Goal: Task Accomplishment & Management: Complete application form

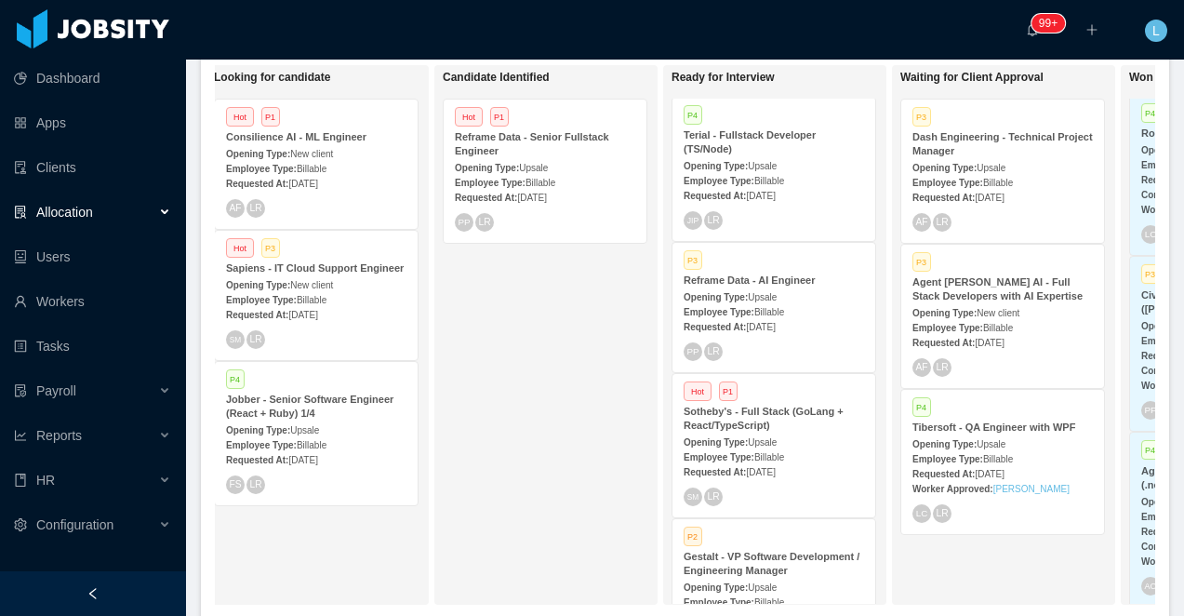
scroll to position [0, 260]
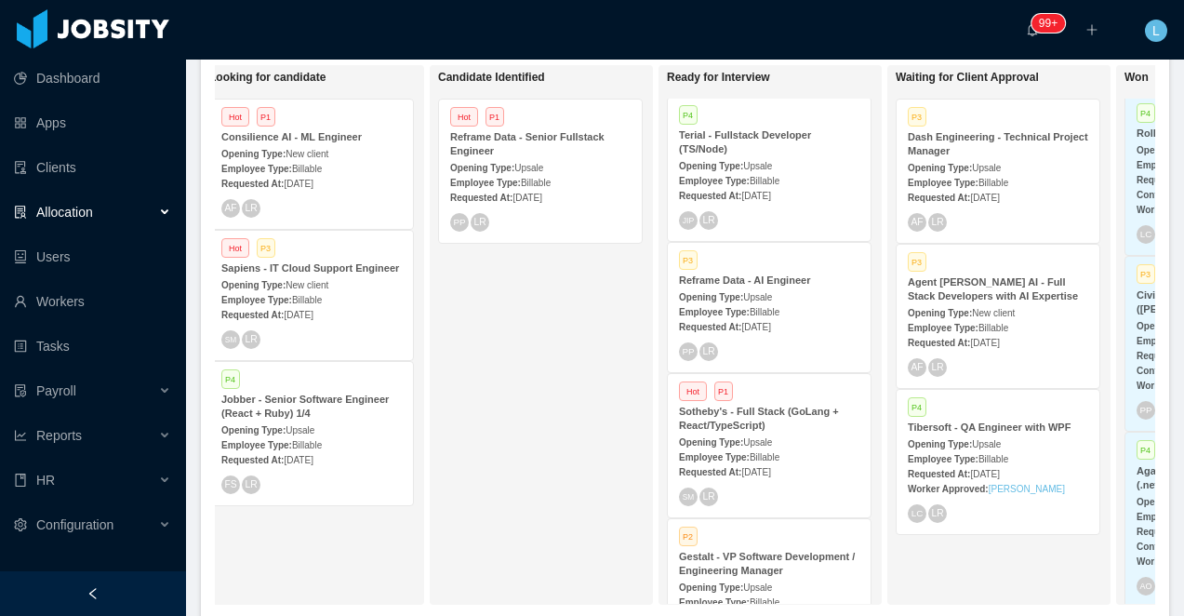
click at [328, 155] on span "New client" at bounding box center [307, 154] width 43 height 10
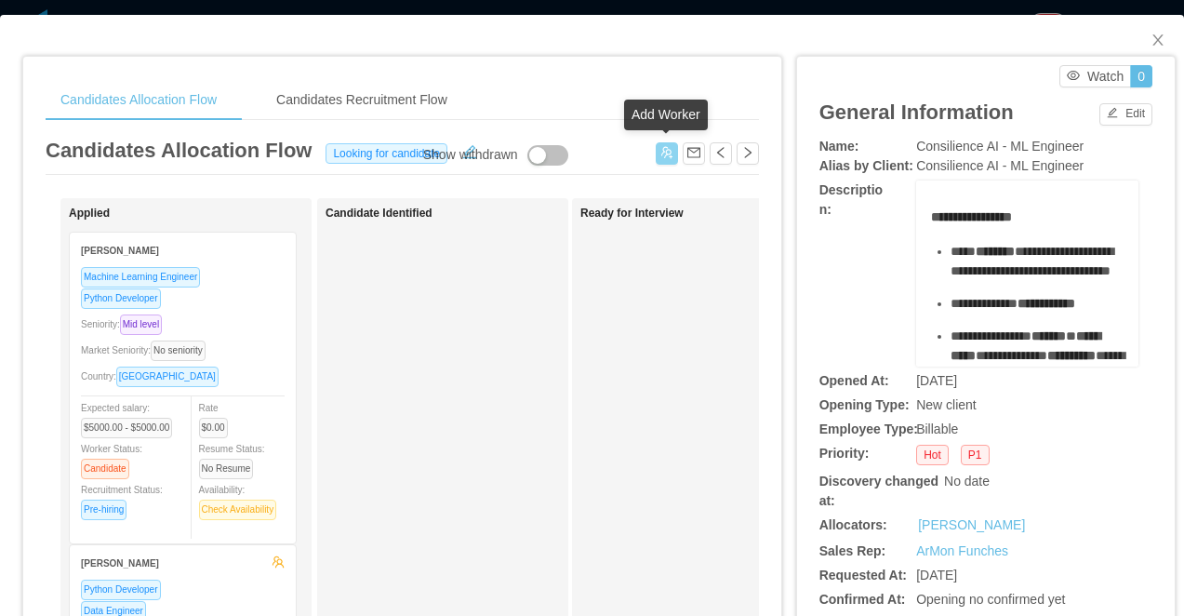
click at [661, 156] on button "button" at bounding box center [667, 153] width 22 height 22
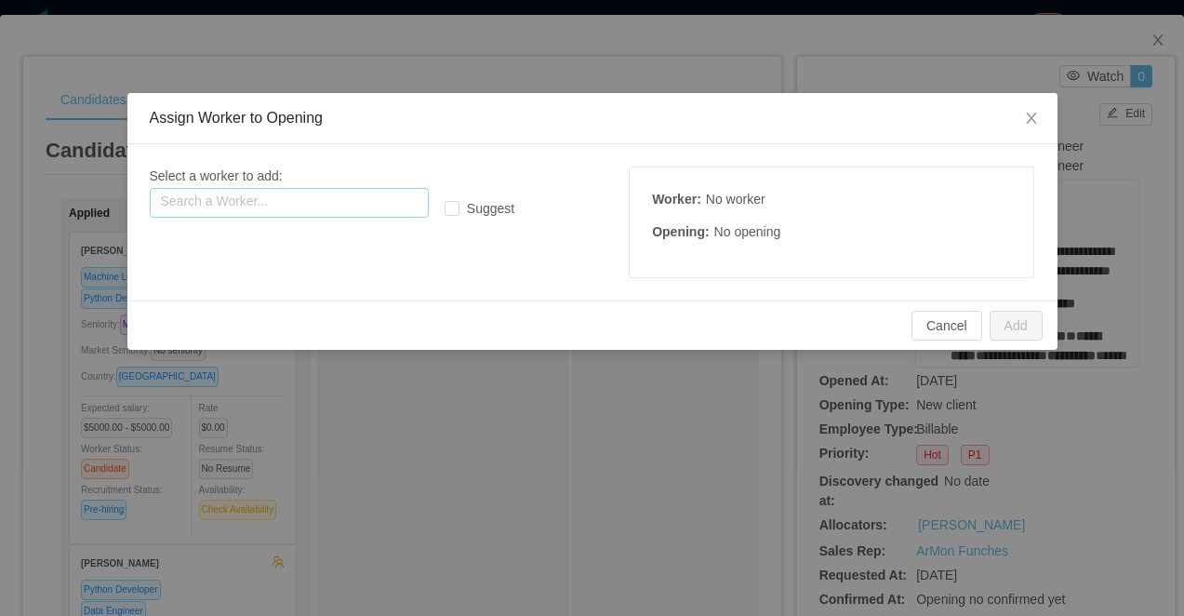
click at [371, 200] on input "text" at bounding box center [289, 203] width 279 height 30
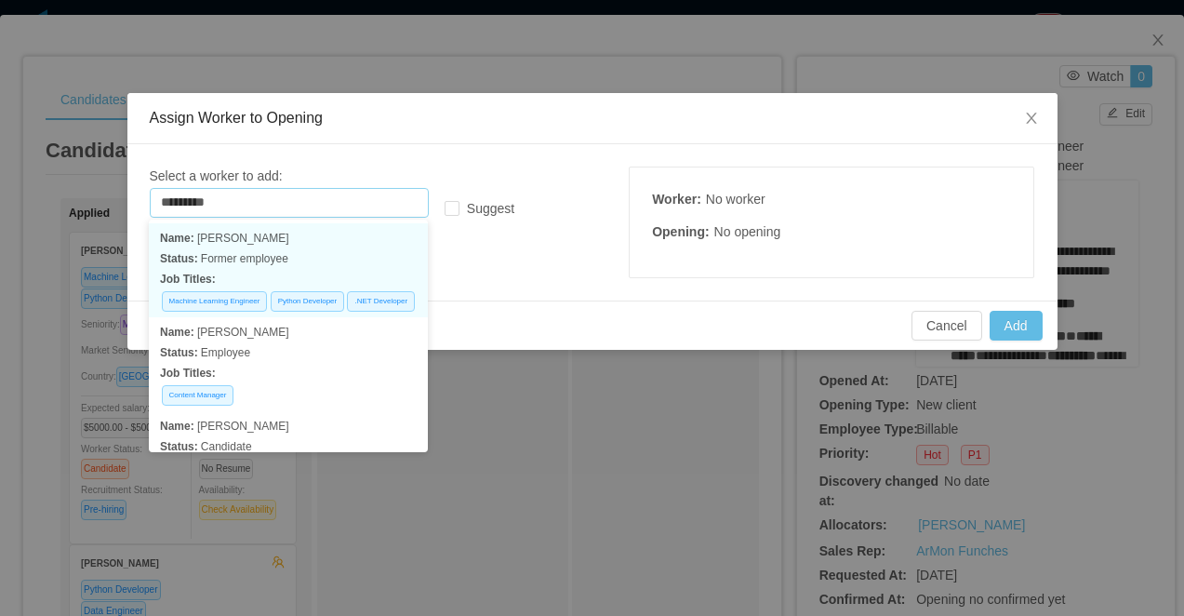
click at [322, 258] on p "Status: Former employee" at bounding box center [288, 258] width 257 height 20
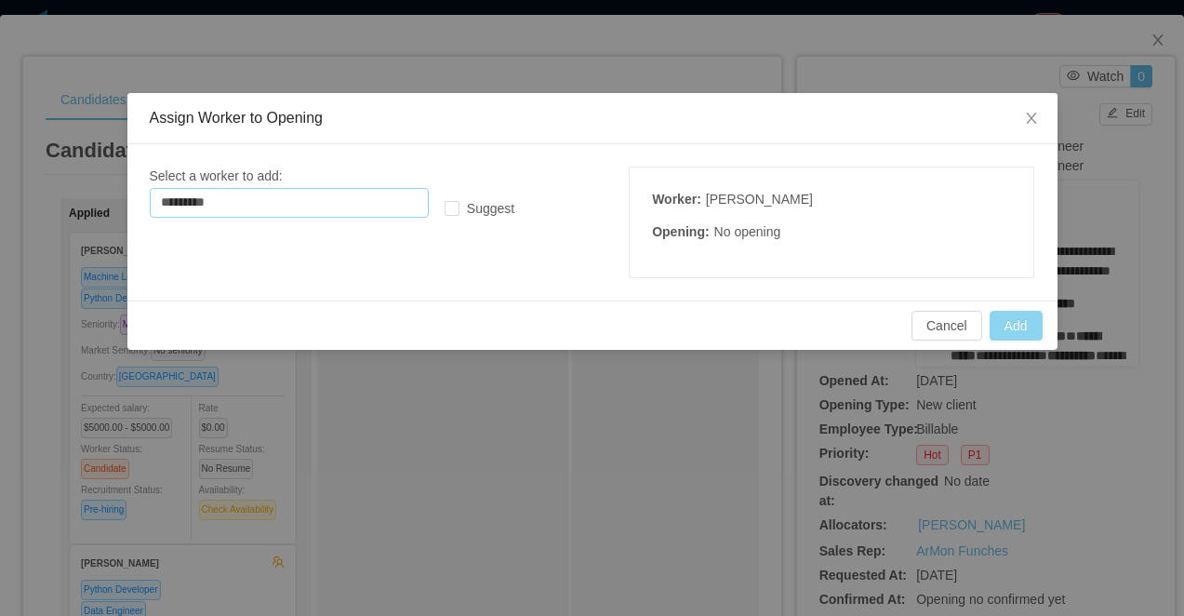
type input "*********"
click at [1014, 340] on button "Add" at bounding box center [1016, 326] width 53 height 30
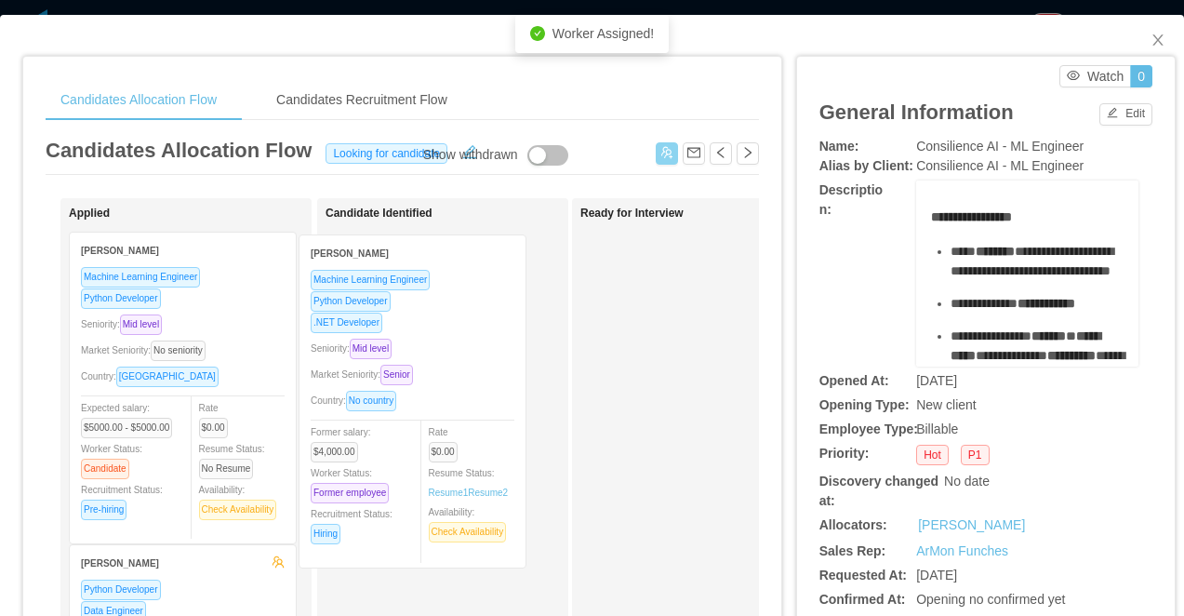
drag, startPoint x: 225, startPoint y: 305, endPoint x: 458, endPoint y: 308, distance: 232.6
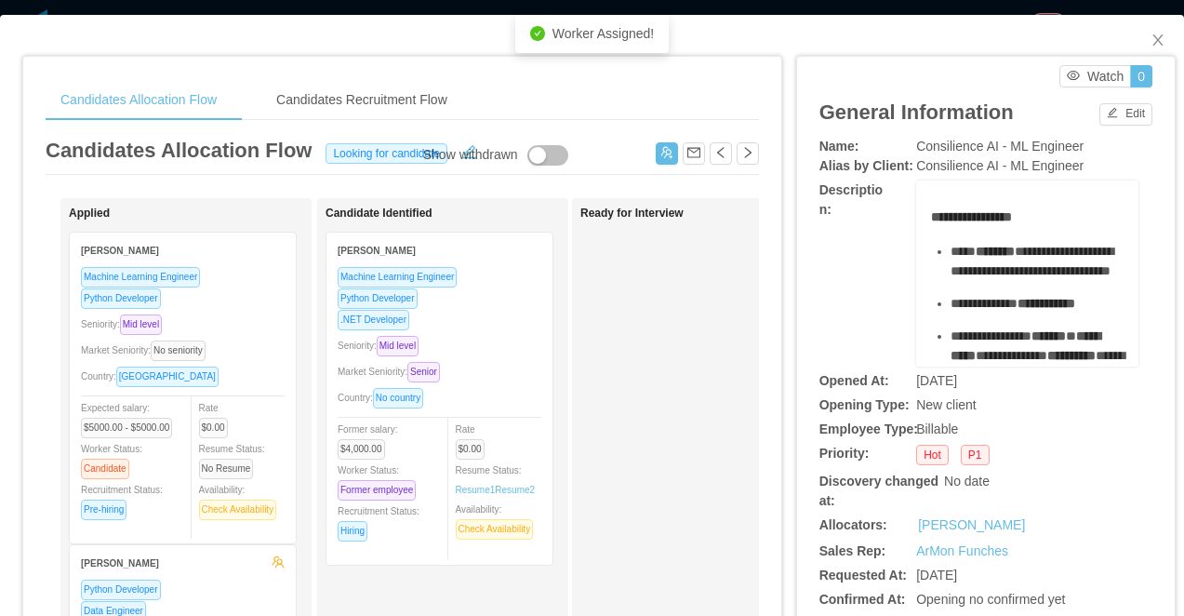
click at [464, 8] on div "Candidates Allocation Flow Candidates Recruitment Flow Candidates Allocation Fl…" at bounding box center [592, 308] width 1184 height 616
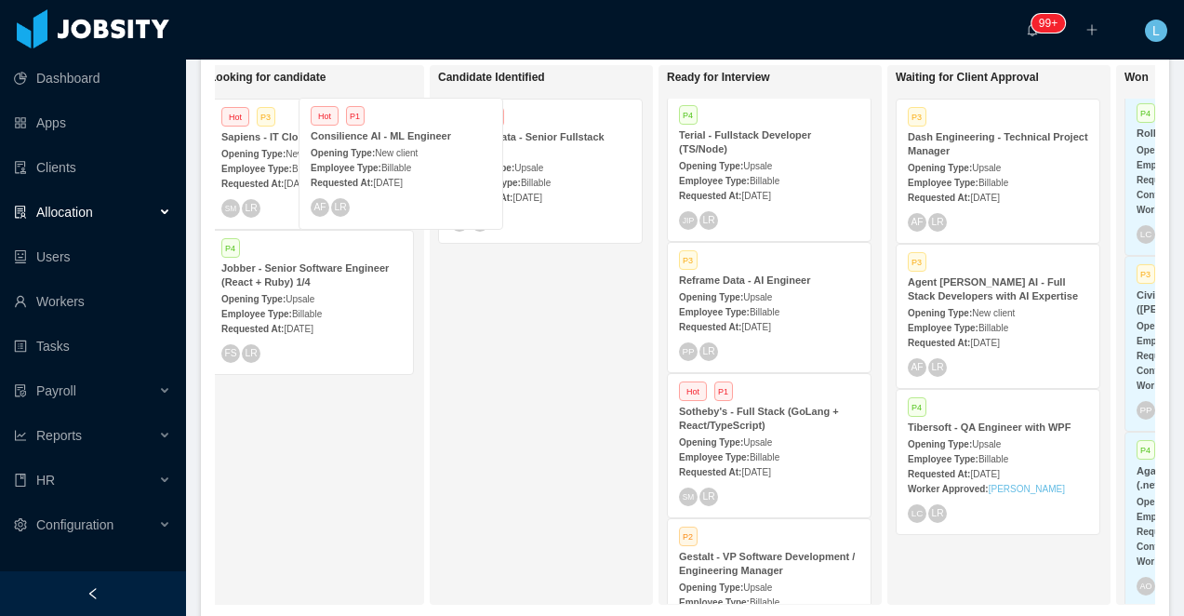
drag, startPoint x: 419, startPoint y: 152, endPoint x: 558, endPoint y: 152, distance: 138.6
click at [558, 152] on div "On Hold Looking for candidate Hot P1 Consilience AI - ML Engineer Opening Type:…" at bounding box center [685, 342] width 940 height 554
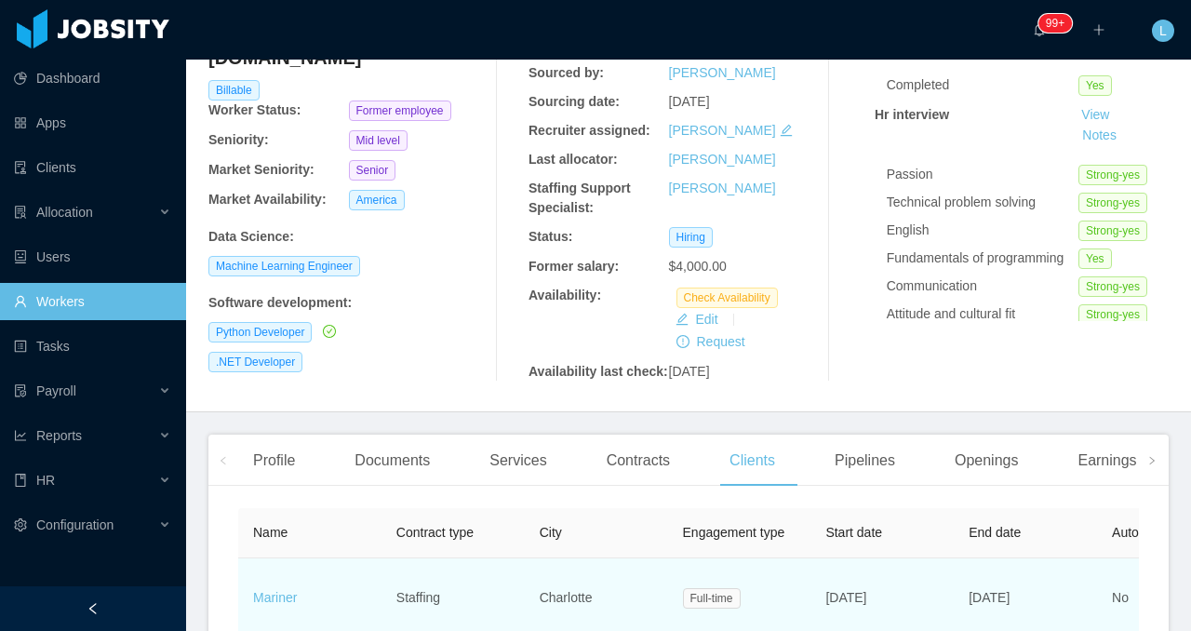
scroll to position [0, 481]
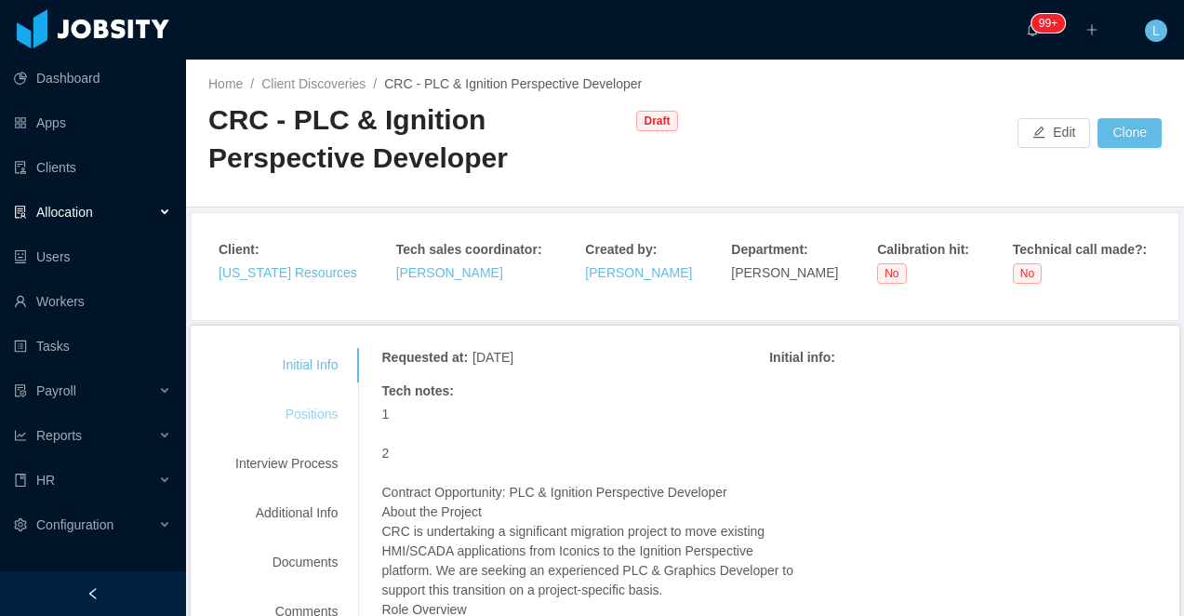
click at [326, 398] on div "Positions" at bounding box center [286, 414] width 147 height 34
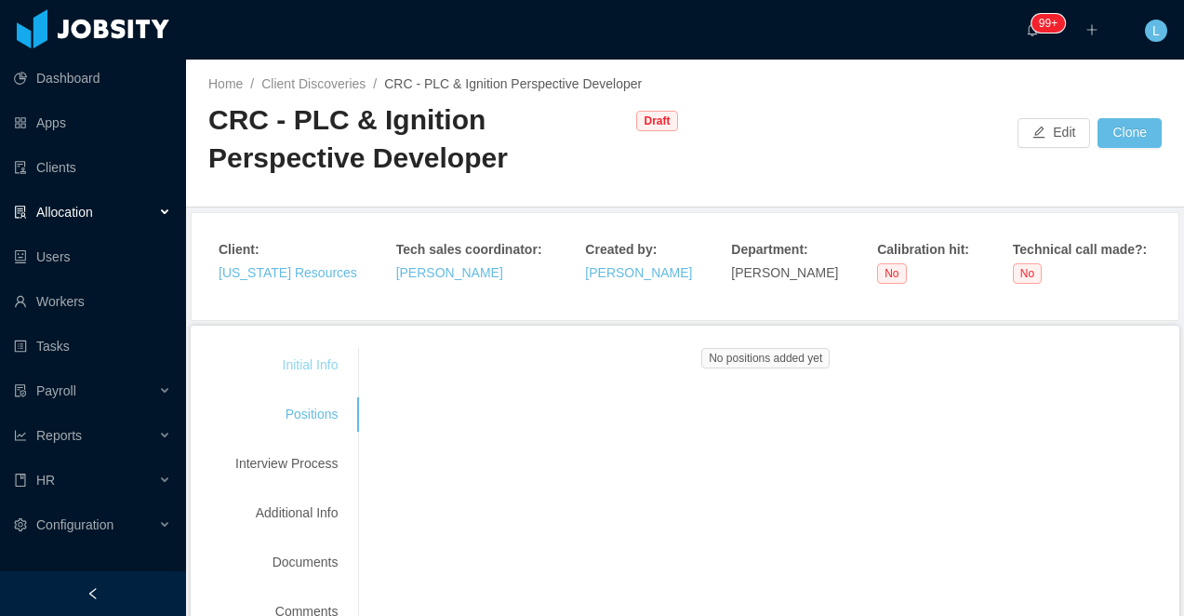
click at [300, 356] on div "Initial Info" at bounding box center [286, 365] width 147 height 34
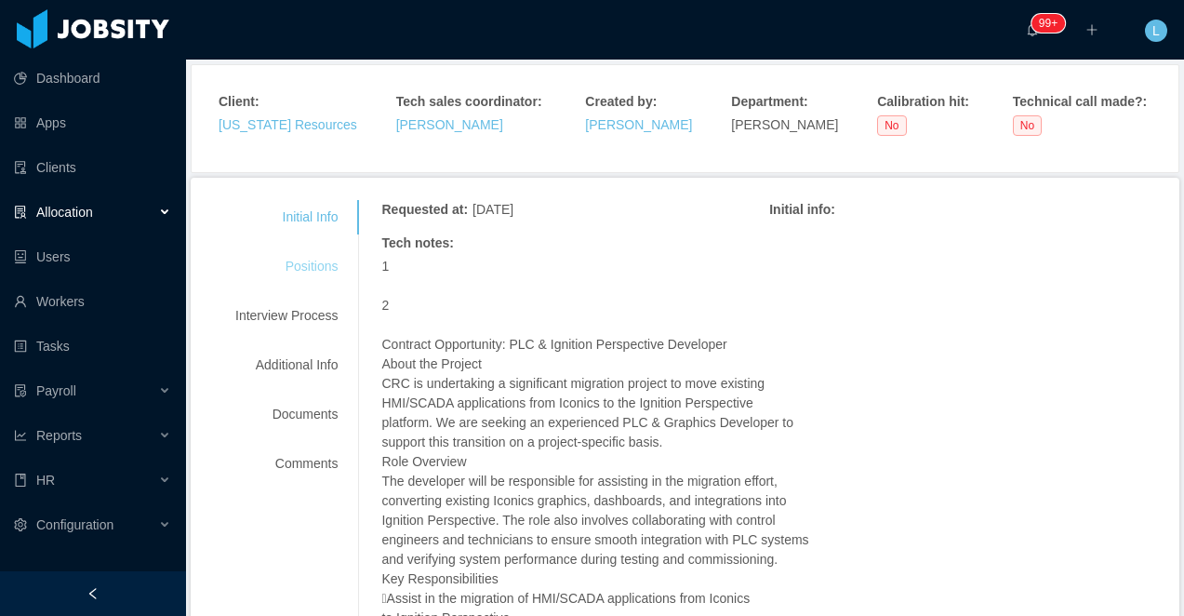
scroll to position [162, 0]
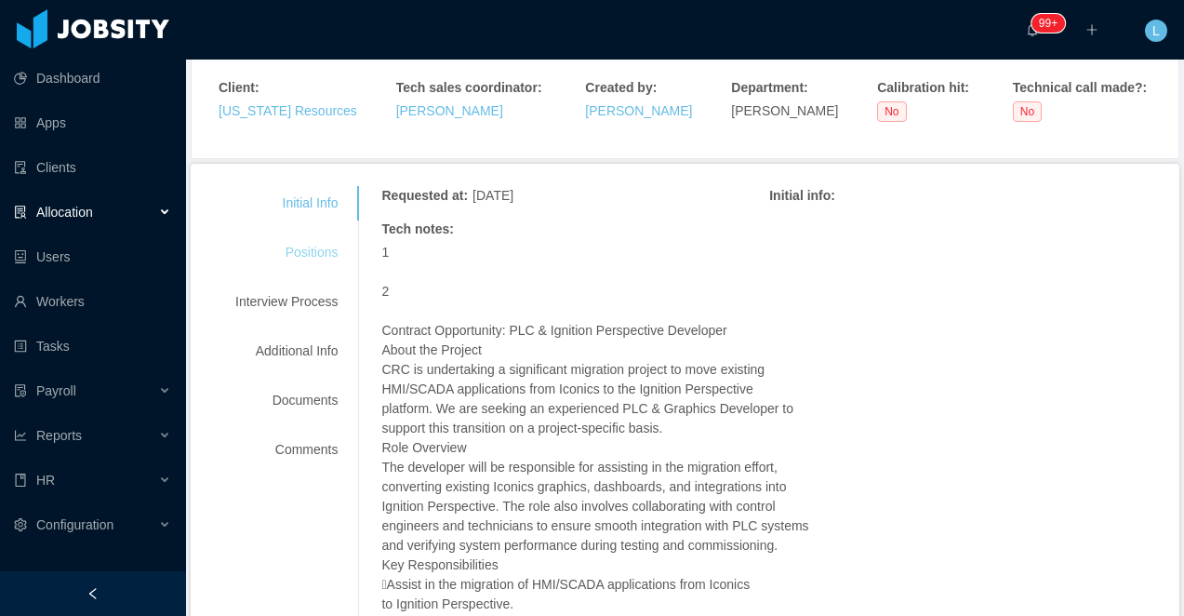
click at [316, 256] on div "Positions" at bounding box center [286, 252] width 147 height 34
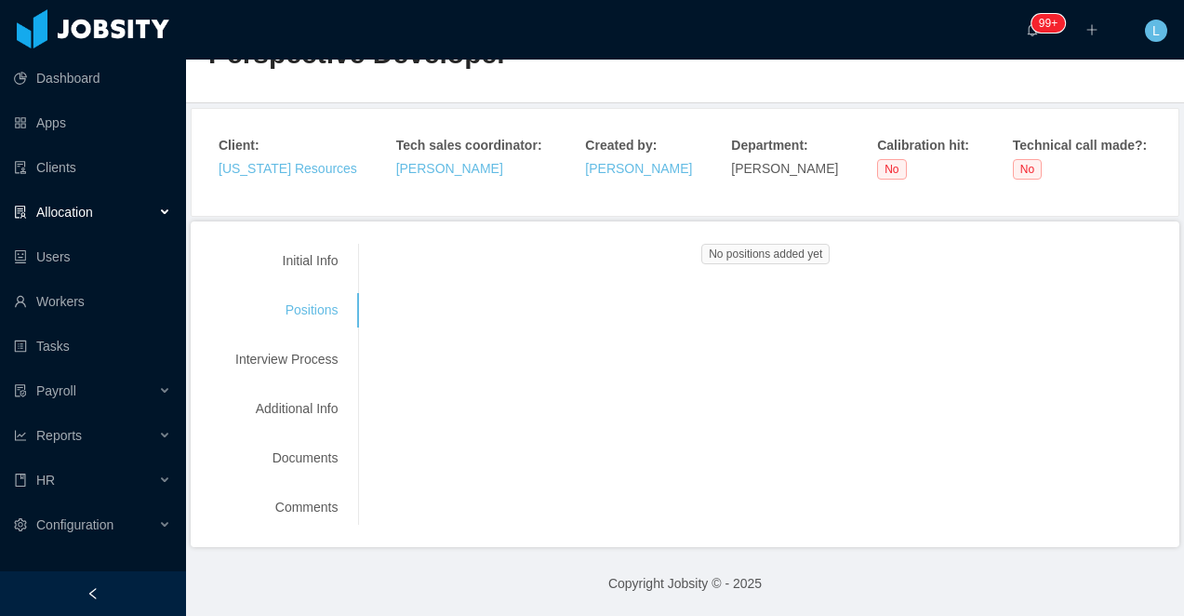
scroll to position [0, 0]
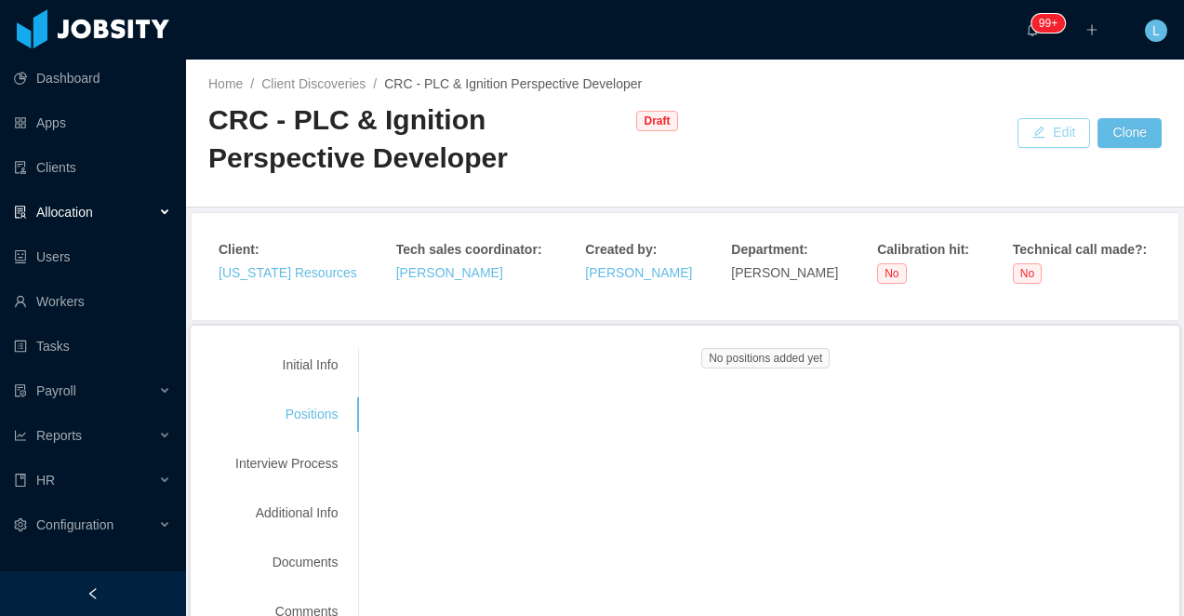
click at [1036, 134] on button "Edit" at bounding box center [1054, 133] width 73 height 30
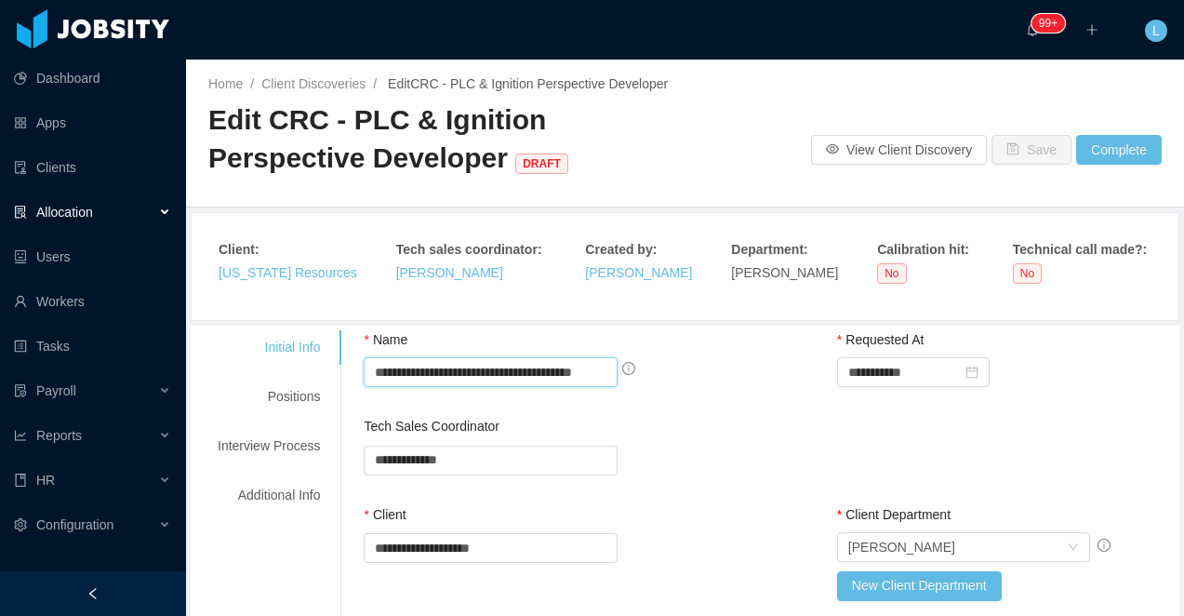
click at [416, 376] on input "**********" at bounding box center [490, 372] width 253 height 30
click at [406, 374] on input "**********" at bounding box center [490, 372] width 253 height 30
click at [421, 371] on input "**********" at bounding box center [490, 372] width 253 height 30
drag, startPoint x: 421, startPoint y: 374, endPoint x: 680, endPoint y: 394, distance: 259.4
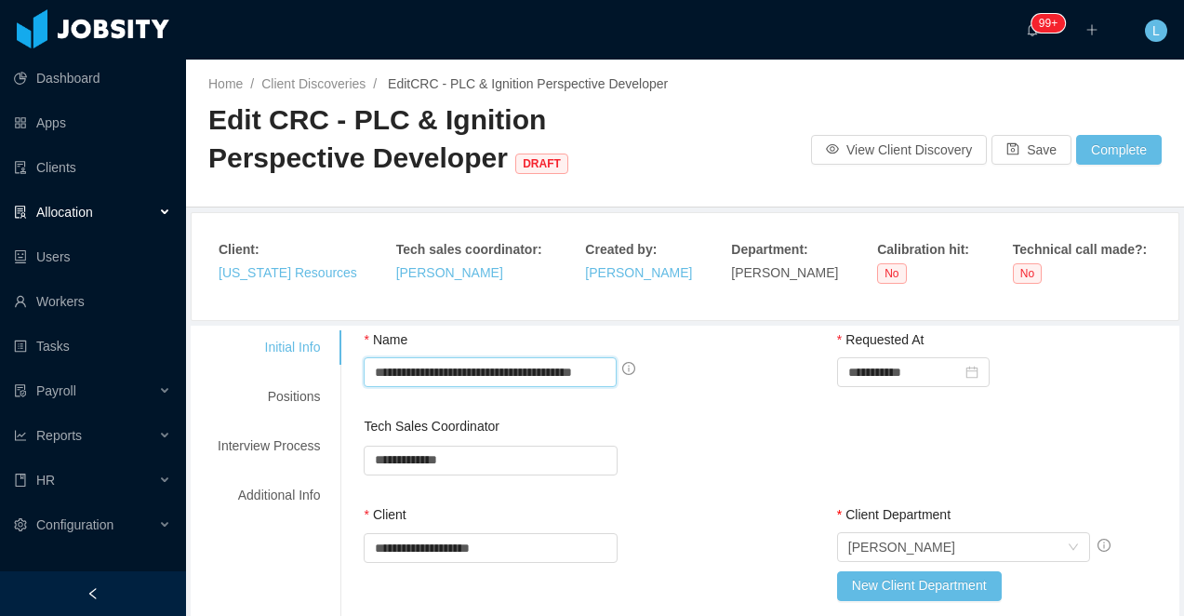
click at [680, 395] on div "**********" at bounding box center [533, 373] width 338 height 87
click at [493, 377] on input "**********" at bounding box center [490, 372] width 252 height 30
drag, startPoint x: 549, startPoint y: 376, endPoint x: 470, endPoint y: 374, distance: 79.1
click at [470, 374] on input "**********" at bounding box center [490, 372] width 252 height 30
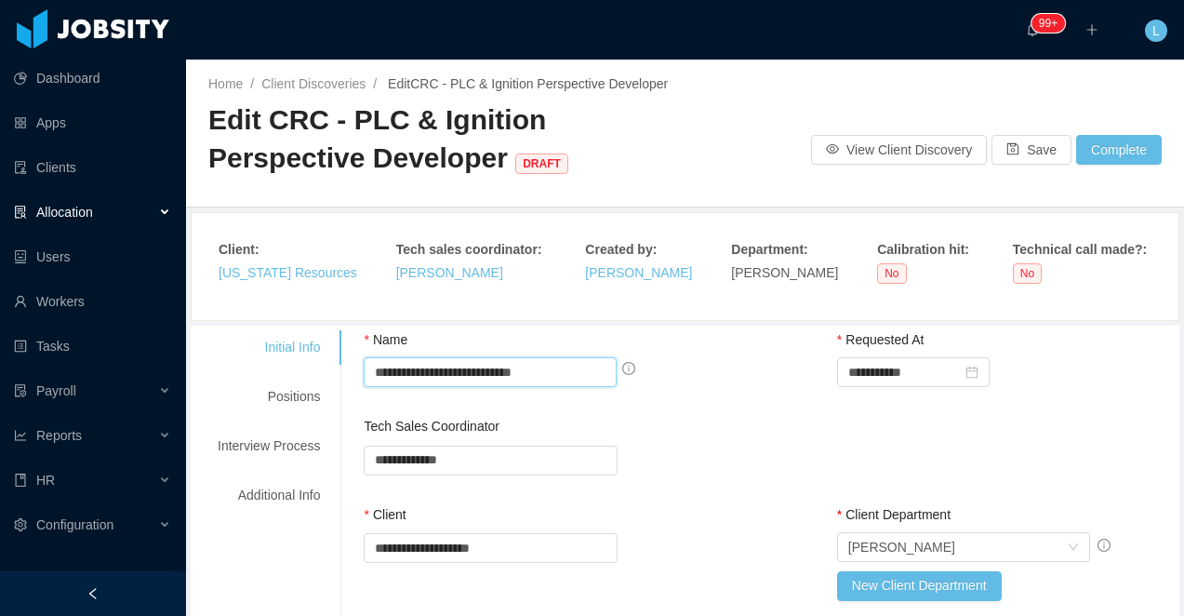
drag, startPoint x: 457, startPoint y: 378, endPoint x: 419, endPoint y: 378, distance: 37.2
click at [419, 378] on input "**********" at bounding box center [490, 372] width 252 height 30
type input "**********"
click at [282, 393] on div "Positions" at bounding box center [268, 397] width 147 height 34
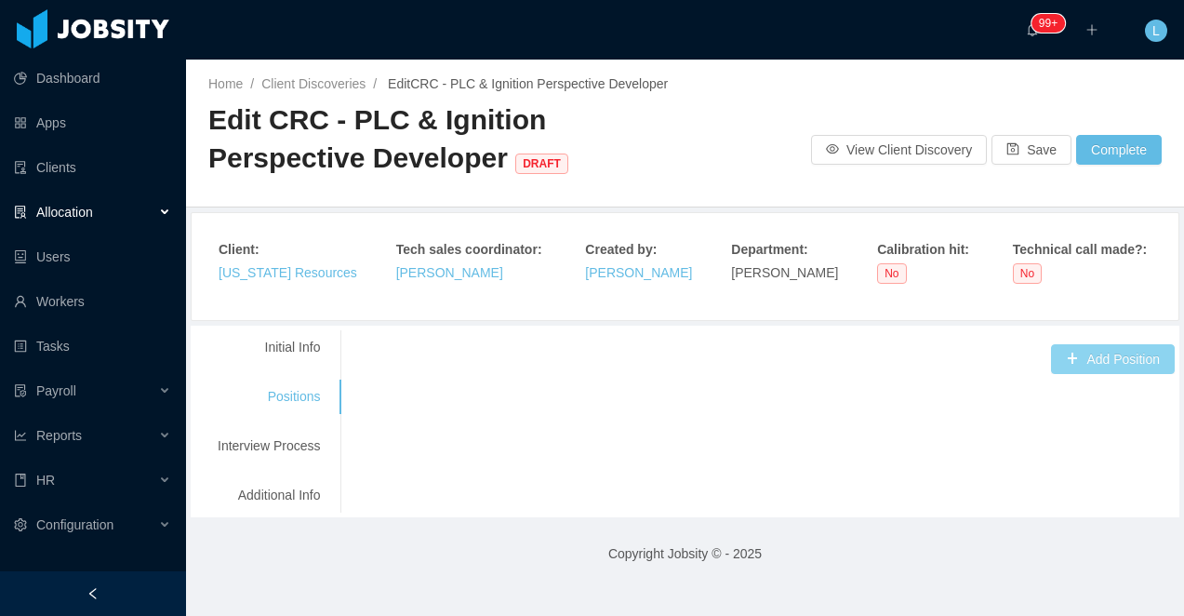
click at [1108, 373] on button "Add Position" at bounding box center [1113, 359] width 124 height 30
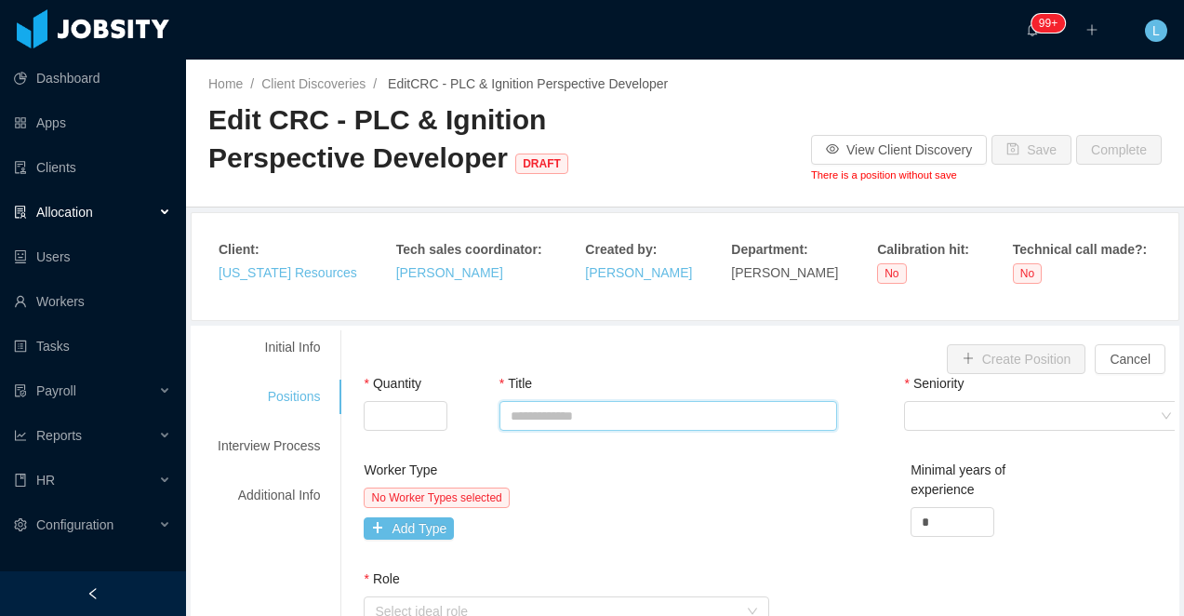
click at [558, 421] on input "Title" at bounding box center [668, 416] width 338 height 30
click at [559, 419] on input "**********" at bounding box center [668, 416] width 338 height 30
click at [562, 413] on input "**********" at bounding box center [668, 416] width 338 height 30
type input "**********"
click at [411, 406] on input "Quantity" at bounding box center [406, 416] width 82 height 28
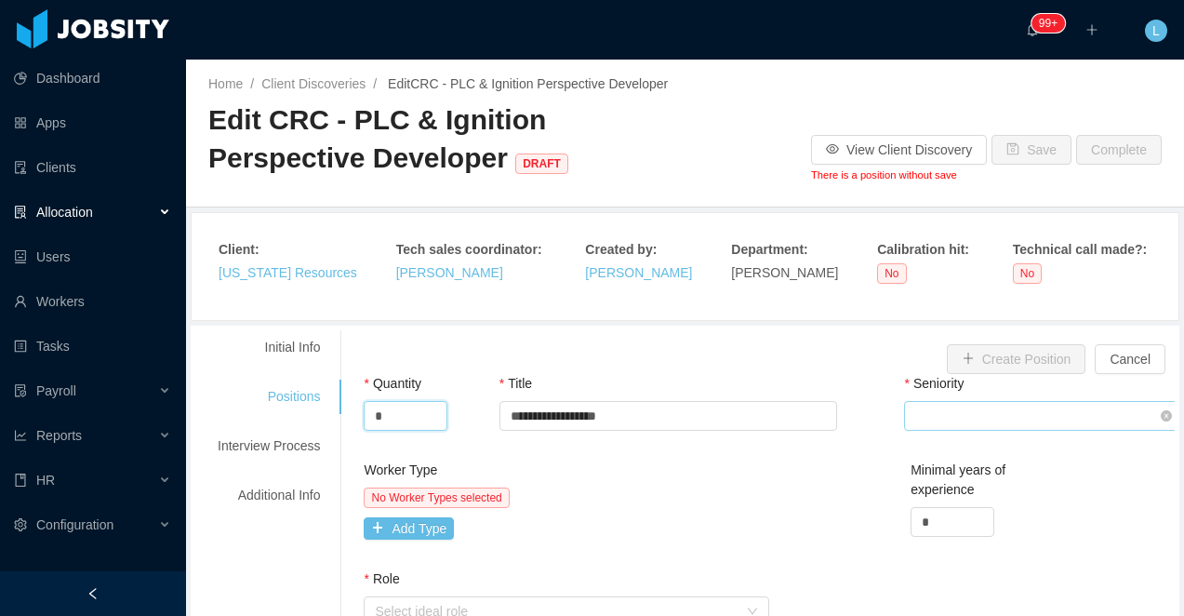
type input "*"
click at [975, 411] on div "Select Seniority" at bounding box center [1037, 416] width 245 height 28
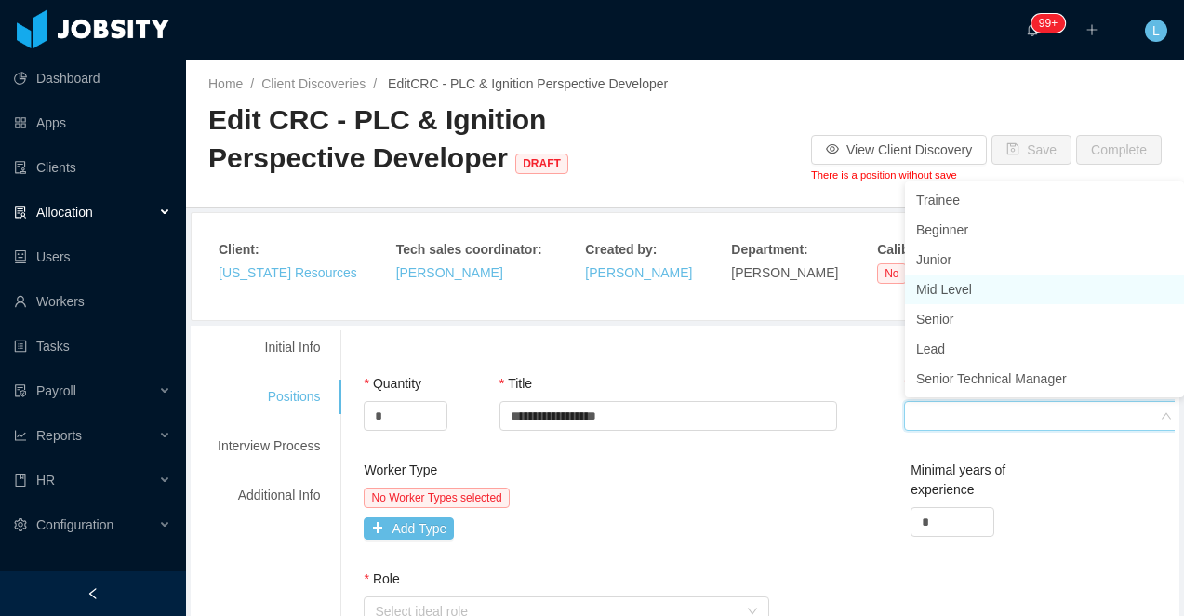
click at [949, 296] on li "Mid Level" at bounding box center [1044, 289] width 279 height 30
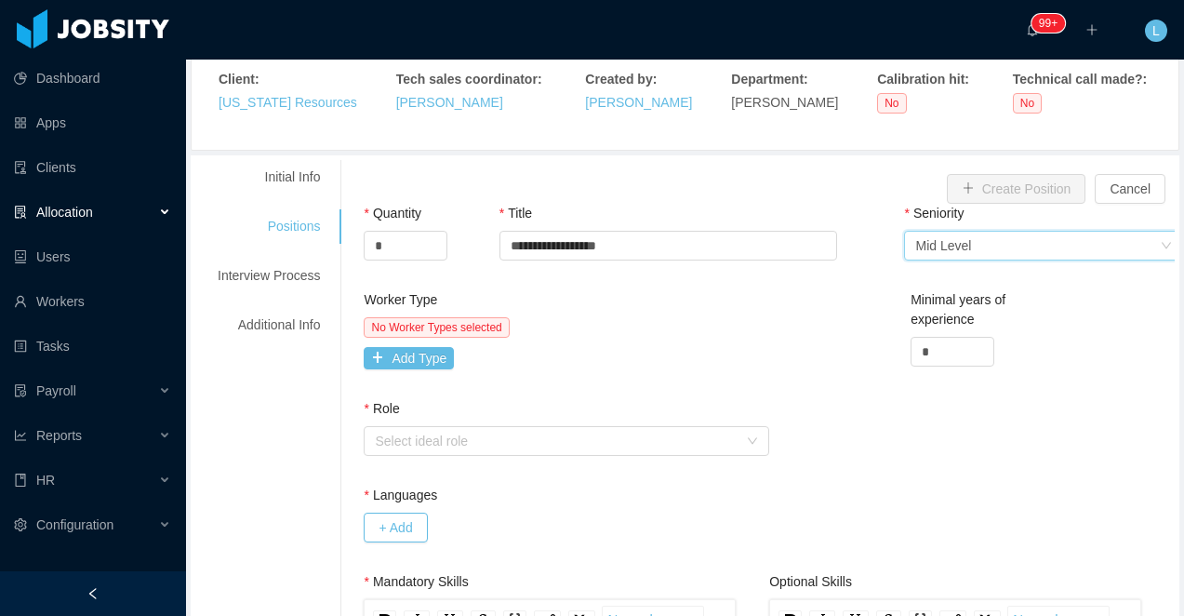
scroll to position [243, 0]
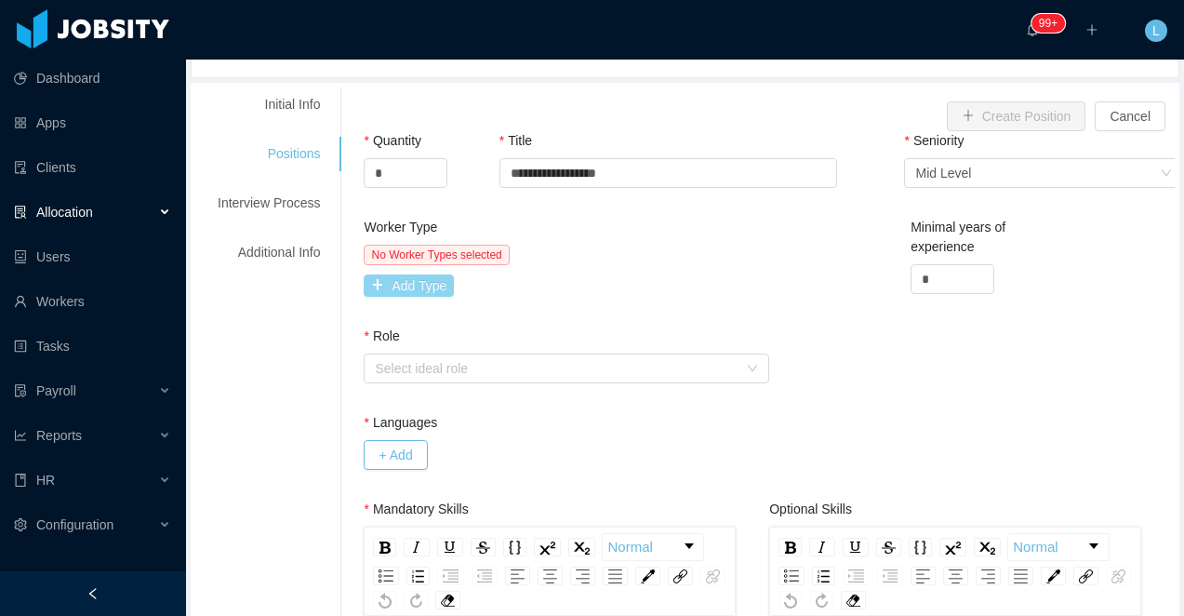
click at [407, 290] on button "Add Type" at bounding box center [409, 285] width 90 height 22
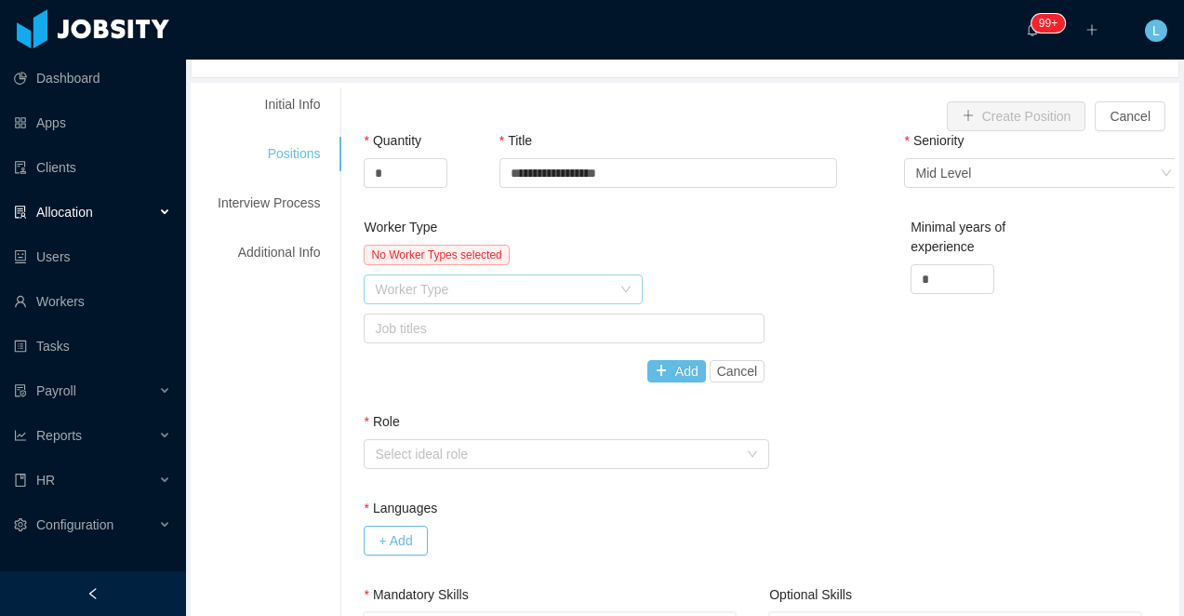
click at [410, 292] on div "Worker Type" at bounding box center [493, 289] width 236 height 19
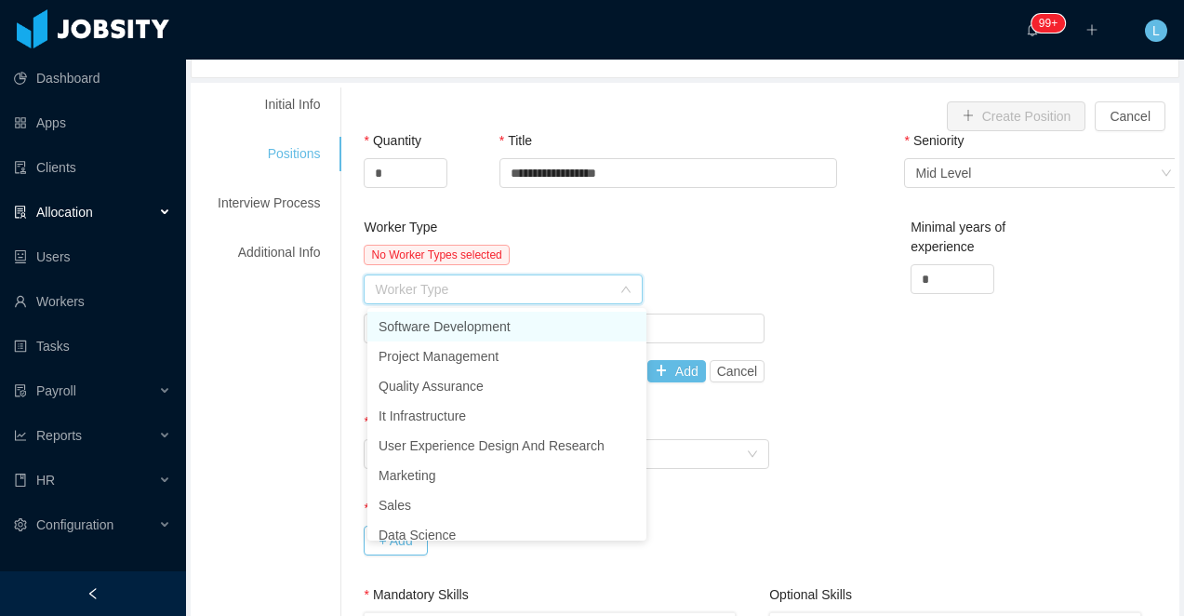
click at [434, 321] on li "Software Development" at bounding box center [506, 327] width 279 height 30
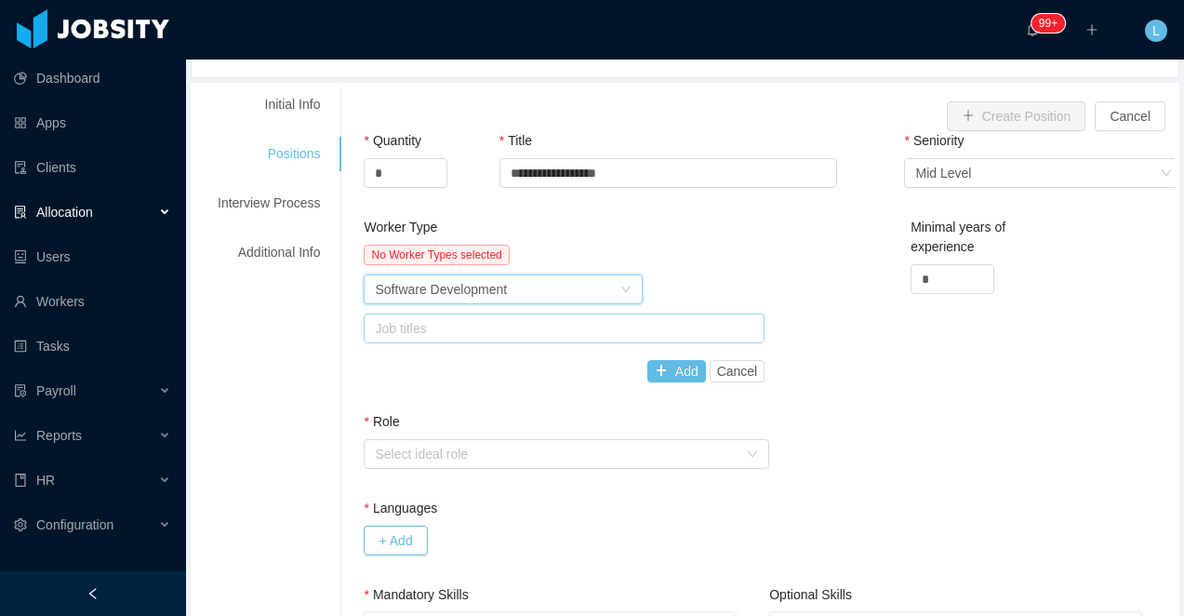
click at [430, 328] on div "Job titles" at bounding box center [560, 328] width 370 height 19
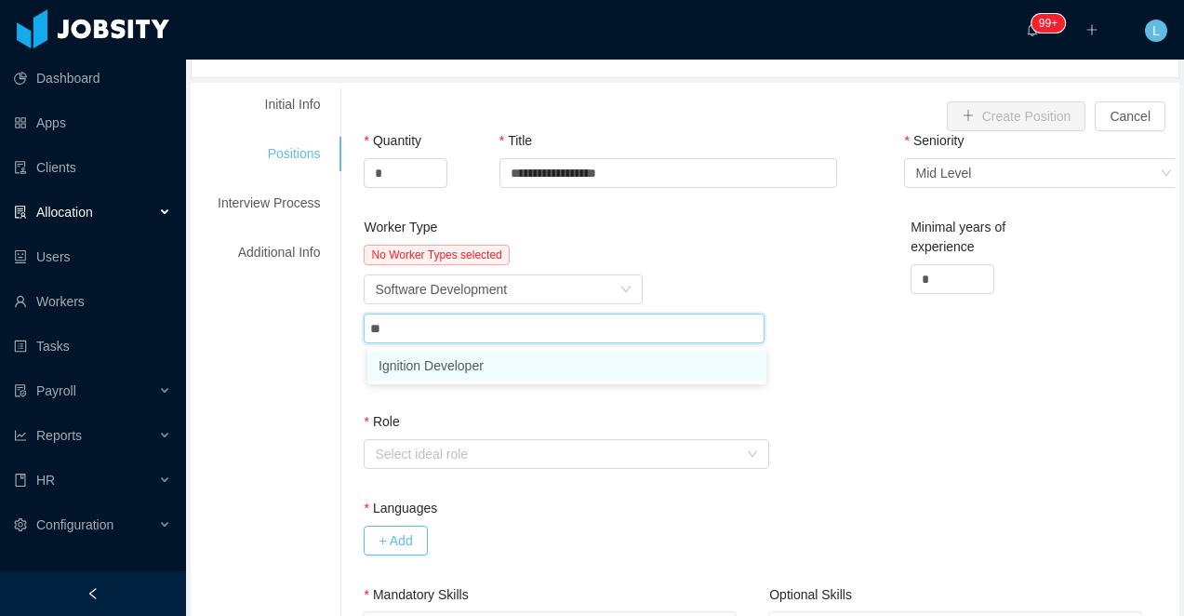
type input "***"
click at [413, 368] on li "Ignition Developer" at bounding box center [566, 366] width 399 height 30
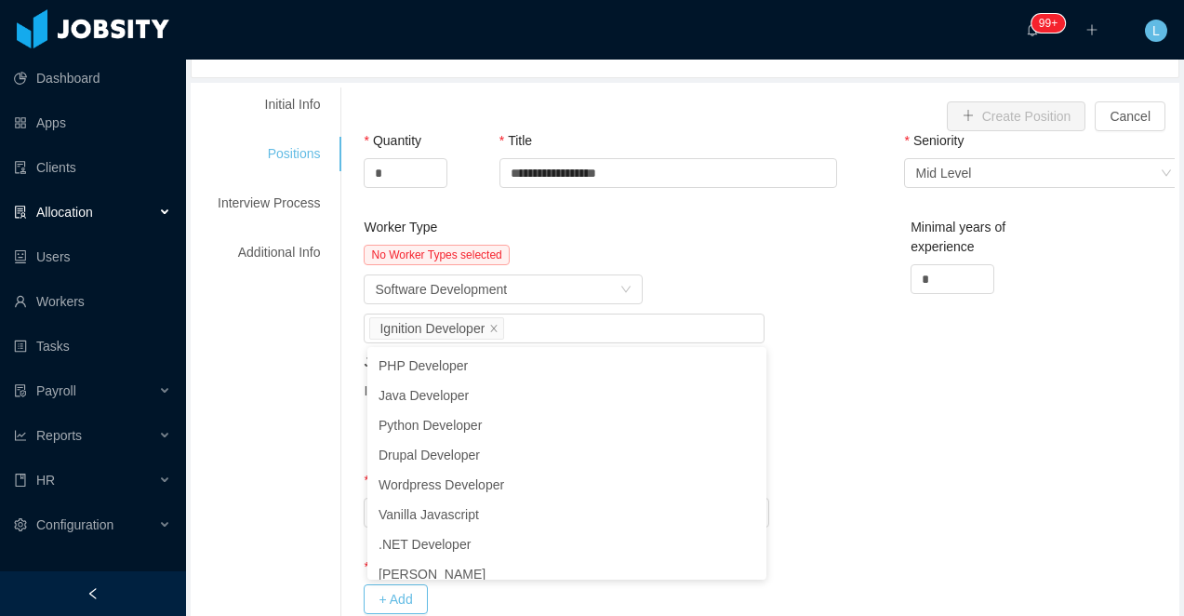
click at [761, 235] on div "Worker Type" at bounding box center [564, 231] width 401 height 27
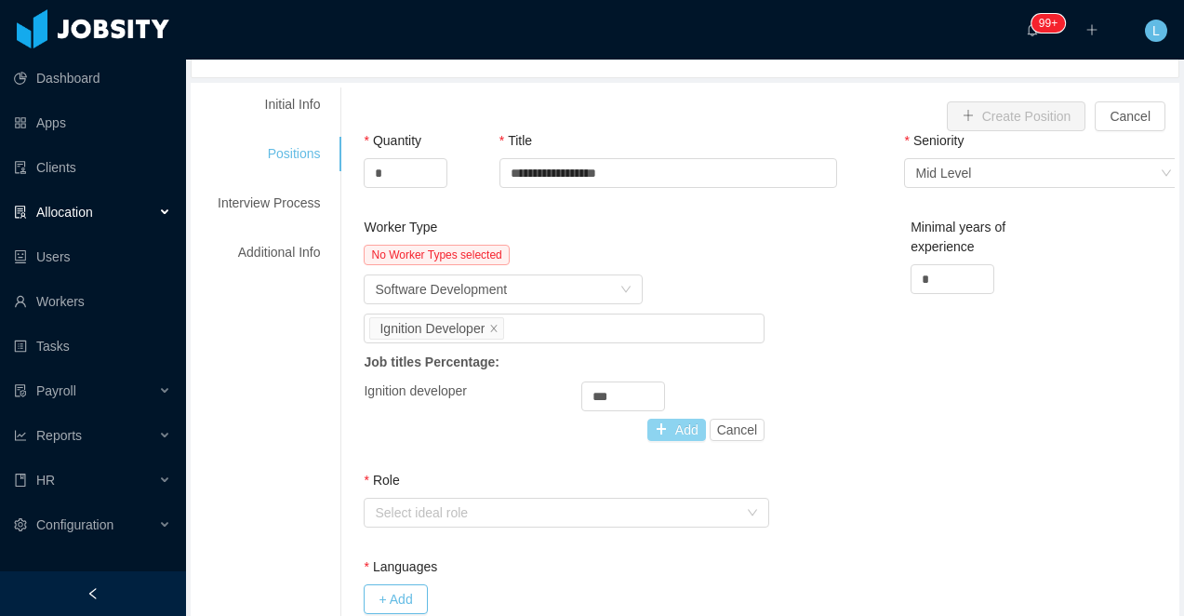
click at [674, 428] on button "Add" at bounding box center [676, 430] width 59 height 22
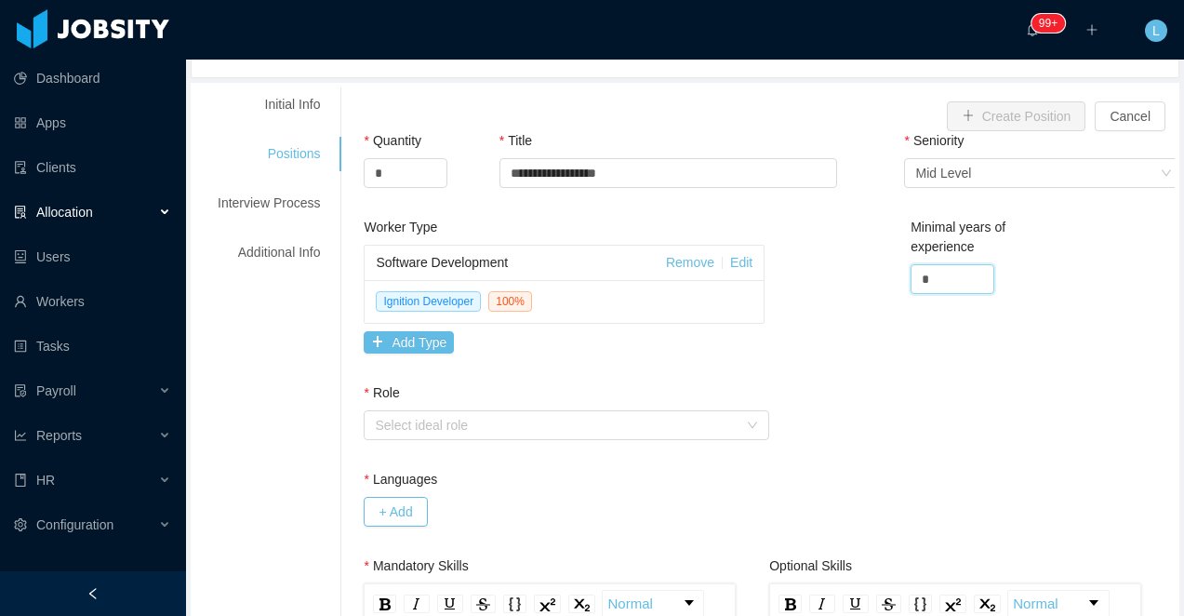
drag, startPoint x: 945, startPoint y: 290, endPoint x: 887, endPoint y: 279, distance: 58.7
click at [887, 279] on div "Worker Type Software Development Remove Edit Ignition Developer 100 % Add Type …" at bounding box center [769, 301] width 820 height 166
click at [549, 420] on div "Select ideal role" at bounding box center [556, 425] width 363 height 19
type input "*"
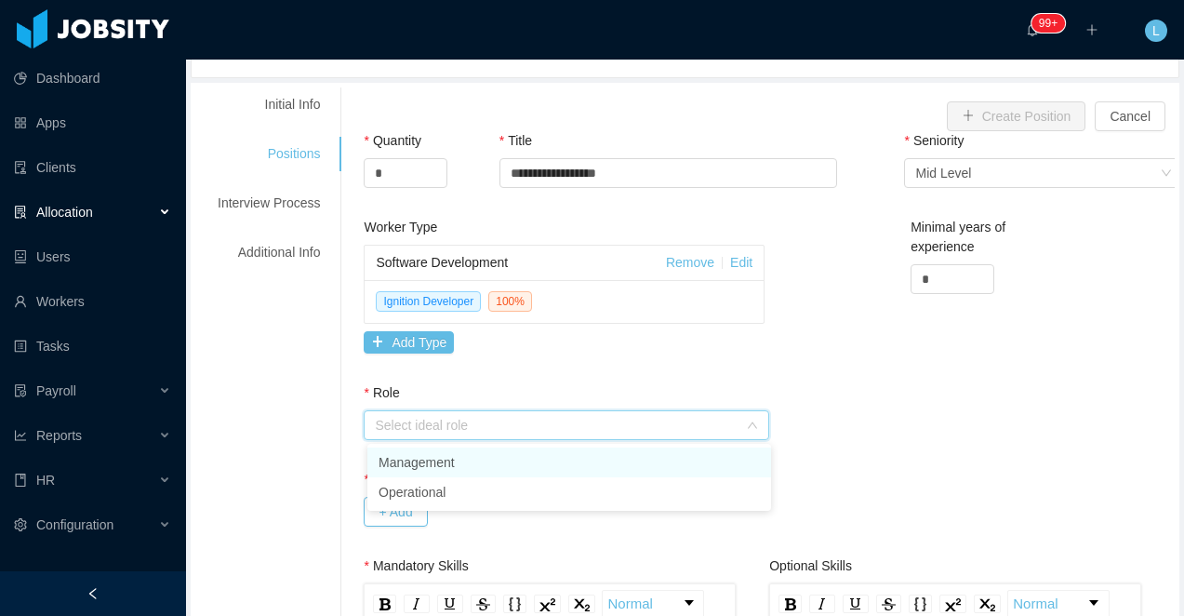
click at [467, 453] on li "Management" at bounding box center [569, 462] width 404 height 30
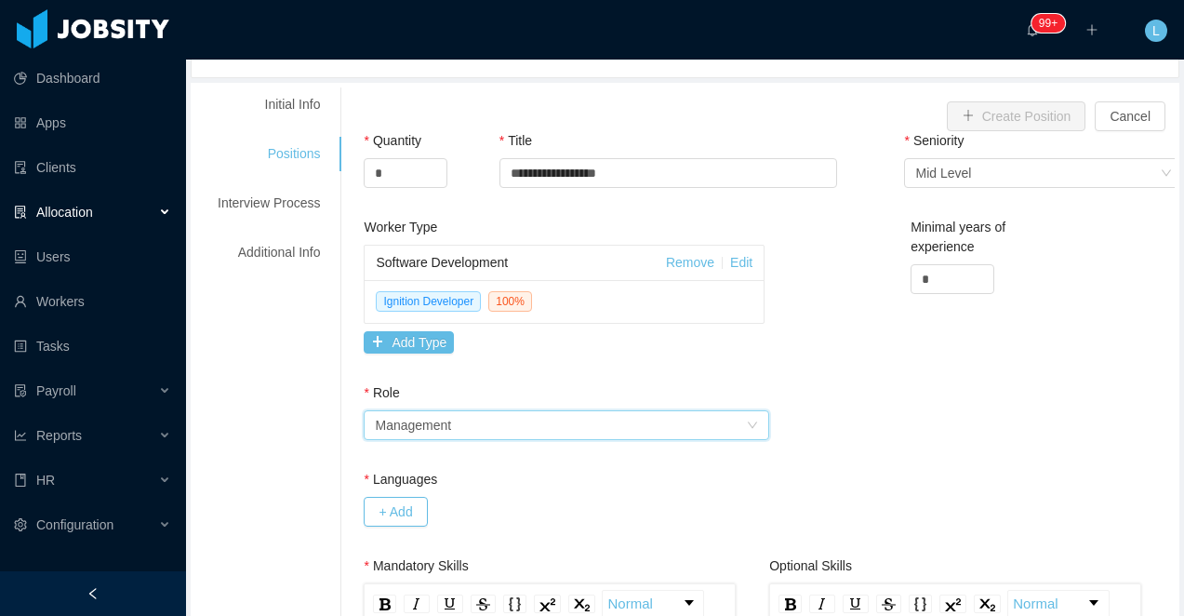
click at [447, 433] on div "Management" at bounding box center [413, 425] width 76 height 28
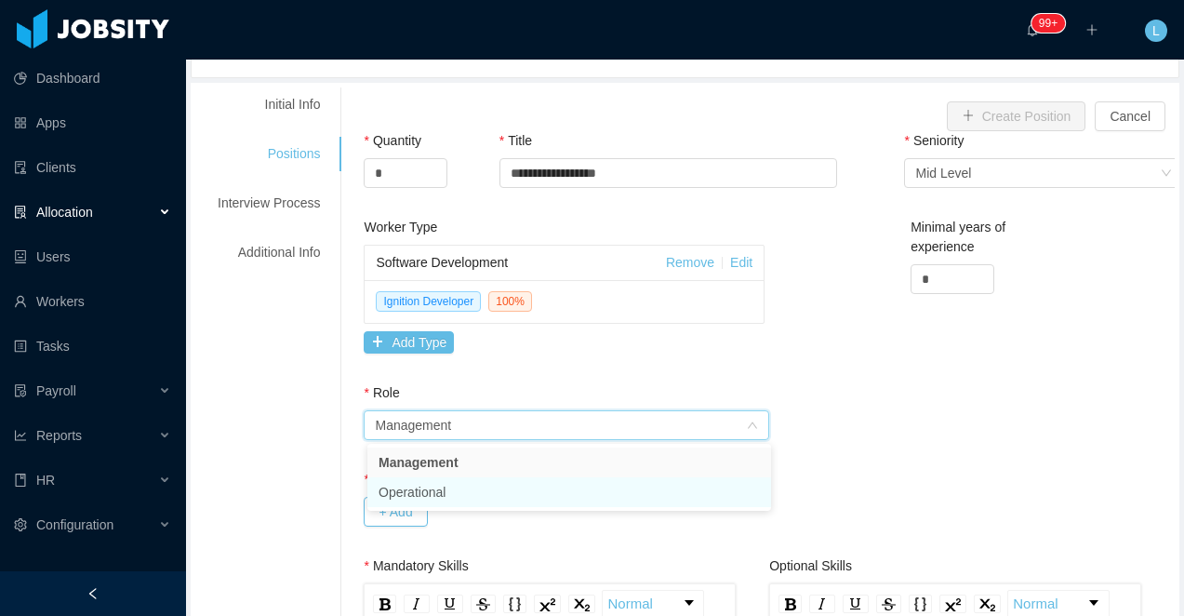
click at [450, 499] on li "Operational" at bounding box center [569, 492] width 404 height 30
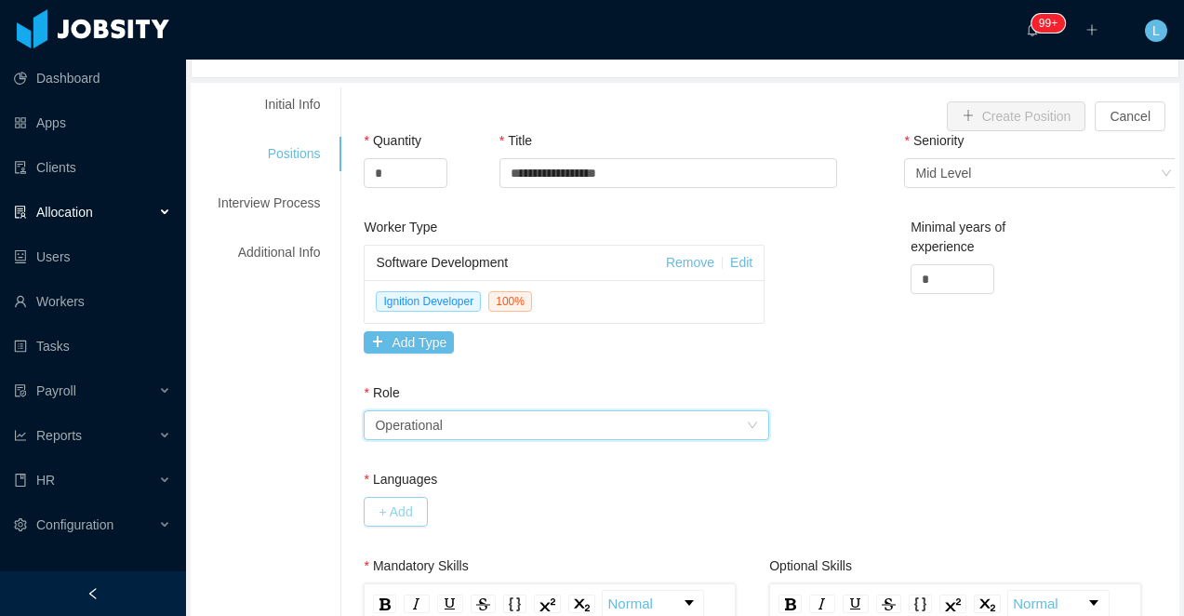
click at [405, 510] on button "+ Add" at bounding box center [395, 512] width 63 height 30
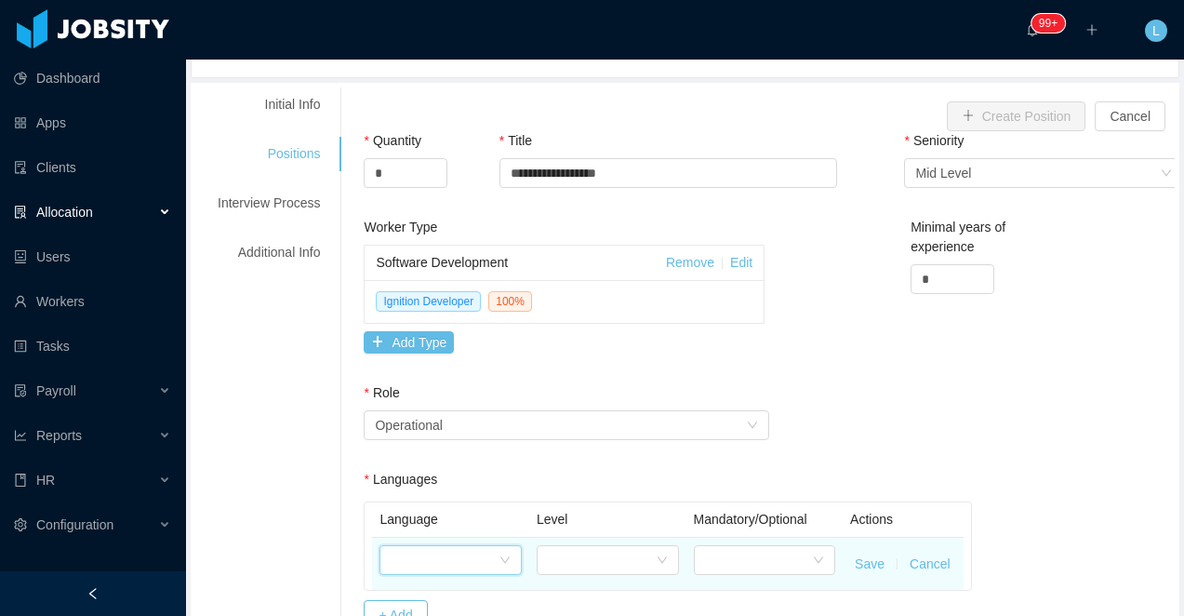
click at [437, 552] on div at bounding box center [445, 560] width 108 height 28
type input "***"
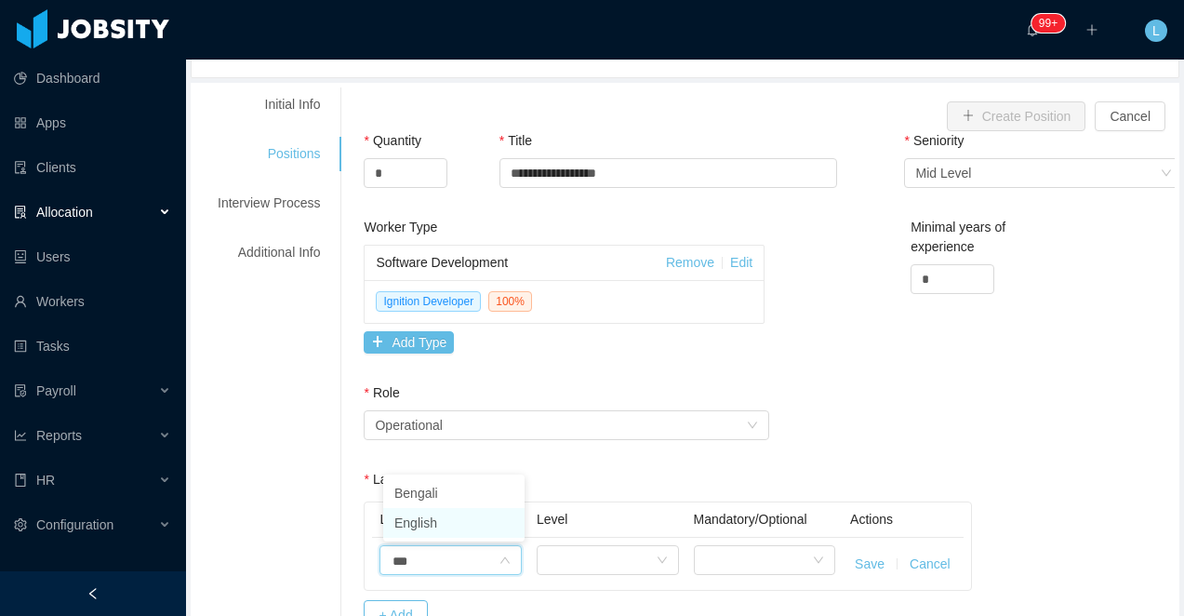
click at [478, 521] on li "English" at bounding box center [453, 523] width 141 height 30
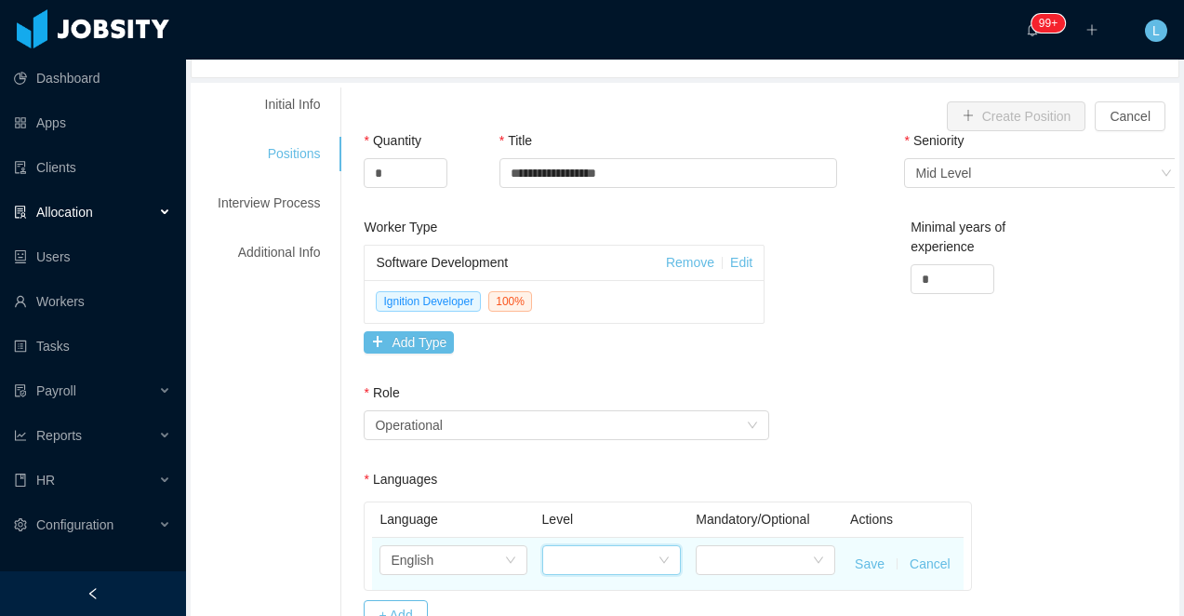
click at [568, 558] on div at bounding box center [605, 560] width 105 height 28
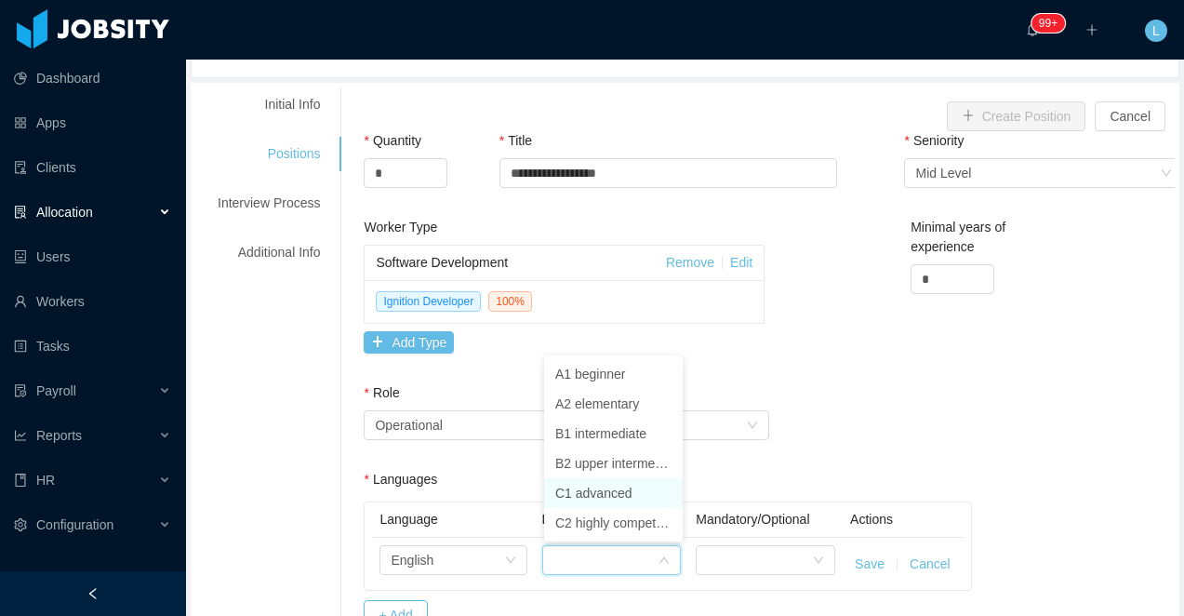
click at [587, 495] on li "C1 advanced" at bounding box center [613, 493] width 139 height 30
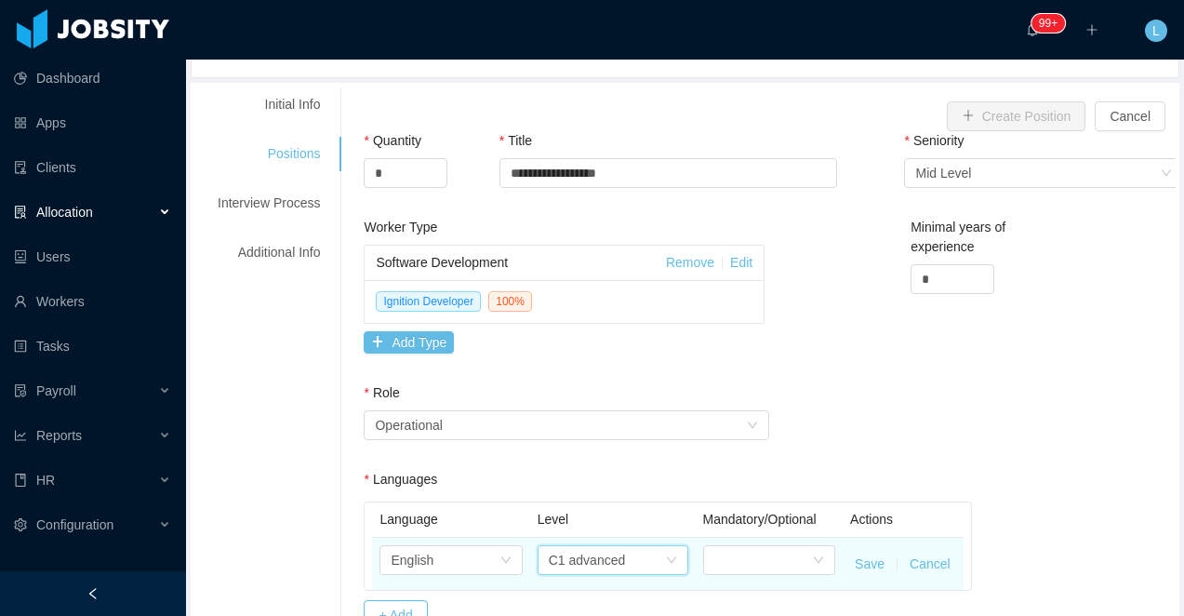
click at [621, 567] on div "C1 advanced" at bounding box center [587, 560] width 77 height 28
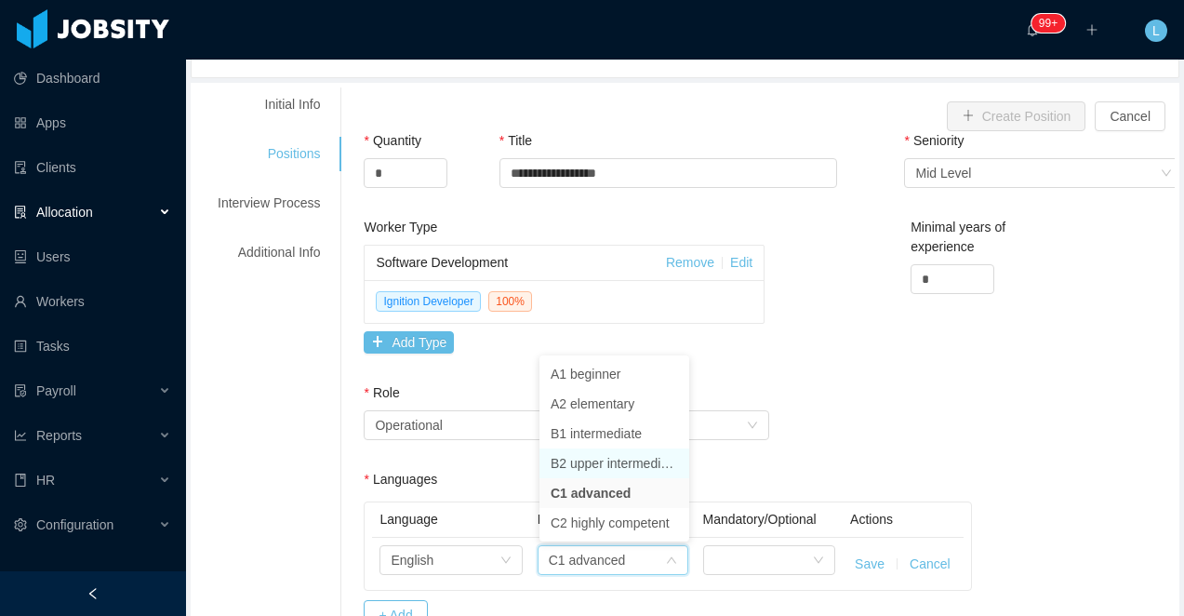
click at [578, 462] on li "B2 upper intermediate" at bounding box center [614, 463] width 150 height 30
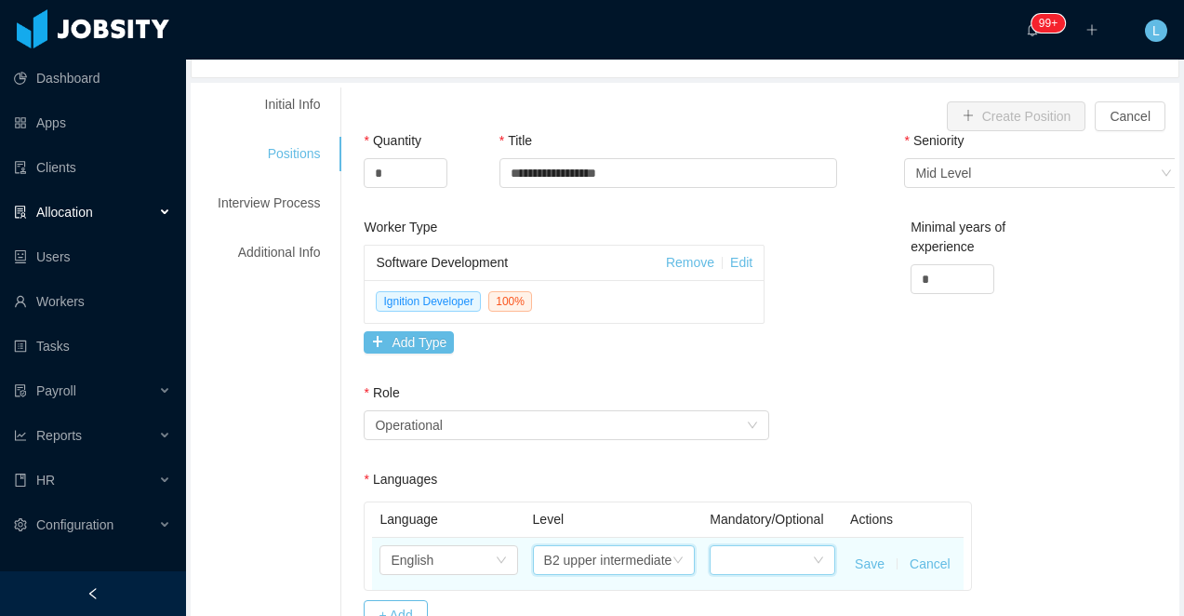
click at [735, 574] on div at bounding box center [766, 560] width 91 height 28
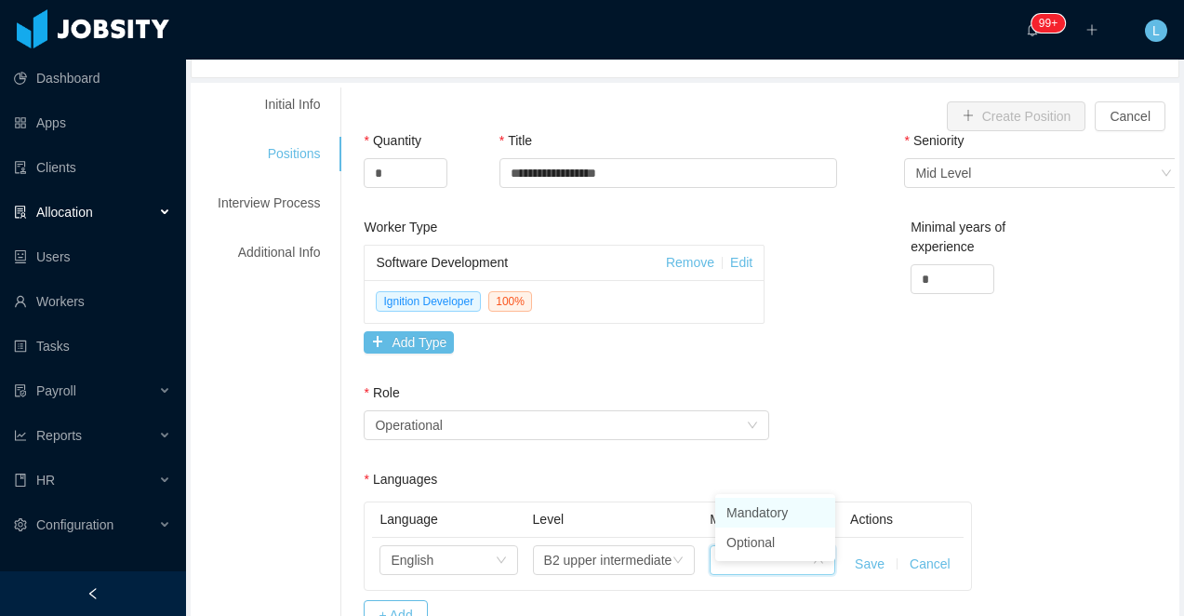
click at [742, 506] on li "Mandatory" at bounding box center [775, 513] width 120 height 30
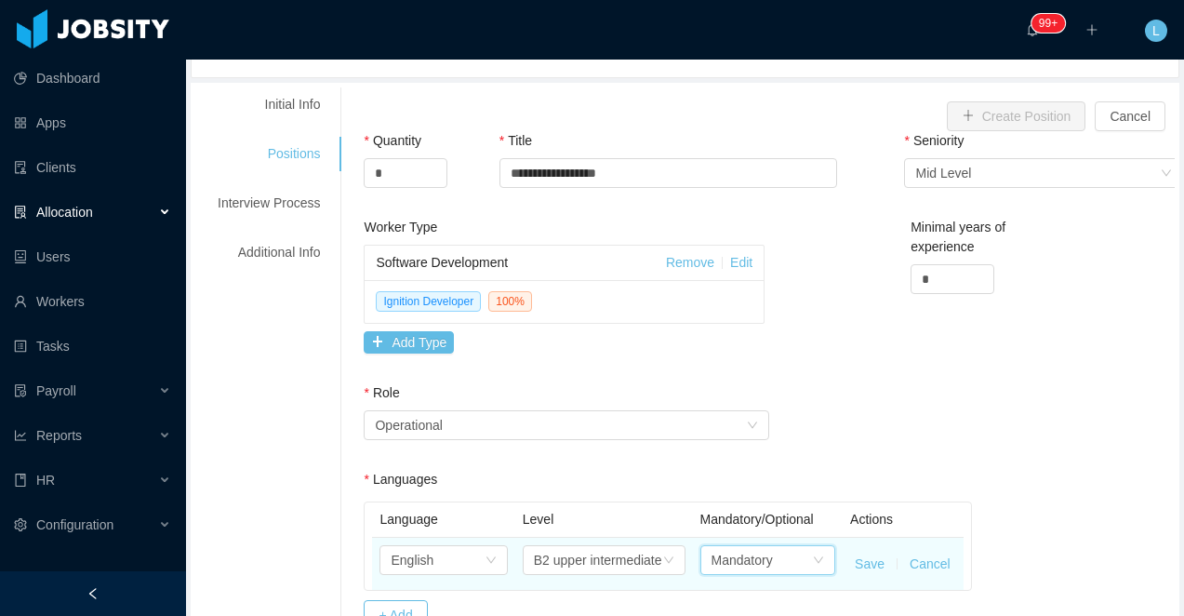
click at [872, 566] on button "Save" at bounding box center [870, 564] width 30 height 20
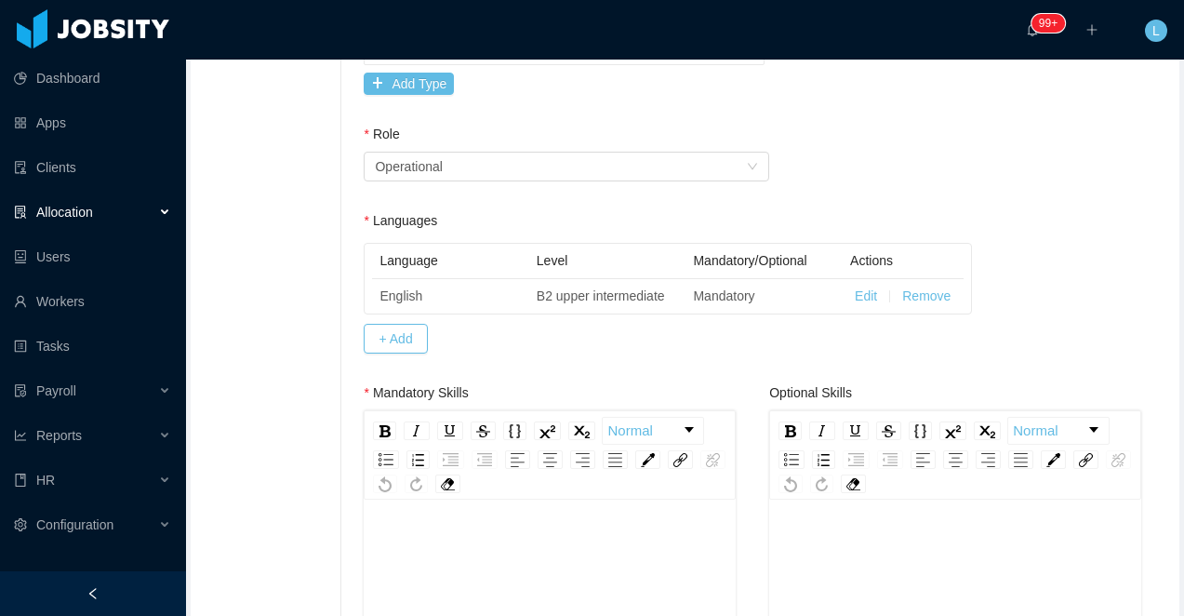
scroll to position [574, 0]
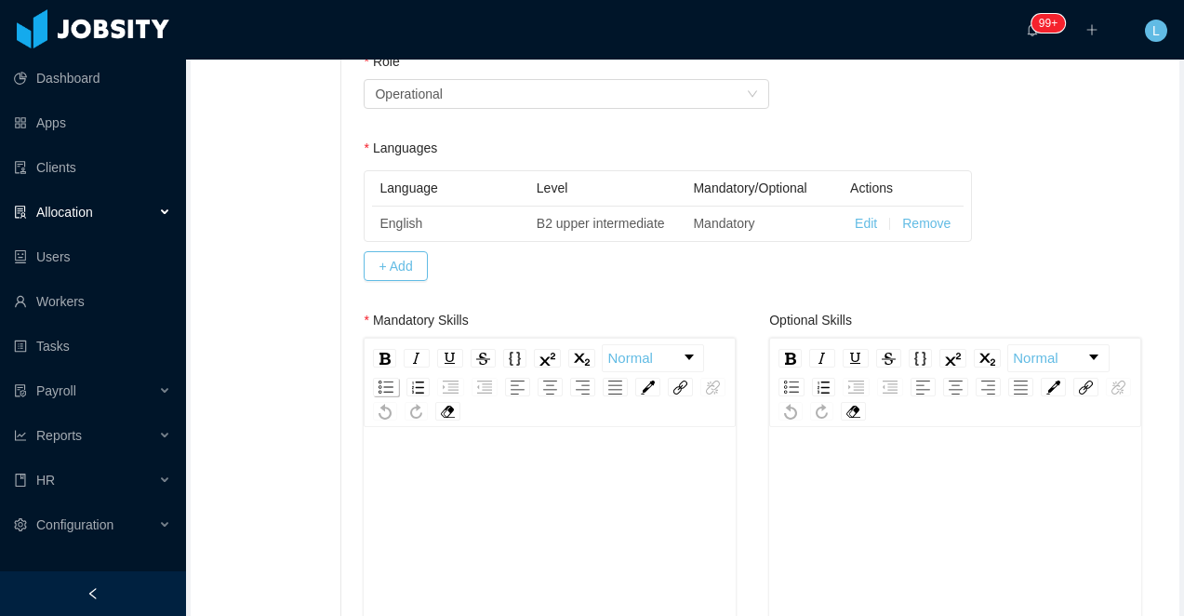
click at [384, 378] on div "rdw-list-control" at bounding box center [386, 387] width 26 height 19
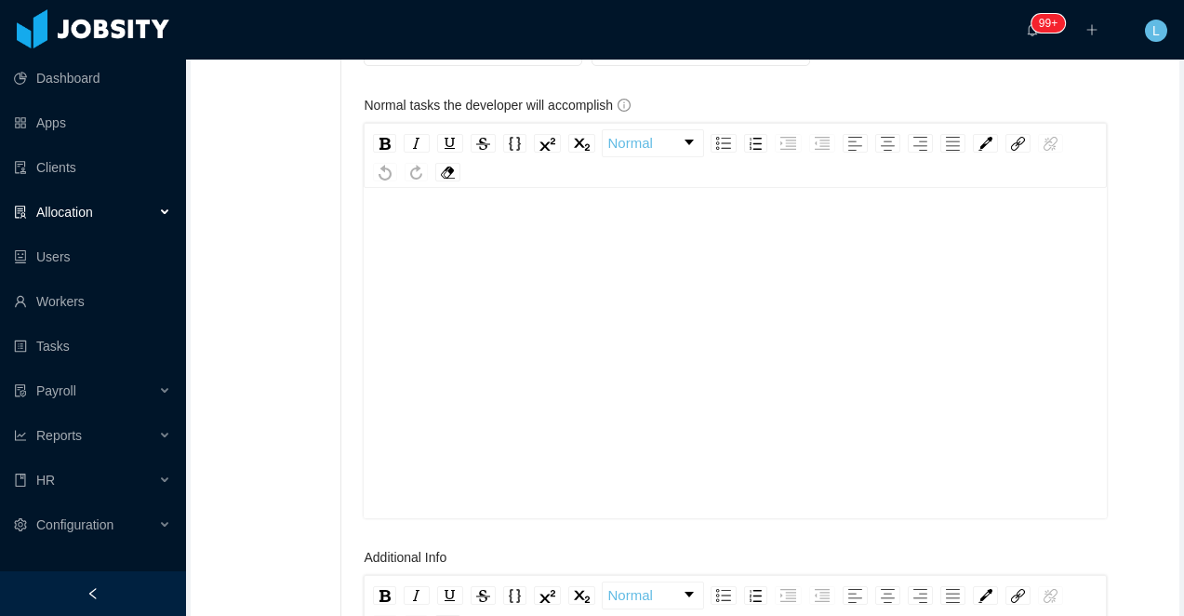
scroll to position [1781, 0]
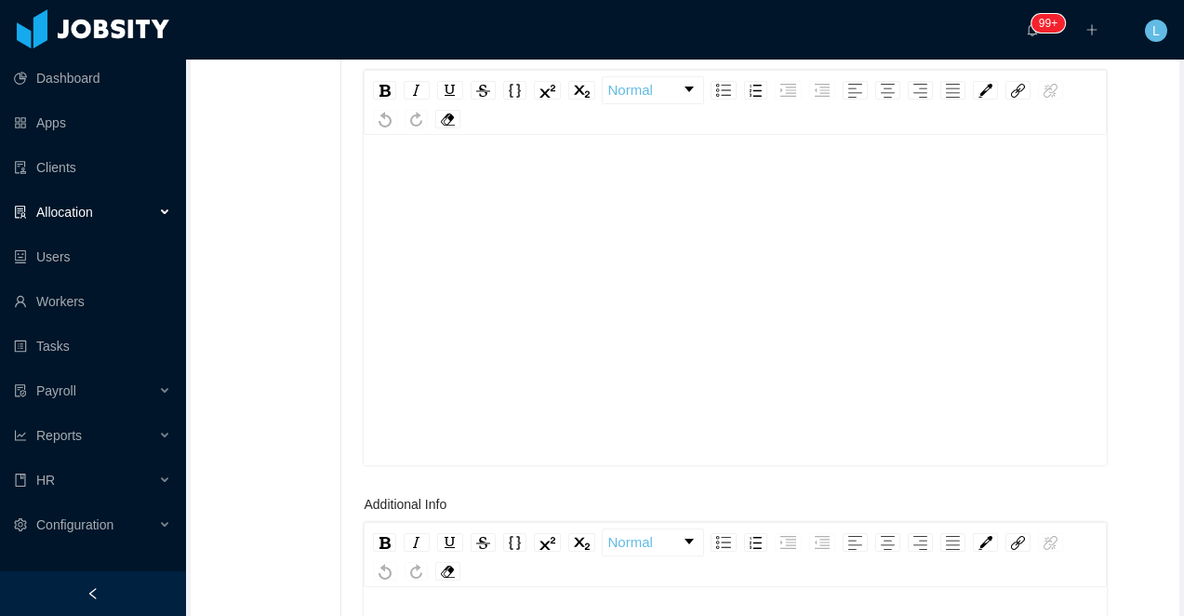
click at [454, 330] on div "rdw-editor" at bounding box center [736, 329] width 714 height 326
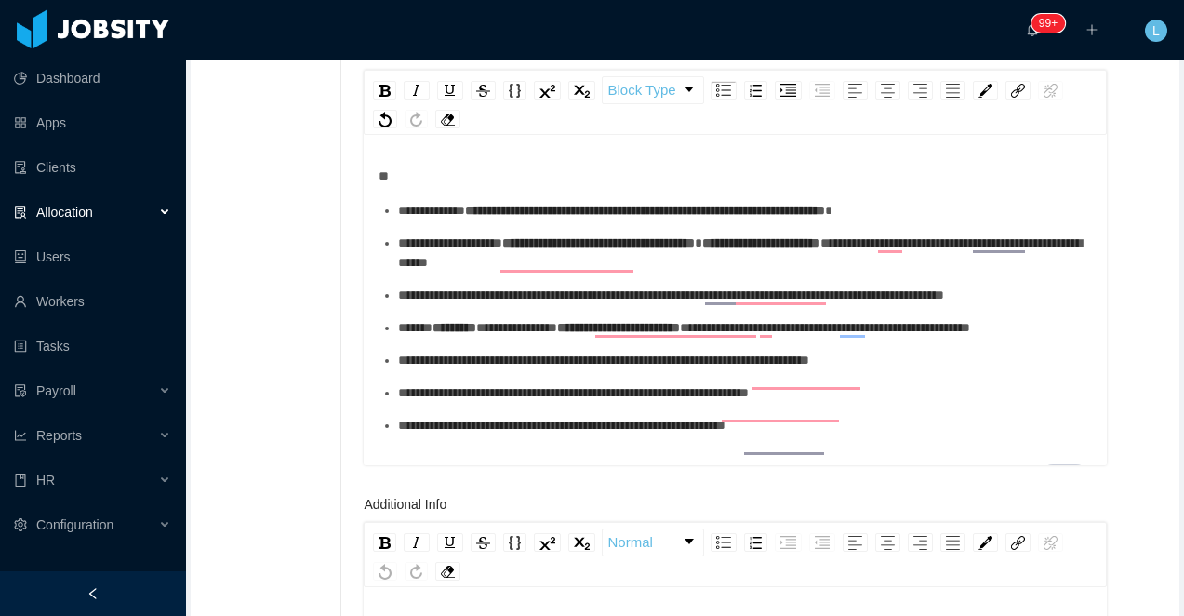
click at [412, 186] on div "**********" at bounding box center [736, 300] width 714 height 269
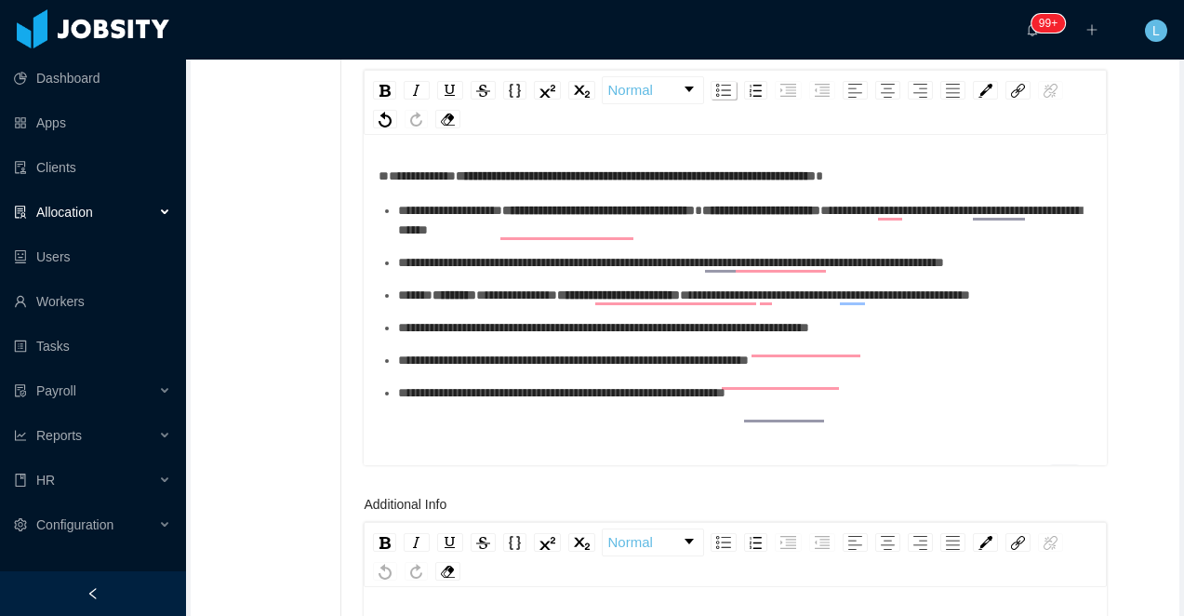
click at [716, 90] on div "rdw-list-control" at bounding box center [724, 90] width 26 height 19
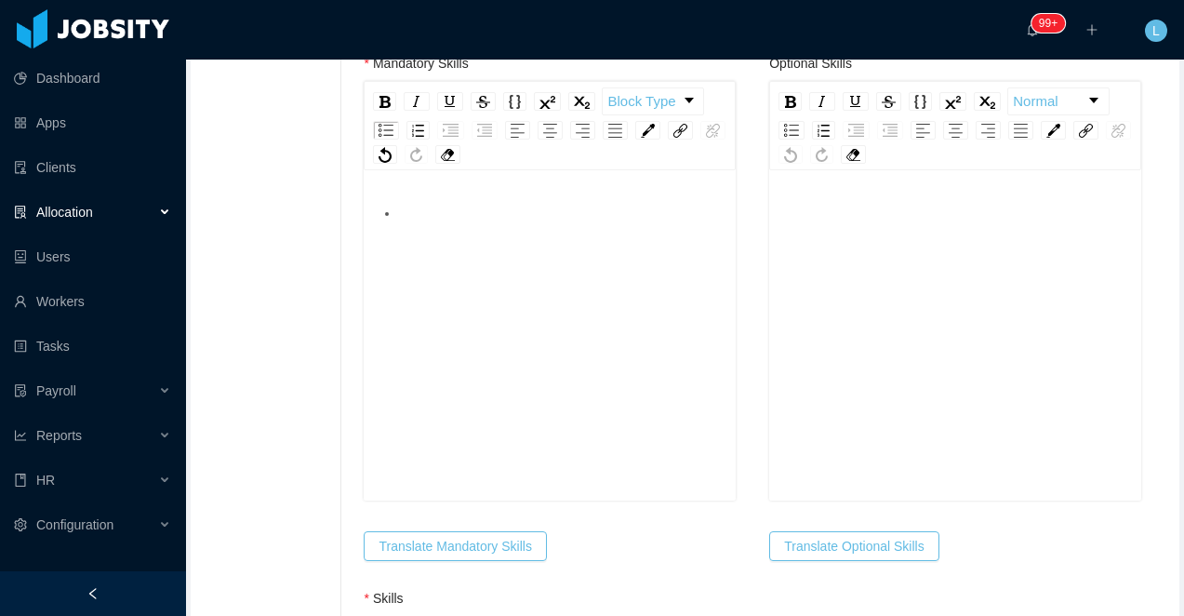
click at [424, 230] on div "rdw-editor" at bounding box center [550, 367] width 342 height 326
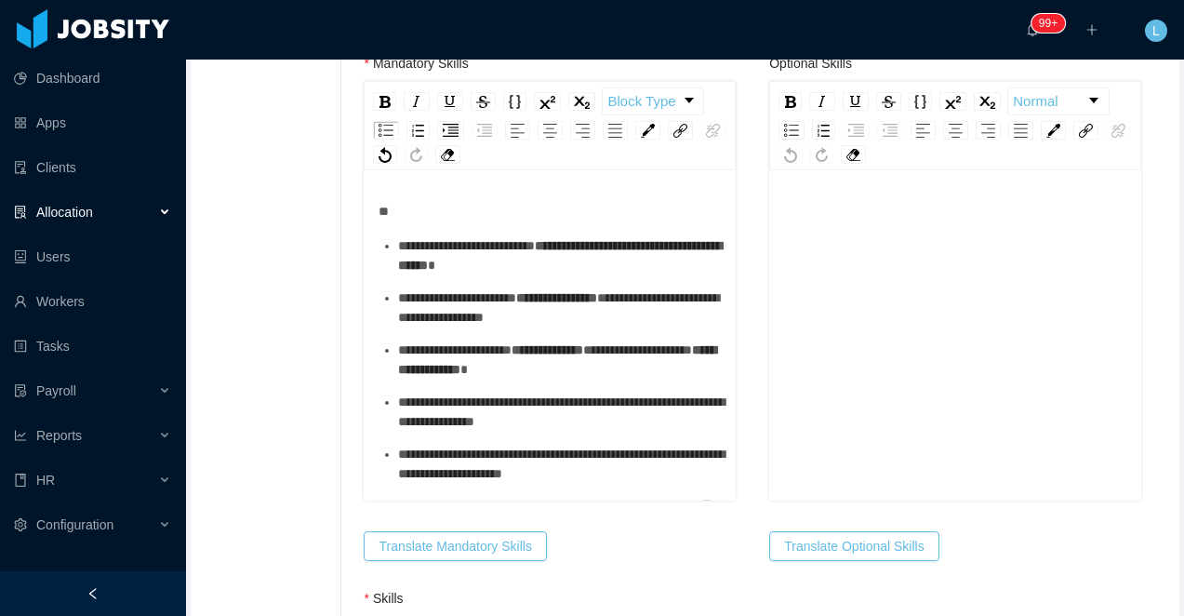
scroll to position [829, 0]
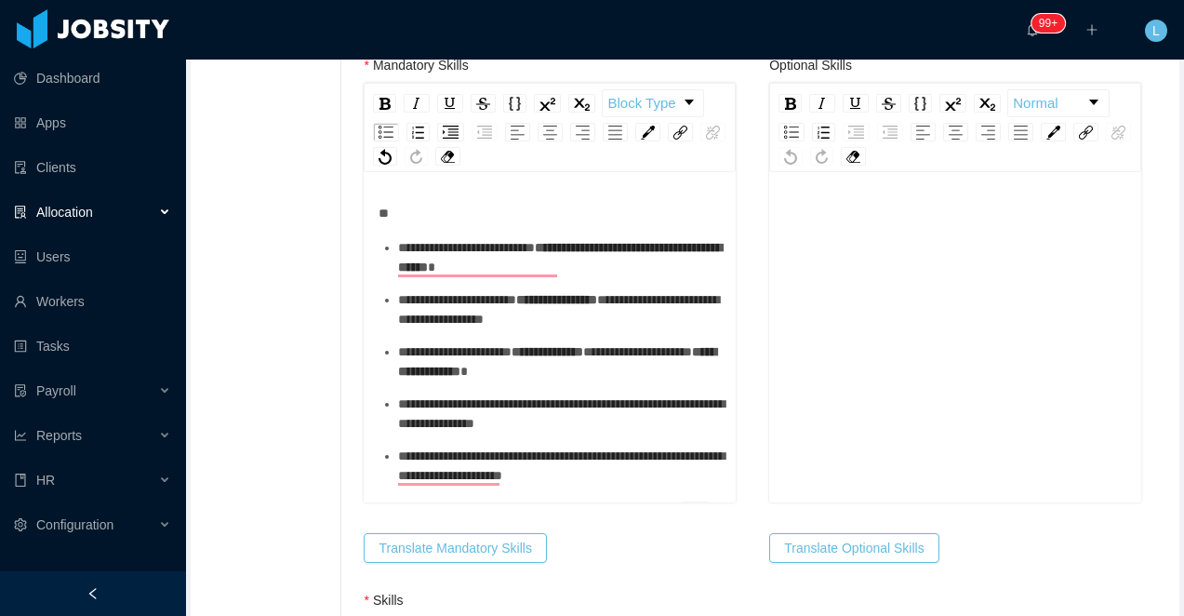
click at [400, 253] on ul "**********" at bounding box center [550, 361] width 342 height 247
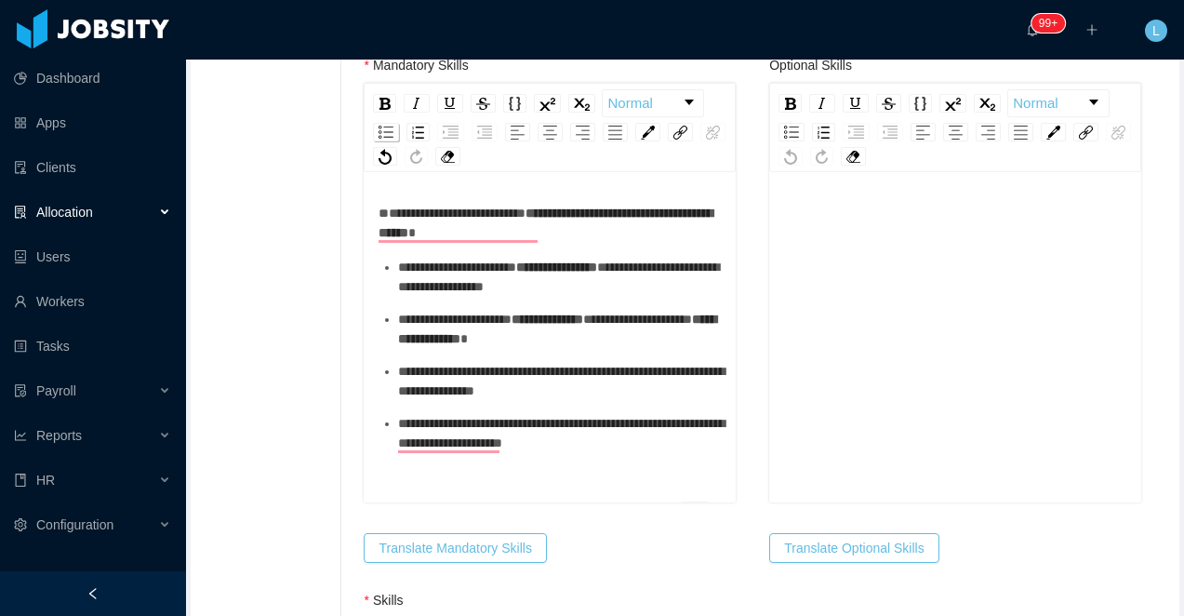
click at [393, 135] on img "rdw-list-control" at bounding box center [386, 132] width 15 height 13
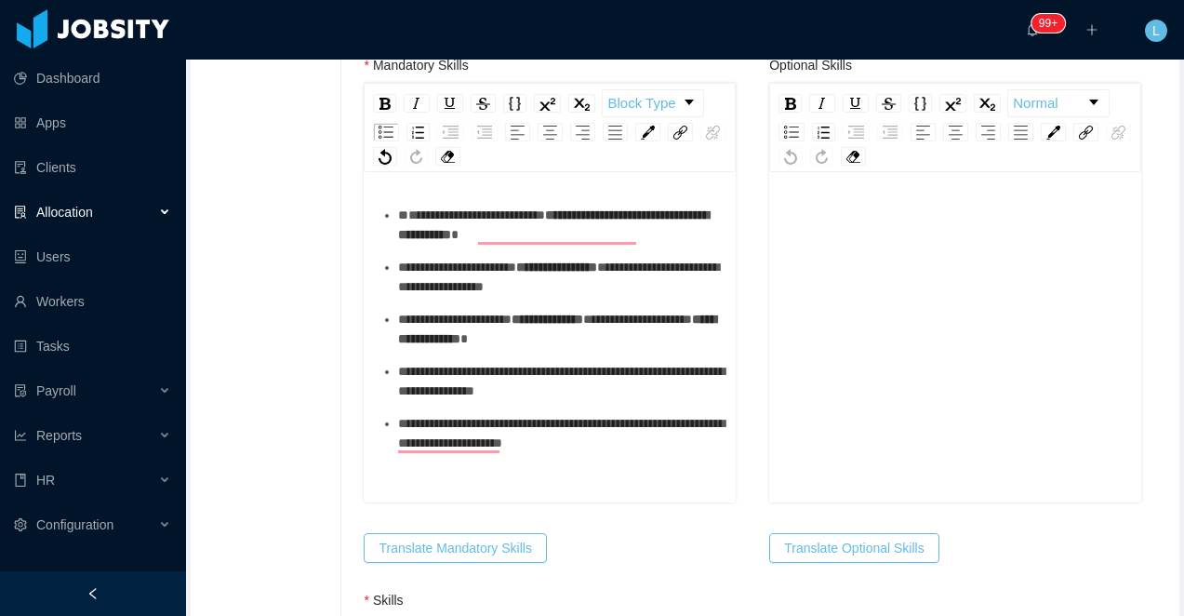
scroll to position [831, 0]
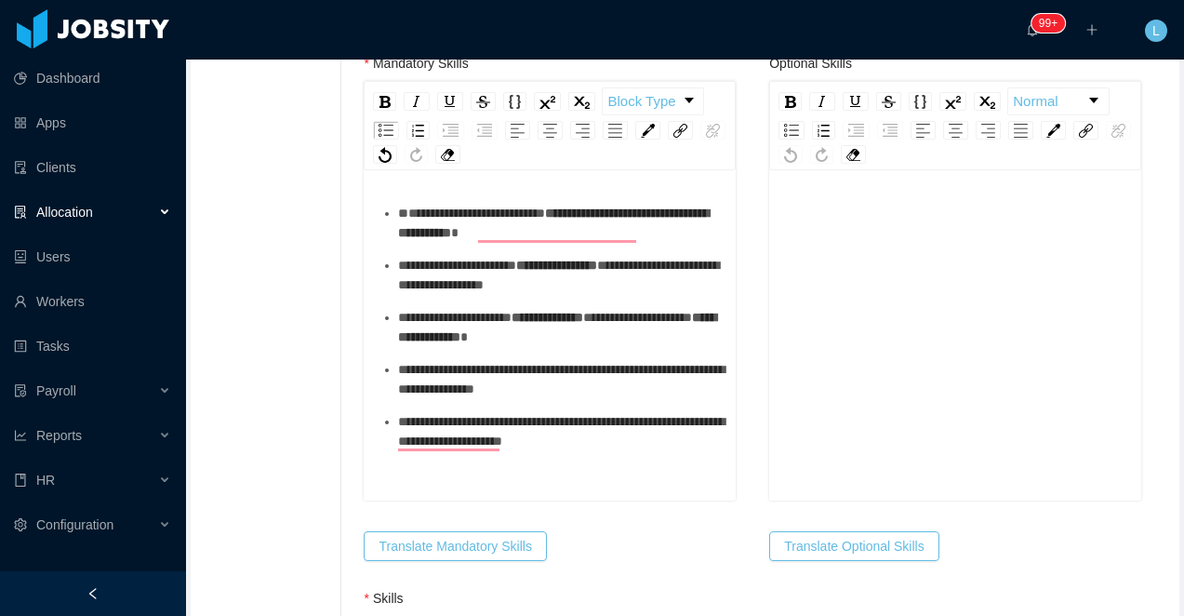
click at [823, 221] on div "rdw-editor" at bounding box center [955, 365] width 342 height 326
click at [781, 129] on div "rdw-list-control" at bounding box center [792, 130] width 26 height 19
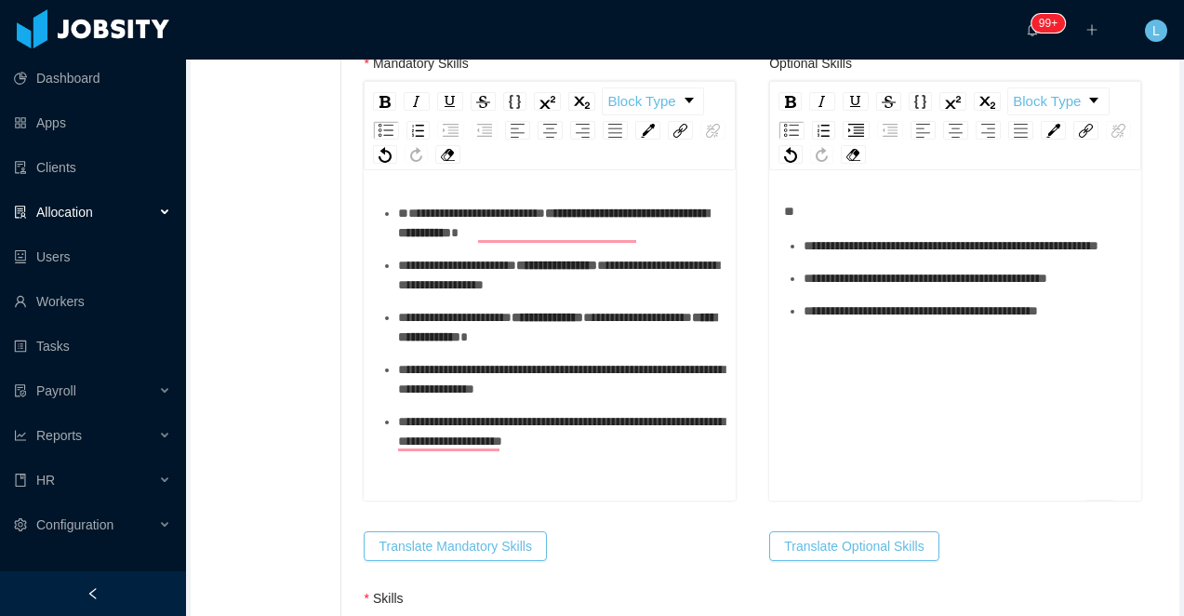
click at [804, 246] on ul "**********" at bounding box center [955, 278] width 342 height 85
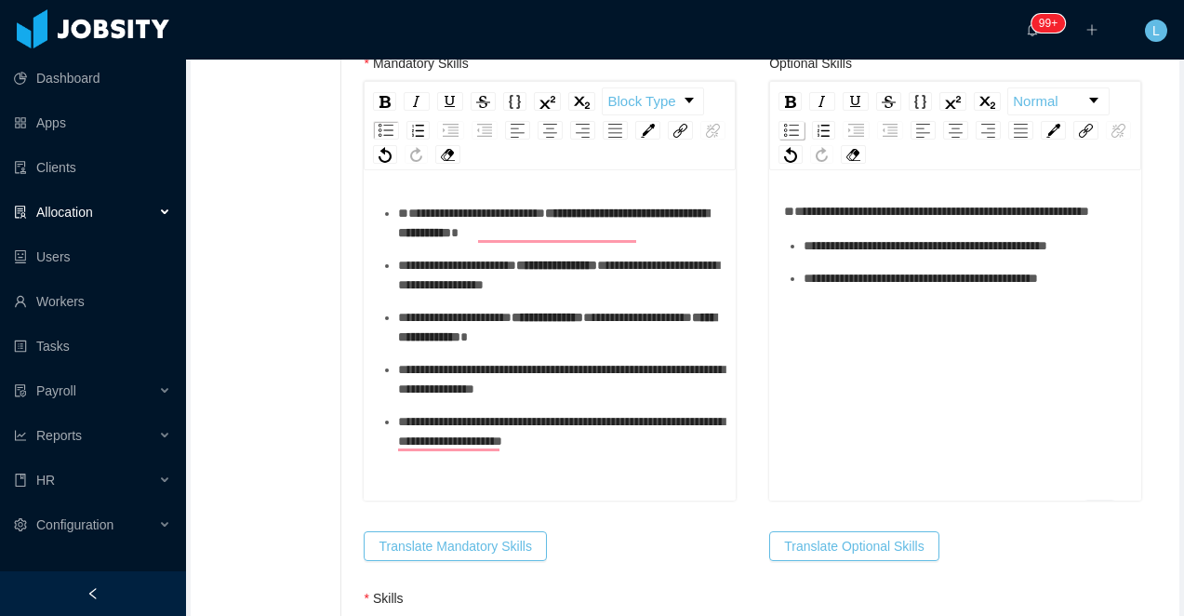
click at [784, 128] on div "rdw-list-control" at bounding box center [792, 130] width 26 height 19
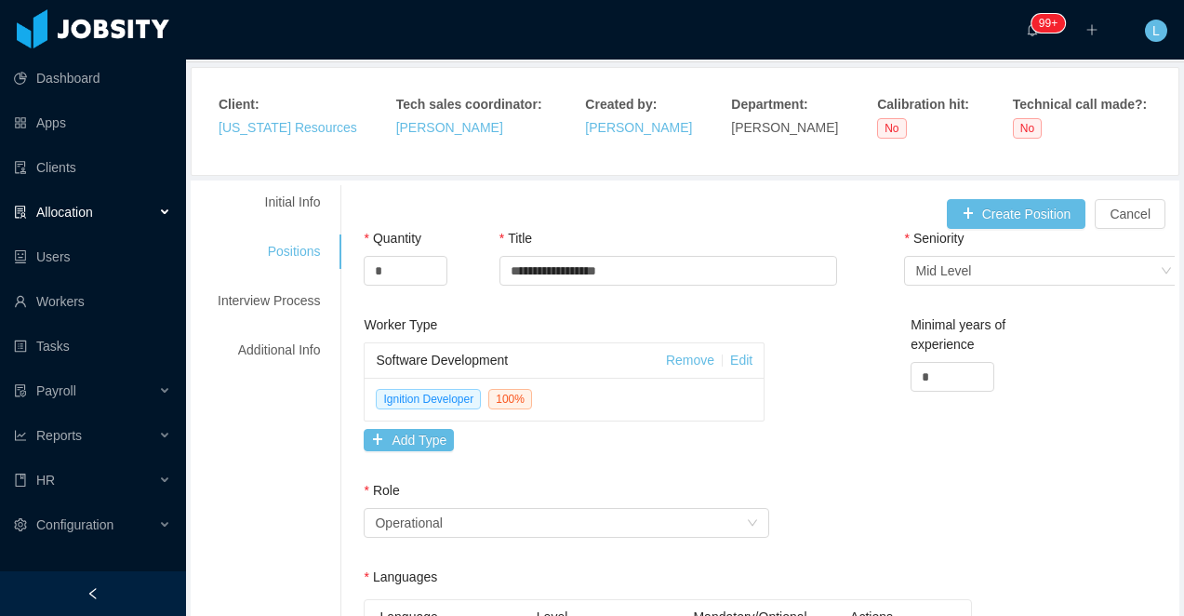
scroll to position [0, 0]
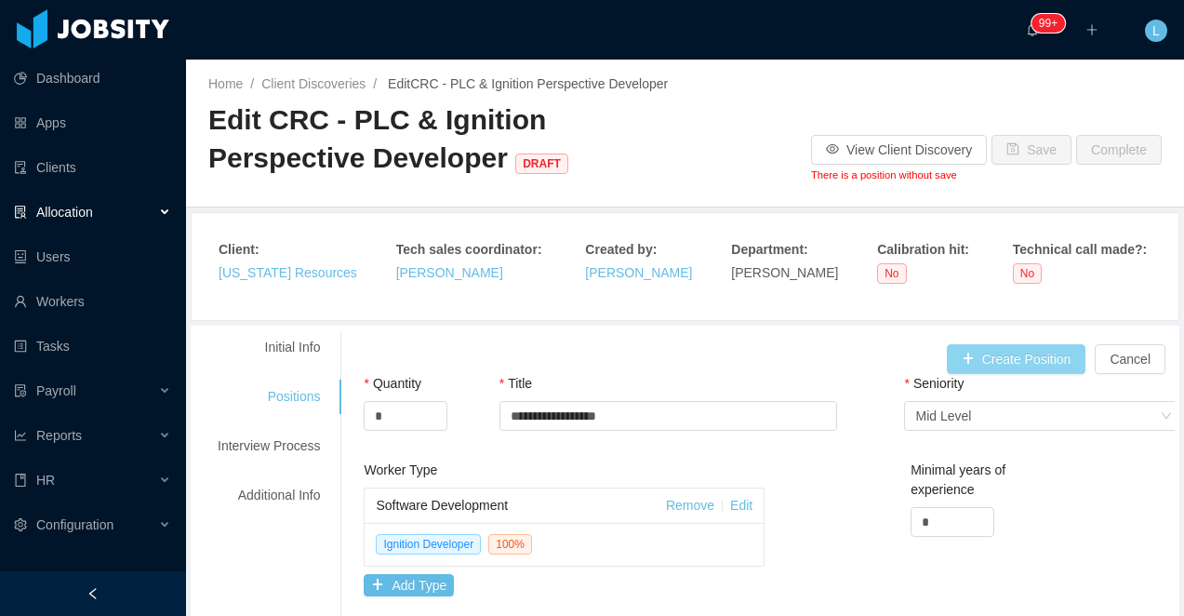
click at [989, 367] on button "Create Position" at bounding box center [1017, 359] width 140 height 30
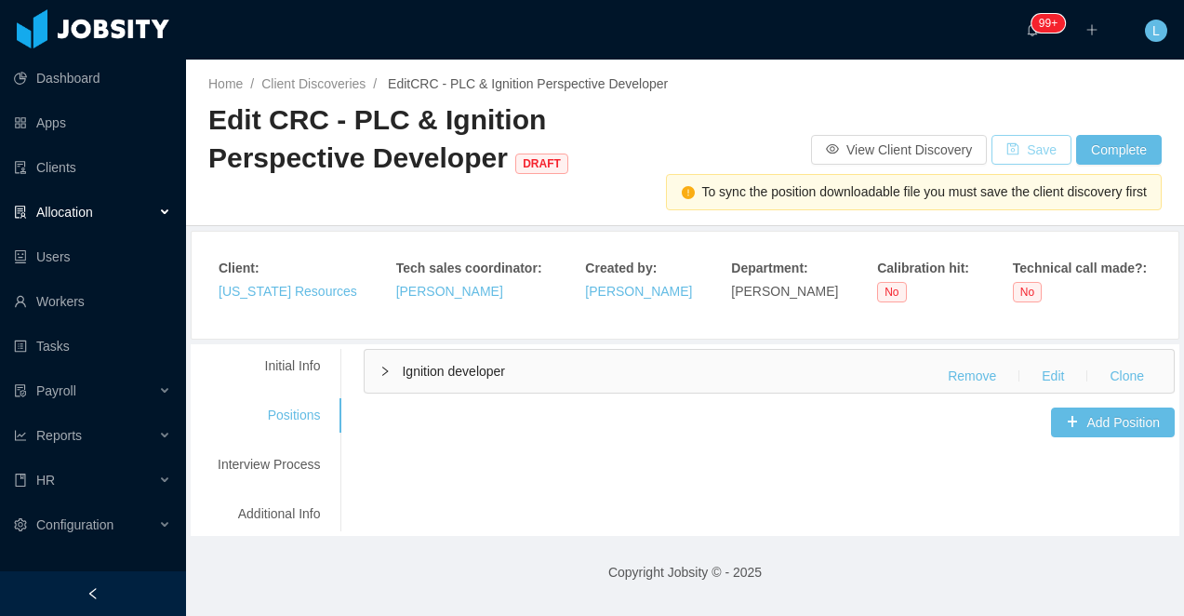
click at [1014, 151] on button "Save" at bounding box center [1032, 150] width 80 height 30
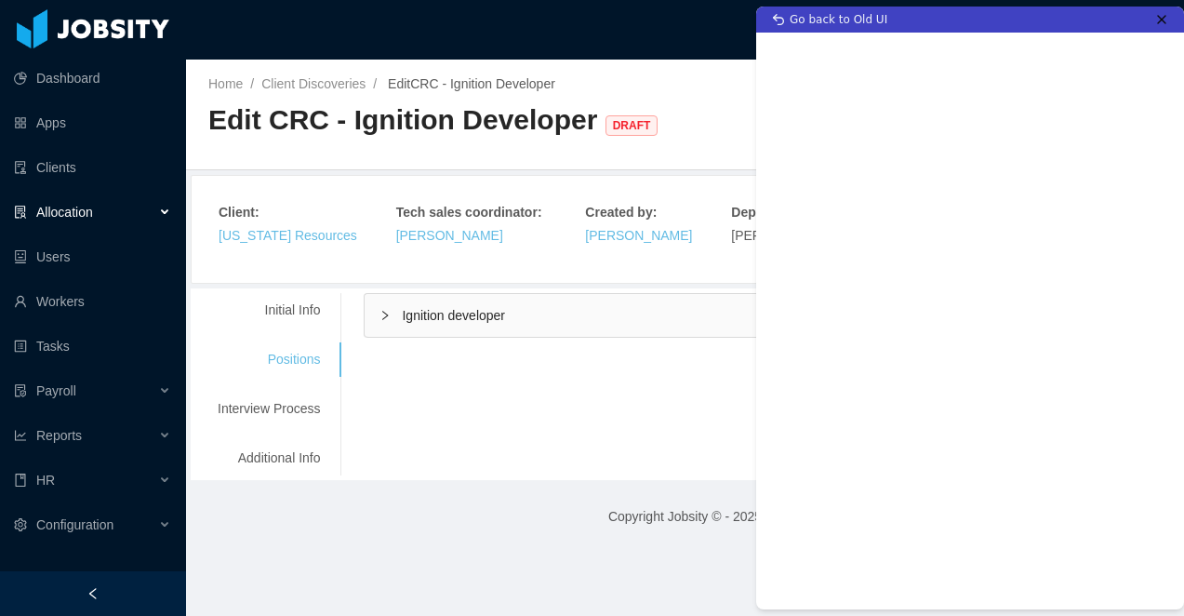
click at [627, 445] on div "**********" at bounding box center [684, 384] width 979 height 182
click at [1157, 21] on icon at bounding box center [1161, 19] width 15 height 15
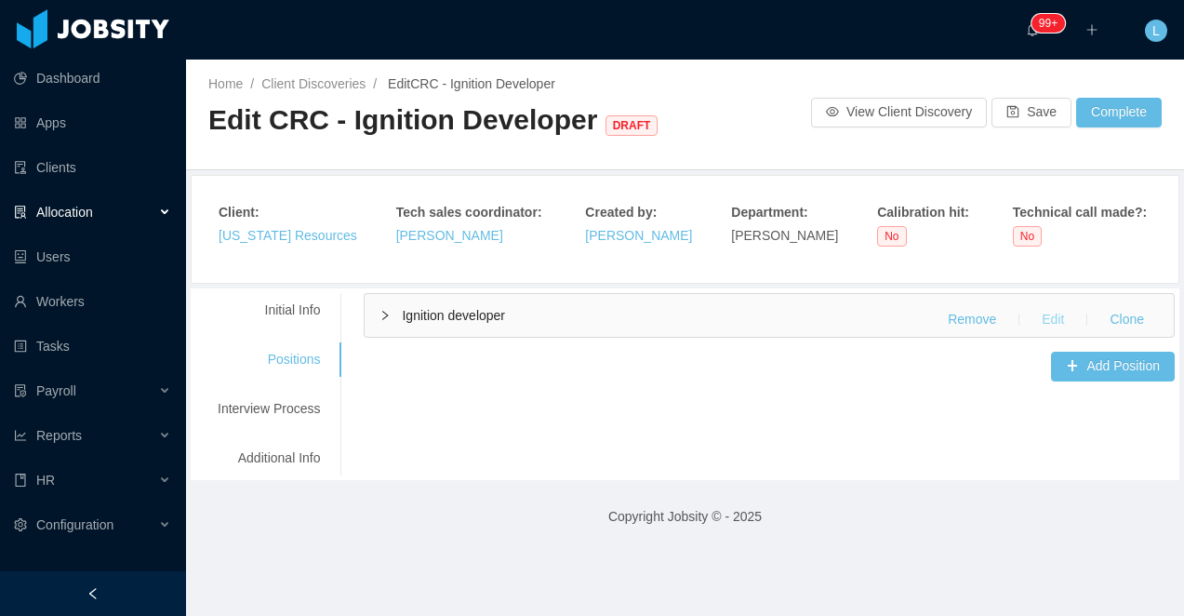
click at [1048, 320] on button "Edit" at bounding box center [1053, 320] width 52 height 30
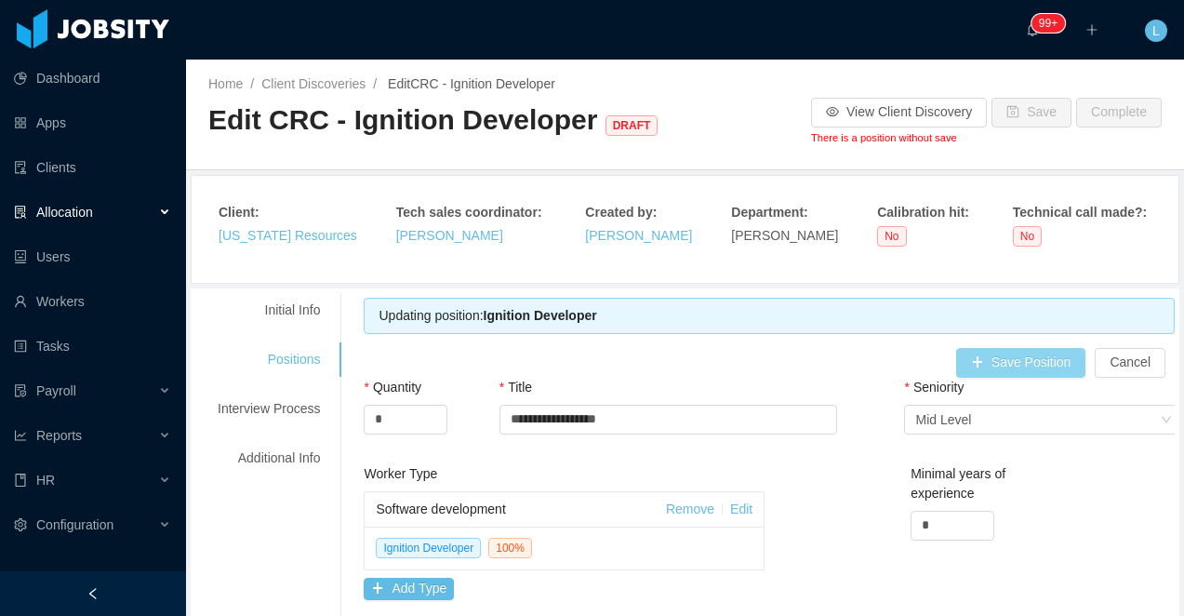
click at [982, 369] on button "Save Position" at bounding box center [1021, 363] width 130 height 30
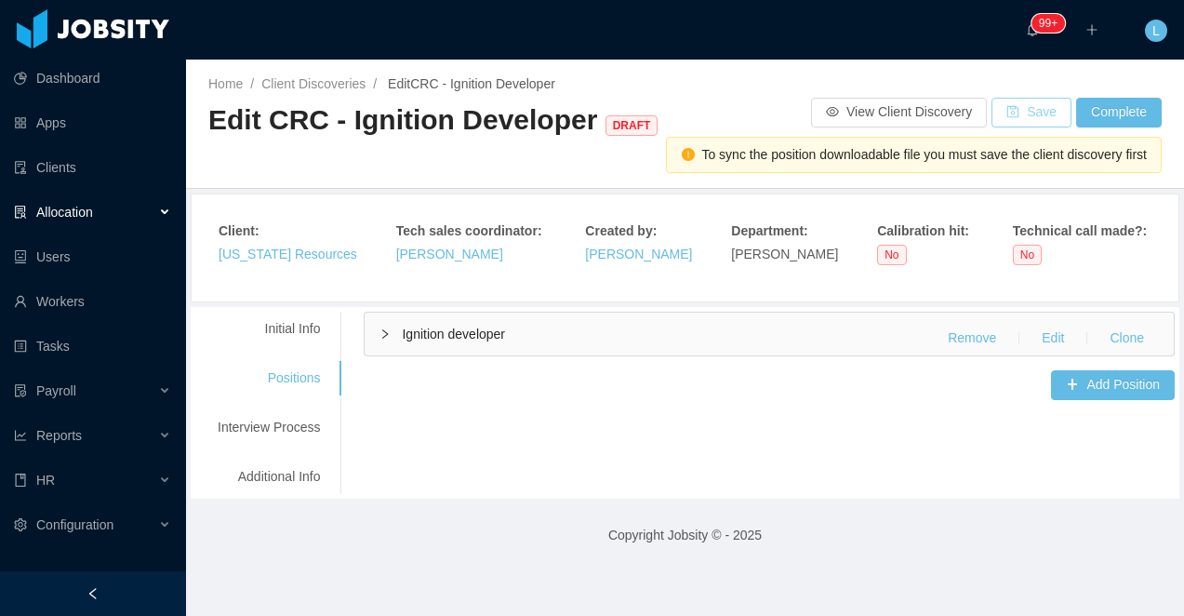
click at [1015, 124] on button "Save" at bounding box center [1032, 113] width 80 height 30
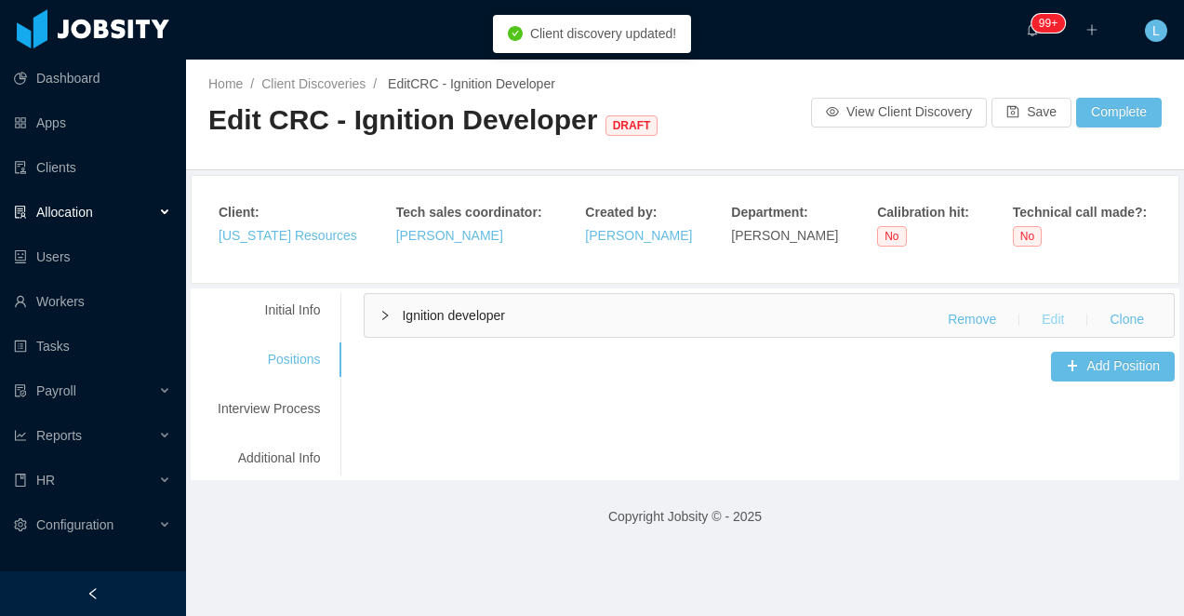
click at [1055, 323] on button "Edit" at bounding box center [1053, 320] width 52 height 30
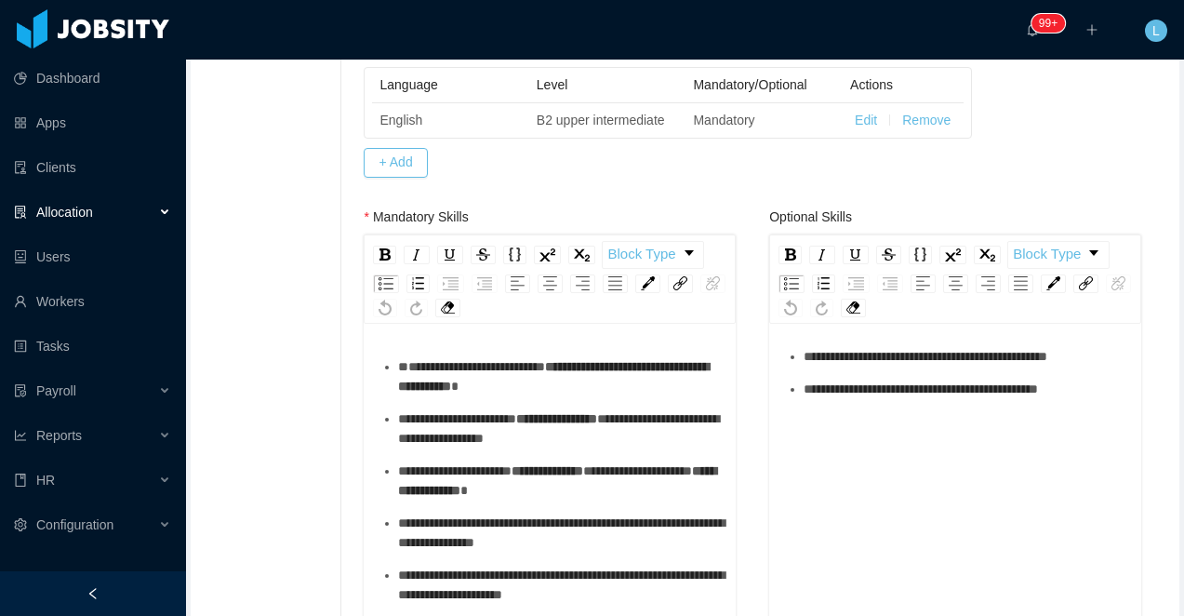
scroll to position [42, 0]
click at [408, 368] on span "**********" at bounding box center [471, 366] width 147 height 13
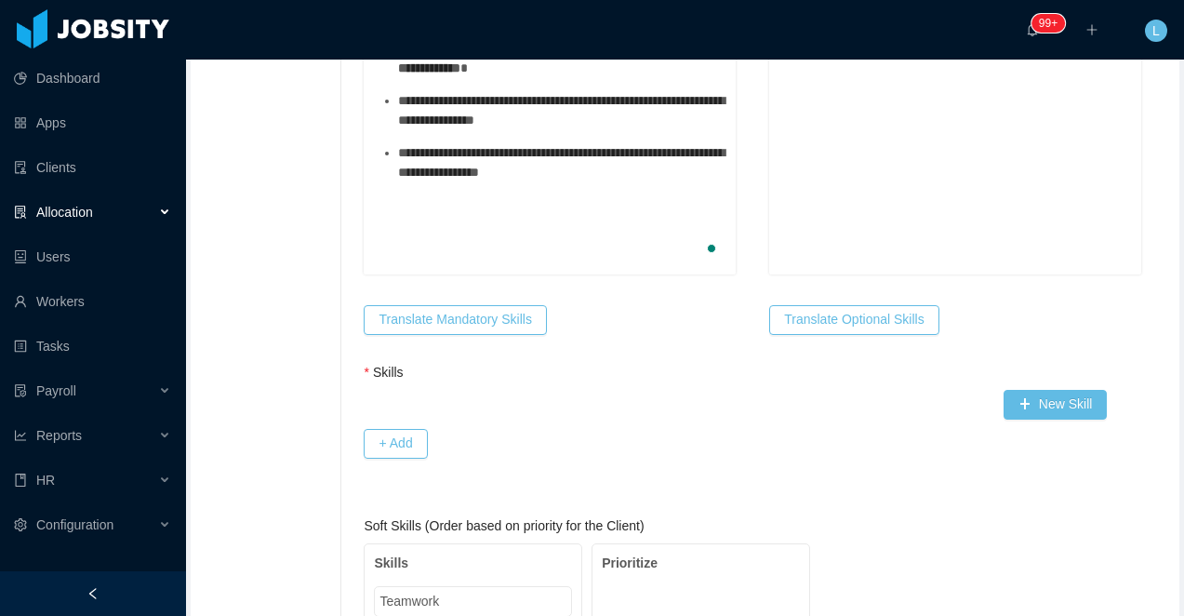
scroll to position [1099, 0]
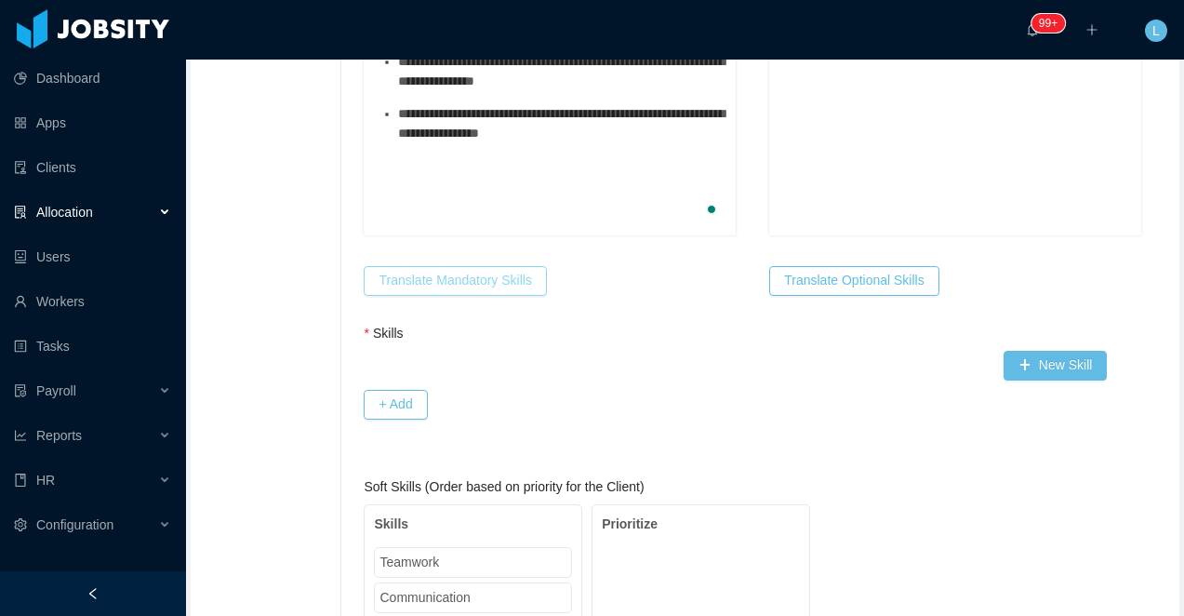
click at [449, 282] on button "Translate Mandatory Skills" at bounding box center [455, 281] width 182 height 30
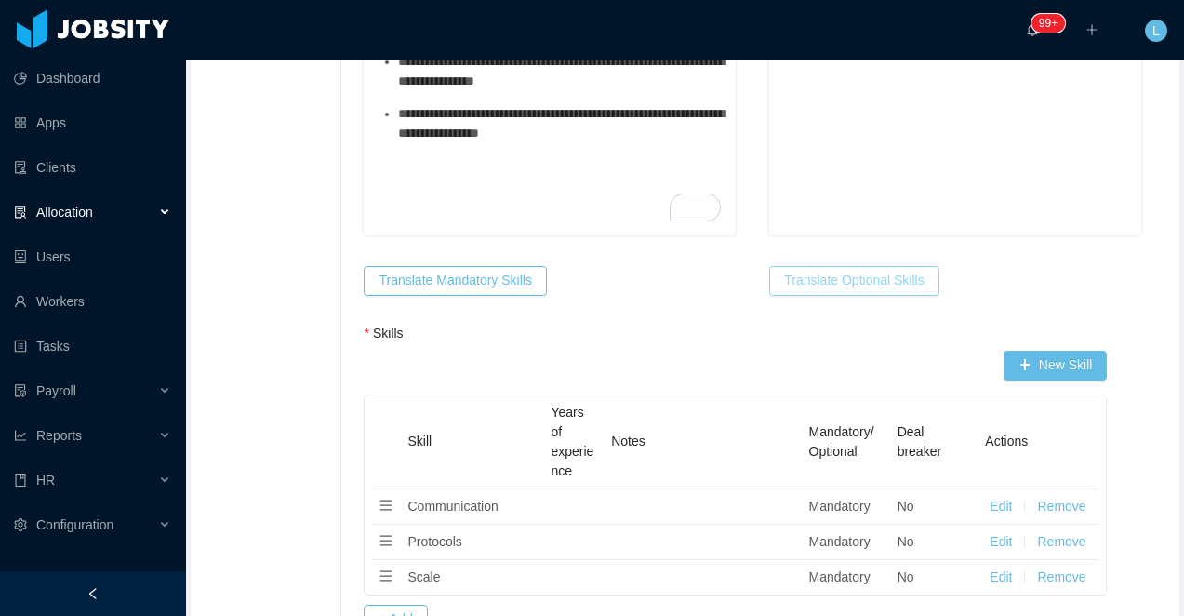
click at [817, 268] on button "Translate Optional Skills" at bounding box center [853, 281] width 169 height 30
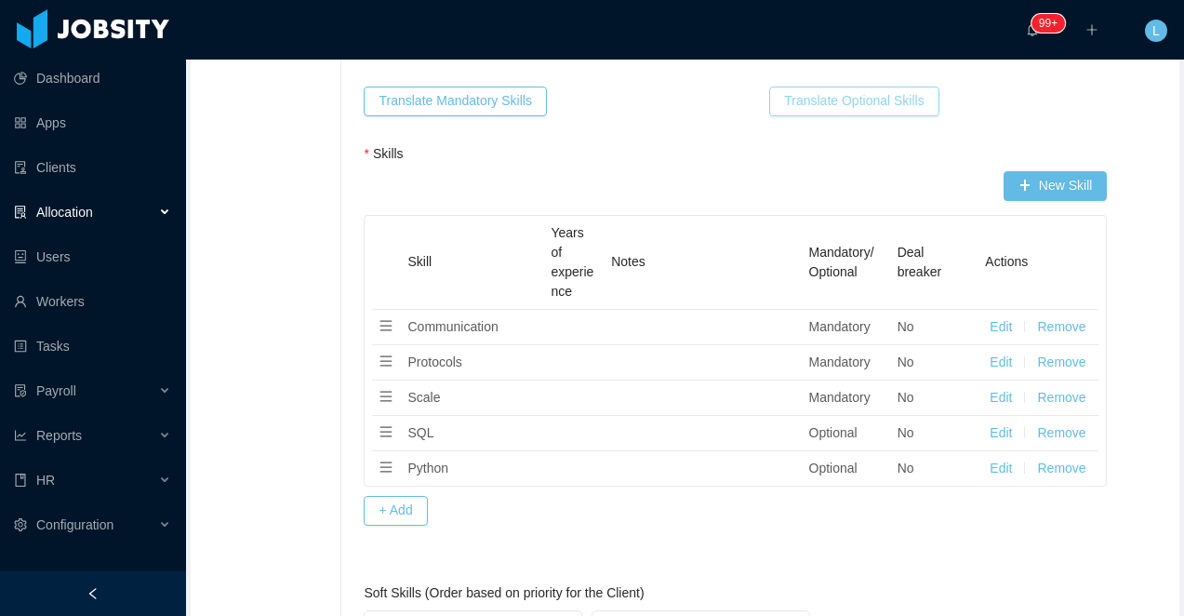
scroll to position [1356, 0]
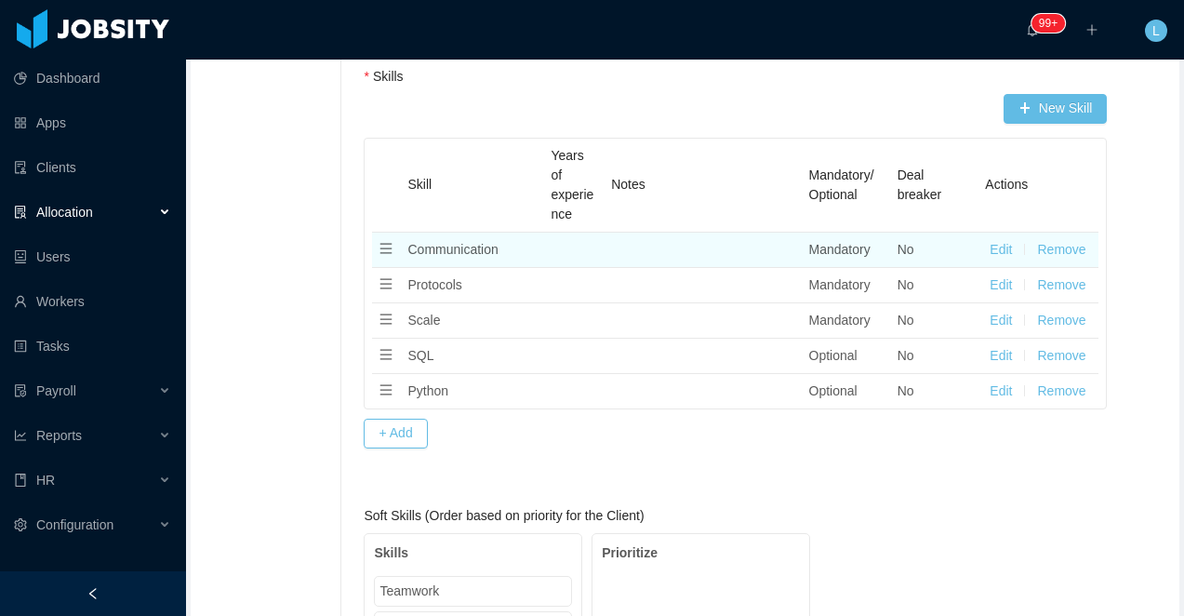
click at [1049, 245] on button "Remove" at bounding box center [1061, 250] width 48 height 20
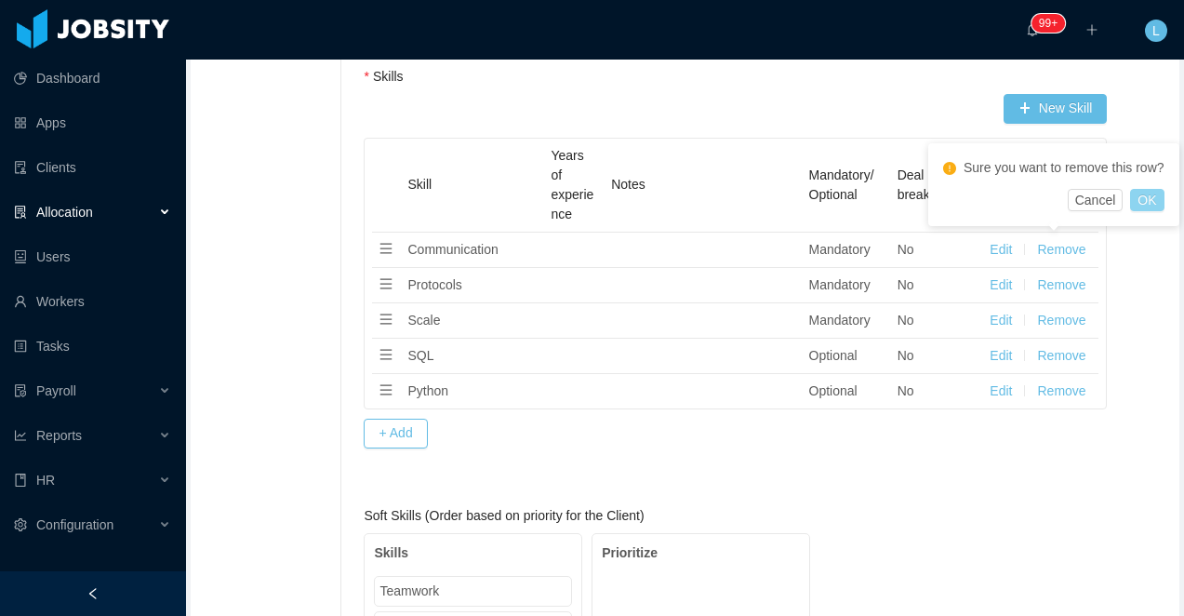
click at [1141, 211] on button "OK" at bounding box center [1146, 200] width 33 height 22
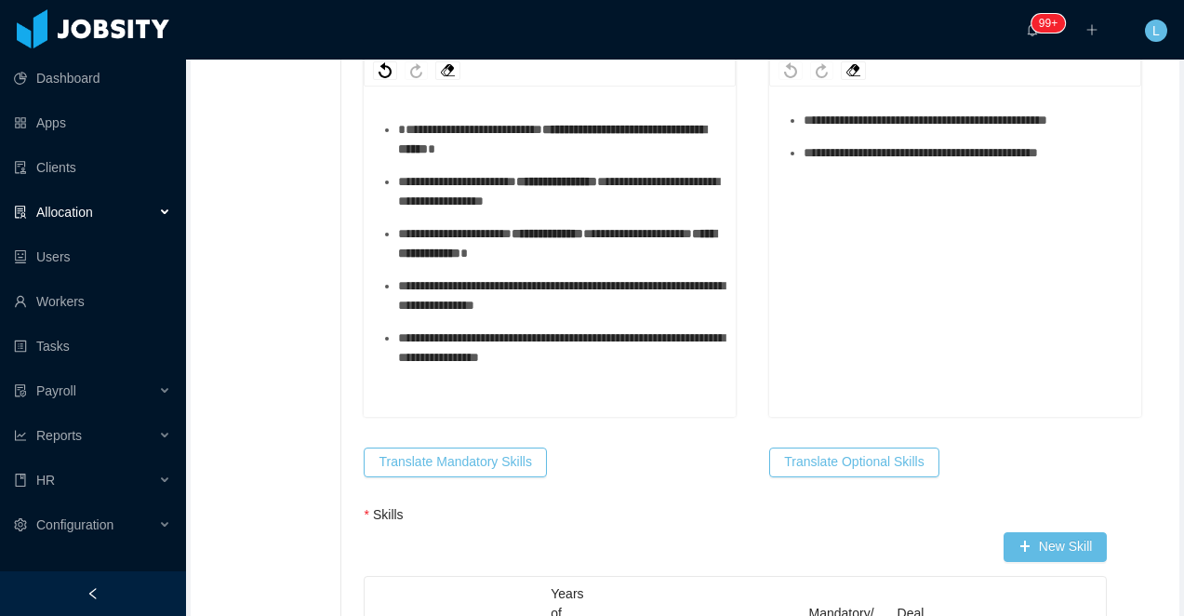
scroll to position [936, 0]
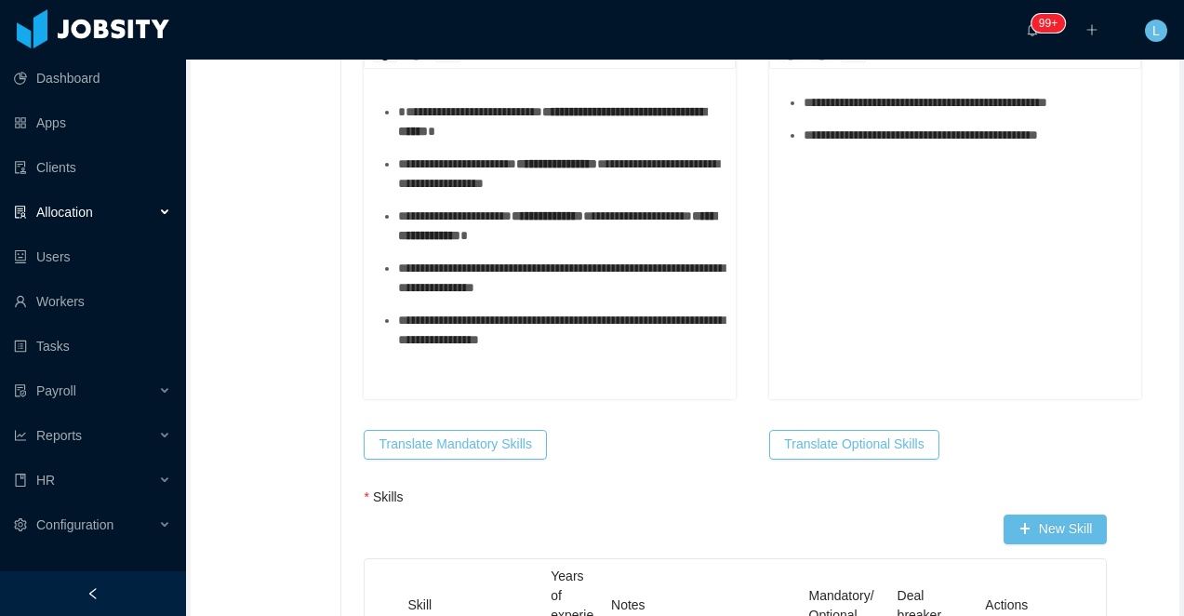
click at [492, 183] on span "**********" at bounding box center [558, 173] width 321 height 33
drag, startPoint x: 515, startPoint y: 236, endPoint x: 495, endPoint y: 235, distance: 20.5
click at [495, 235] on div "**********" at bounding box center [559, 225] width 323 height 39
drag, startPoint x: 486, startPoint y: 290, endPoint x: 473, endPoint y: 290, distance: 14.0
click at [473, 290] on span "**********" at bounding box center [561, 277] width 326 height 33
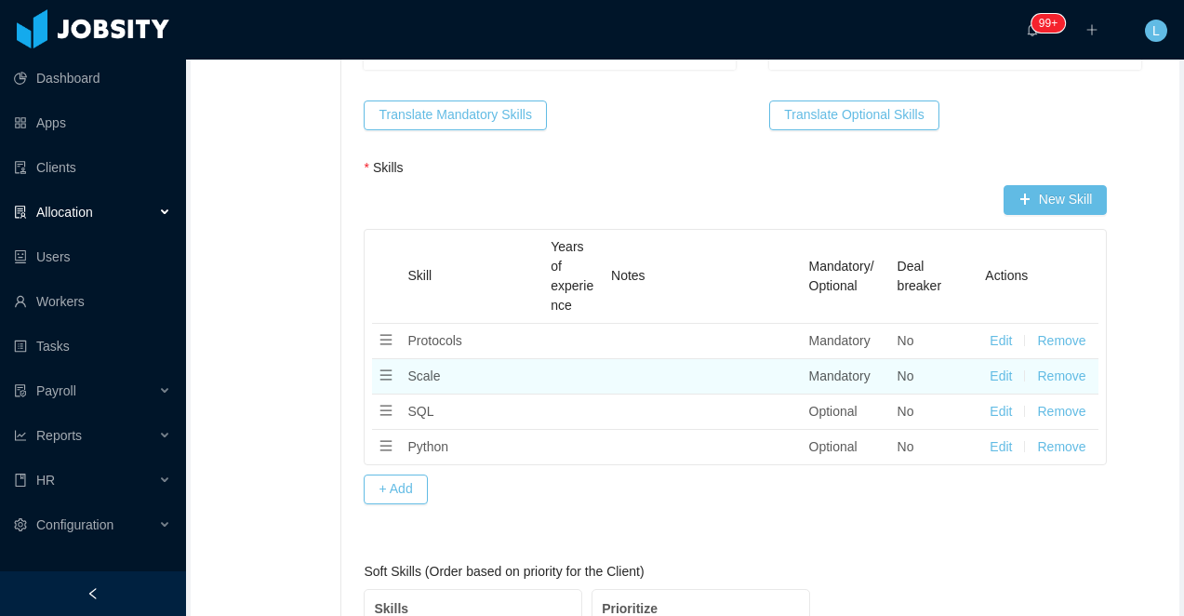
scroll to position [1273, 0]
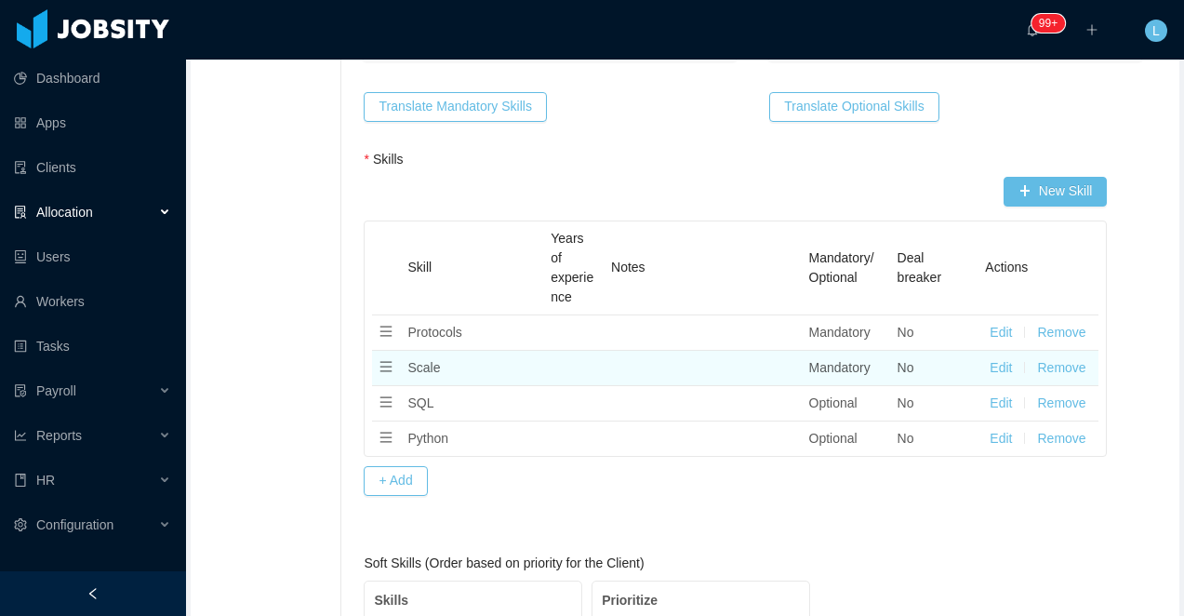
click at [1063, 356] on td "Edit Remove" at bounding box center [1038, 368] width 121 height 35
click at [1060, 360] on button "Remove" at bounding box center [1061, 368] width 48 height 20
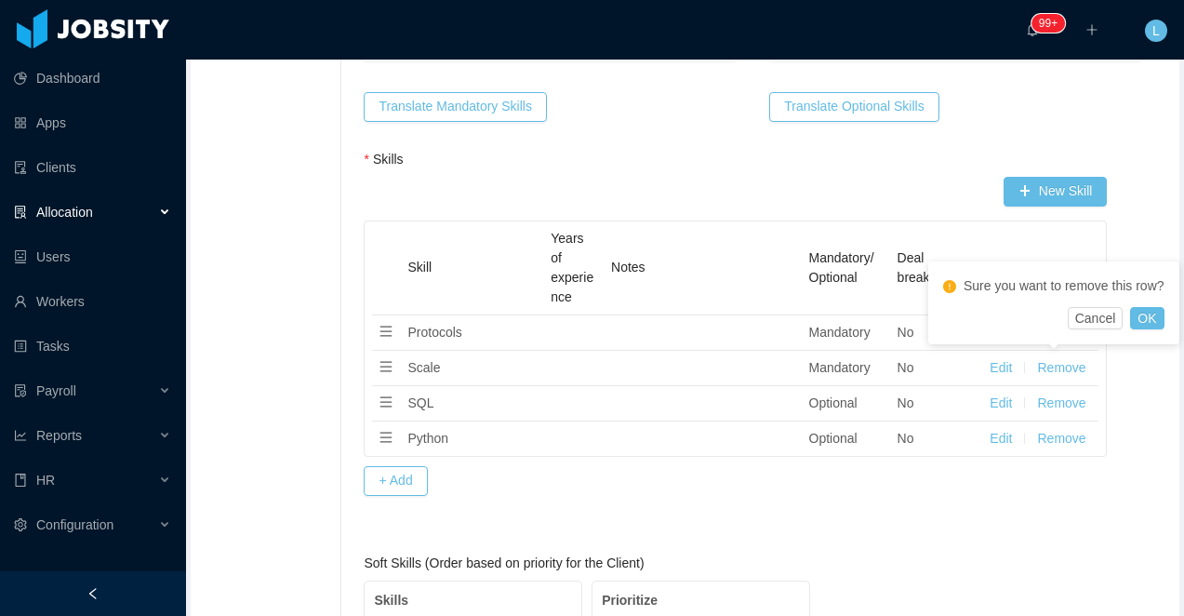
click at [1130, 333] on div "Sure you want to remove this row? Cancel OK" at bounding box center [1053, 302] width 251 height 83
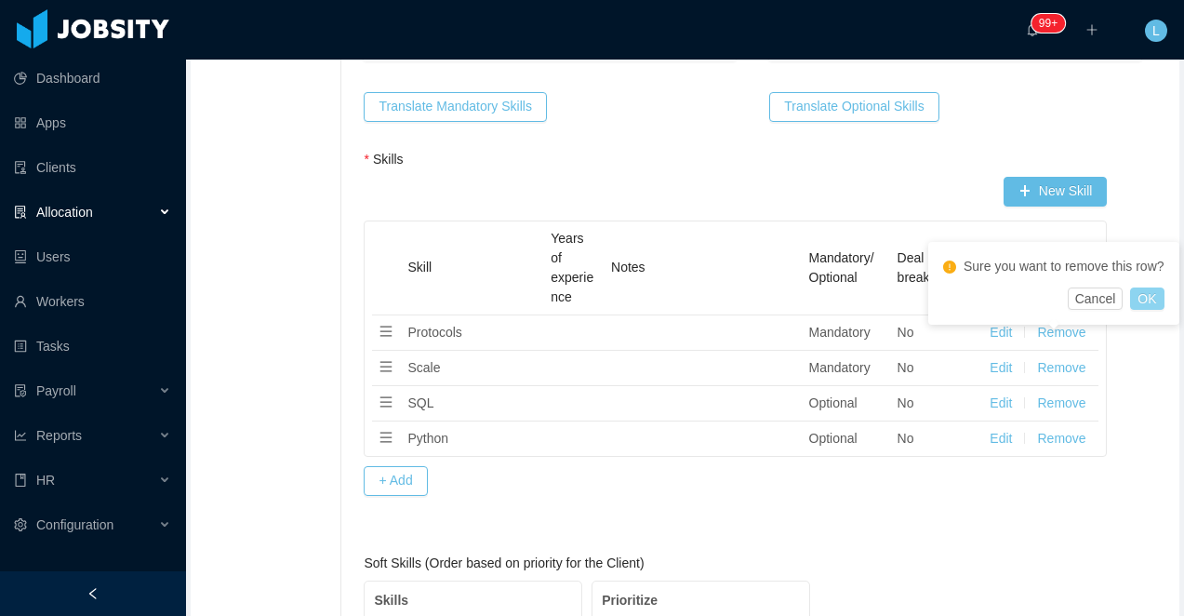
click at [1154, 310] on button "OK" at bounding box center [1146, 298] width 33 height 22
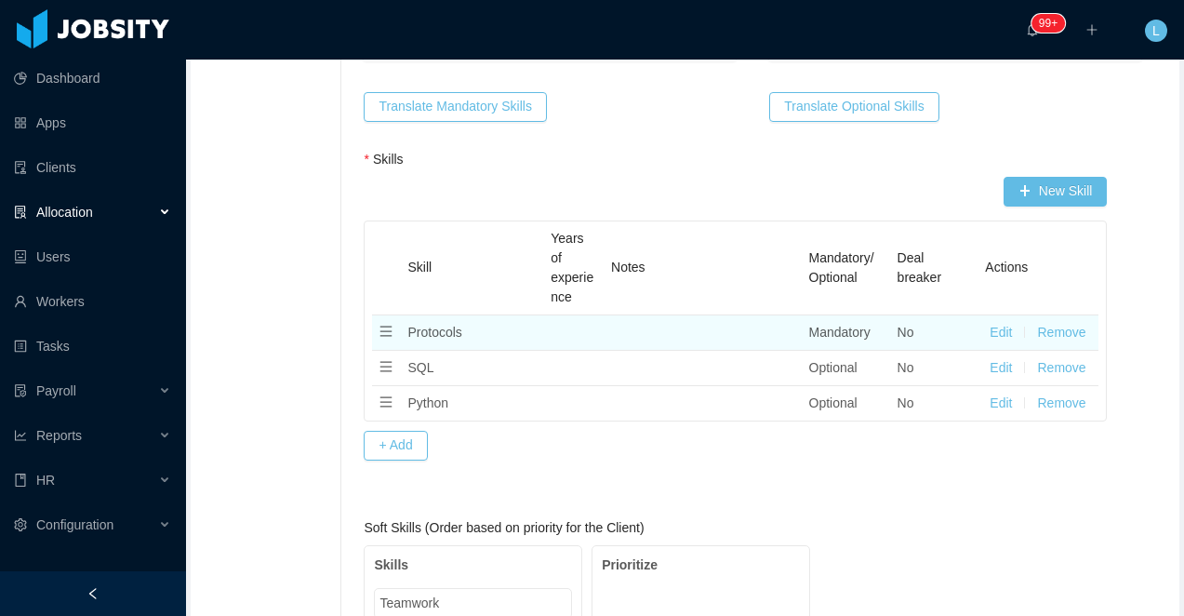
click at [1061, 337] on button "Remove" at bounding box center [1061, 333] width 48 height 20
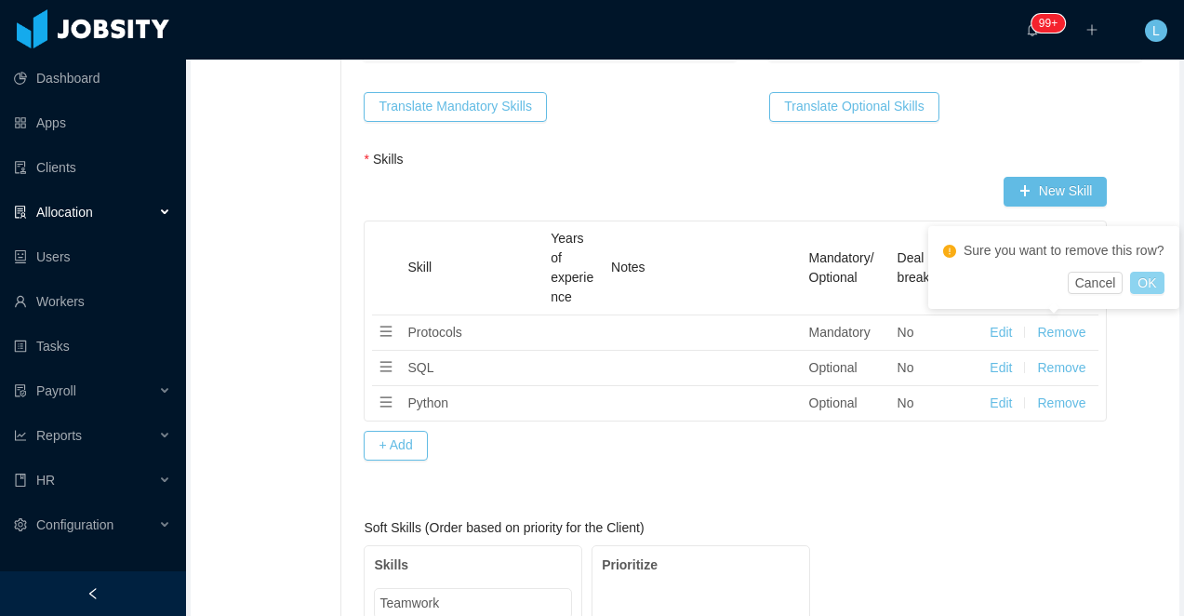
click at [1149, 294] on button "OK" at bounding box center [1146, 283] width 33 height 22
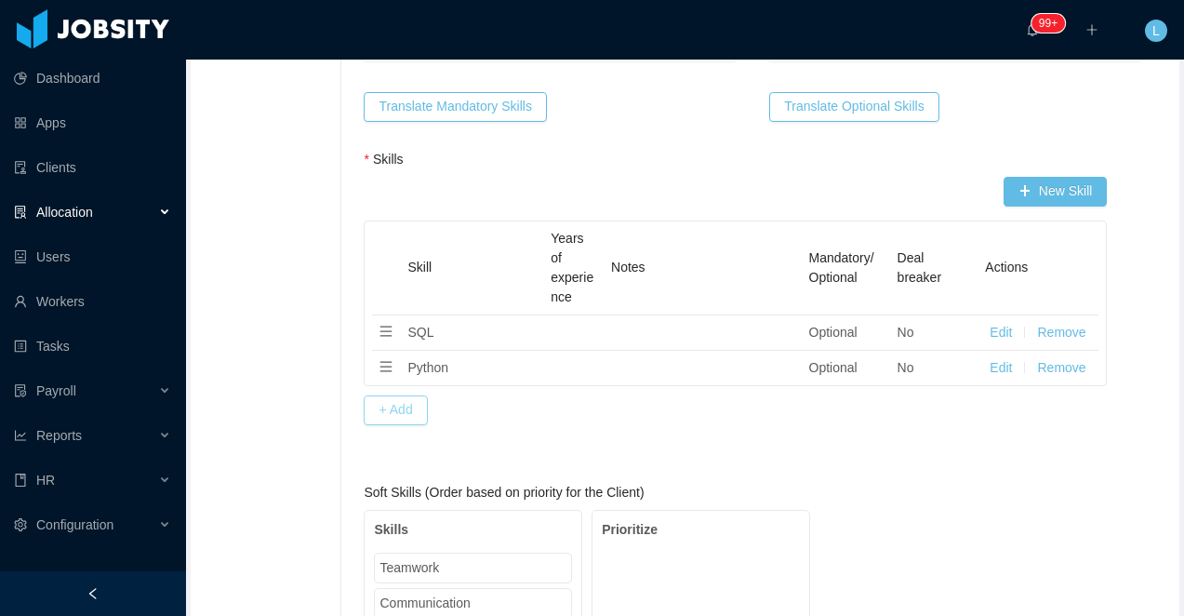
click at [402, 404] on button "+ Add" at bounding box center [395, 410] width 63 height 30
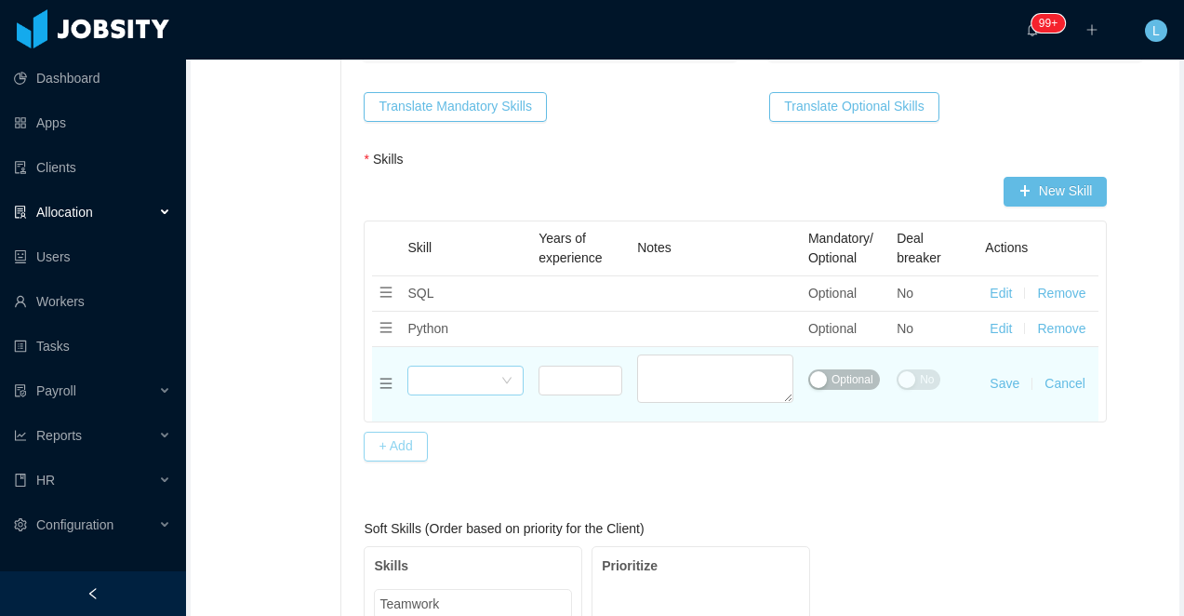
click at [441, 386] on div "Select skills" at bounding box center [460, 380] width 82 height 28
type input "*****"
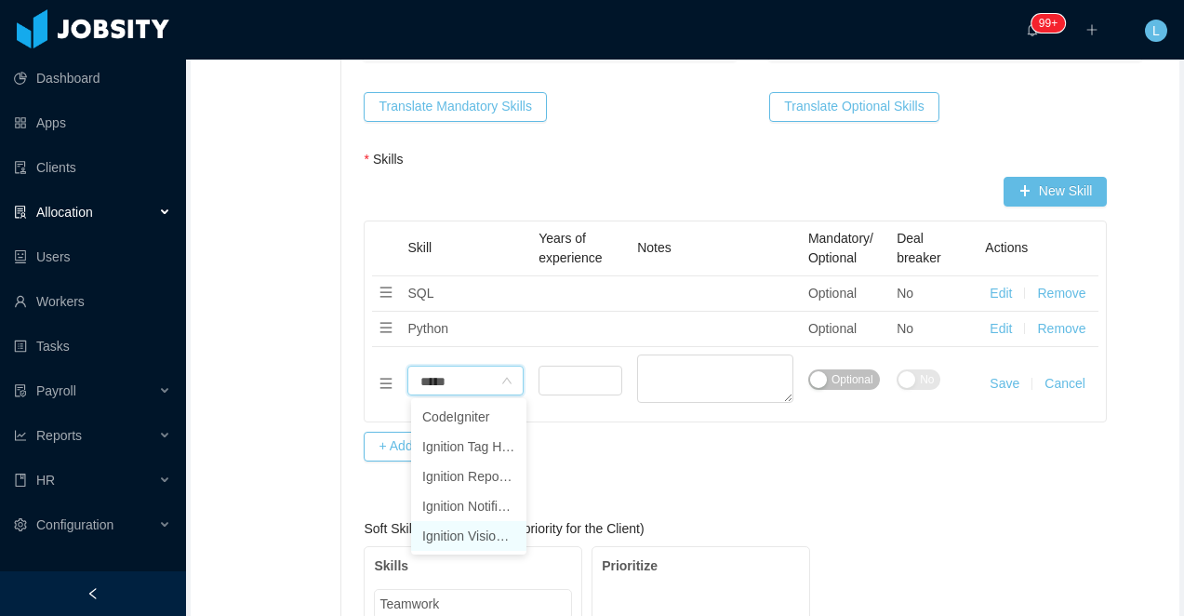
click at [458, 536] on li "Ignition Vision Module" at bounding box center [468, 536] width 115 height 30
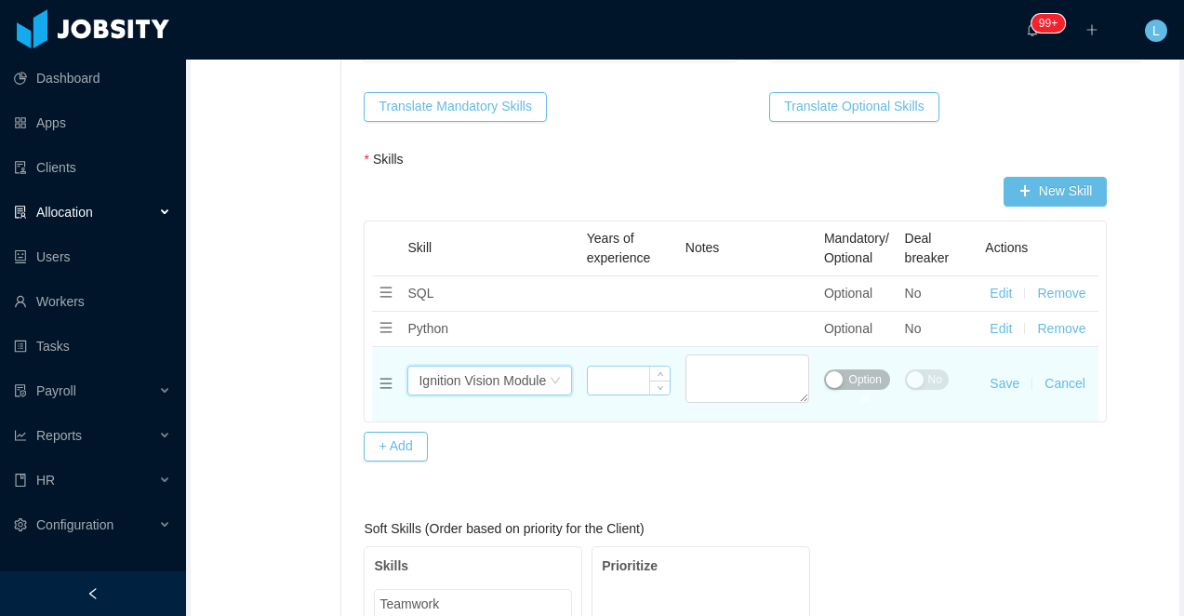
click at [629, 384] on input at bounding box center [629, 380] width 82 height 28
type input "*"
click at [872, 384] on span "Optional" at bounding box center [865, 388] width 36 height 37
click at [924, 384] on button "No" at bounding box center [927, 379] width 44 height 20
click at [994, 384] on button "Save" at bounding box center [1005, 384] width 30 height 20
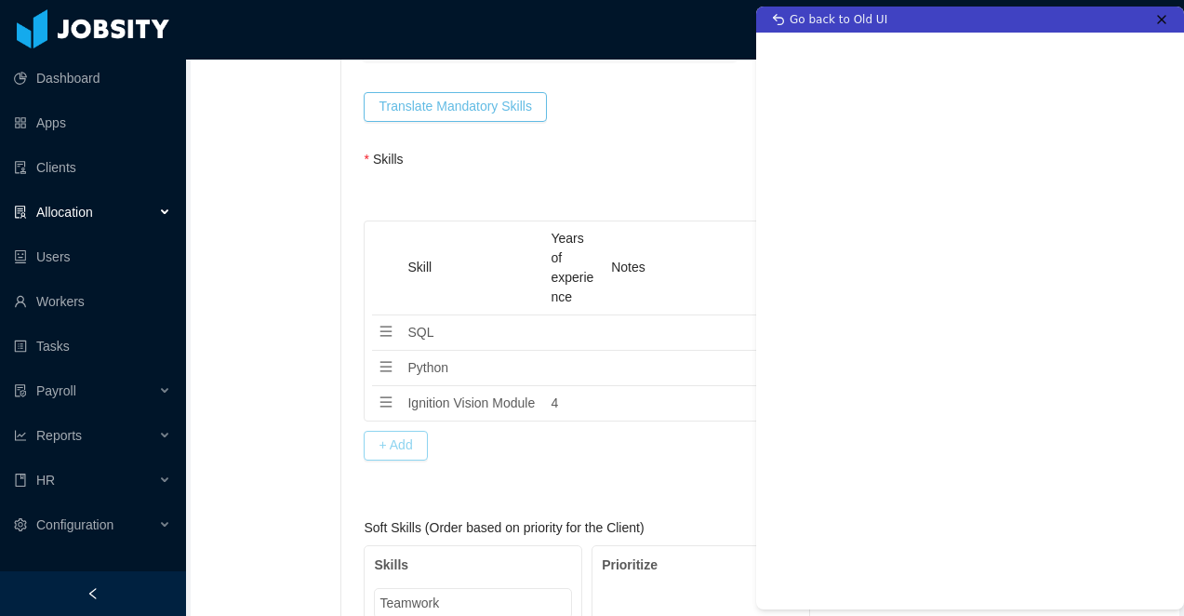
click at [418, 460] on button "+ Add" at bounding box center [395, 446] width 63 height 30
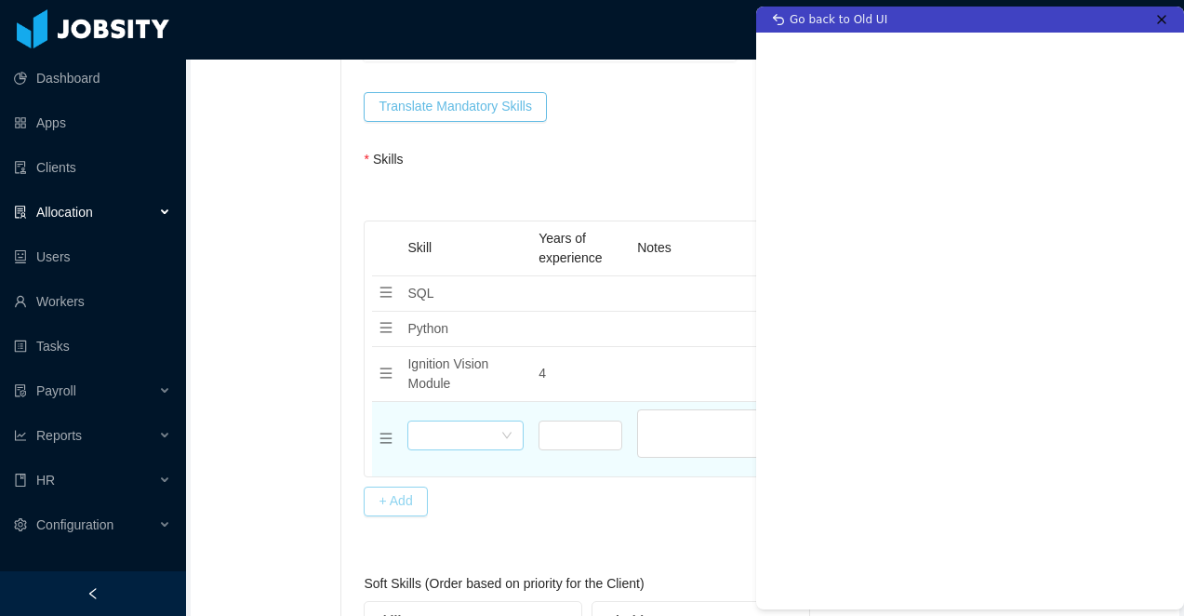
click at [442, 438] on div "Select skills" at bounding box center [460, 435] width 82 height 28
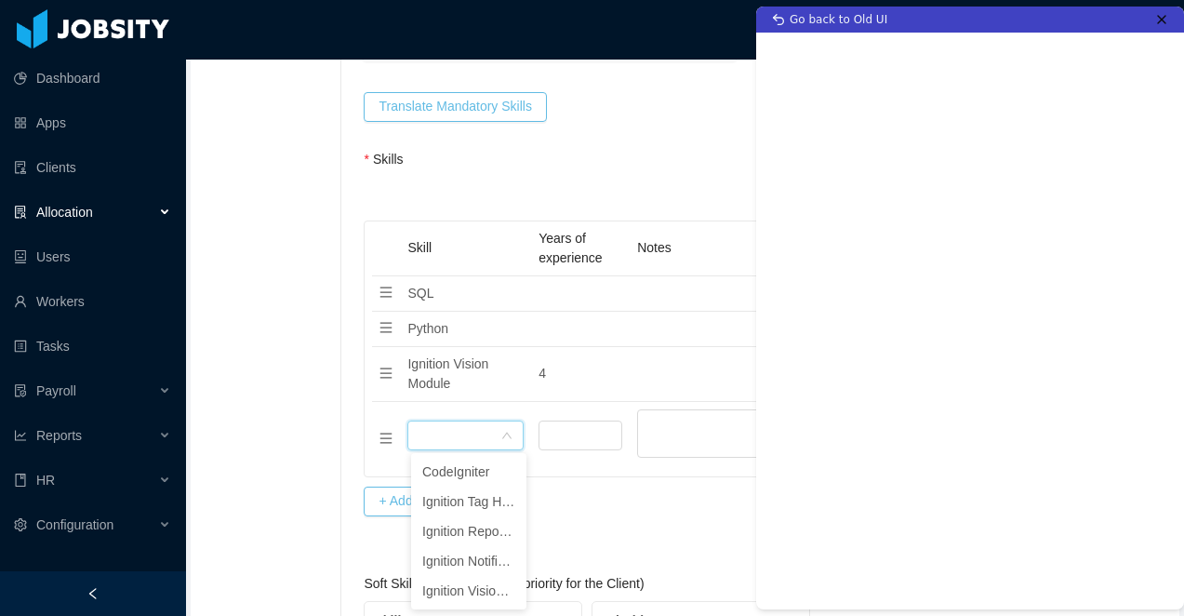
click at [57, 598] on div at bounding box center [93, 593] width 186 height 45
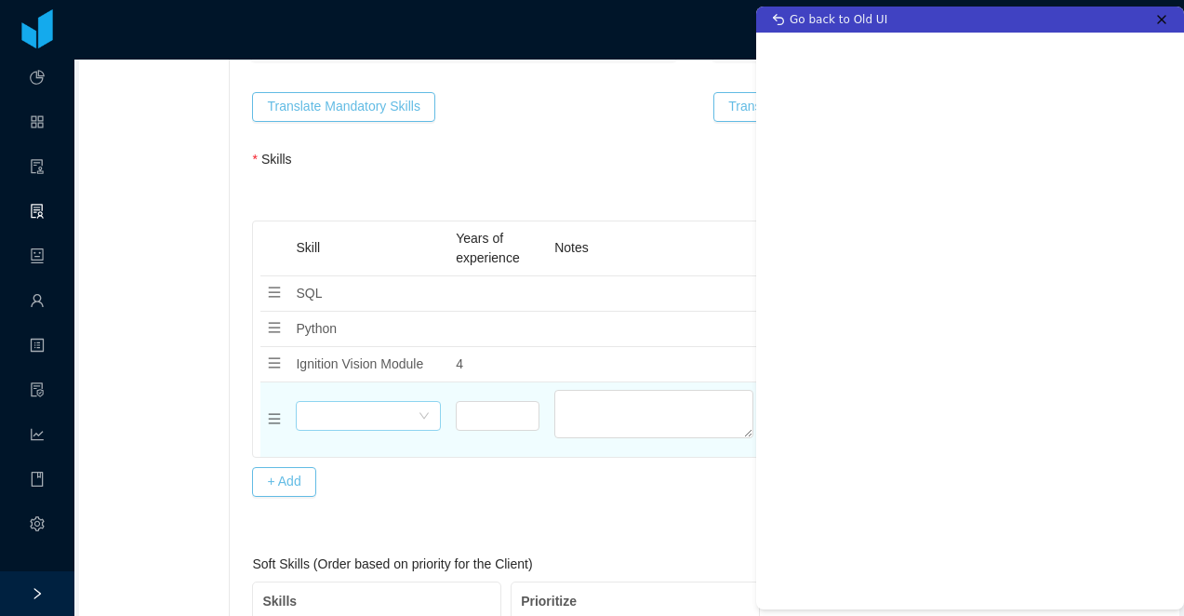
click at [329, 407] on div "Select skills" at bounding box center [362, 416] width 111 height 28
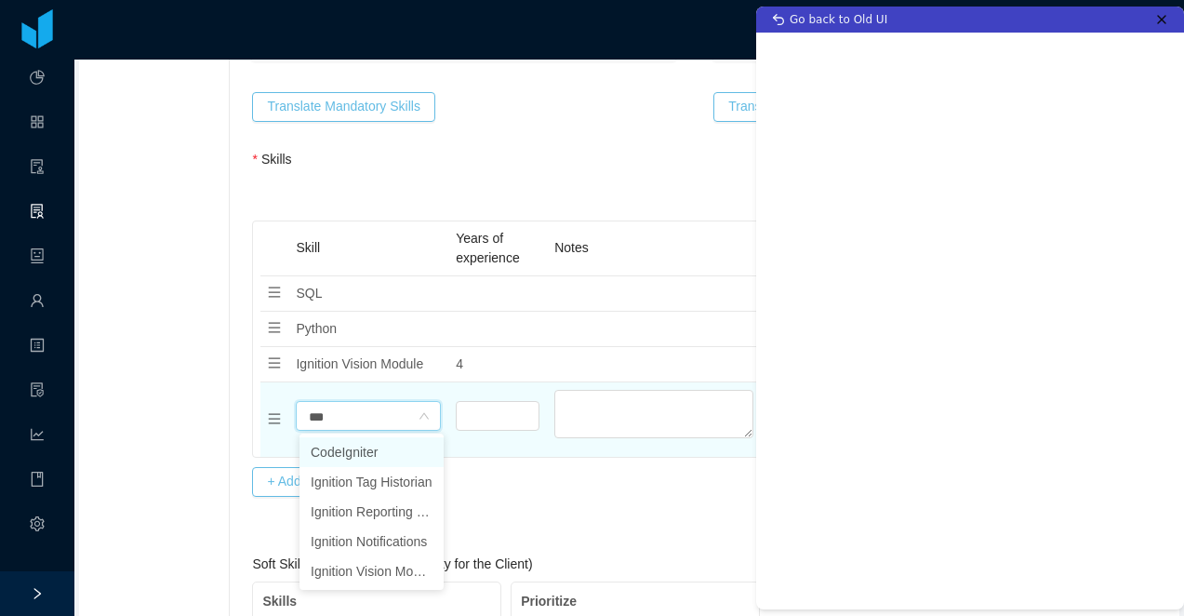
type input "****"
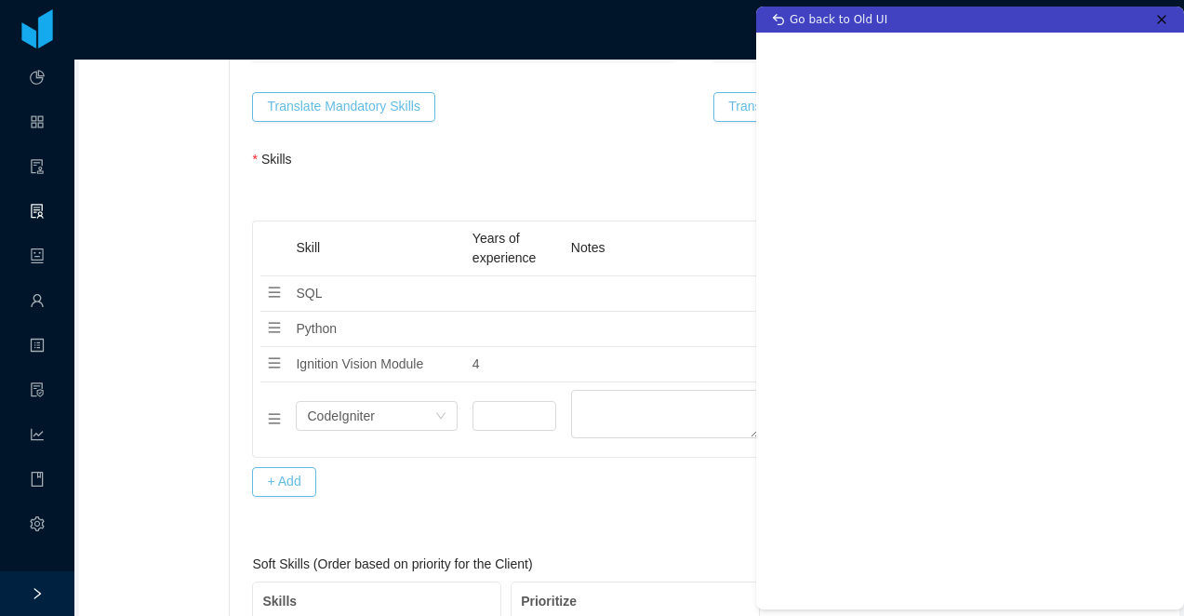
click at [531, 486] on div "New Skill Skill Years of experience Notes Mandatory/Optional Deal breaker Actio…" at bounding box center [675, 337] width 846 height 320
click at [1159, 14] on icon at bounding box center [1161, 19] width 15 height 15
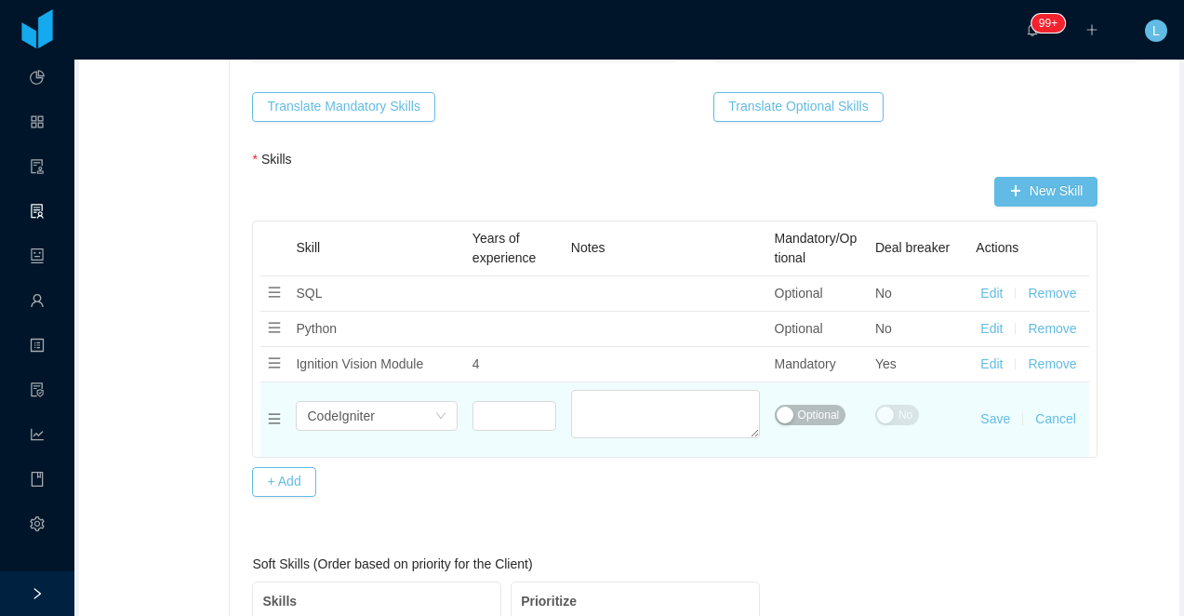
click at [1043, 421] on button "Cancel" at bounding box center [1055, 419] width 41 height 20
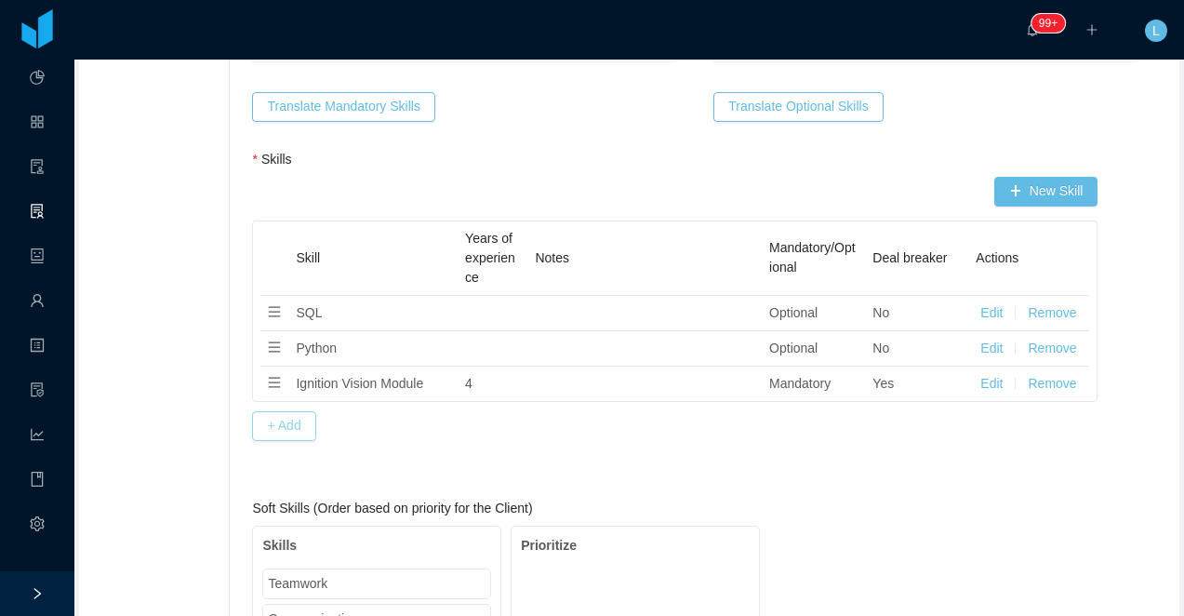
click at [310, 422] on button "+ Add" at bounding box center [283, 426] width 63 height 30
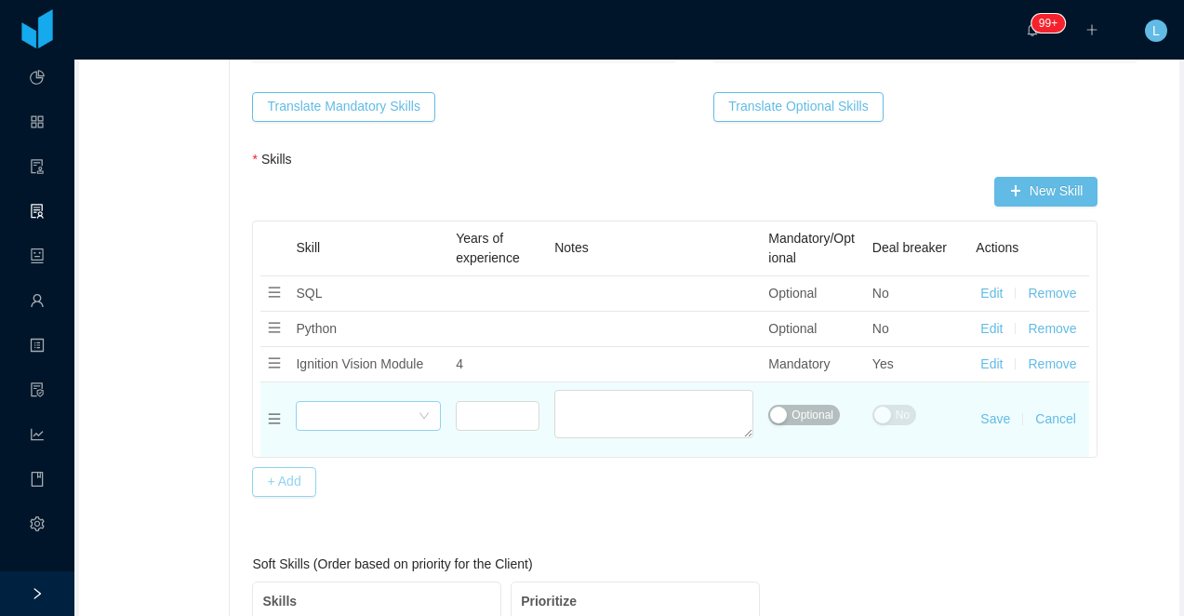
click at [353, 418] on div "Select skills" at bounding box center [362, 416] width 111 height 28
type input "***"
click at [1058, 415] on button "Cancel" at bounding box center [1055, 419] width 41 height 20
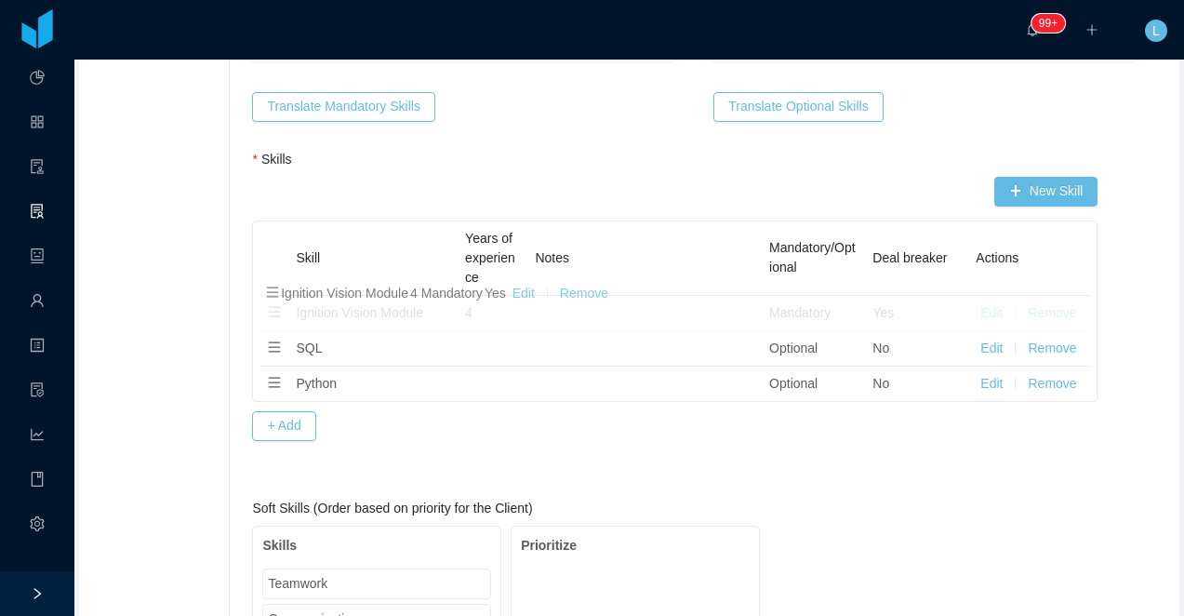
drag, startPoint x: 272, startPoint y: 387, endPoint x: 273, endPoint y: 306, distance: 80.9
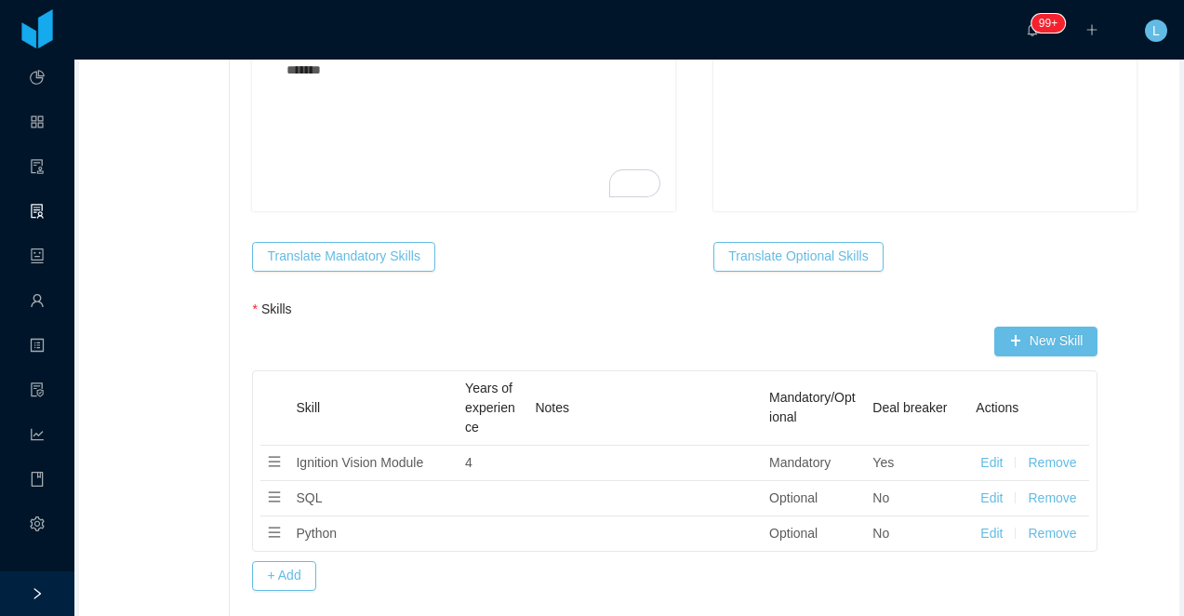
scroll to position [1171, 0]
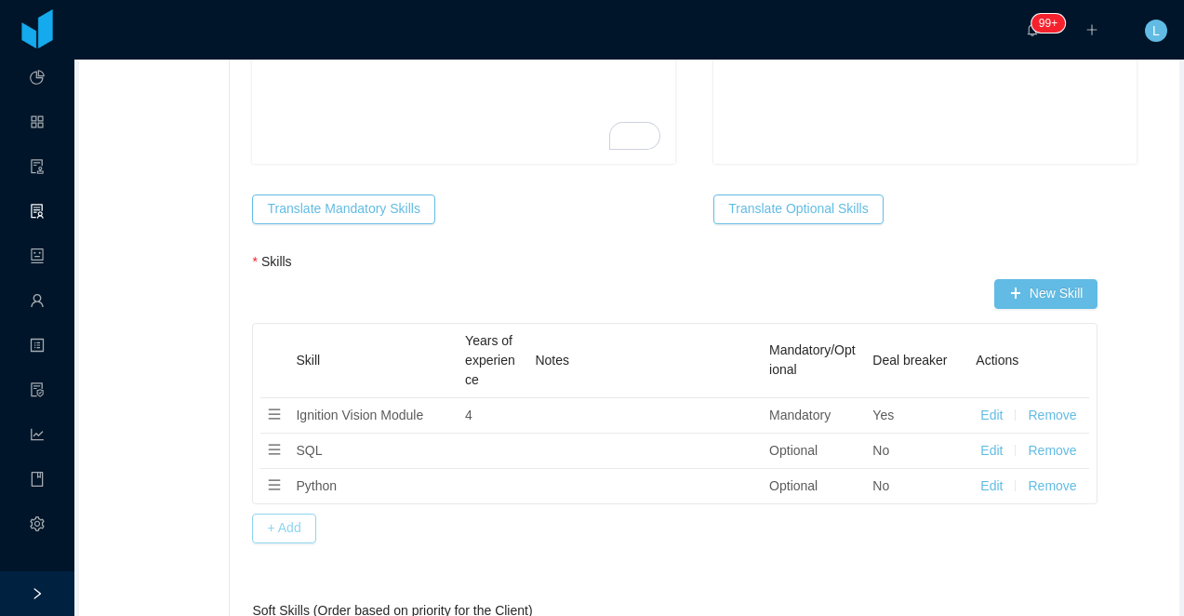
click at [284, 530] on button "+ Add" at bounding box center [283, 528] width 63 height 30
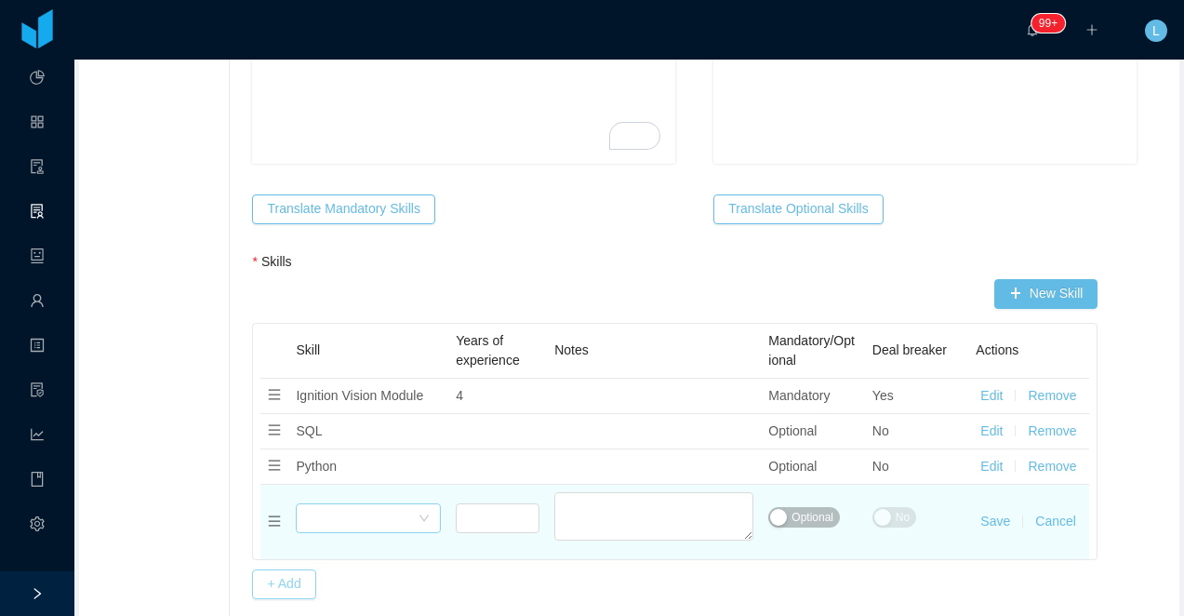
click at [335, 522] on div "Select skills" at bounding box center [362, 518] width 111 height 28
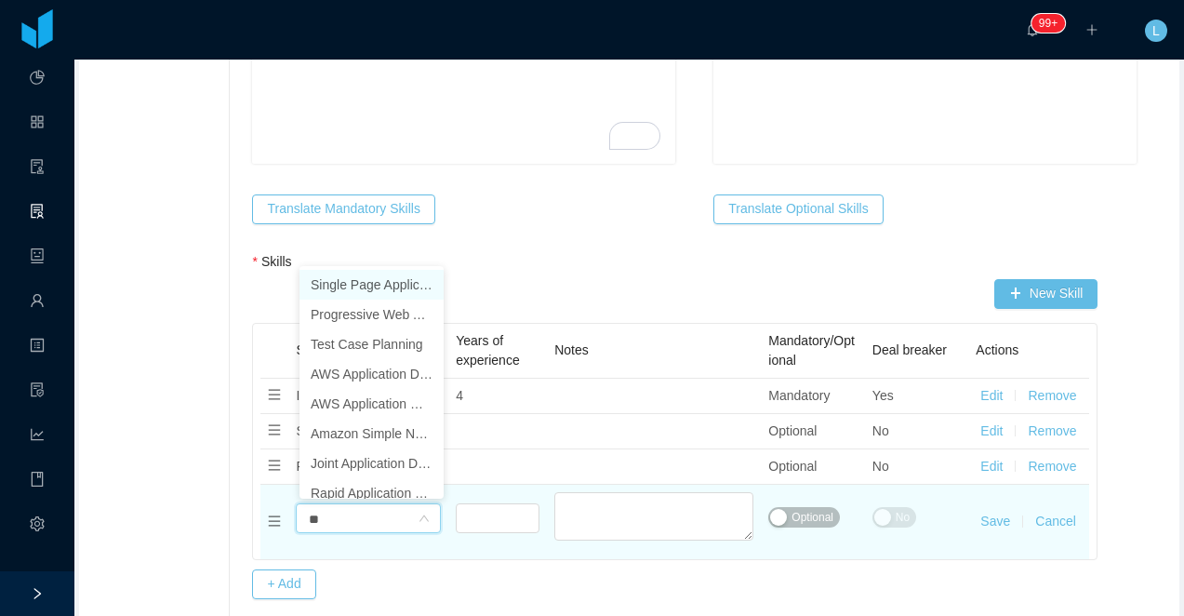
type input "*"
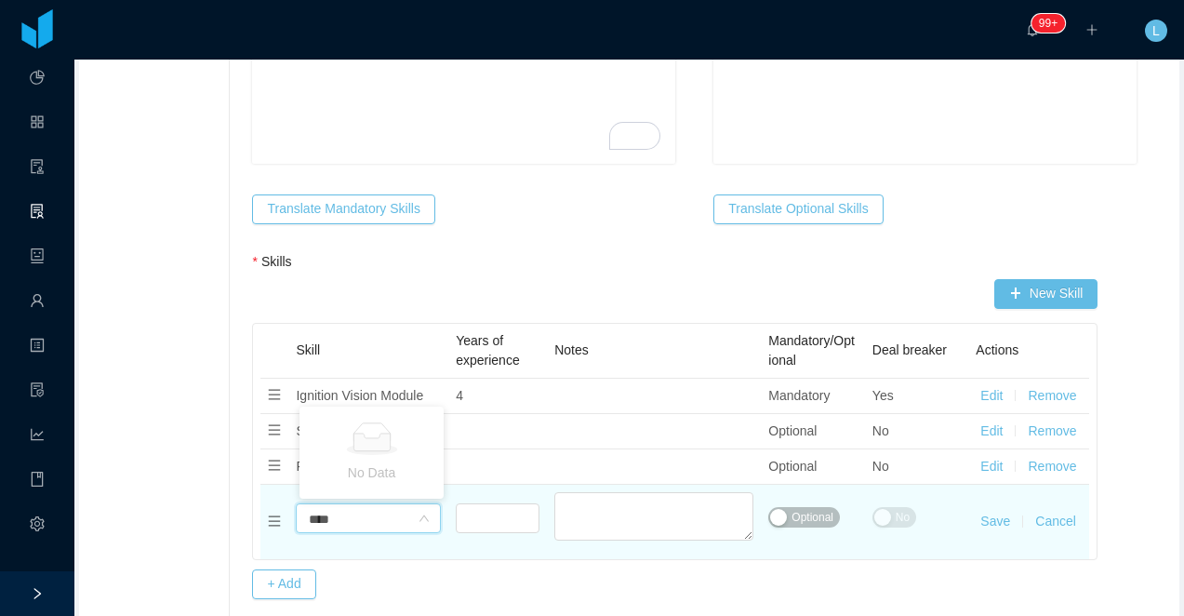
type input "*****"
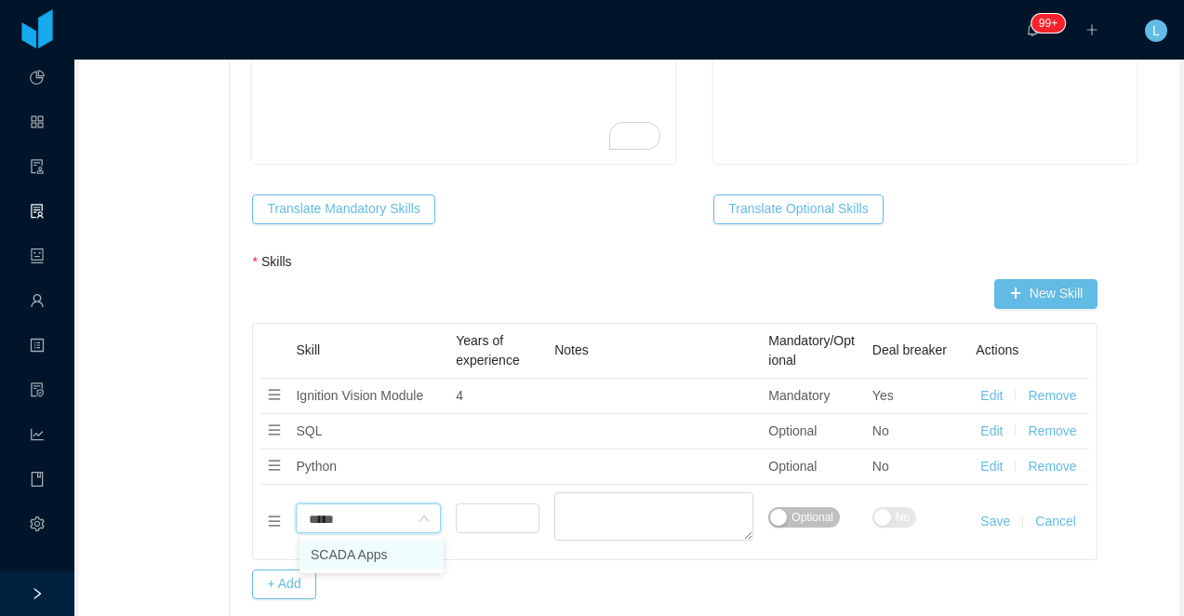
click at [331, 547] on li "SCADA Apps" at bounding box center [372, 554] width 144 height 30
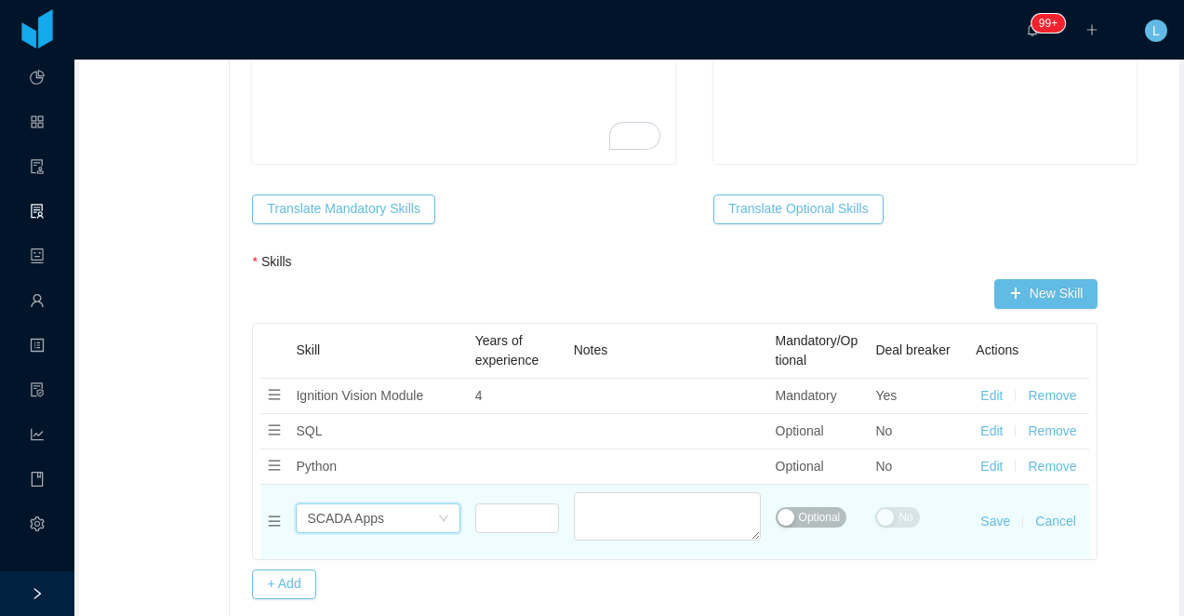
click at [824, 517] on span "Optional" at bounding box center [820, 517] width 42 height 19
click at [901, 511] on span "No" at bounding box center [906, 517] width 14 height 19
click at [986, 520] on button "Save" at bounding box center [995, 522] width 30 height 20
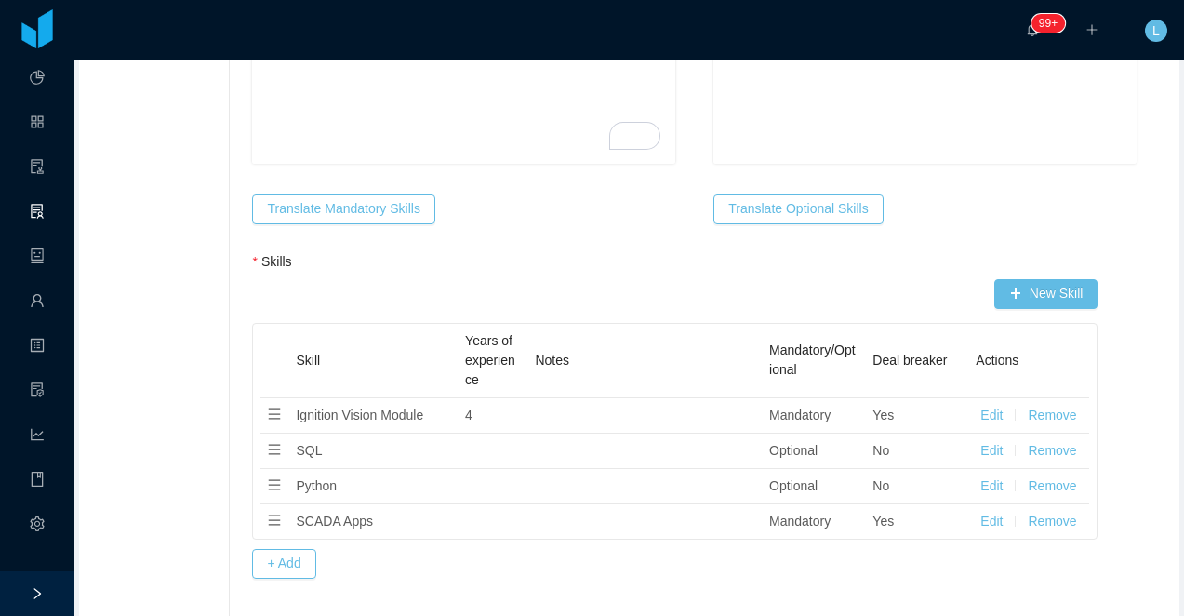
click at [260, 516] on div "Skill Years of experience Notes Mandatory/Optional Deal breaker Actions Ignitio…" at bounding box center [675, 431] width 844 height 215
drag, startPoint x: 276, startPoint y: 517, endPoint x: 280, endPoint y: 443, distance: 74.5
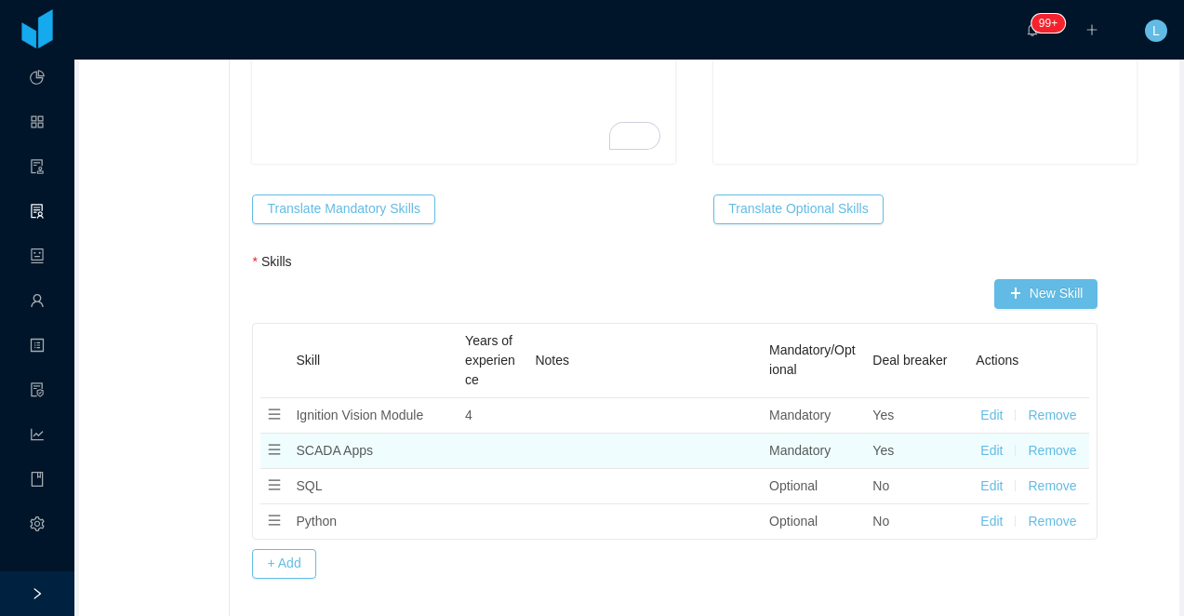
click at [1001, 454] on button "Edit" at bounding box center [991, 451] width 22 height 20
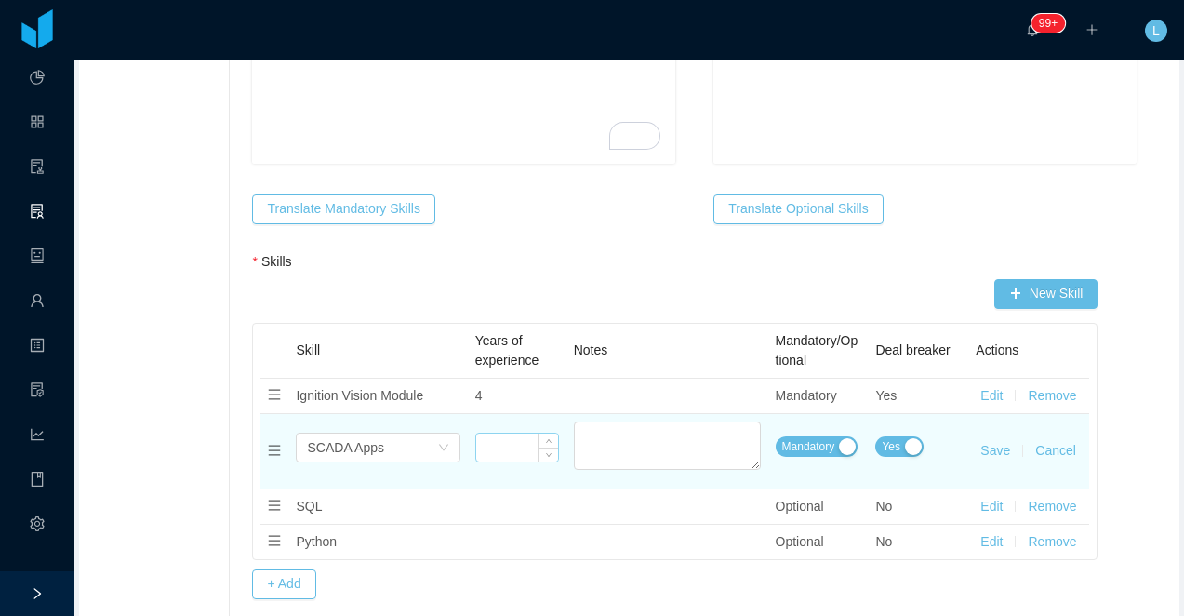
click at [526, 440] on input at bounding box center [517, 447] width 82 height 28
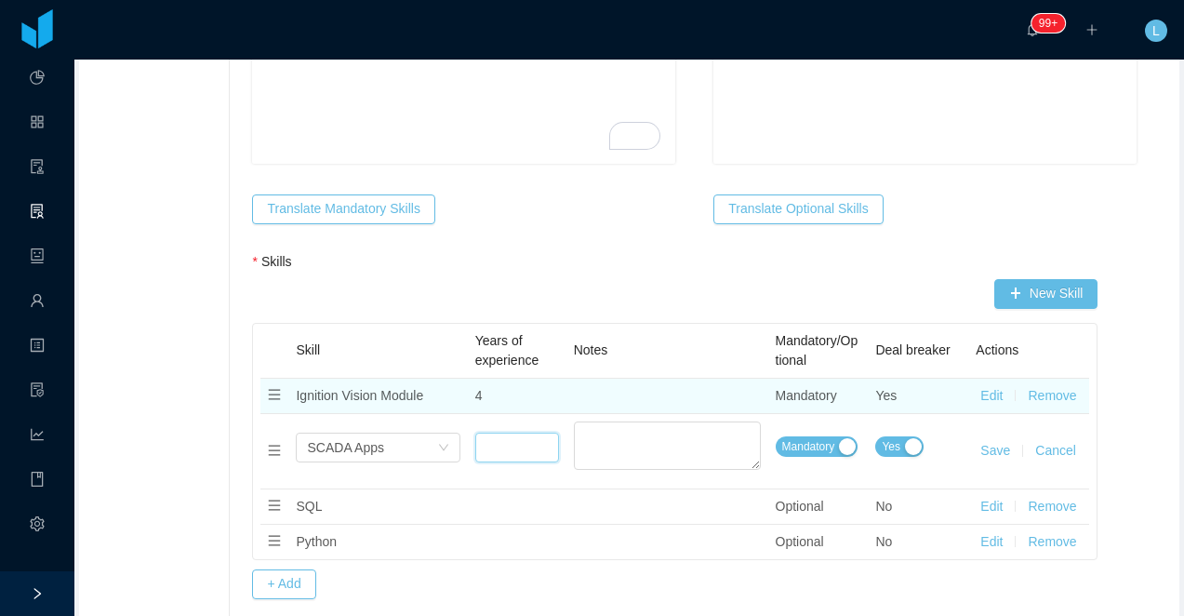
type input "*"
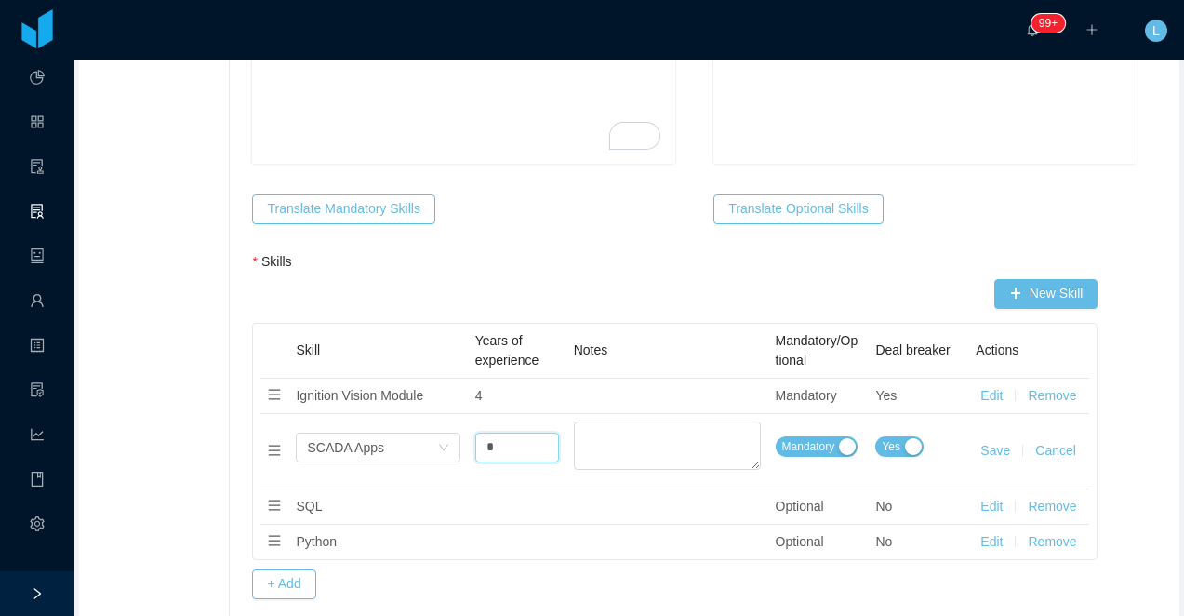
click at [994, 461] on td "Save Cancel" at bounding box center [1028, 451] width 121 height 75
click at [994, 459] on button "Save" at bounding box center [995, 451] width 30 height 20
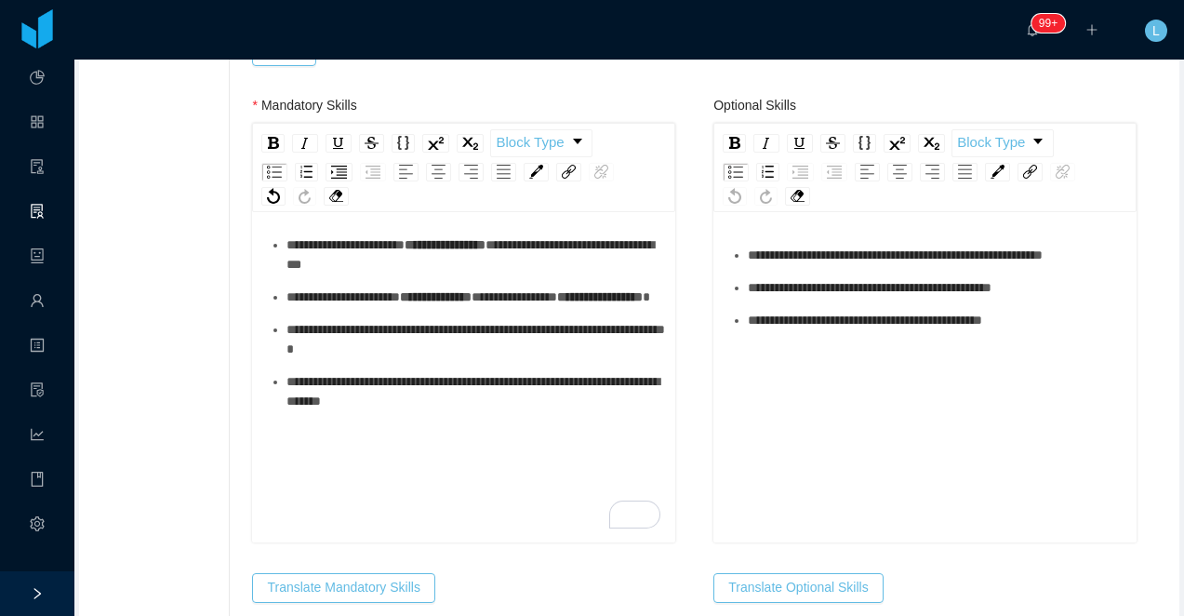
scroll to position [798, 0]
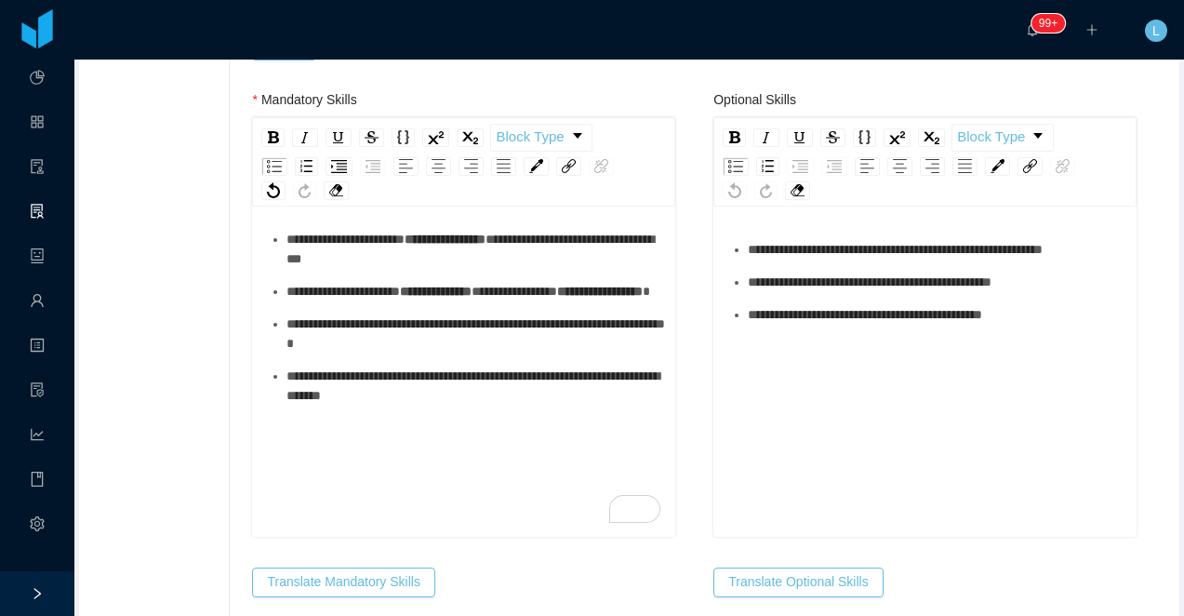
click at [445, 353] on div "**********" at bounding box center [473, 333] width 374 height 39
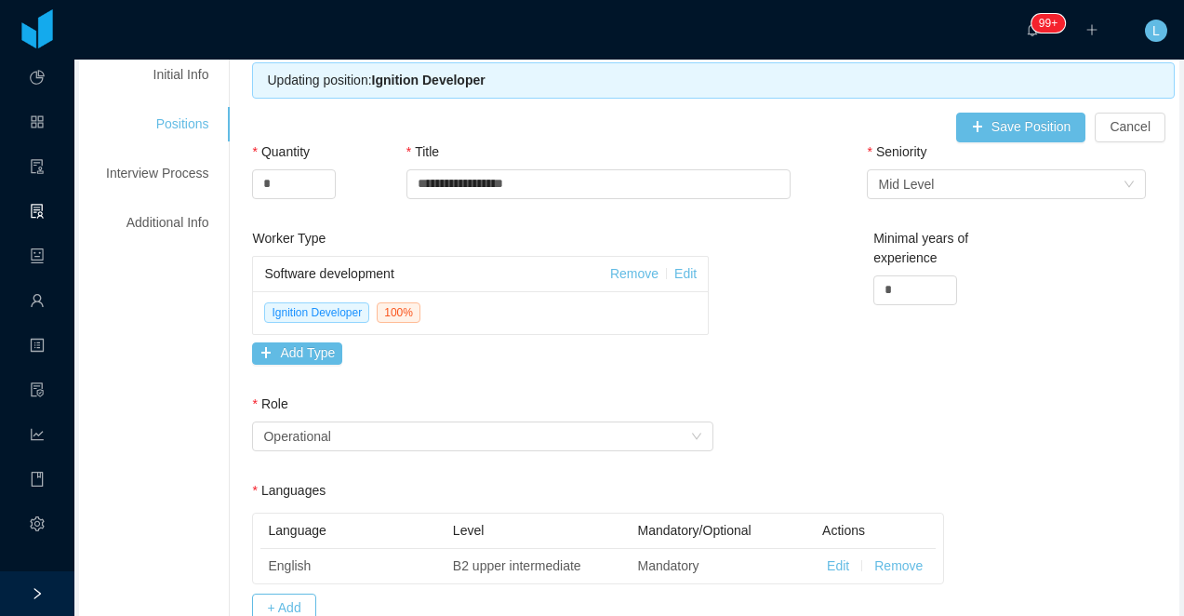
scroll to position [233, 0]
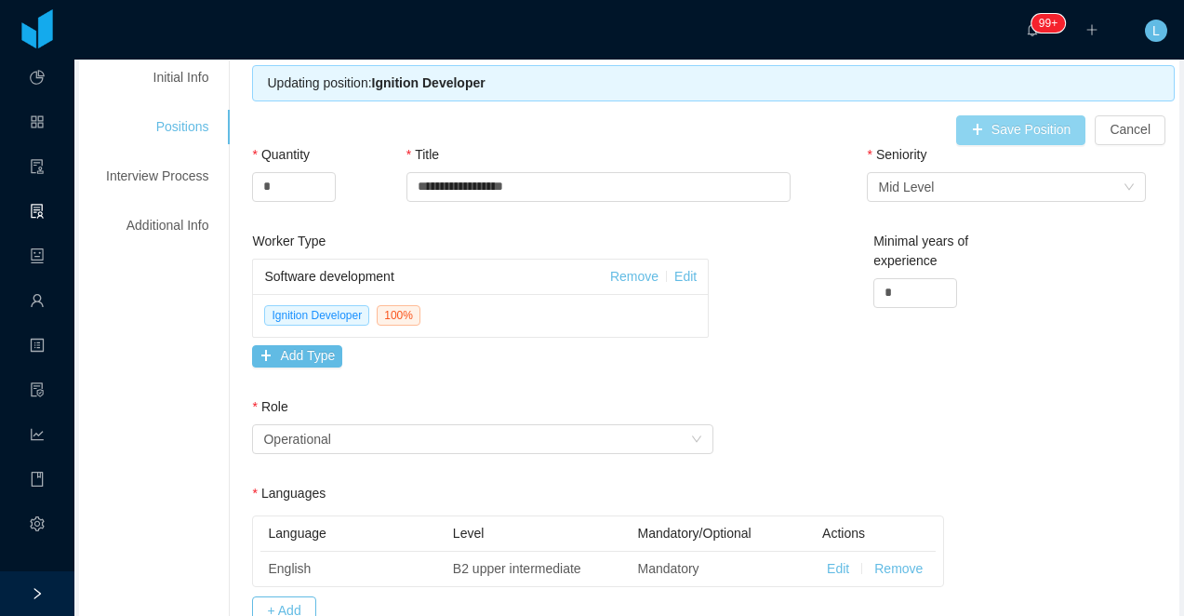
click at [1003, 137] on button "Save Position" at bounding box center [1021, 130] width 130 height 30
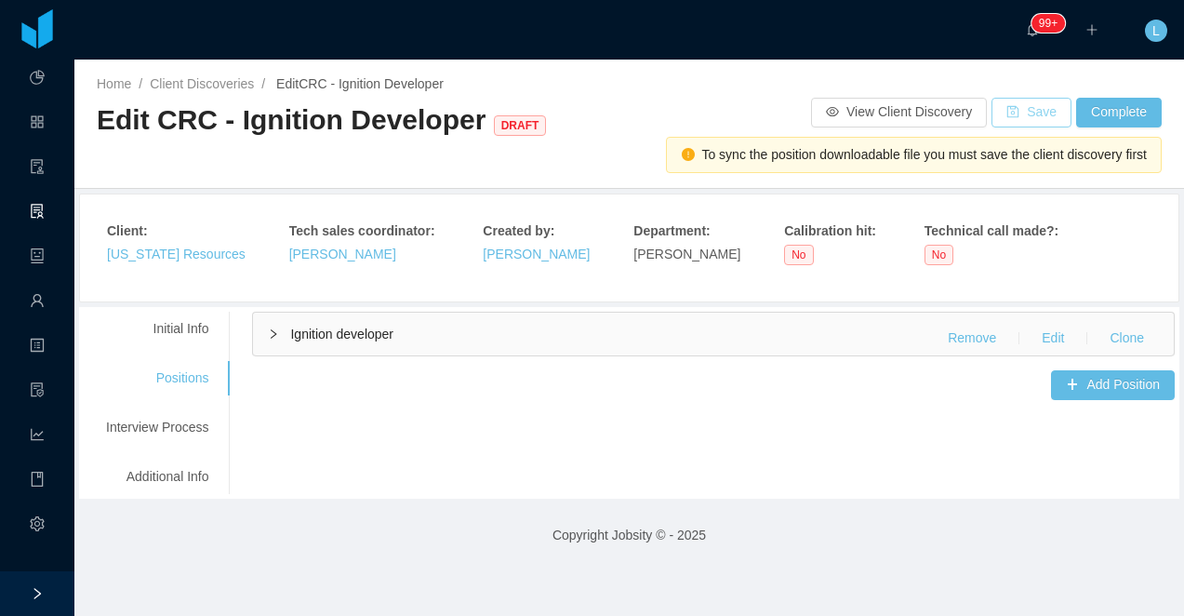
click at [1029, 111] on button "Save" at bounding box center [1032, 113] width 80 height 30
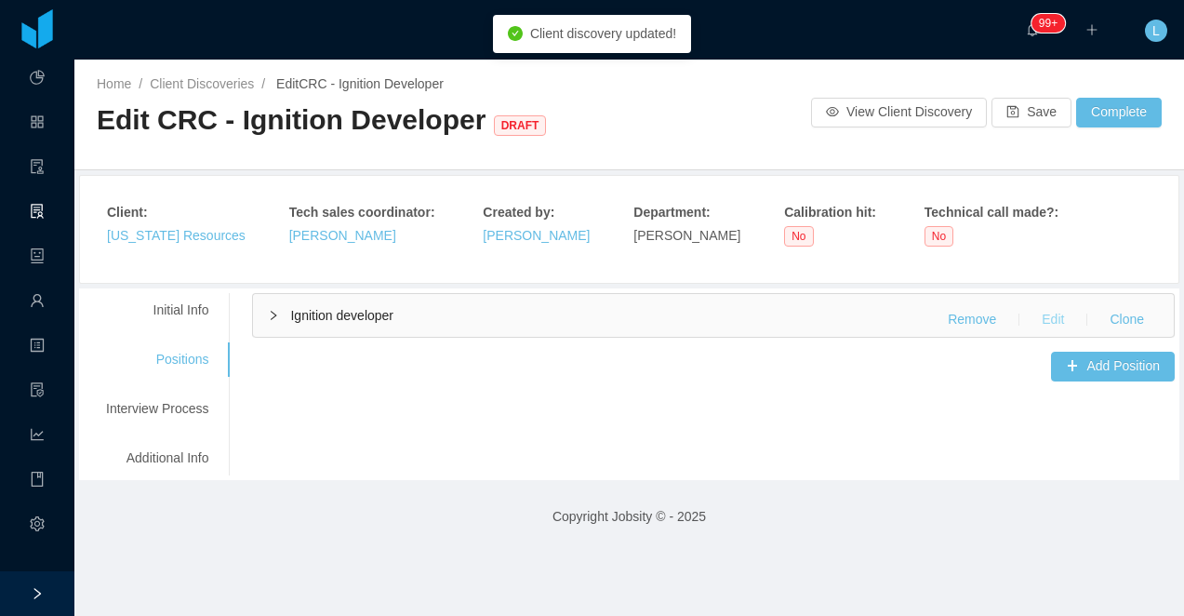
click at [1048, 335] on div "Ignition developer Remove Edit Clone" at bounding box center [713, 315] width 921 height 43
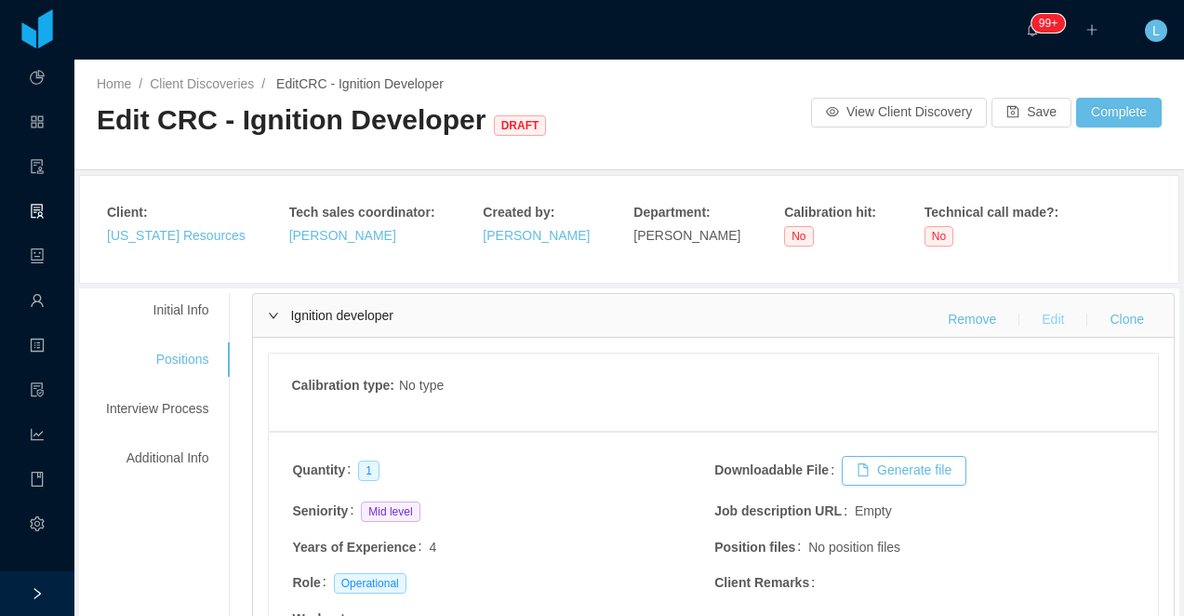
click at [1052, 320] on button "Edit" at bounding box center [1053, 320] width 52 height 30
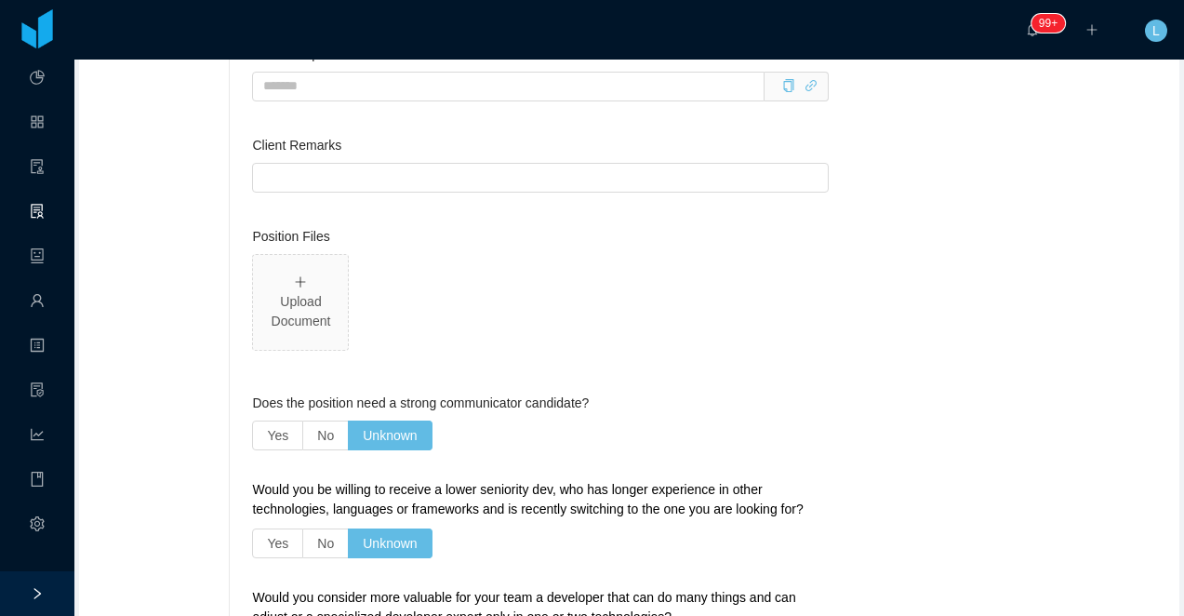
scroll to position [2909, 0]
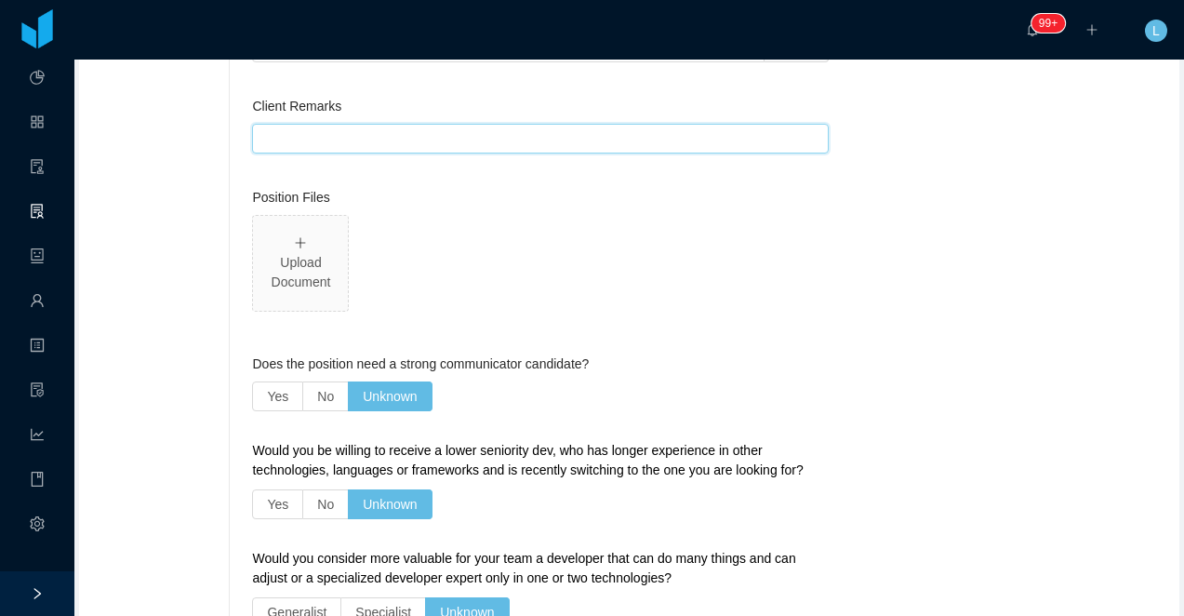
click at [392, 140] on input "Client Remarks" at bounding box center [540, 139] width 577 height 30
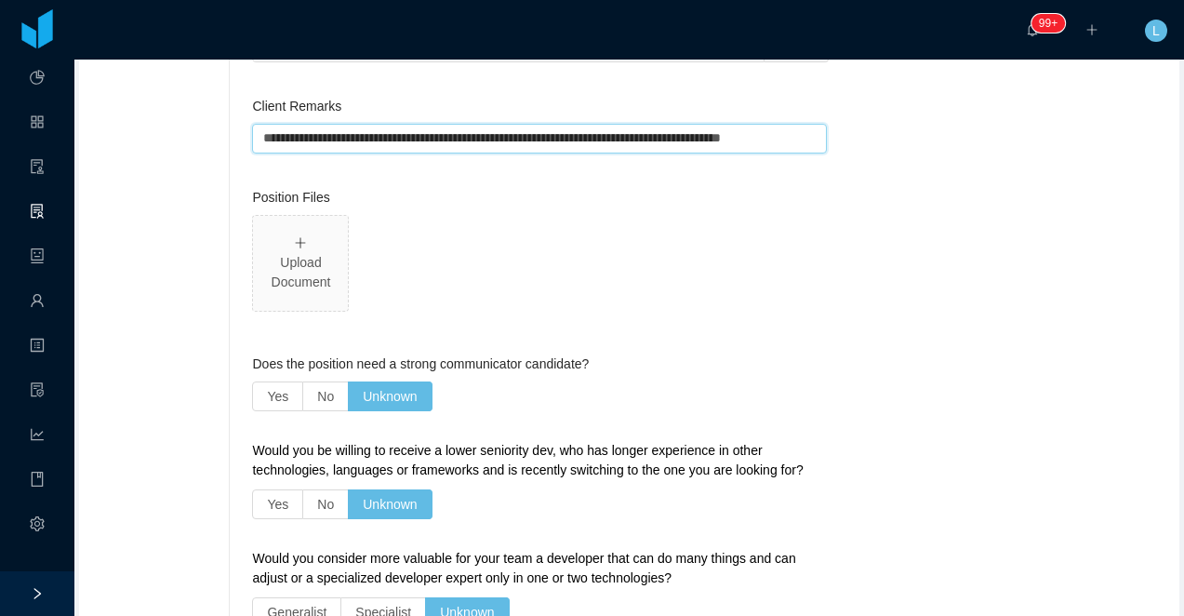
scroll to position [0, 27]
drag, startPoint x: 715, startPoint y: 139, endPoint x: 691, endPoint y: 139, distance: 24.2
click at [691, 139] on input "**********" at bounding box center [539, 139] width 574 height 30
type input "**********"
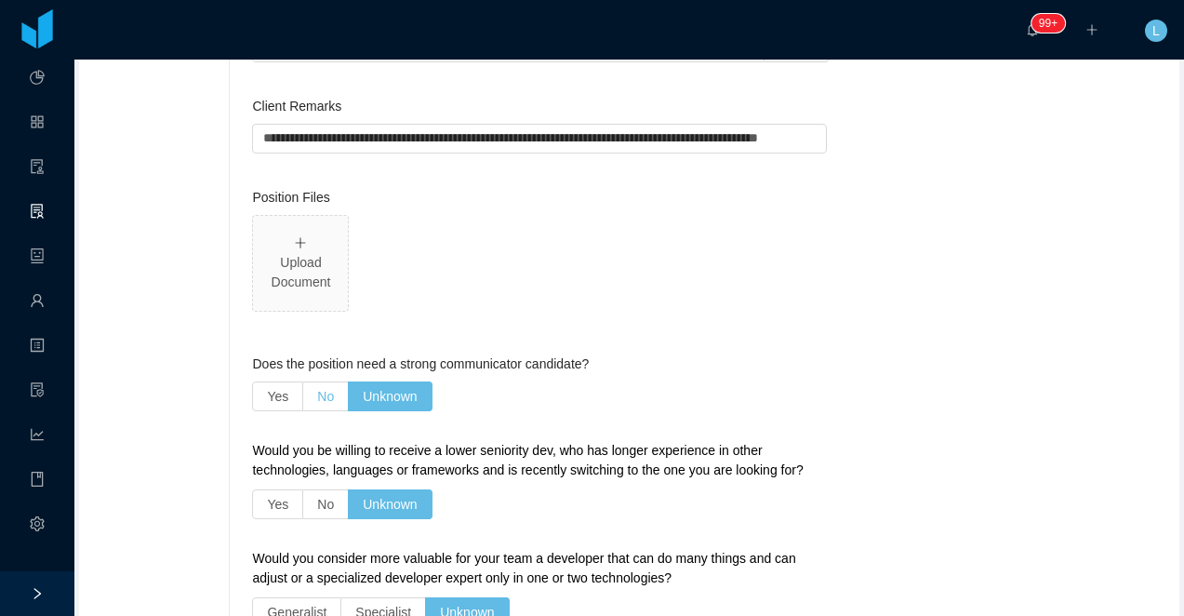
click at [321, 400] on span "No" at bounding box center [325, 396] width 17 height 15
click at [319, 504] on label "No" at bounding box center [326, 504] width 46 height 30
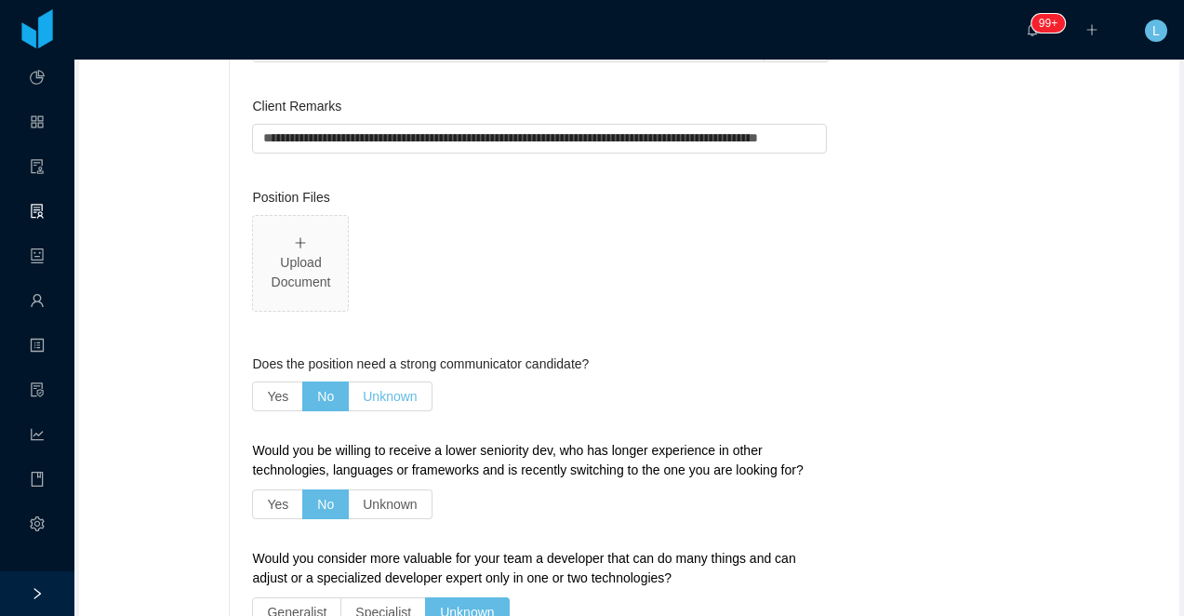
click at [397, 393] on span "Unknown" at bounding box center [390, 396] width 54 height 15
click at [397, 500] on span "Unknown" at bounding box center [390, 504] width 54 height 15
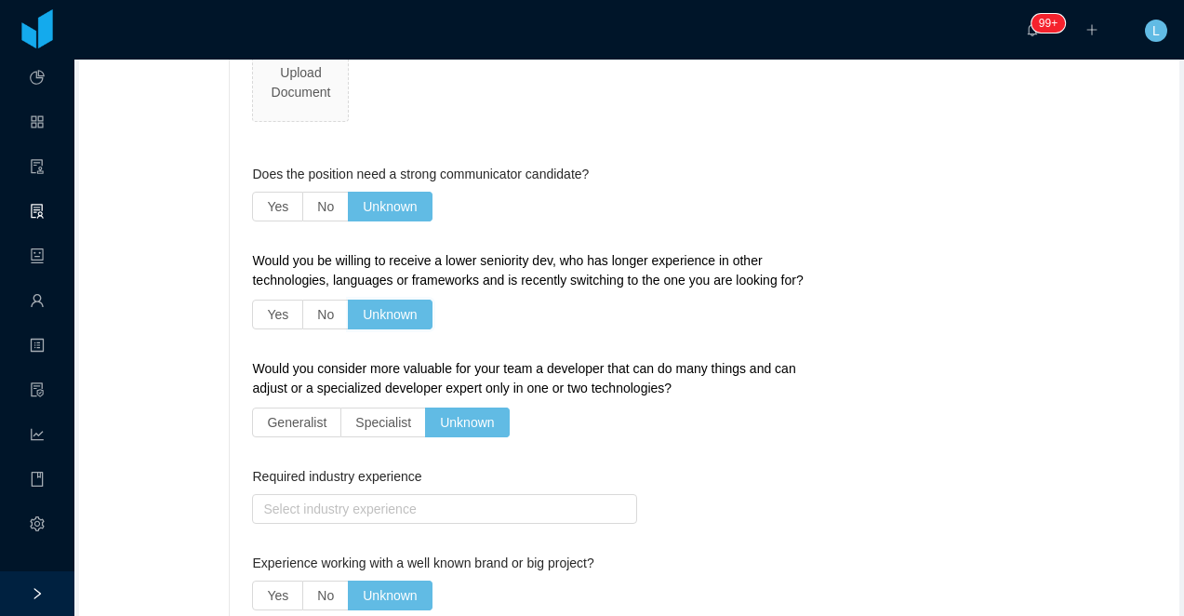
scroll to position [3038, 0]
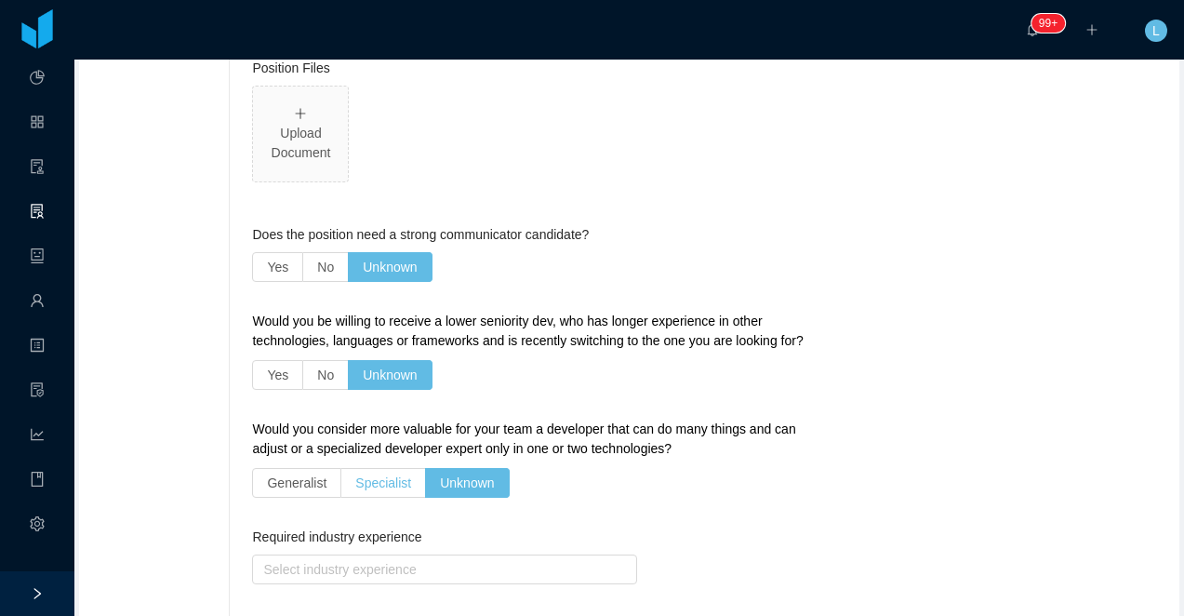
click at [409, 483] on span "Specialist" at bounding box center [383, 482] width 56 height 15
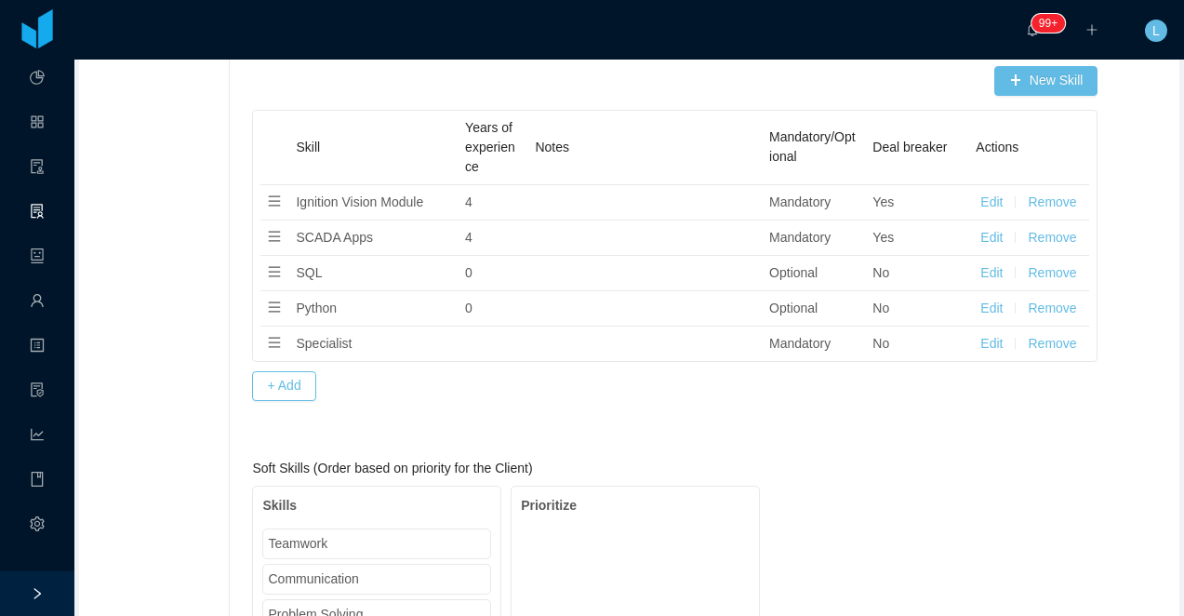
scroll to position [1312, 0]
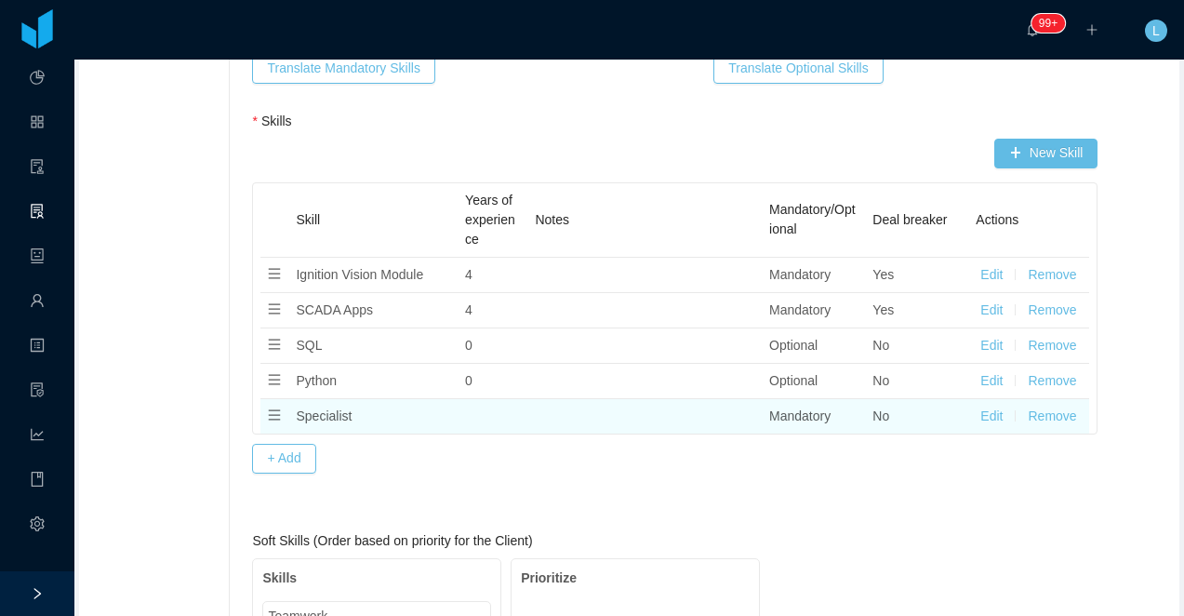
click at [1051, 420] on button "Remove" at bounding box center [1052, 416] width 48 height 20
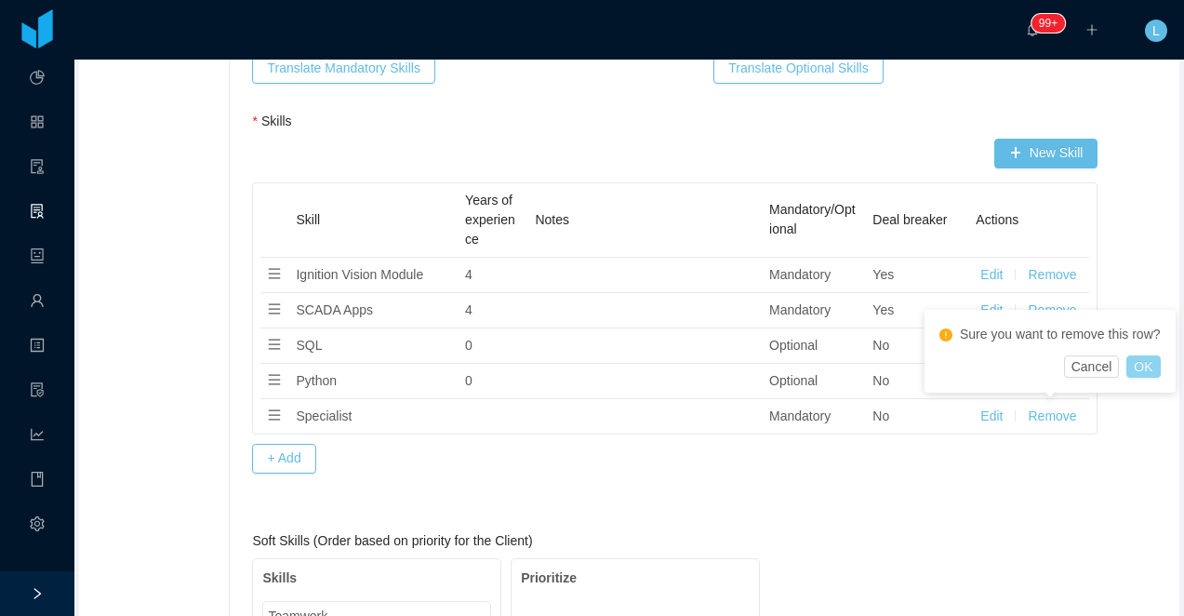
click at [1147, 368] on button "OK" at bounding box center [1142, 366] width 33 height 22
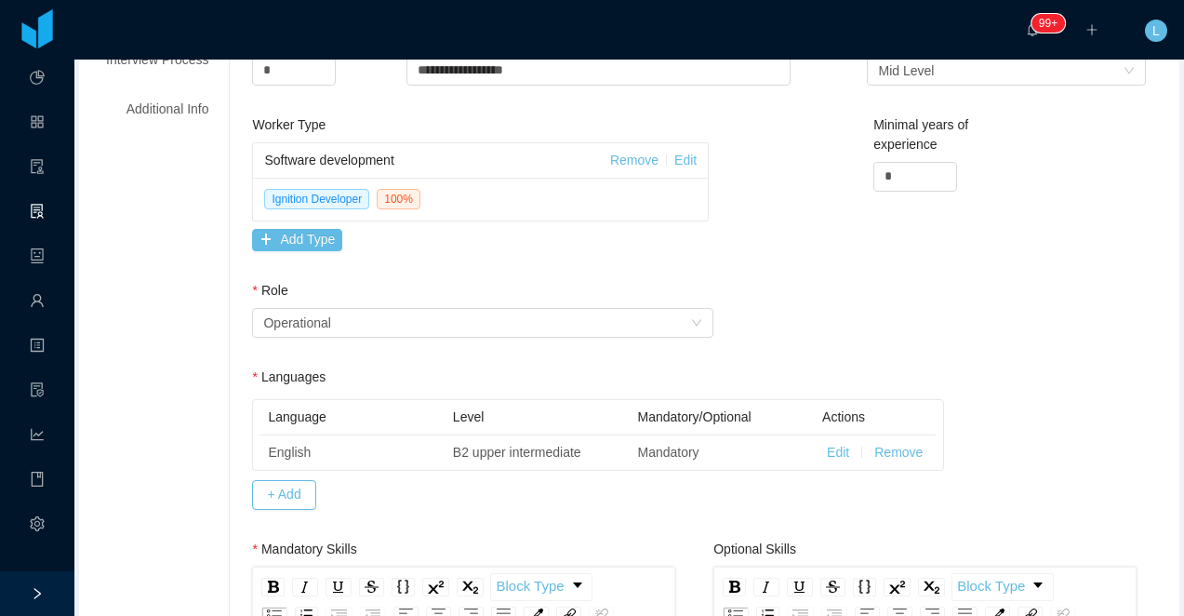
scroll to position [0, 0]
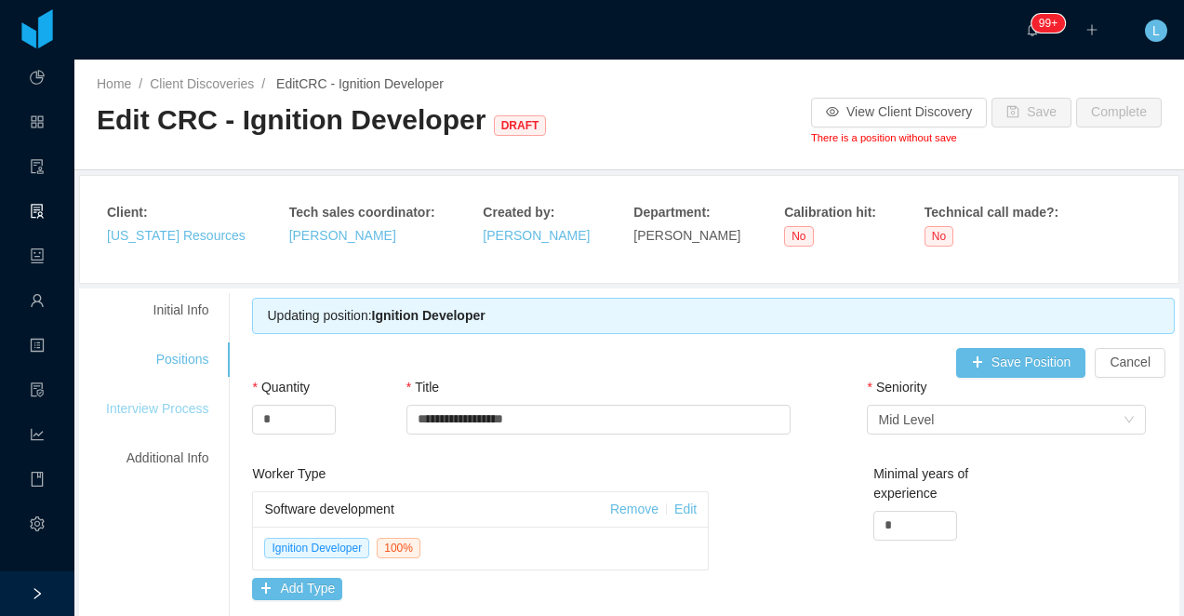
click at [168, 422] on div "Interview Process" at bounding box center [157, 409] width 147 height 34
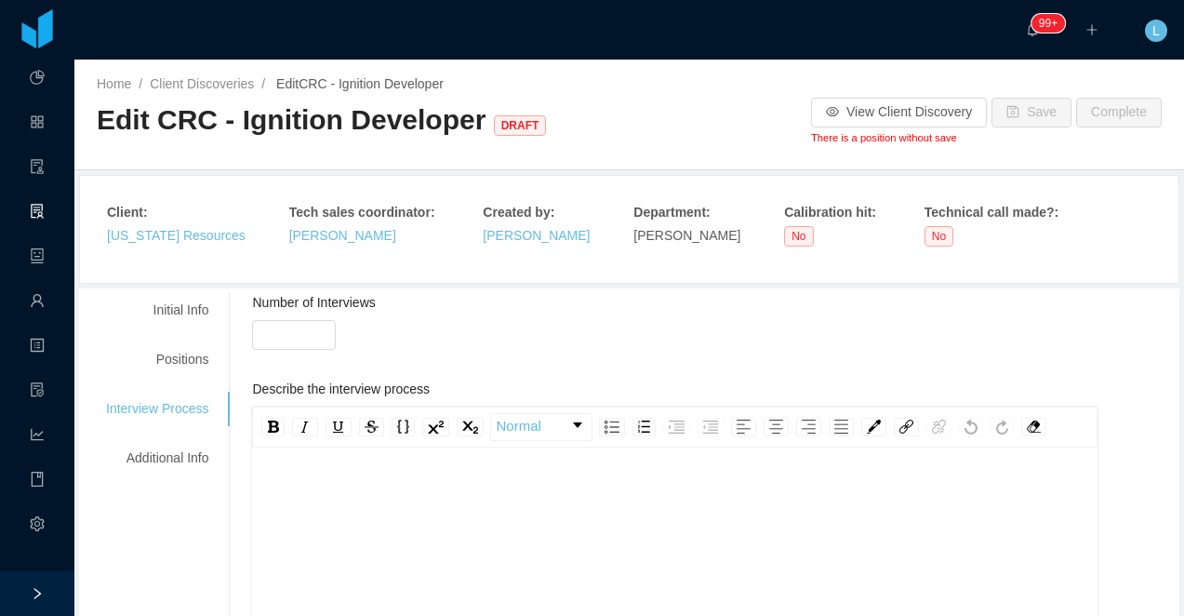
click at [162, 362] on div "Positions" at bounding box center [157, 359] width 147 height 34
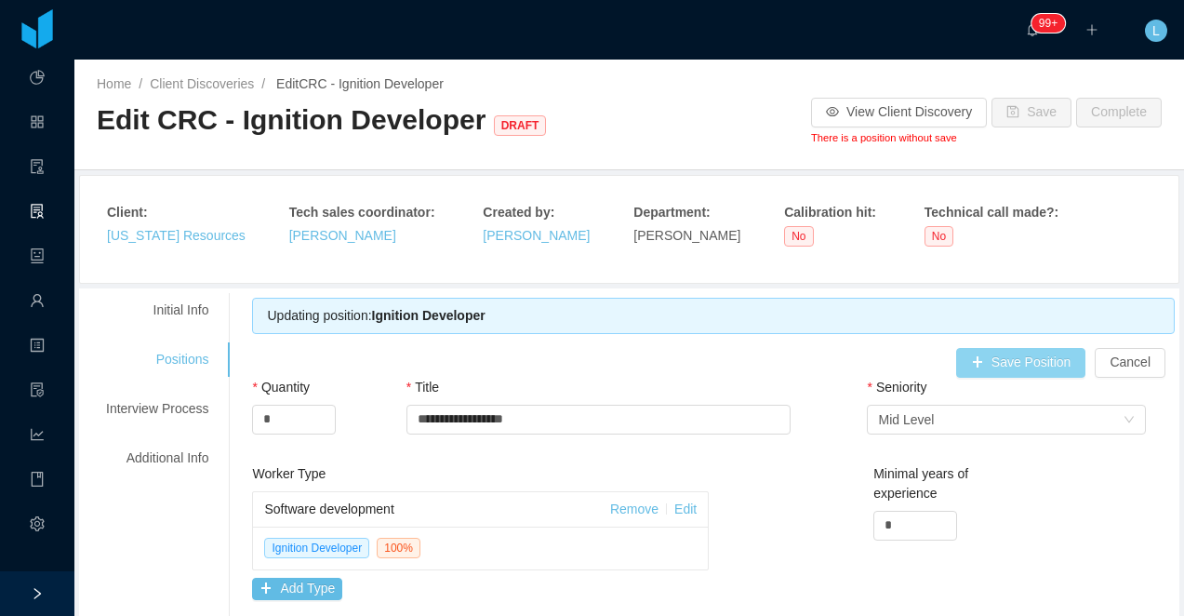
click at [1003, 372] on button "Save Position" at bounding box center [1021, 363] width 130 height 30
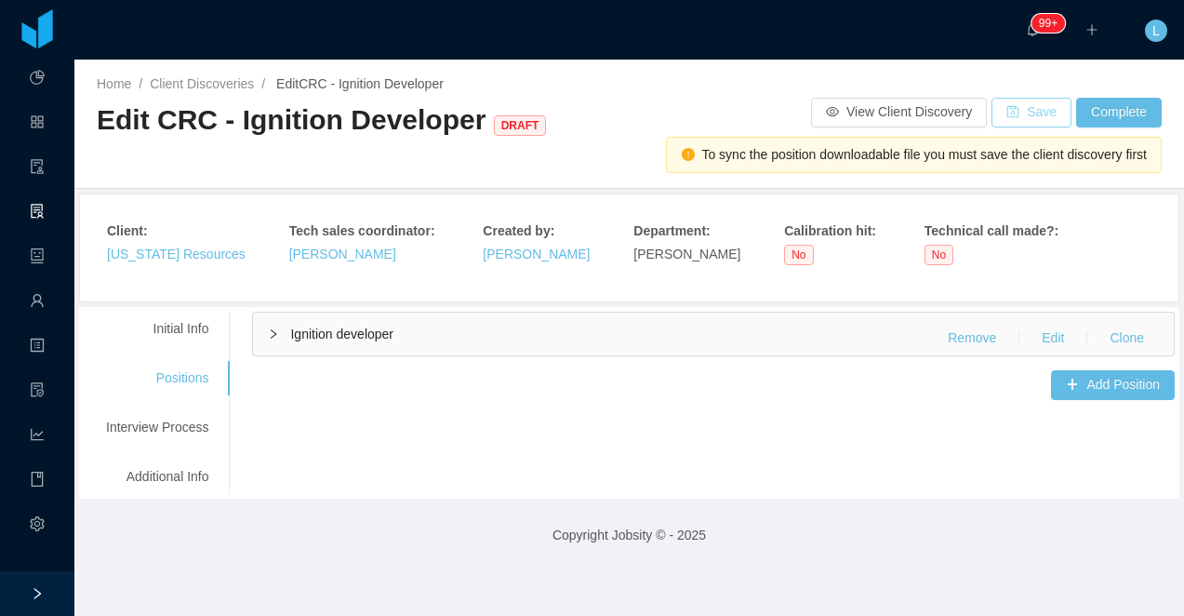
click at [1017, 125] on button "Save" at bounding box center [1032, 113] width 80 height 30
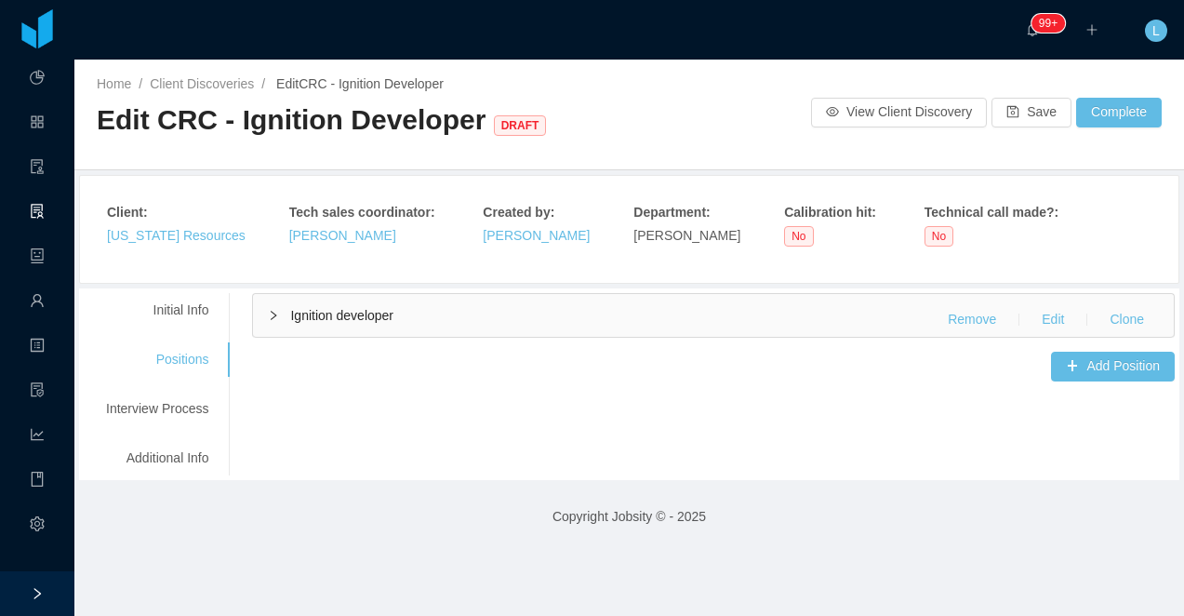
click at [346, 107] on span "Edit CRC - Ignition Developer DRAFT" at bounding box center [325, 119] width 457 height 31
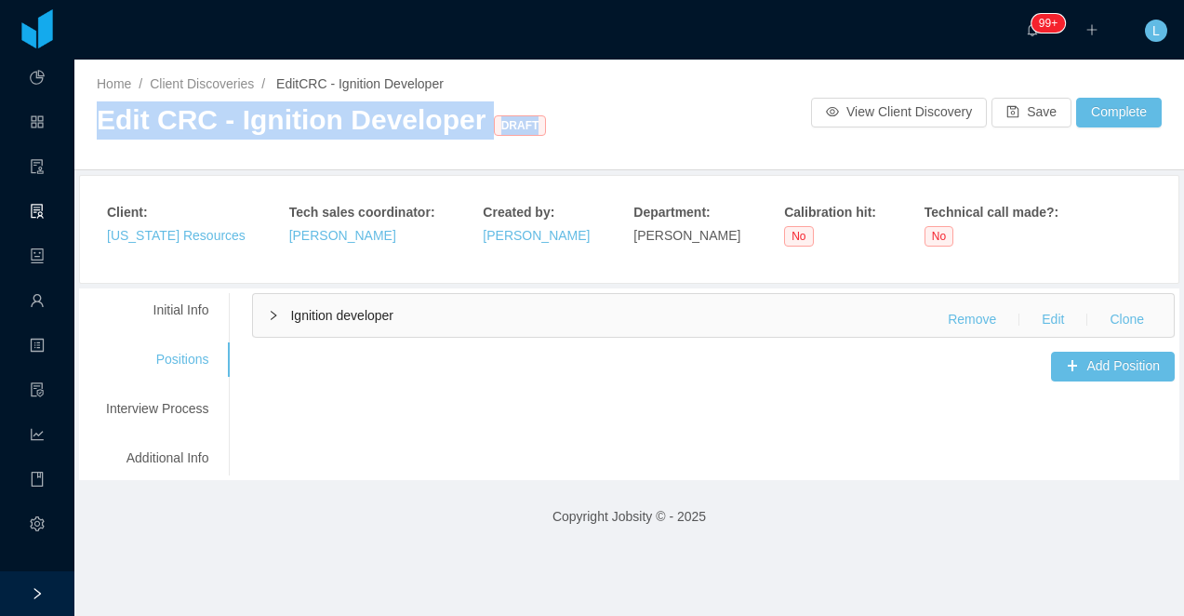
click at [346, 107] on span "Edit CRC - Ignition Developer DRAFT" at bounding box center [325, 119] width 457 height 31
copy span "Edit CRC - Ignition Developer DRAFT"
click at [419, 115] on span "Edit CRC - Ignition Developer DRAFT" at bounding box center [325, 119] width 457 height 31
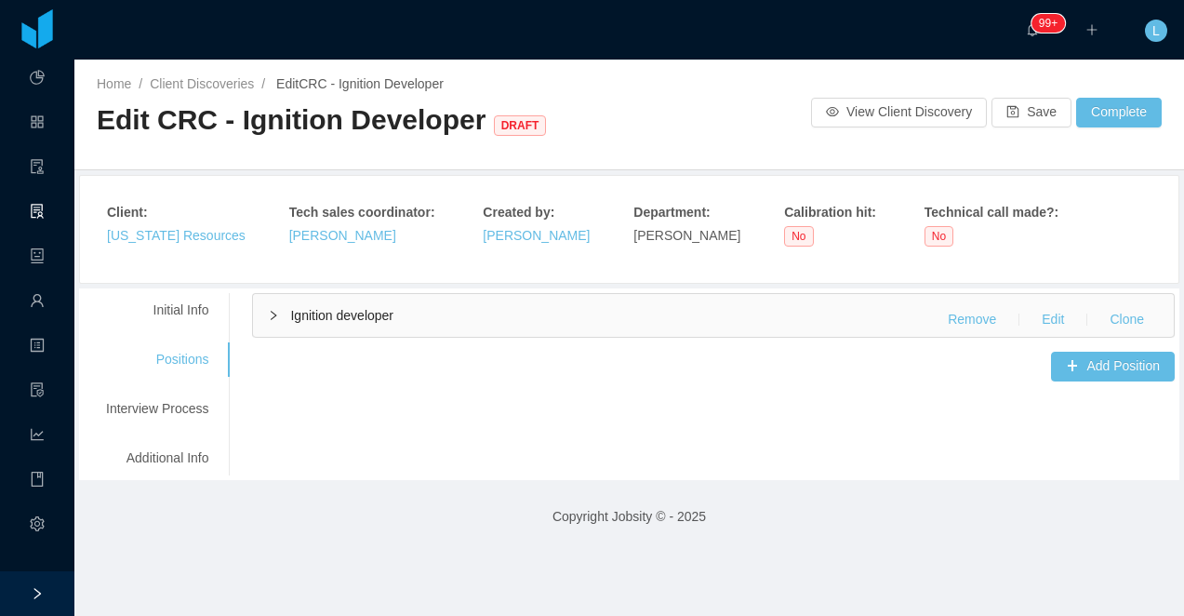
click at [459, 115] on span "Edit CRC - Ignition Developer DRAFT" at bounding box center [325, 119] width 457 height 31
drag, startPoint x: 207, startPoint y: 121, endPoint x: 153, endPoint y: 121, distance: 54.9
click at [153, 121] on span "Edit CRC - Ignition Developer DRAFT" at bounding box center [325, 119] width 457 height 31
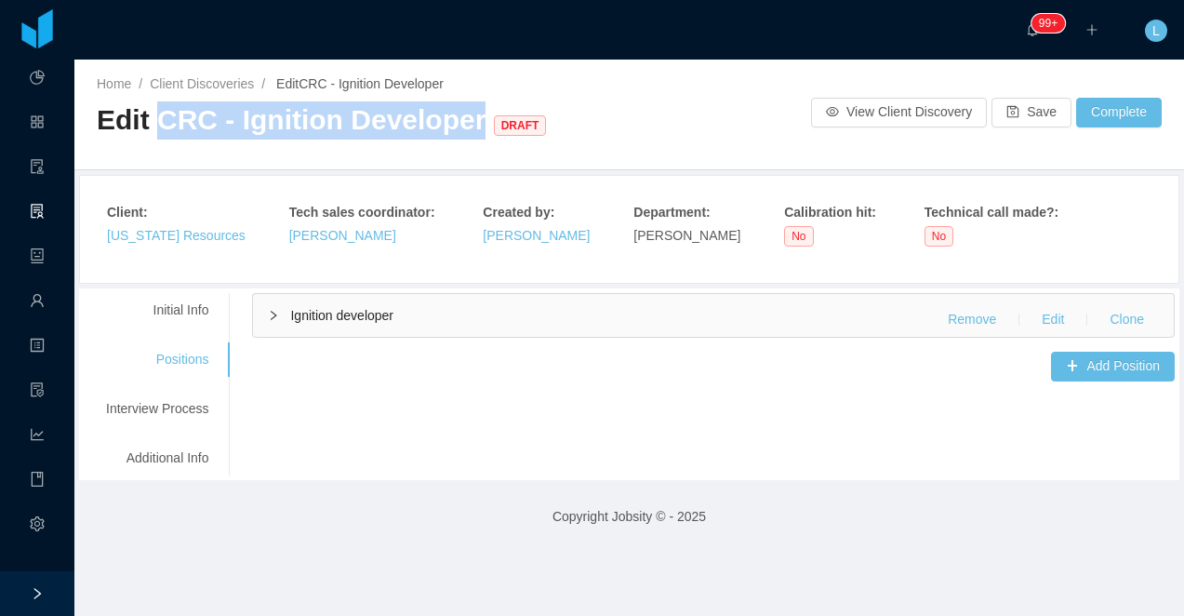
drag, startPoint x: 461, startPoint y: 132, endPoint x: 157, endPoint y: 132, distance: 304.2
click at [157, 132] on span "Edit CRC - Ignition Developer DRAFT" at bounding box center [325, 119] width 457 height 31
copy span "CRC - Ignition Developer"
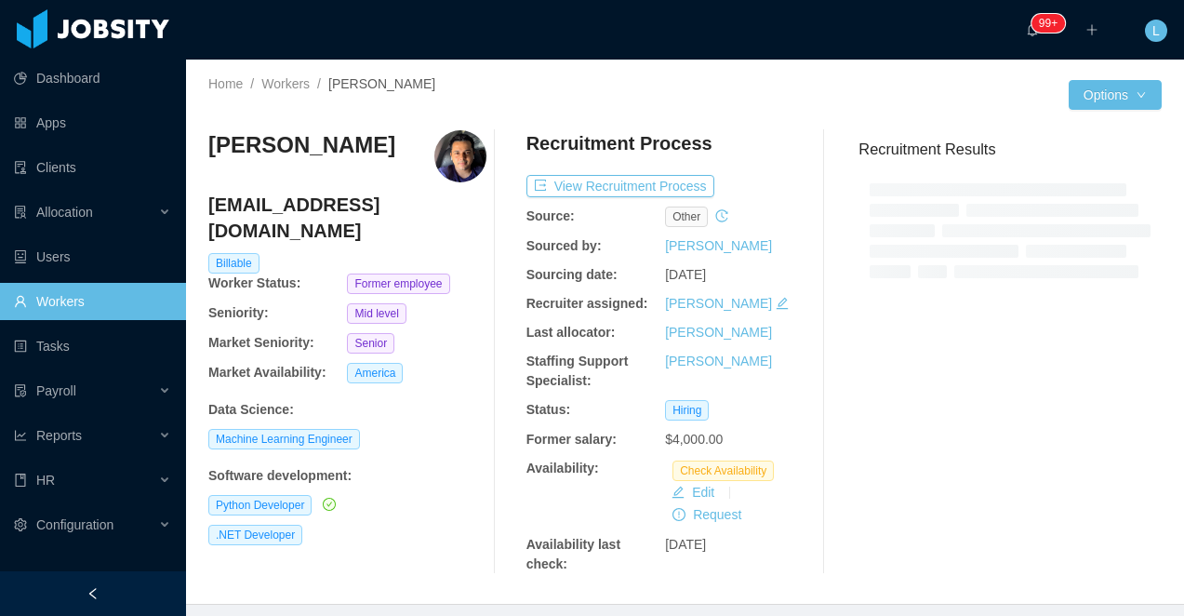
click at [256, 143] on h3 "[PERSON_NAME]" at bounding box center [301, 145] width 187 height 30
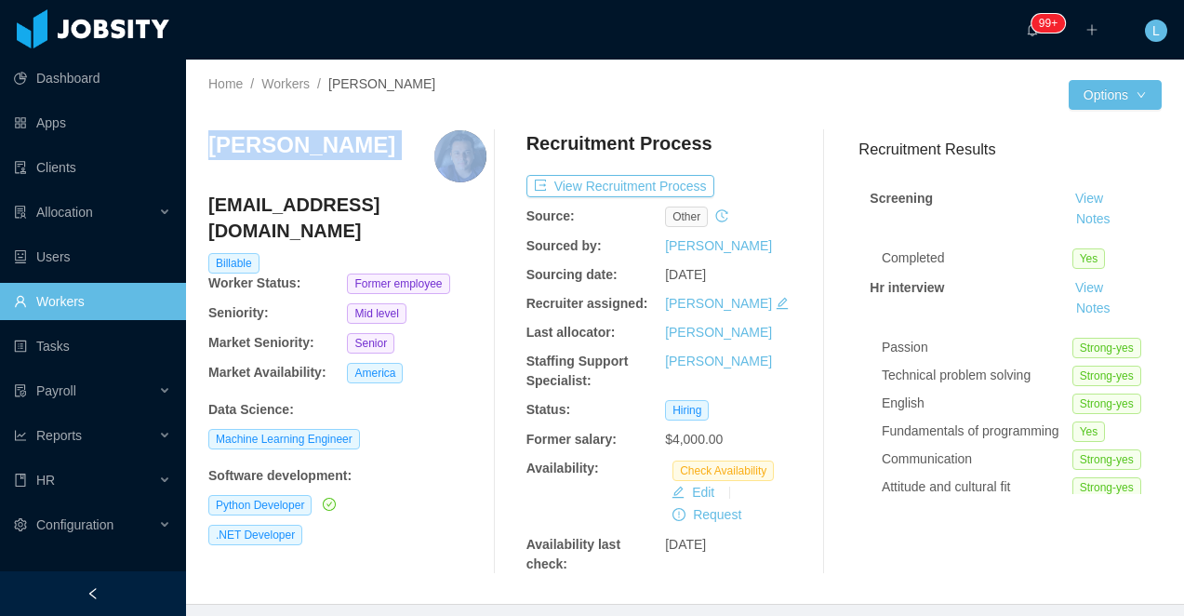
click at [256, 143] on h3 "[PERSON_NAME]" at bounding box center [301, 145] width 187 height 30
copy h3 "[PERSON_NAME]"
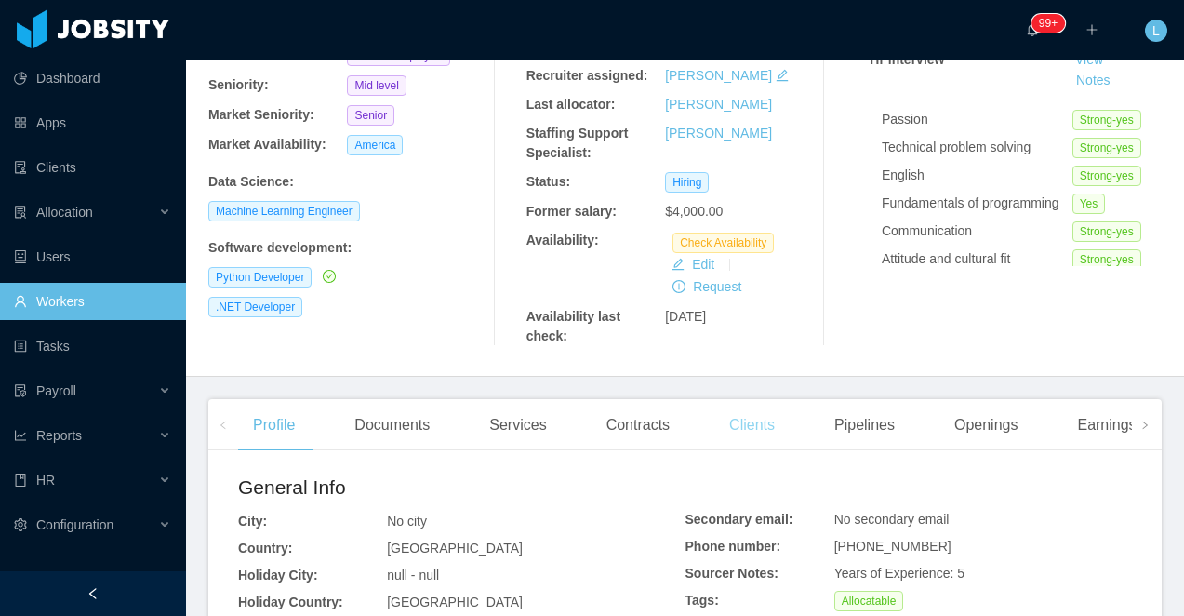
click at [771, 428] on div "Clients" at bounding box center [751, 425] width 75 height 52
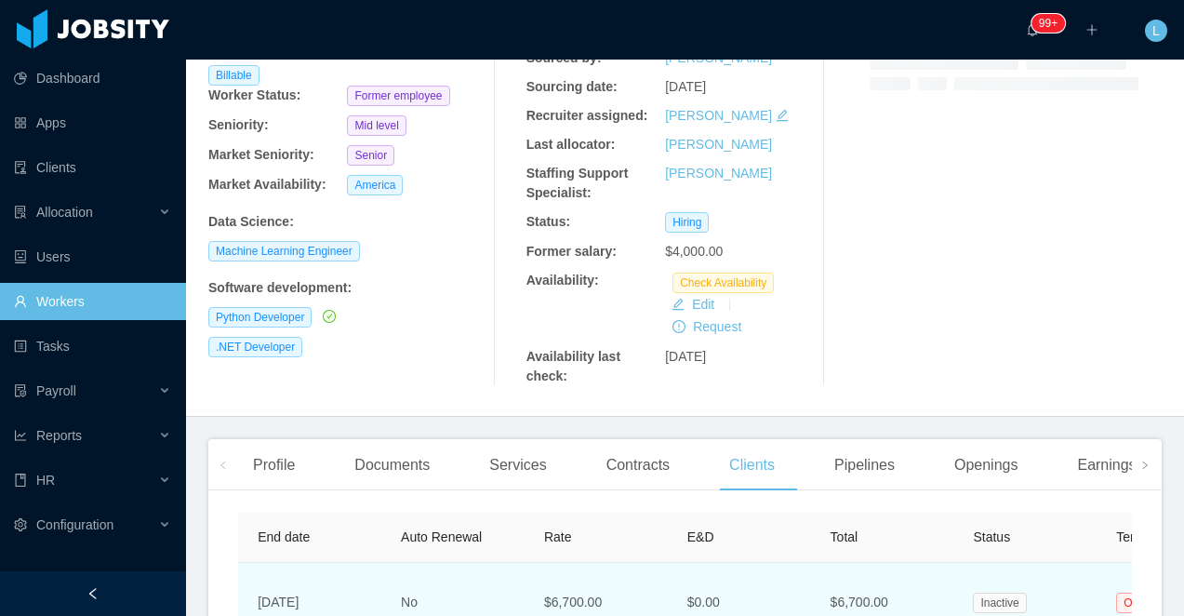
scroll to position [0, 966]
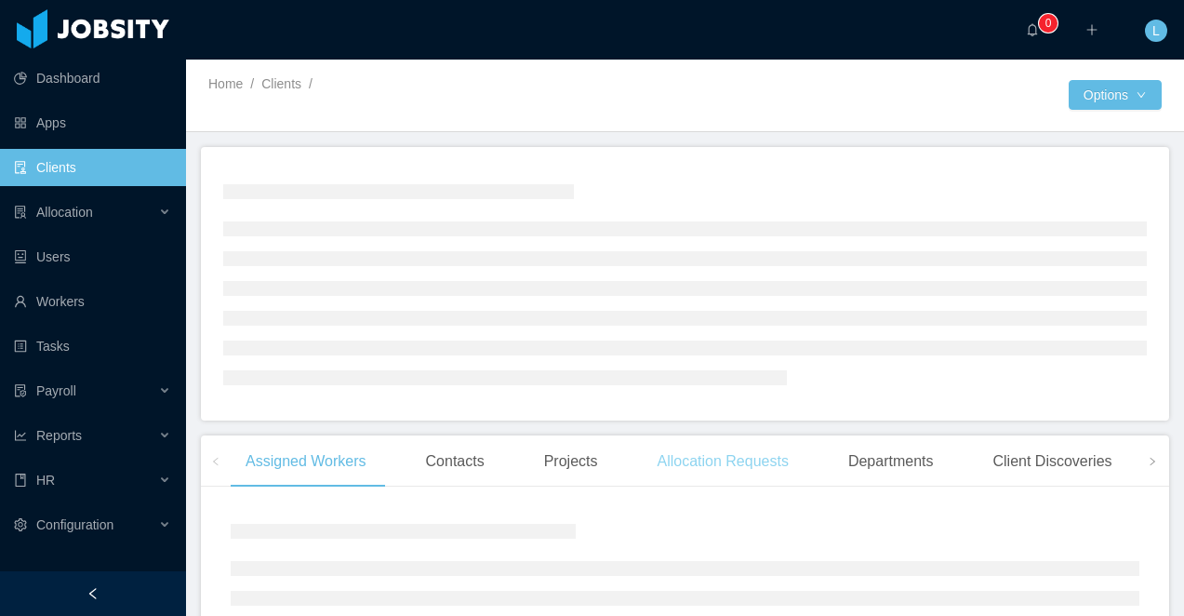
click at [783, 454] on div "Allocation Requests" at bounding box center [722, 461] width 161 height 52
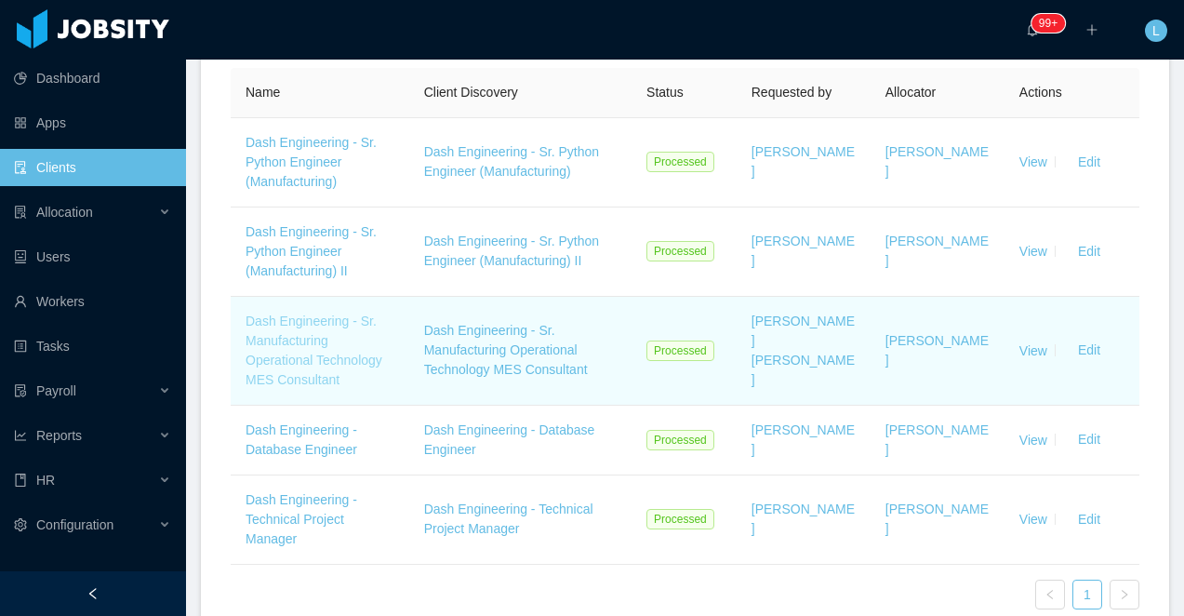
scroll to position [707, 0]
click at [306, 366] on link "Dash Engineering - Sr. Manufacturing Operational Technology MES Consultant" at bounding box center [314, 352] width 137 height 73
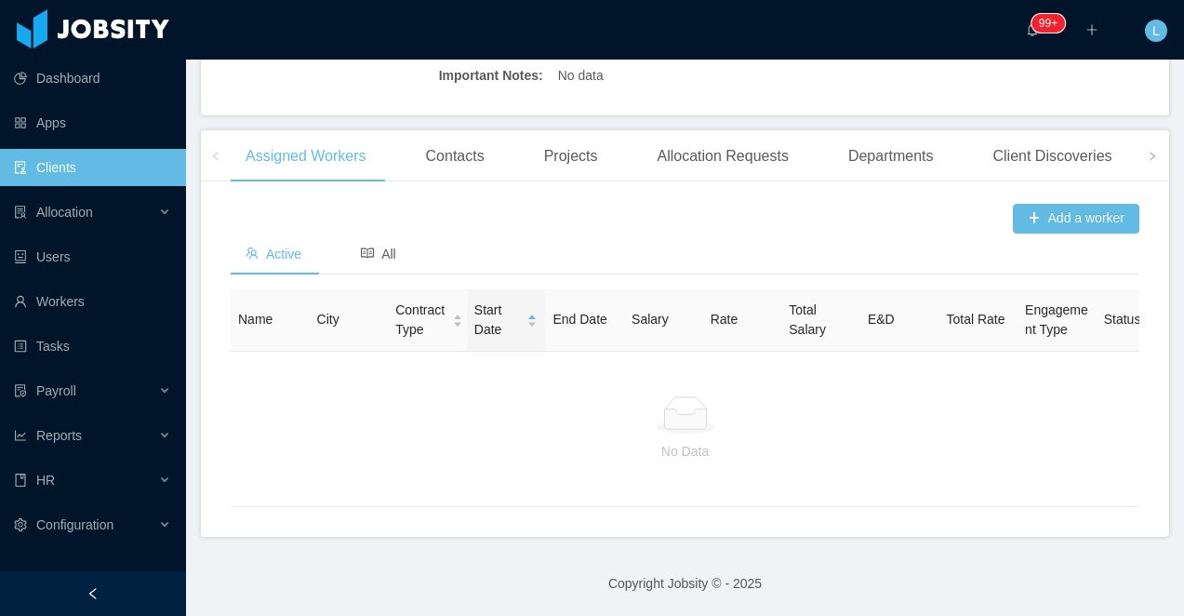
scroll to position [510, 0]
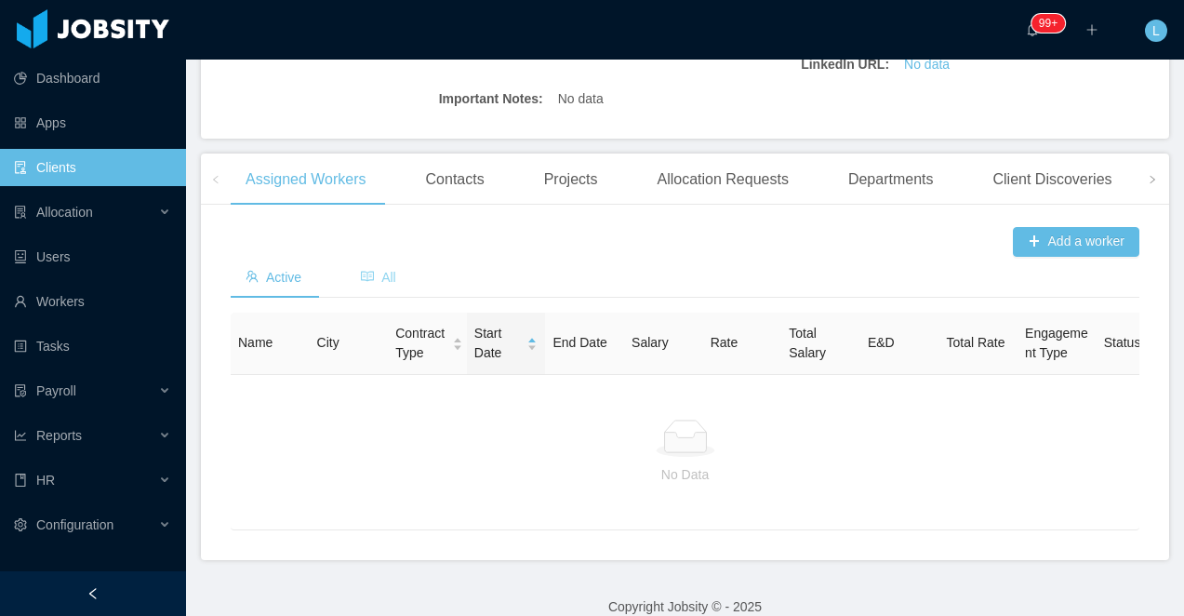
click at [394, 285] on span "All" at bounding box center [378, 277] width 35 height 15
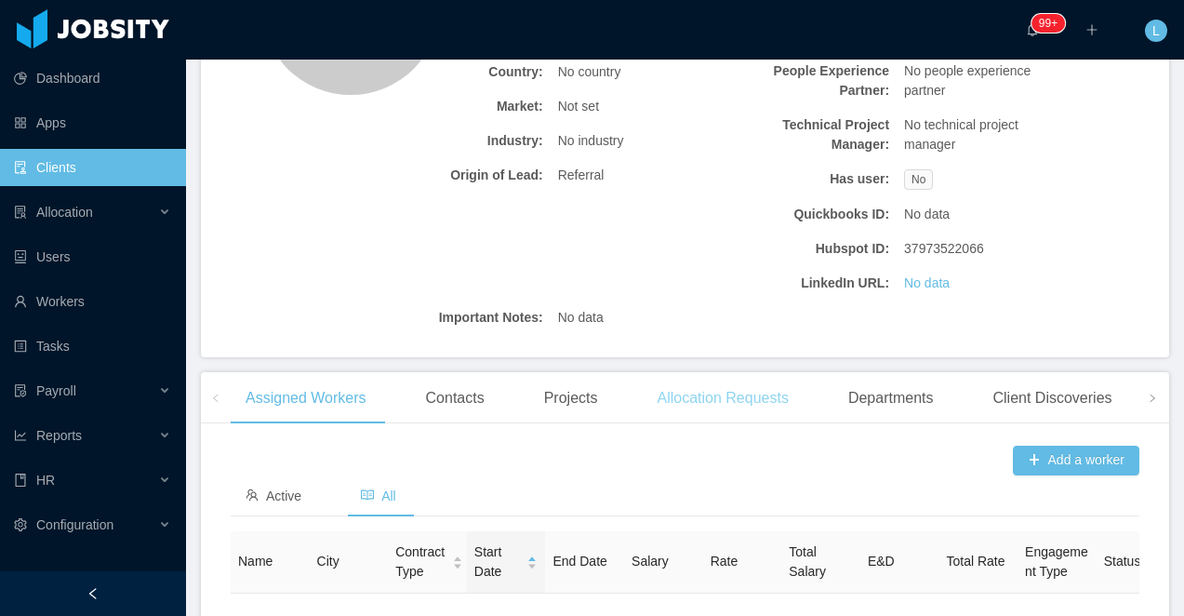
scroll to position [296, 0]
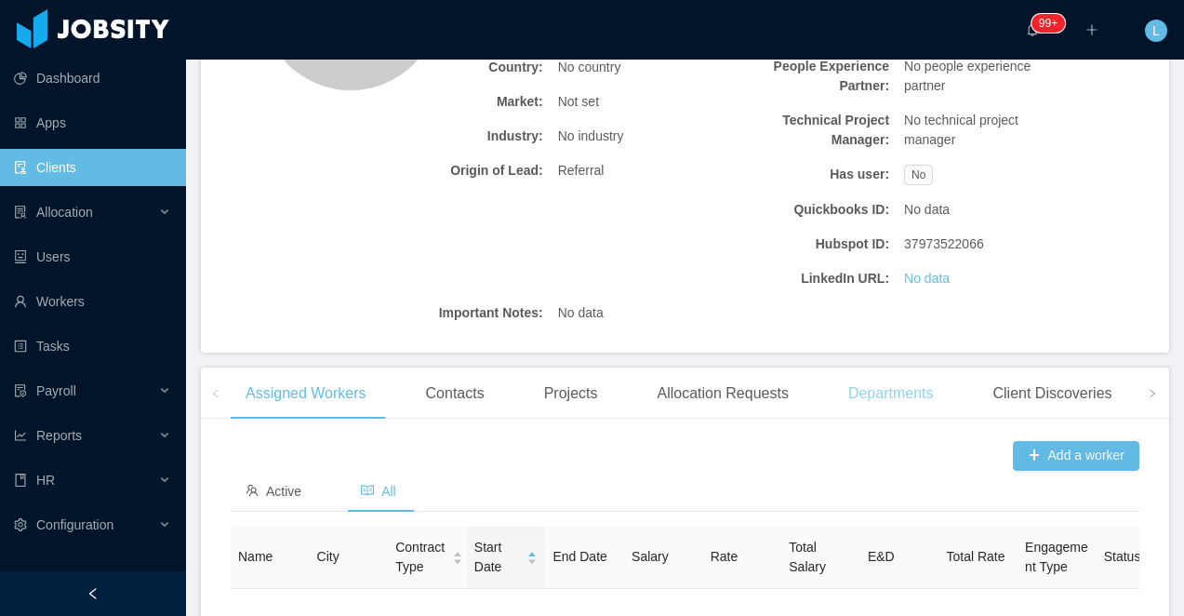
click at [857, 408] on div "Departments" at bounding box center [890, 393] width 115 height 52
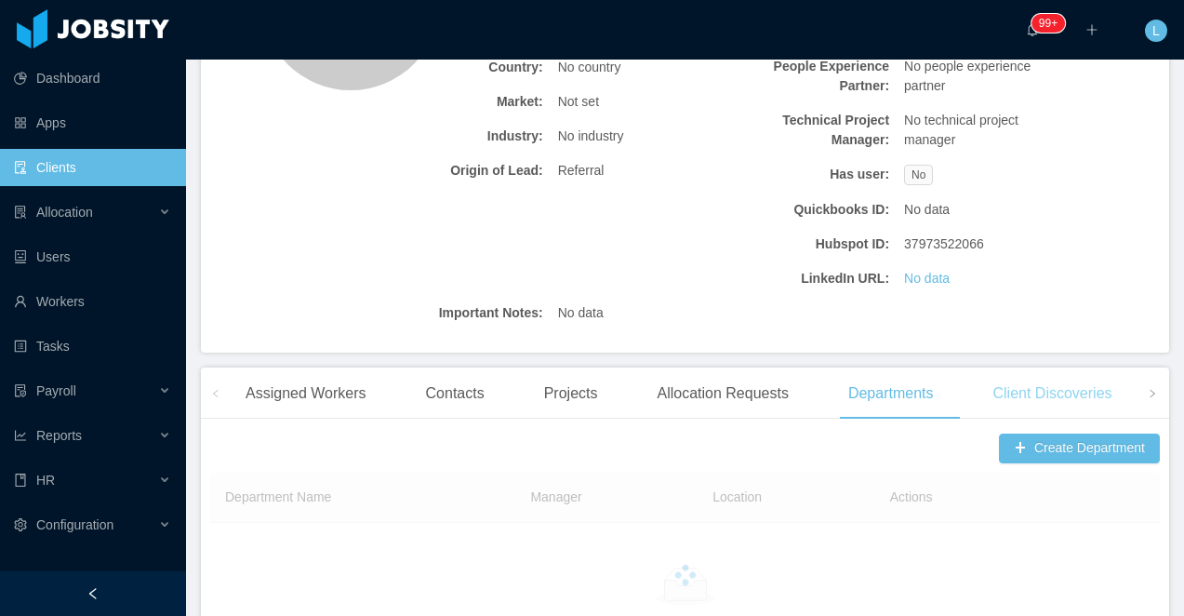
click at [1042, 394] on div "Client Discoveries" at bounding box center [1052, 393] width 149 height 52
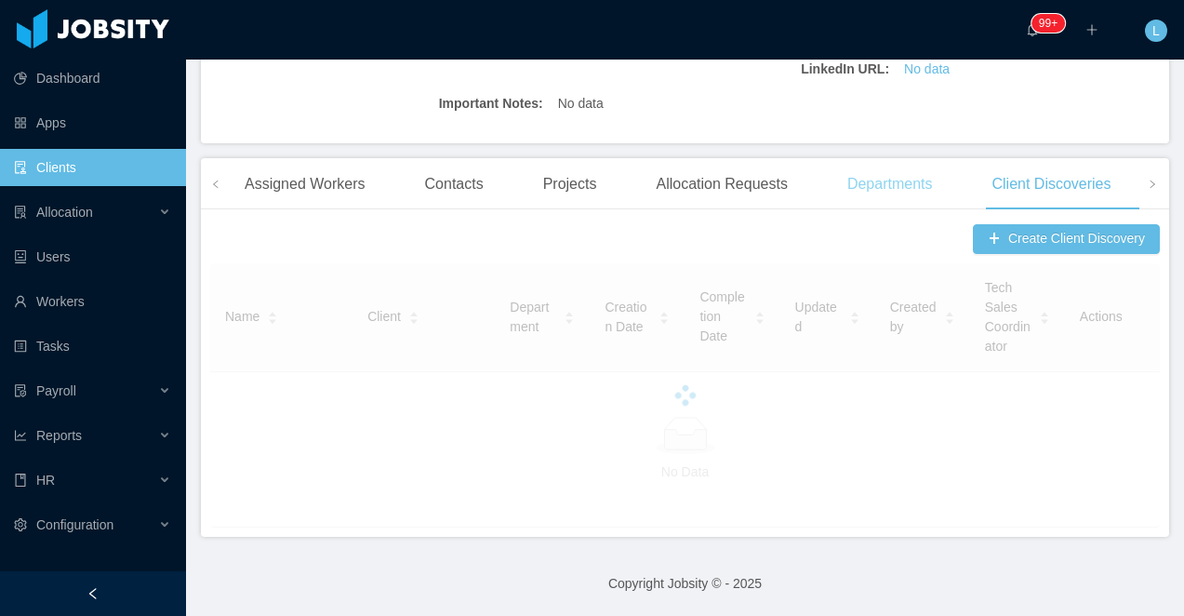
scroll to position [518, 0]
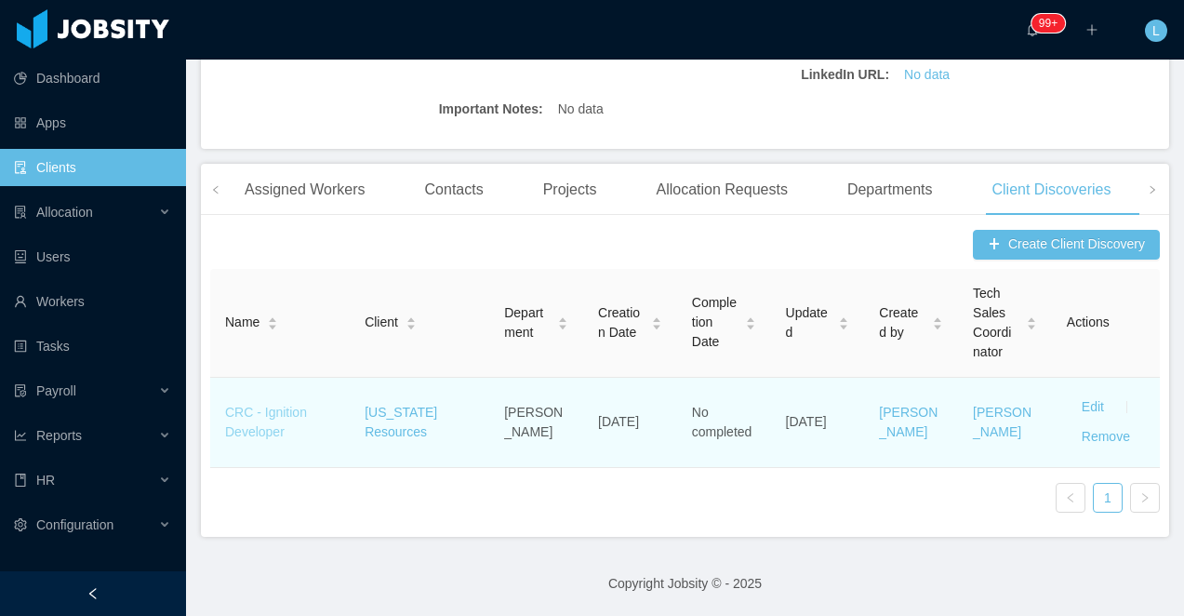
click at [272, 428] on link "CRC - Ignition Developer" at bounding box center [266, 422] width 82 height 34
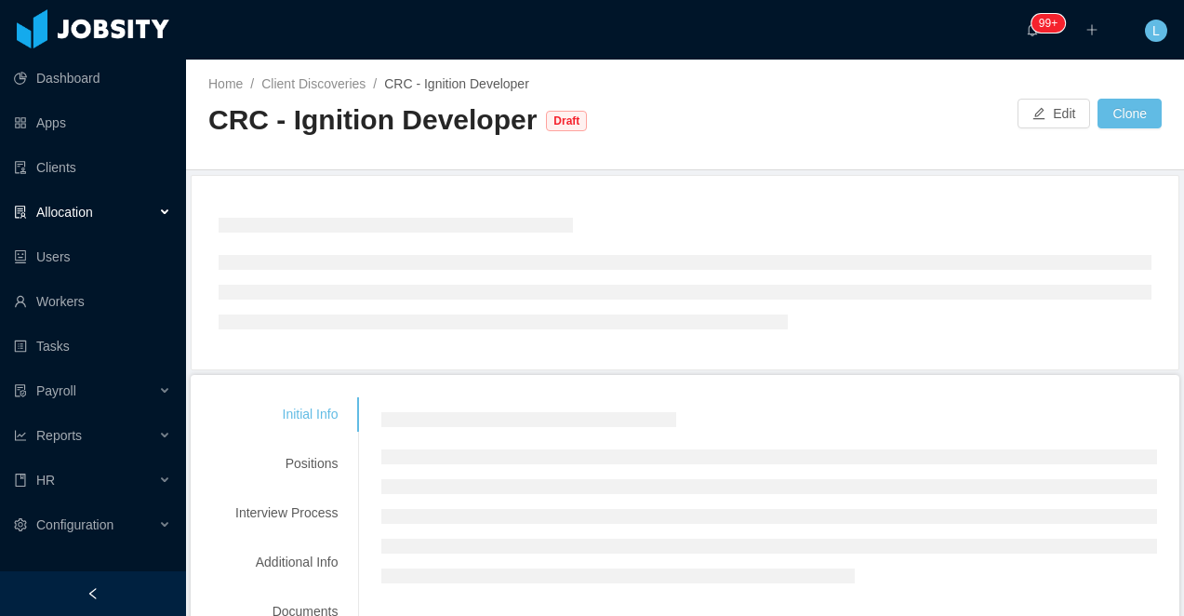
click at [304, 125] on div "CRC - Ignition Developer" at bounding box center [372, 120] width 328 height 38
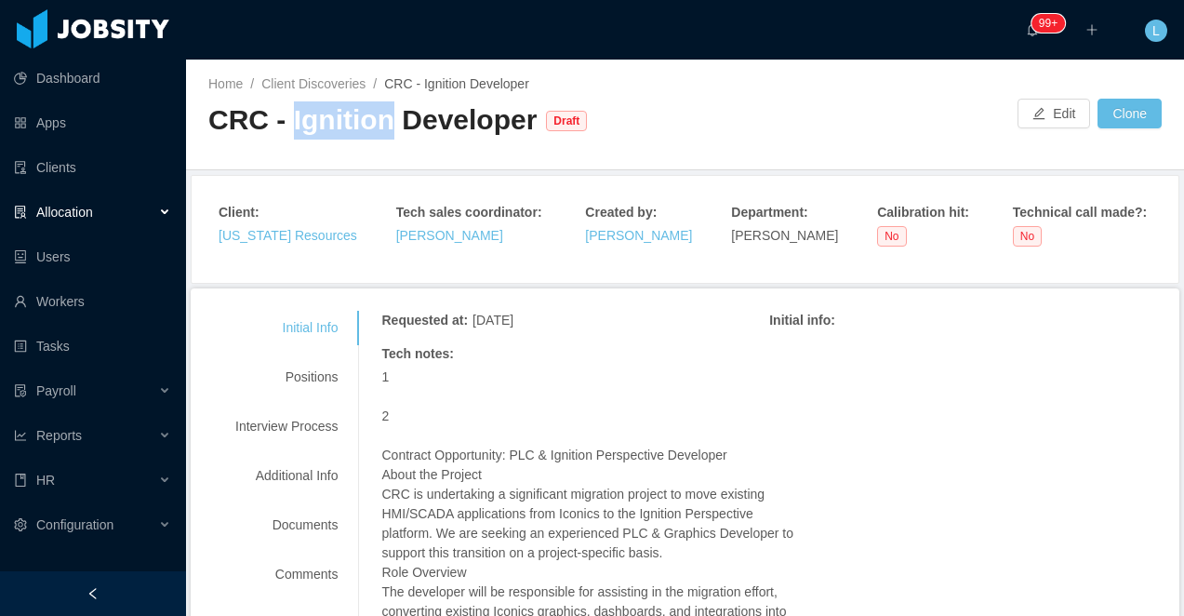
click at [304, 125] on div "CRC - Ignition Developer" at bounding box center [372, 120] width 328 height 38
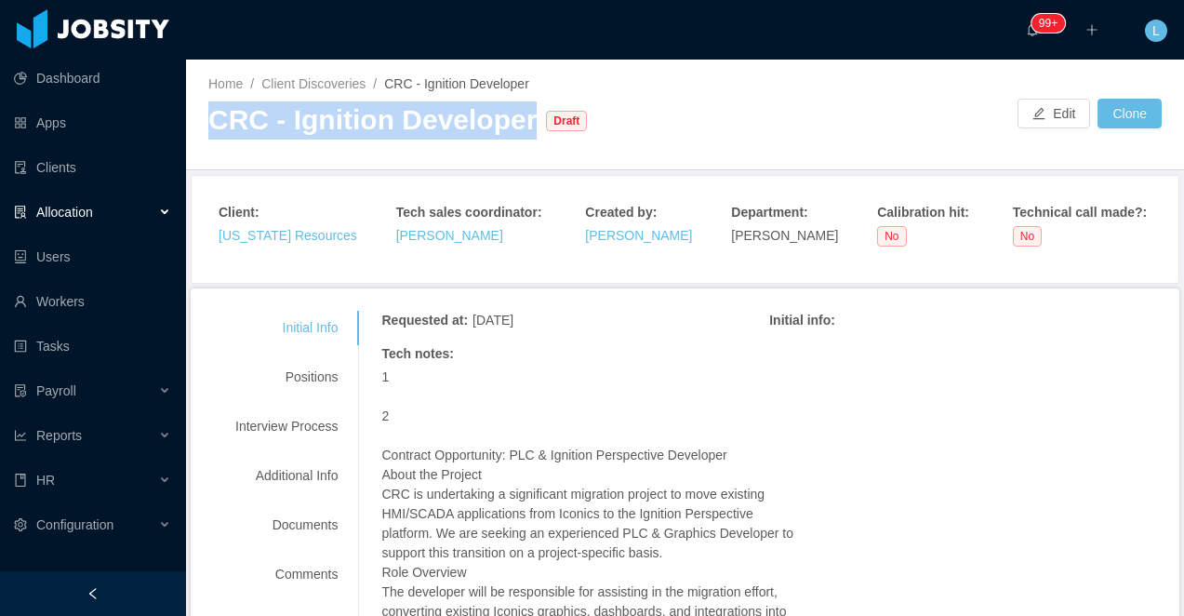
click at [304, 125] on div "CRC - Ignition Developer" at bounding box center [372, 120] width 328 height 38
copy div "CRC - Ignition Developer"
click at [1043, 113] on button "Edit" at bounding box center [1054, 114] width 73 height 30
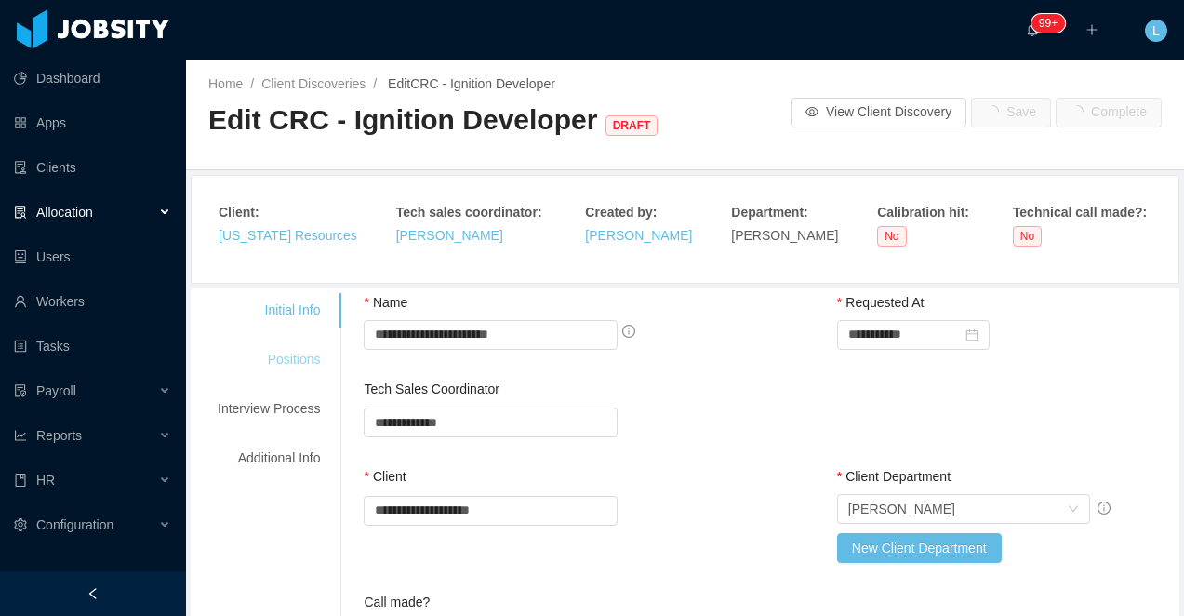
click at [297, 355] on div "Positions" at bounding box center [268, 359] width 147 height 34
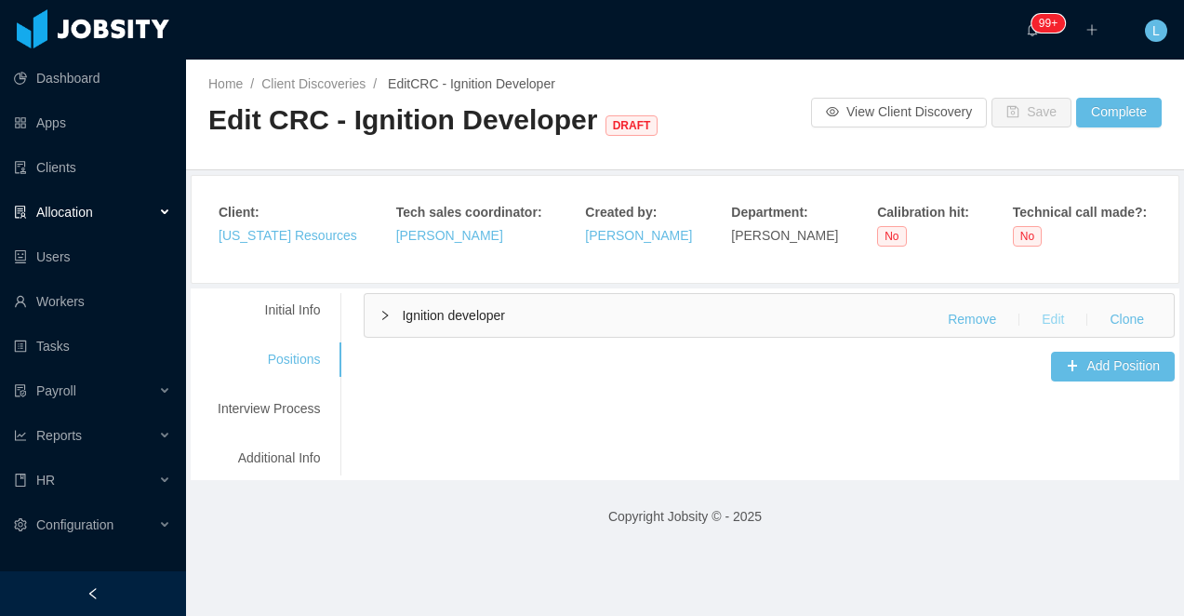
click at [1050, 322] on button "Edit" at bounding box center [1053, 320] width 52 height 30
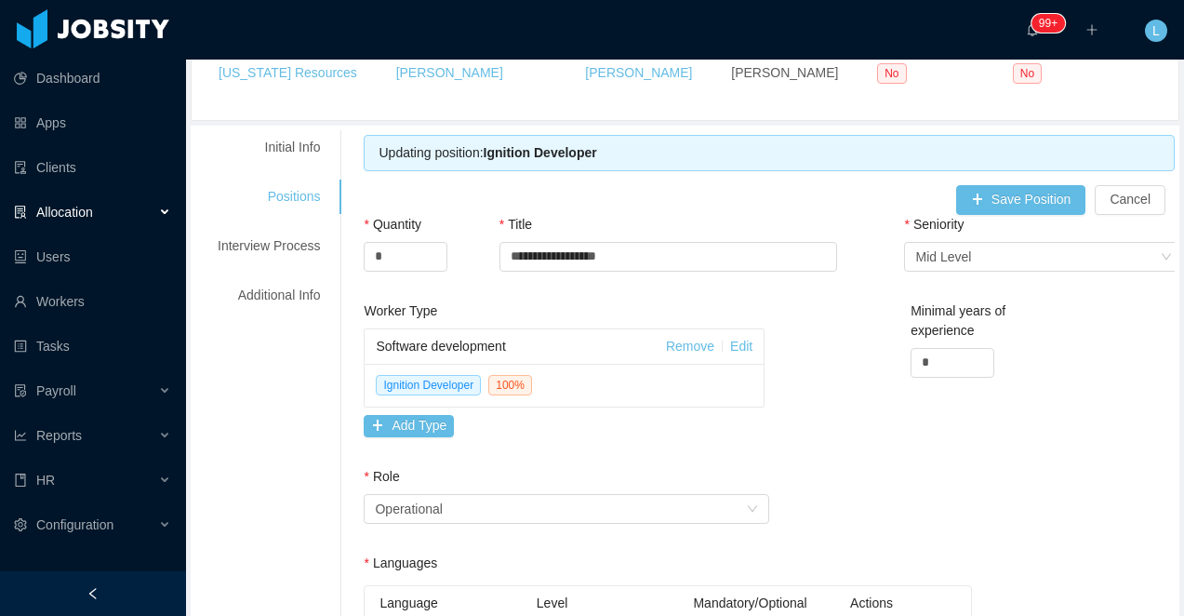
scroll to position [173, 0]
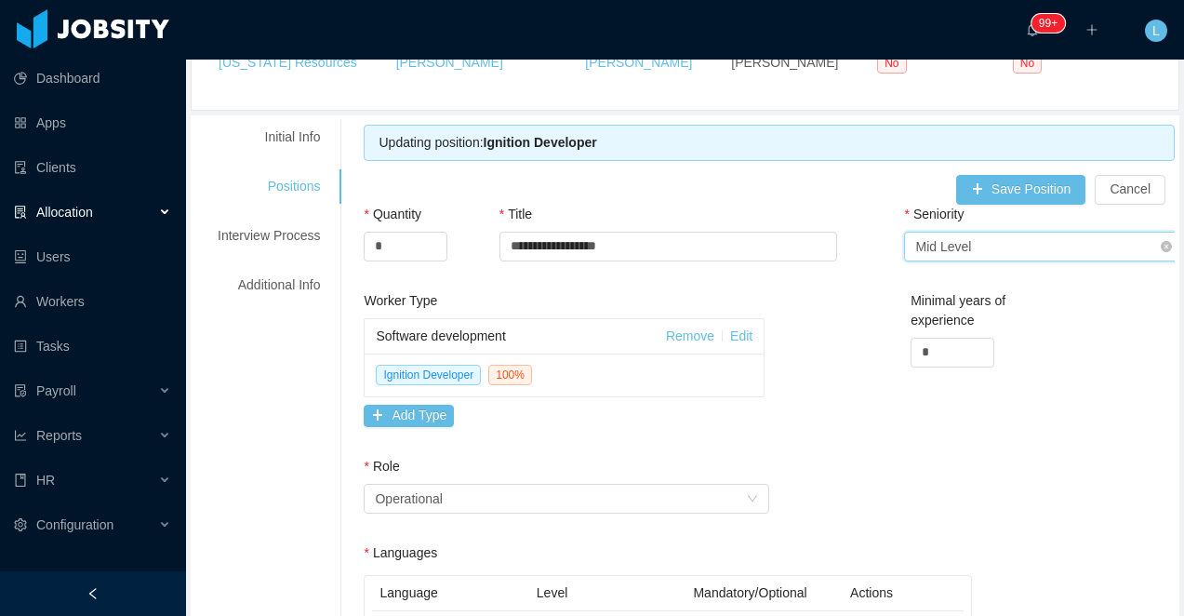
click at [920, 251] on div "Mid Level" at bounding box center [943, 247] width 56 height 28
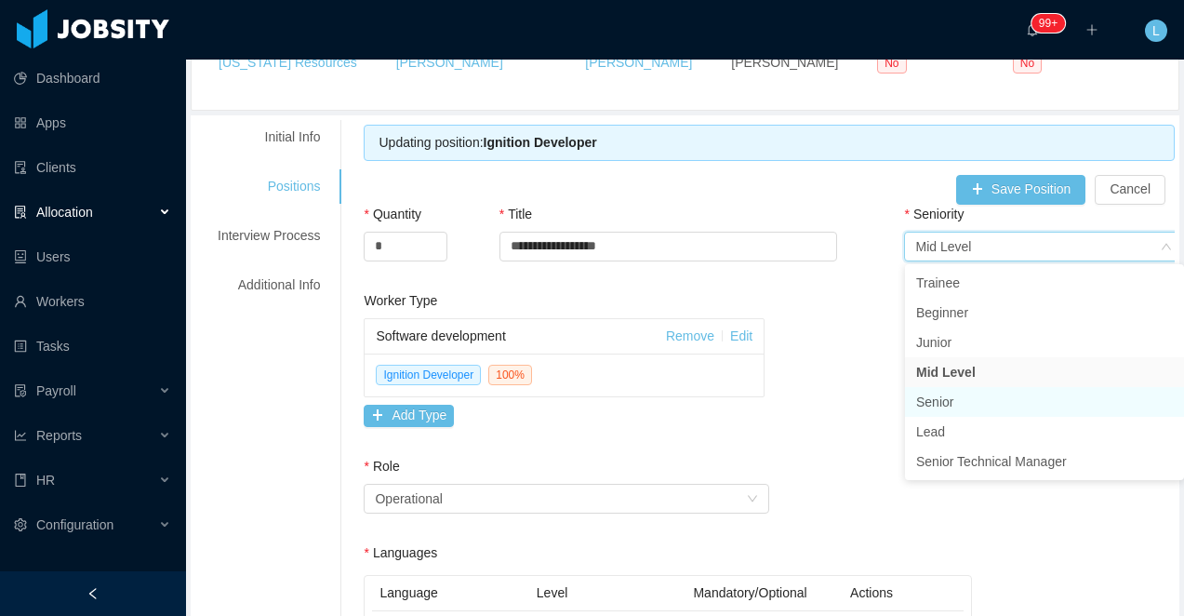
click at [920, 399] on li "Senior" at bounding box center [1044, 402] width 279 height 30
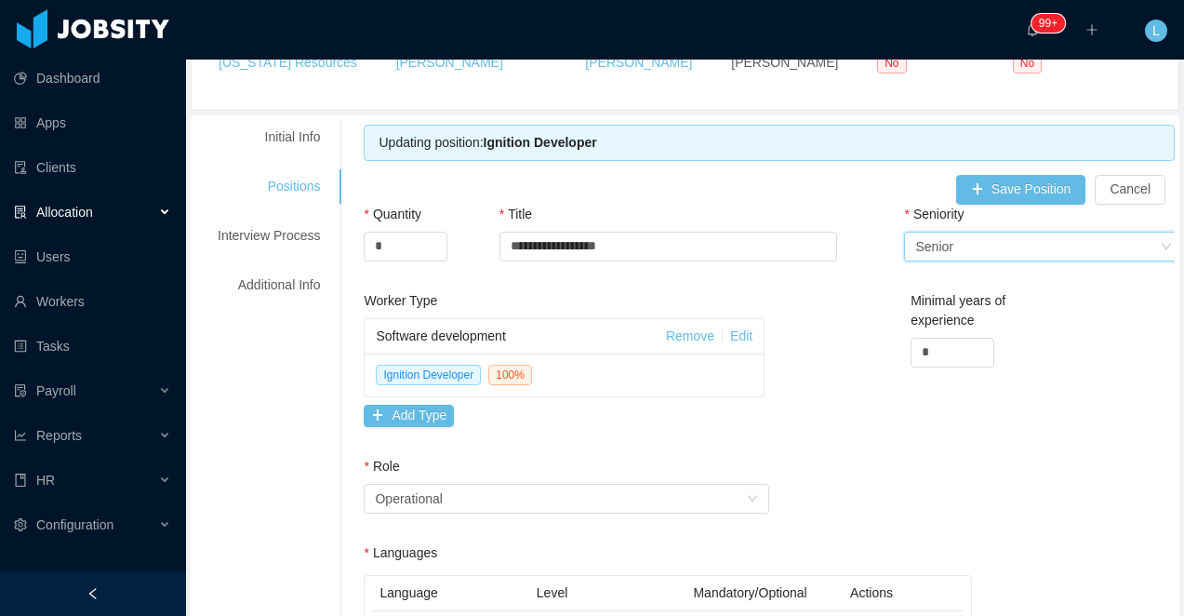
drag, startPoint x: 930, startPoint y: 354, endPoint x: 910, endPoint y: 354, distance: 20.5
click at [912, 354] on div "*" at bounding box center [953, 353] width 82 height 28
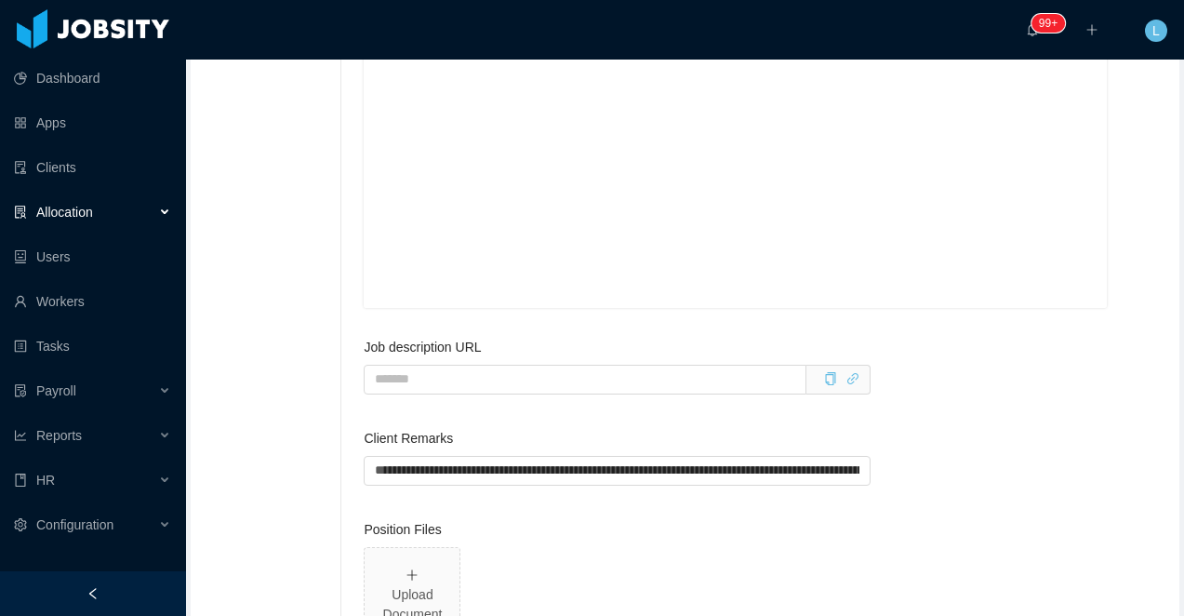
scroll to position [2902, 0]
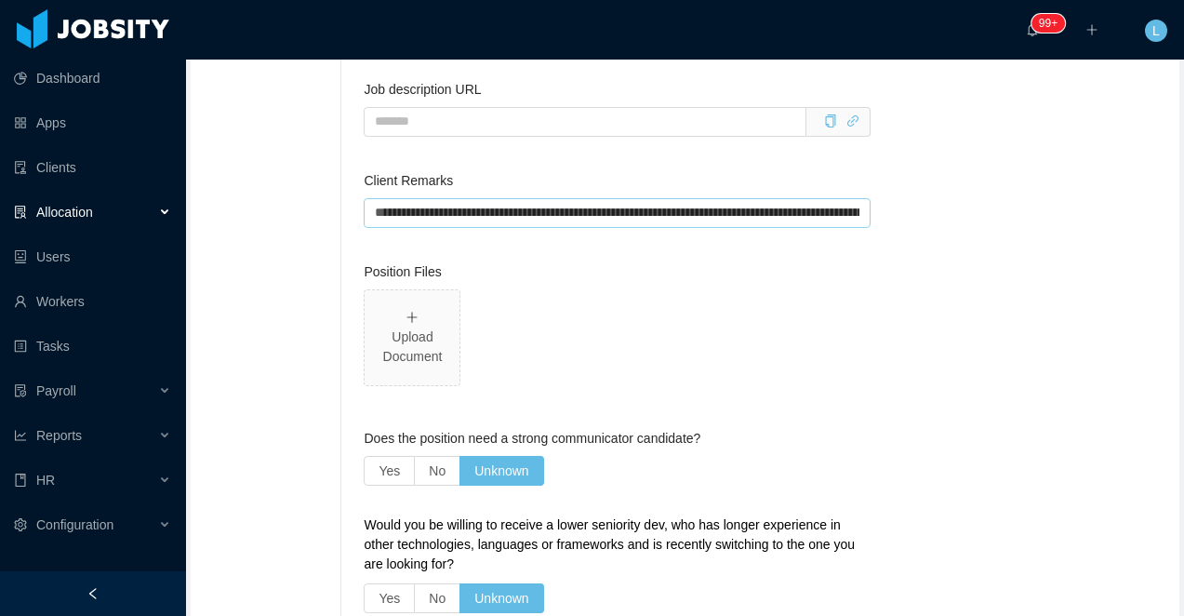
type input "*"
click at [806, 228] on input "**********" at bounding box center [617, 213] width 507 height 30
drag, startPoint x: 797, startPoint y: 224, endPoint x: 967, endPoint y: 227, distance: 170.2
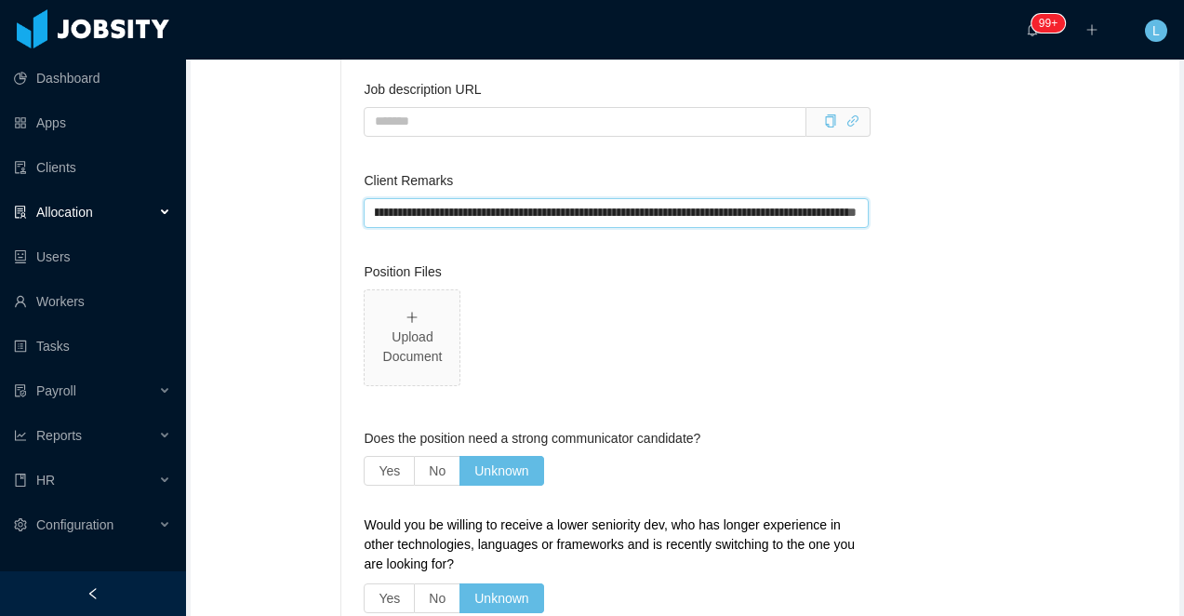
drag, startPoint x: 819, startPoint y: 233, endPoint x: 943, endPoint y: 234, distance: 124.6
click at [866, 226] on input "**********" at bounding box center [616, 213] width 504 height 30
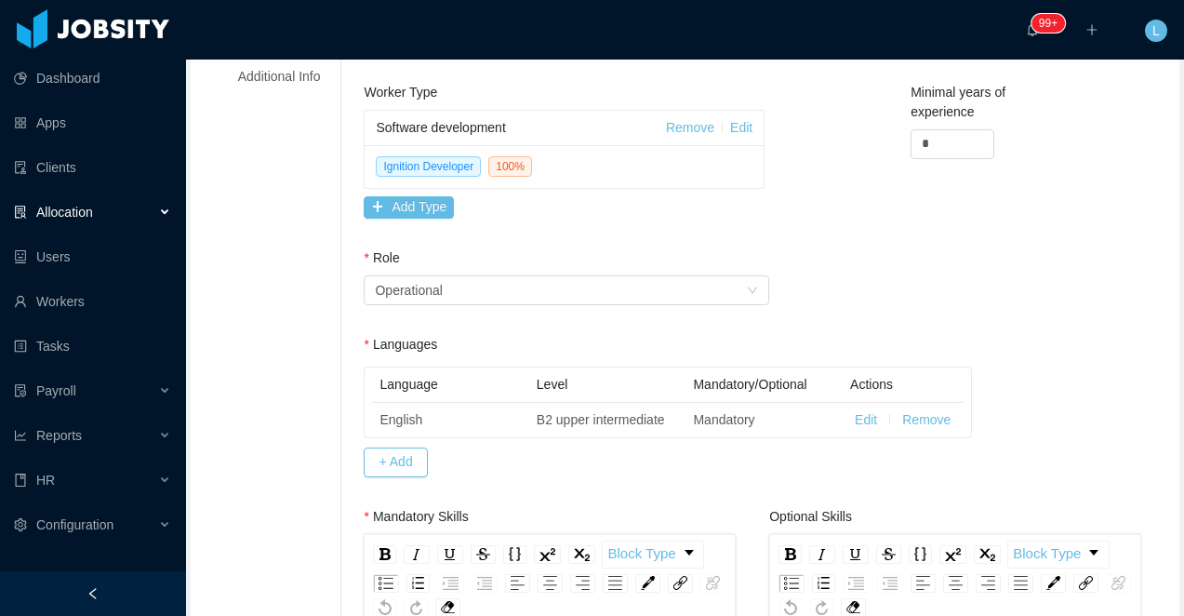
scroll to position [0, 0]
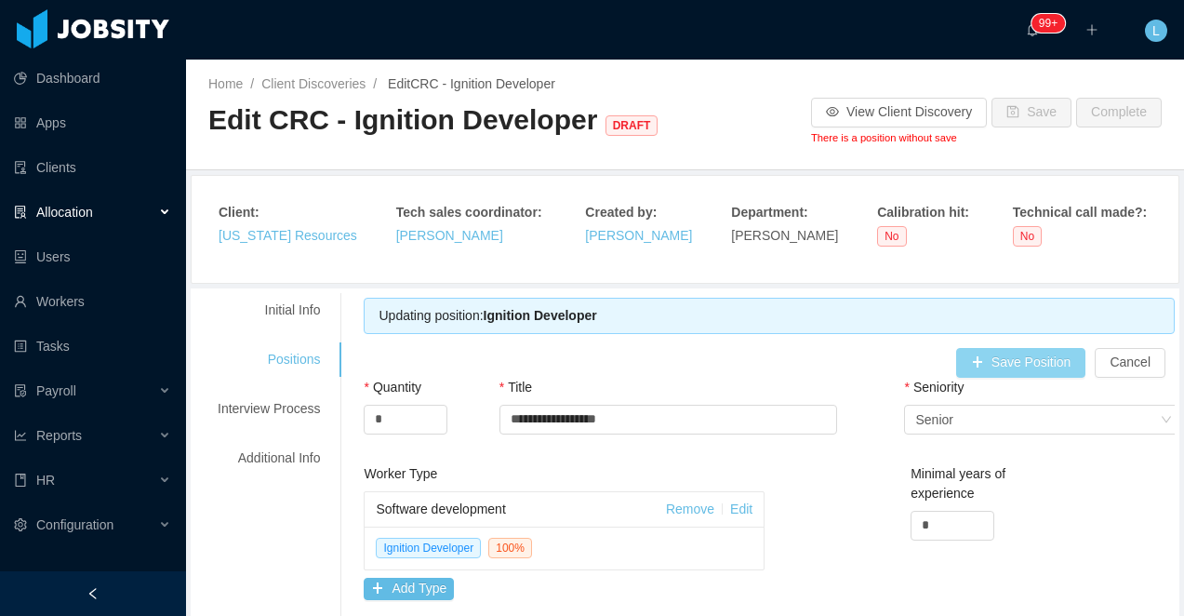
type input "**********"
click at [1023, 356] on button "Save Position" at bounding box center [1021, 363] width 130 height 30
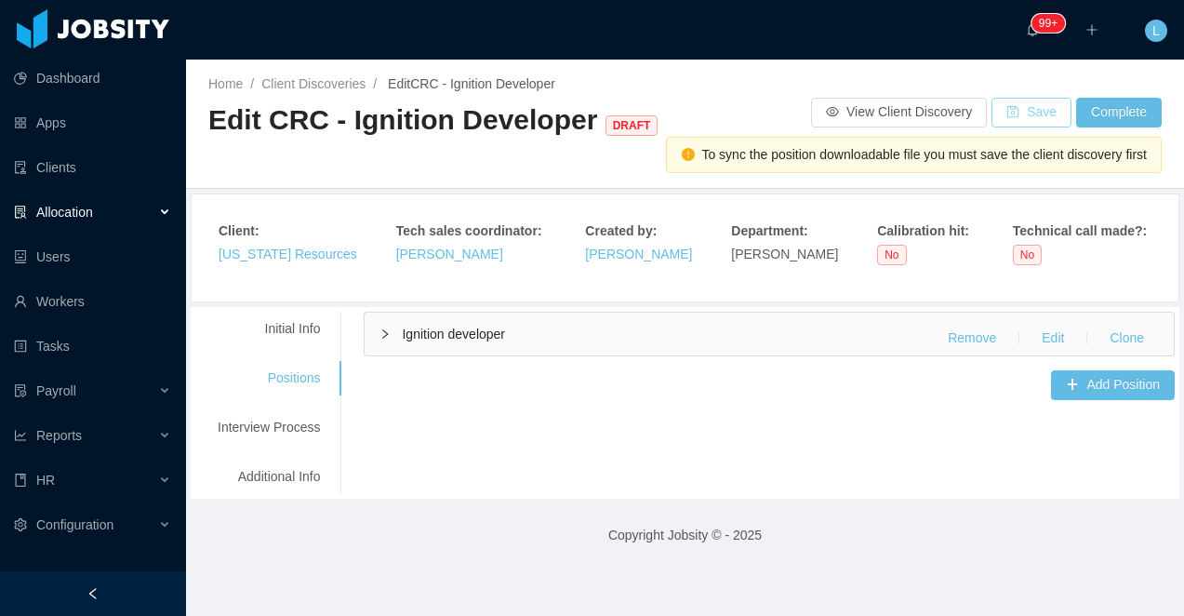
click at [1040, 114] on button "Save" at bounding box center [1032, 113] width 80 height 30
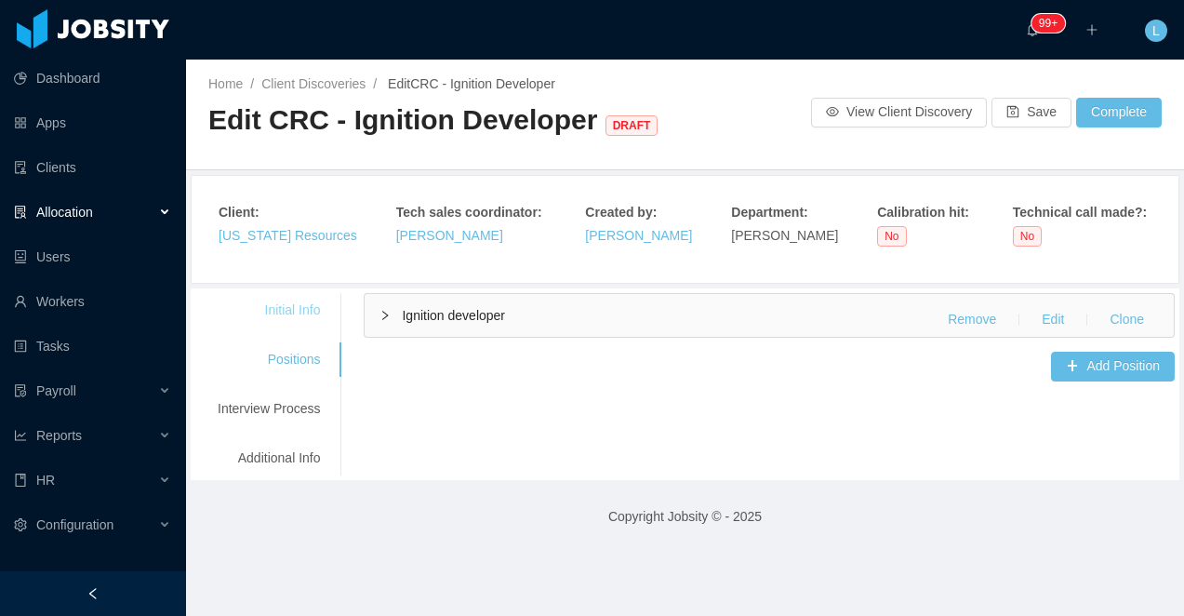
click at [277, 311] on div "Initial Info" at bounding box center [268, 310] width 147 height 34
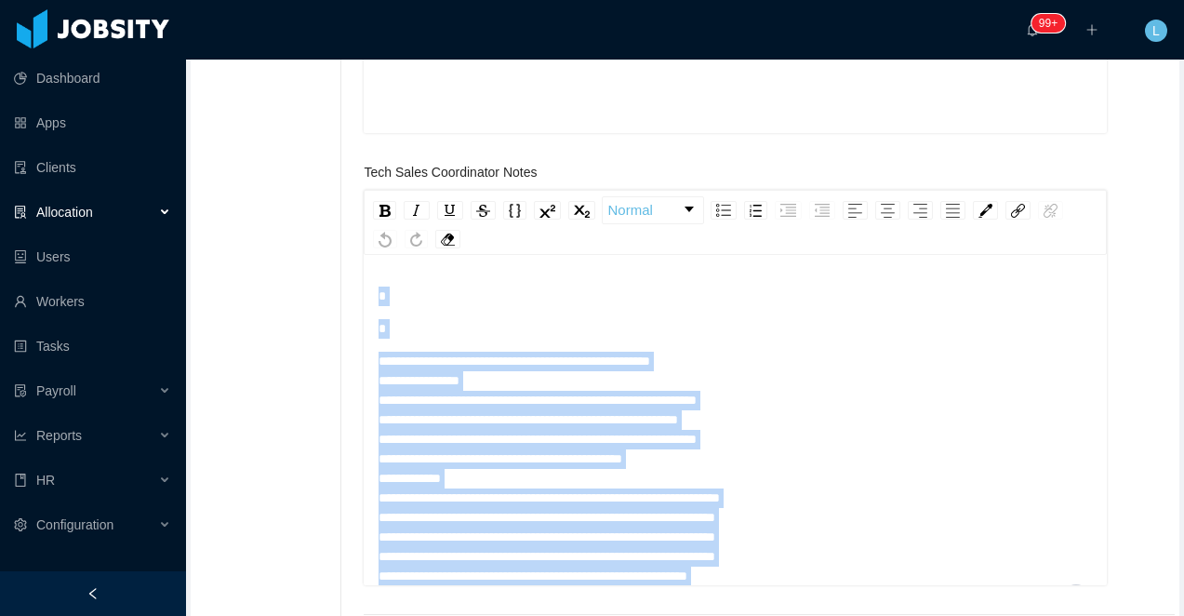
drag, startPoint x: 722, startPoint y: 555, endPoint x: 233, endPoint y: 113, distance: 658.5
click at [233, 113] on div "**********" at bounding box center [684, 522] width 979 height 2388
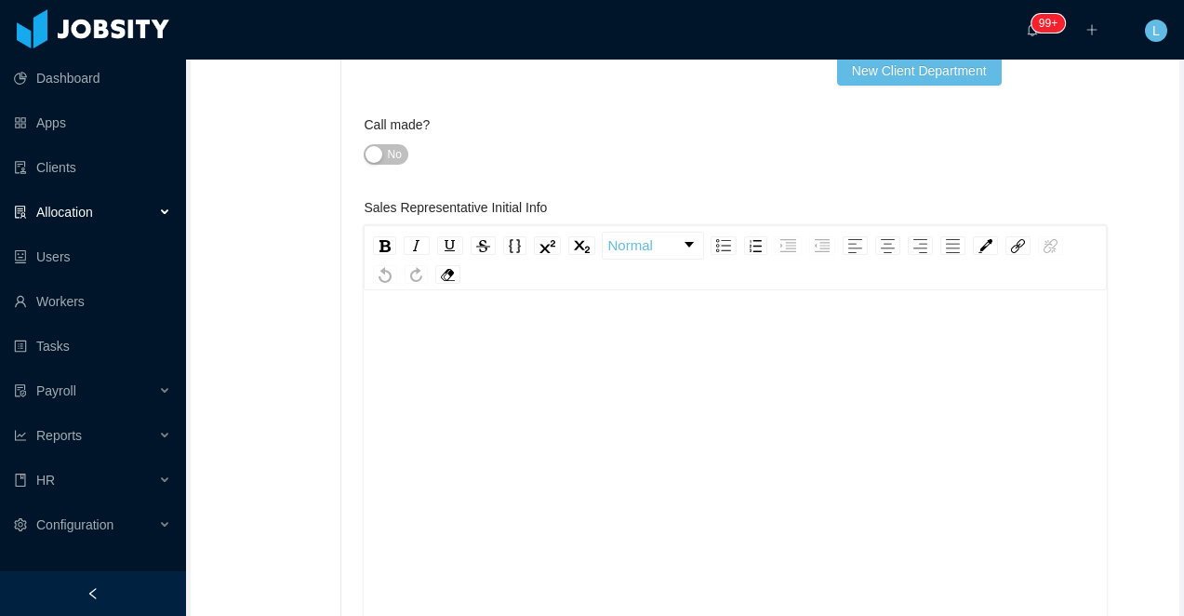
scroll to position [544, 0]
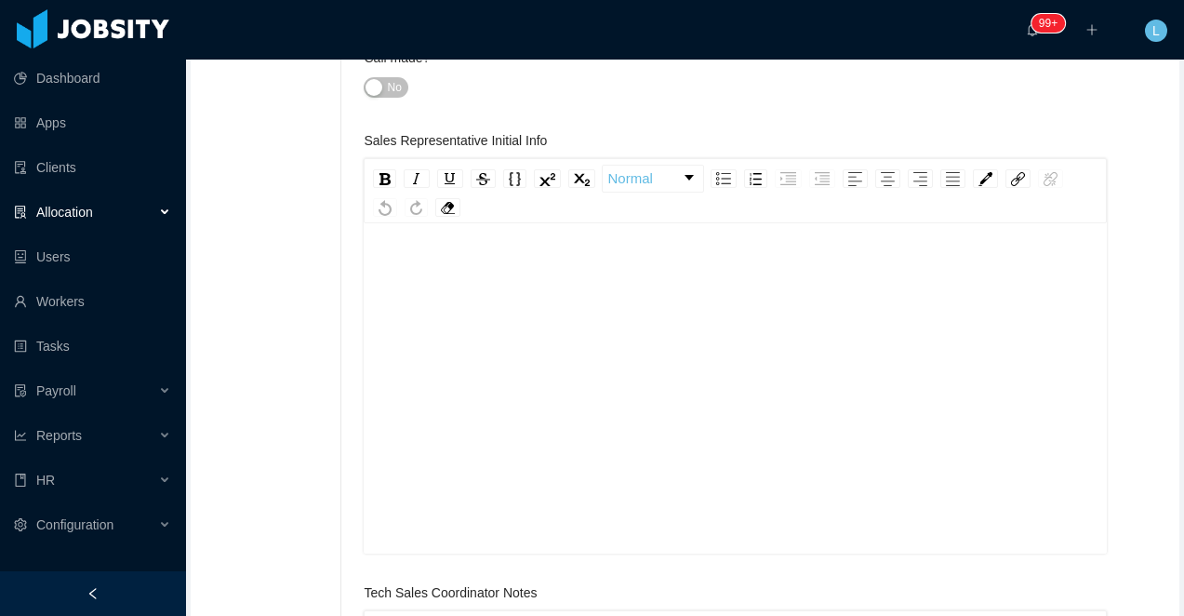
click at [439, 310] on div "rdw-editor" at bounding box center [736, 377] width 714 height 326
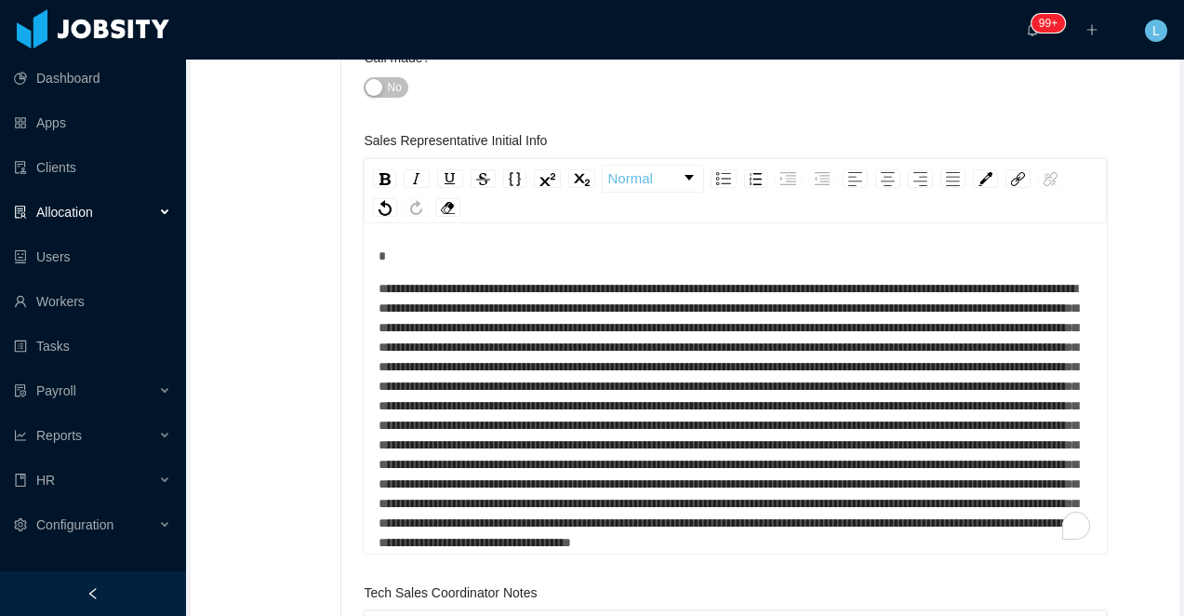
scroll to position [118, 0]
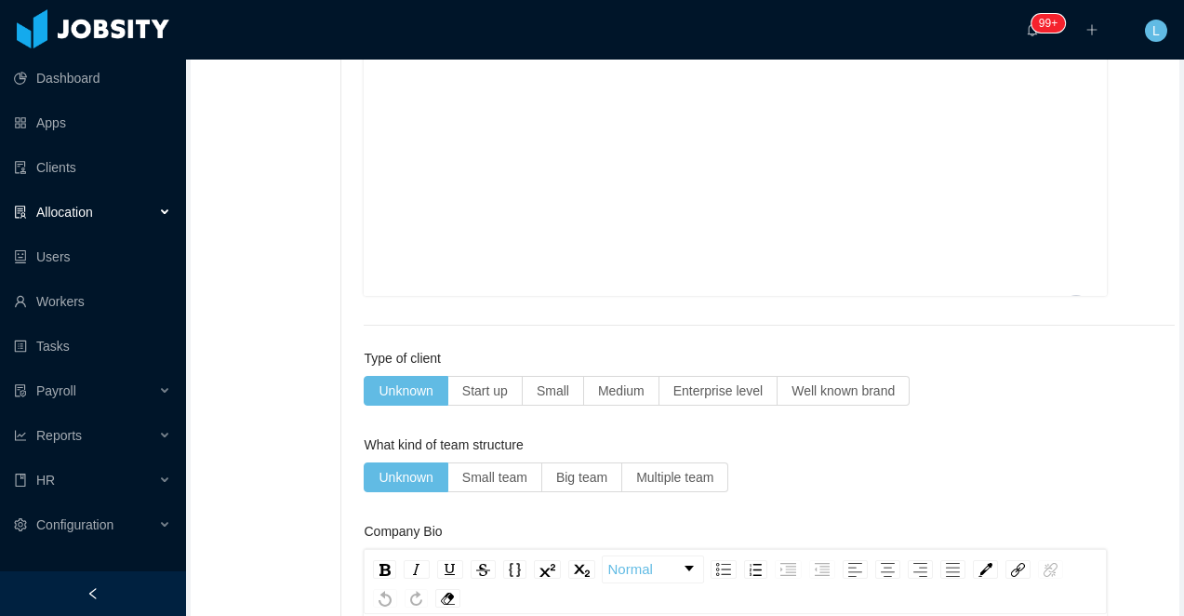
click at [451, 173] on div "To enrich screen reader interactions, please activate Accessibility in Grammarl…" at bounding box center [736, 160] width 714 height 326
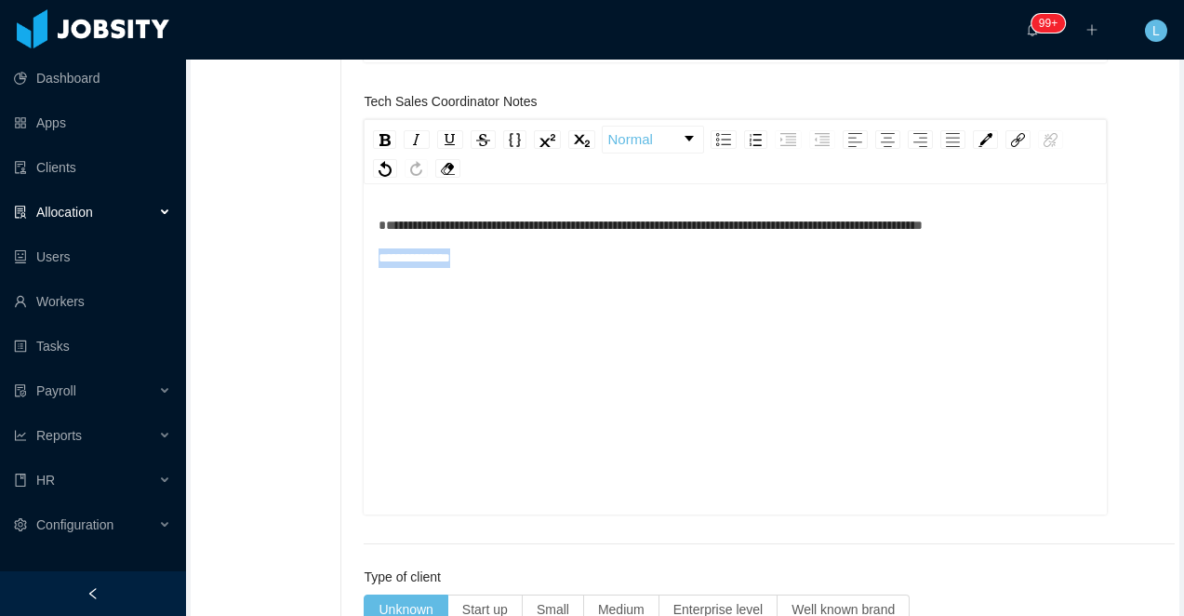
drag, startPoint x: 515, startPoint y: 278, endPoint x: 379, endPoint y: 278, distance: 136.7
click at [379, 278] on div "**********" at bounding box center [735, 352] width 743 height 326
click at [435, 334] on div "**********" at bounding box center [736, 379] width 714 height 326
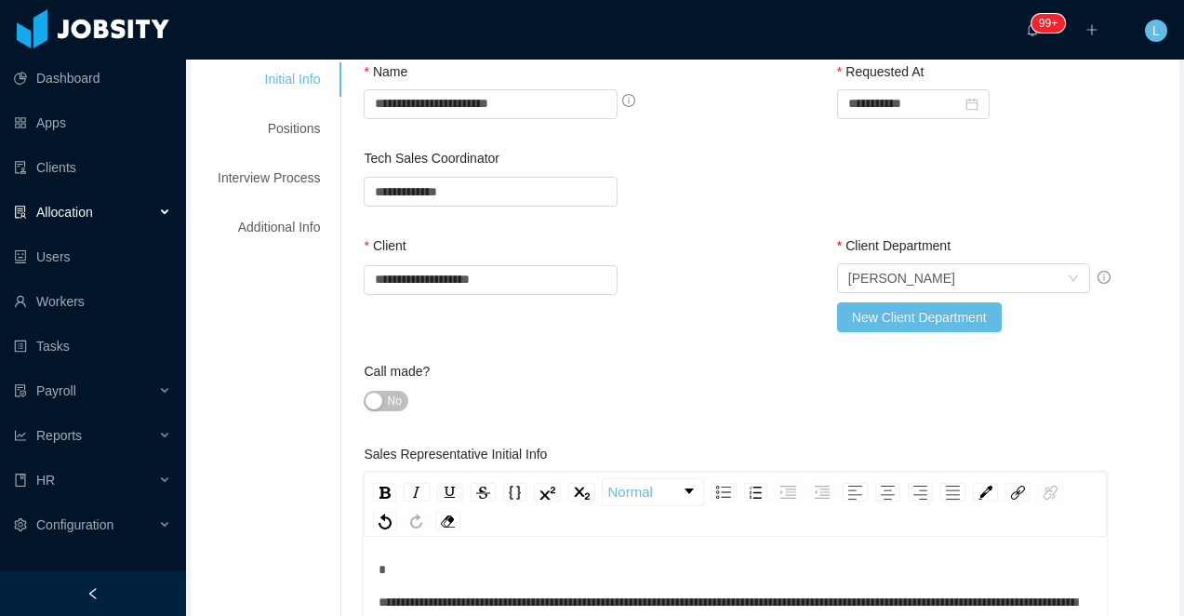
scroll to position [0, 0]
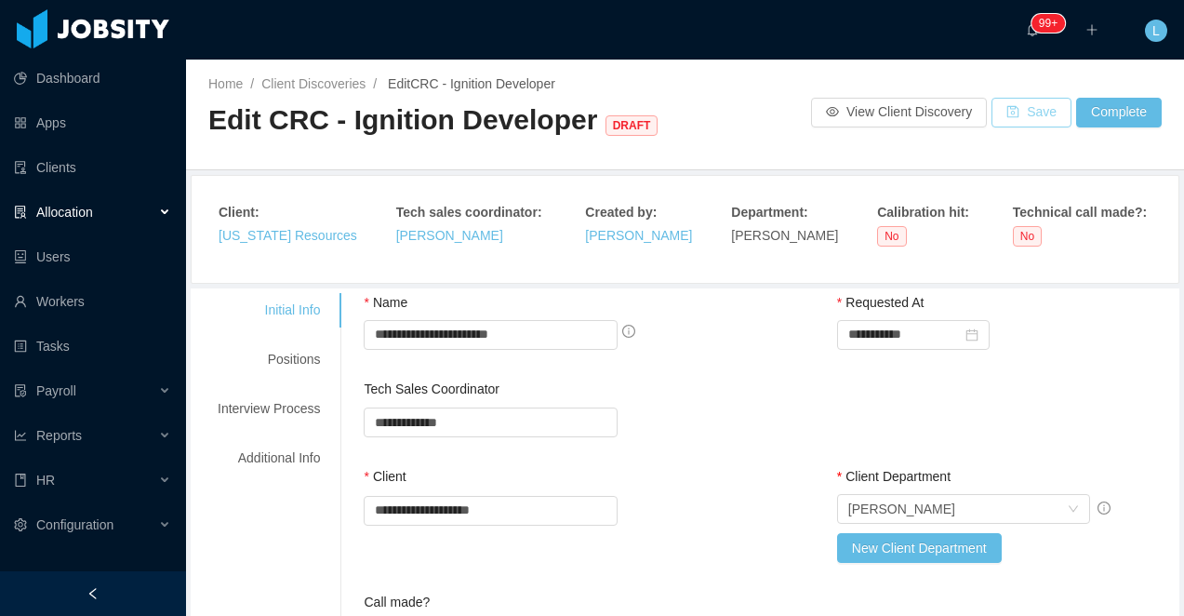
click at [1045, 121] on button "Save" at bounding box center [1032, 113] width 80 height 30
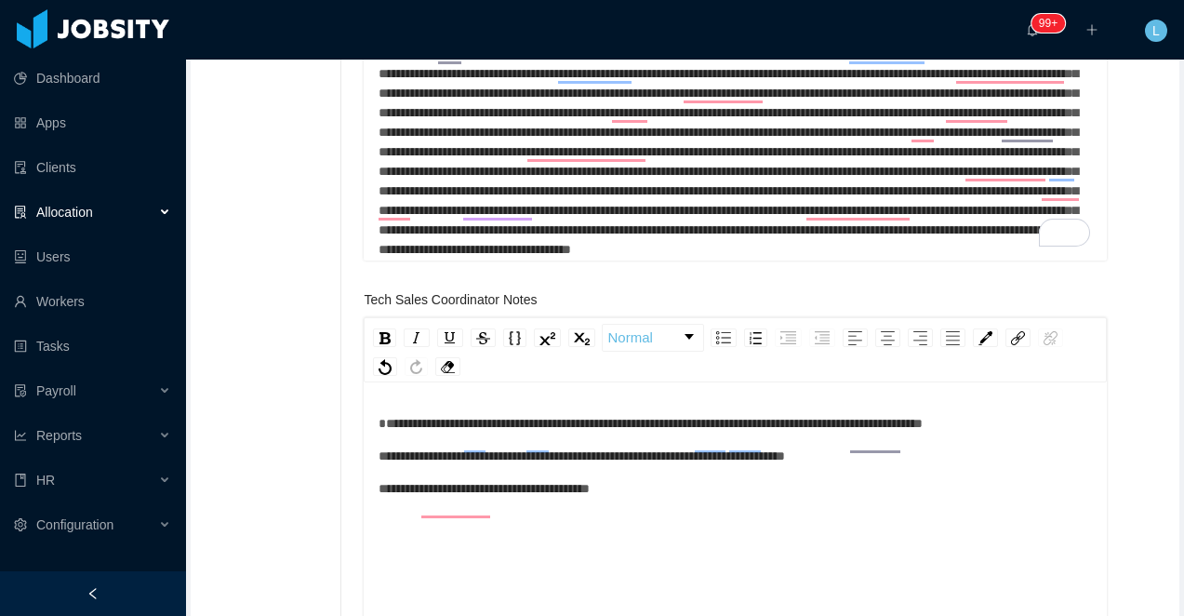
scroll to position [901, 0]
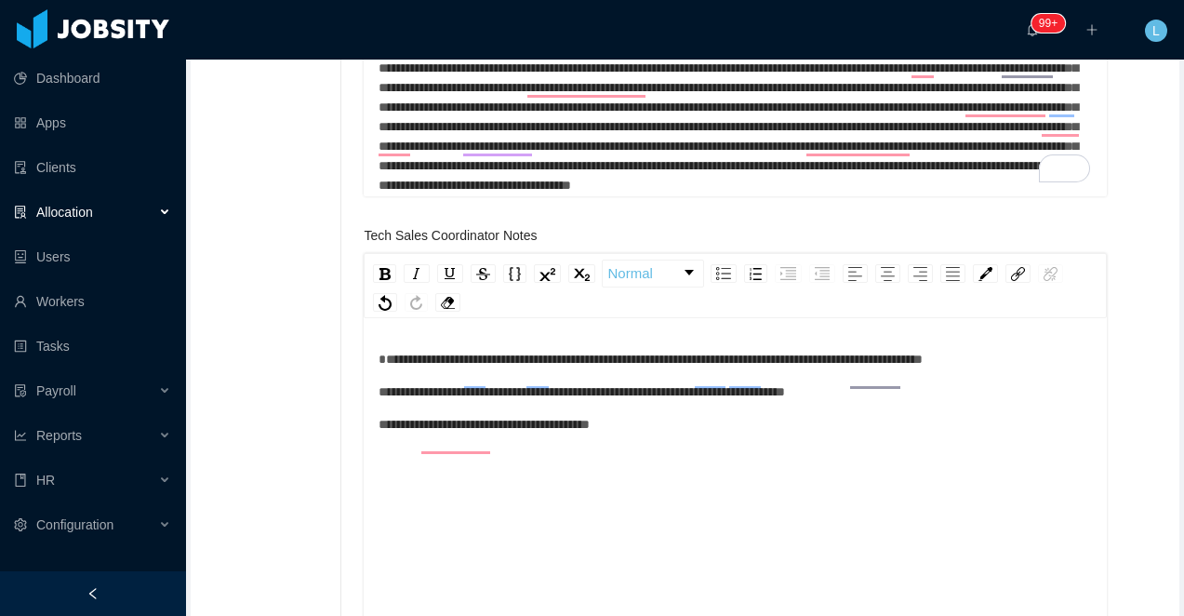
click at [715, 434] on div "**********" at bounding box center [736, 425] width 714 height 20
click at [722, 434] on div "**********" at bounding box center [736, 425] width 714 height 20
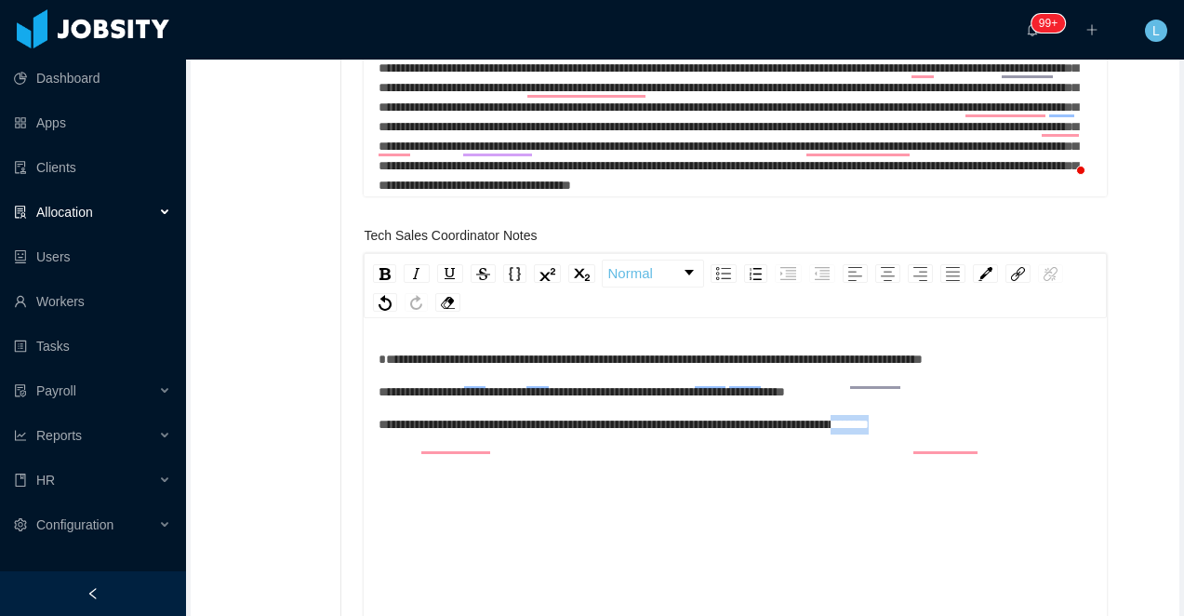
drag, startPoint x: 1026, startPoint y: 446, endPoint x: 943, endPoint y: 446, distance: 82.8
click at [943, 434] on div "**********" at bounding box center [736, 425] width 714 height 20
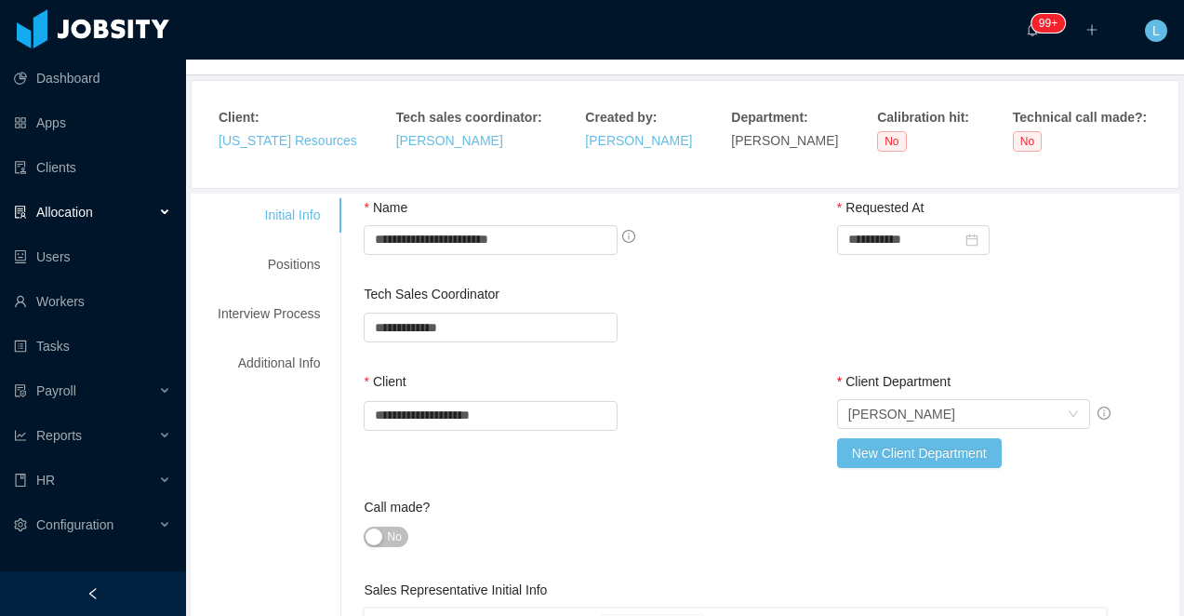
scroll to position [0, 0]
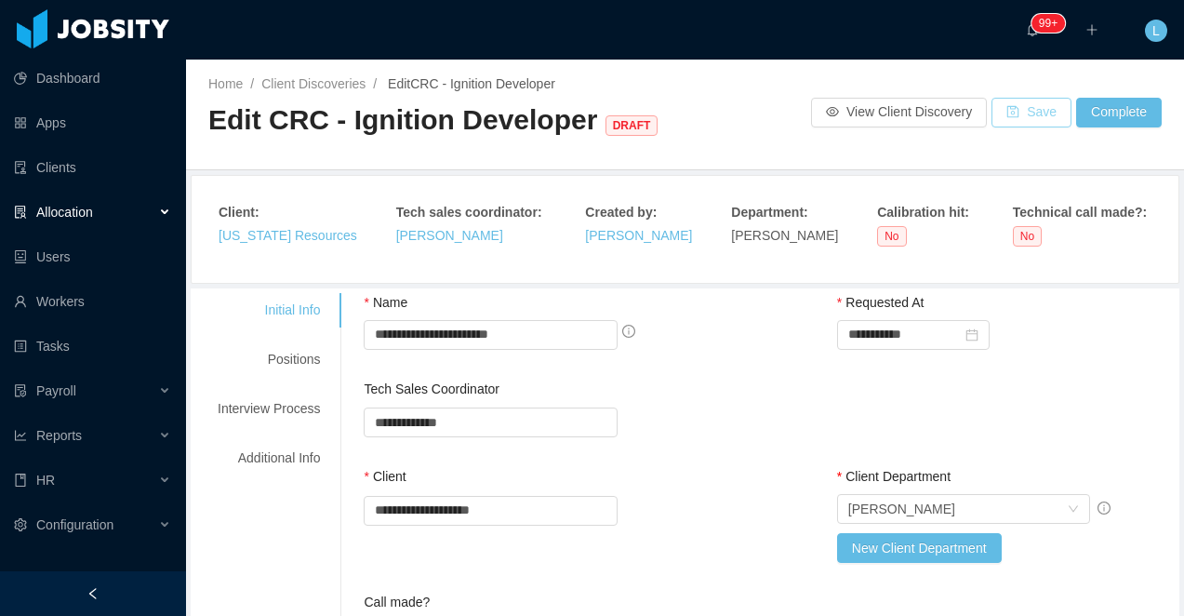
click at [1022, 107] on button "Save" at bounding box center [1032, 113] width 80 height 30
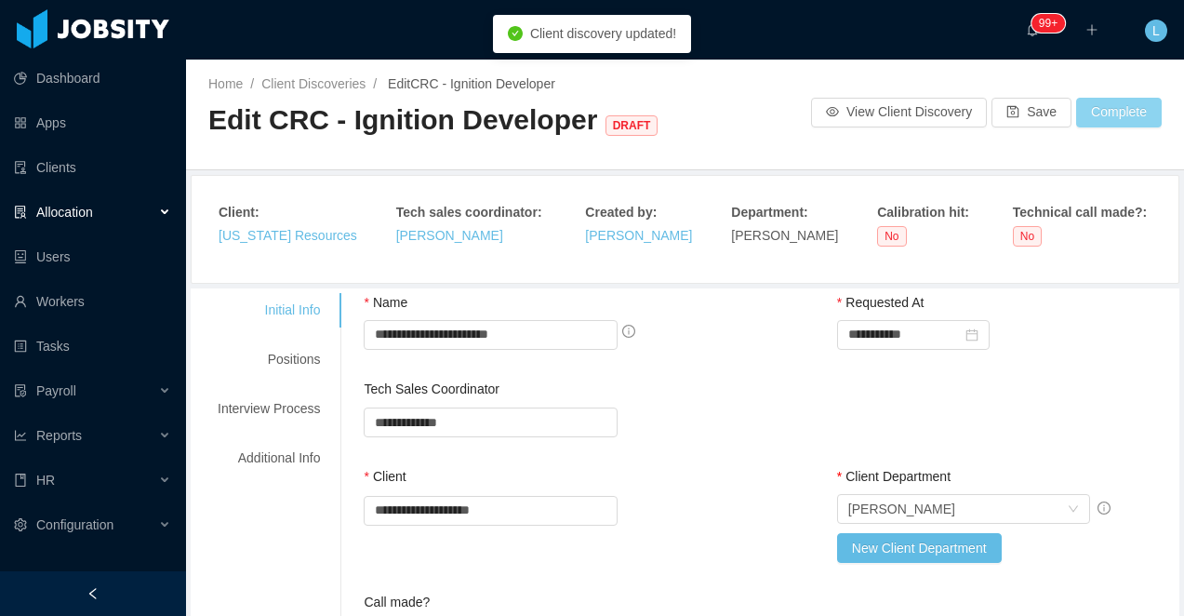
click at [1104, 126] on button "Complete" at bounding box center [1119, 113] width 86 height 30
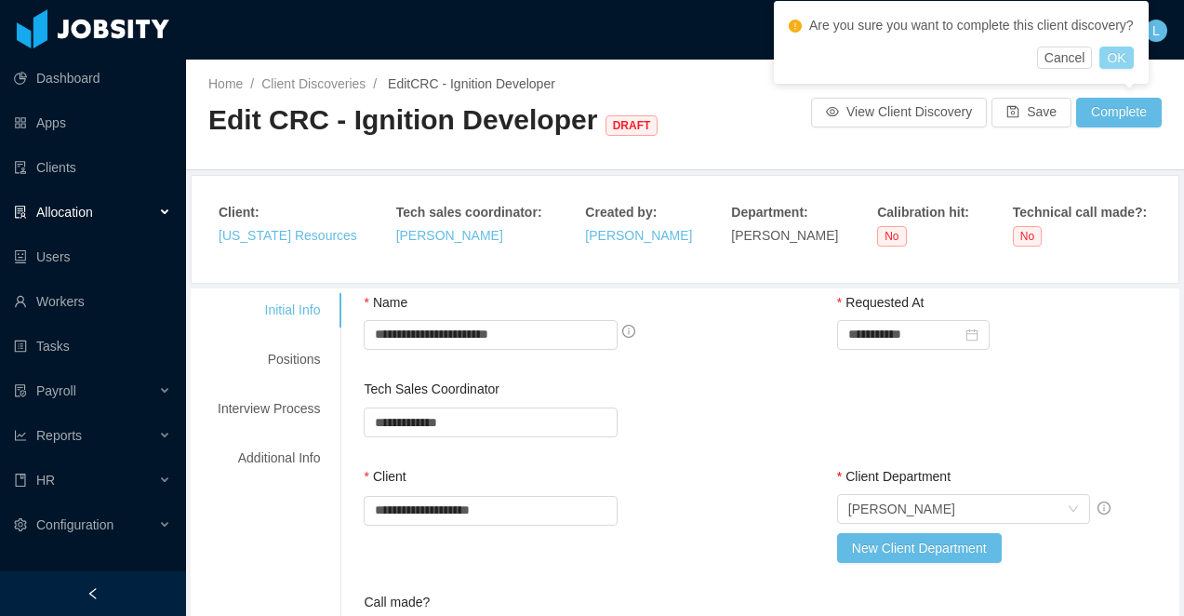
click at [1127, 58] on button "OK" at bounding box center [1115, 58] width 33 height 22
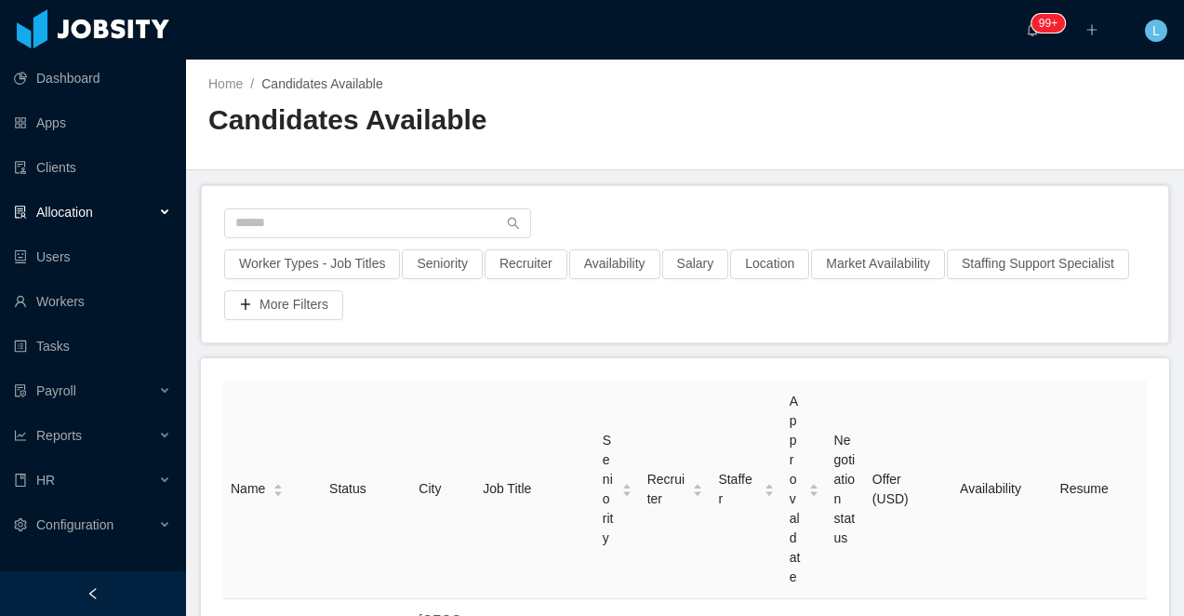
click at [120, 214] on div "Allocation" at bounding box center [93, 211] width 186 height 37
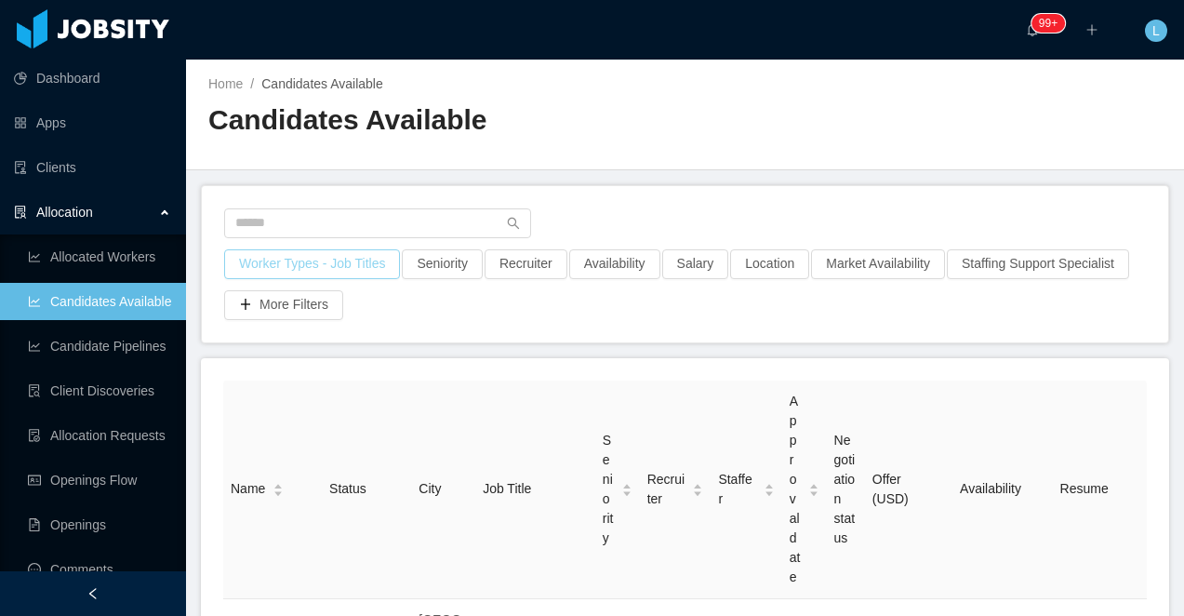
click at [284, 269] on button "Worker Types - Job Titles" at bounding box center [312, 264] width 176 height 30
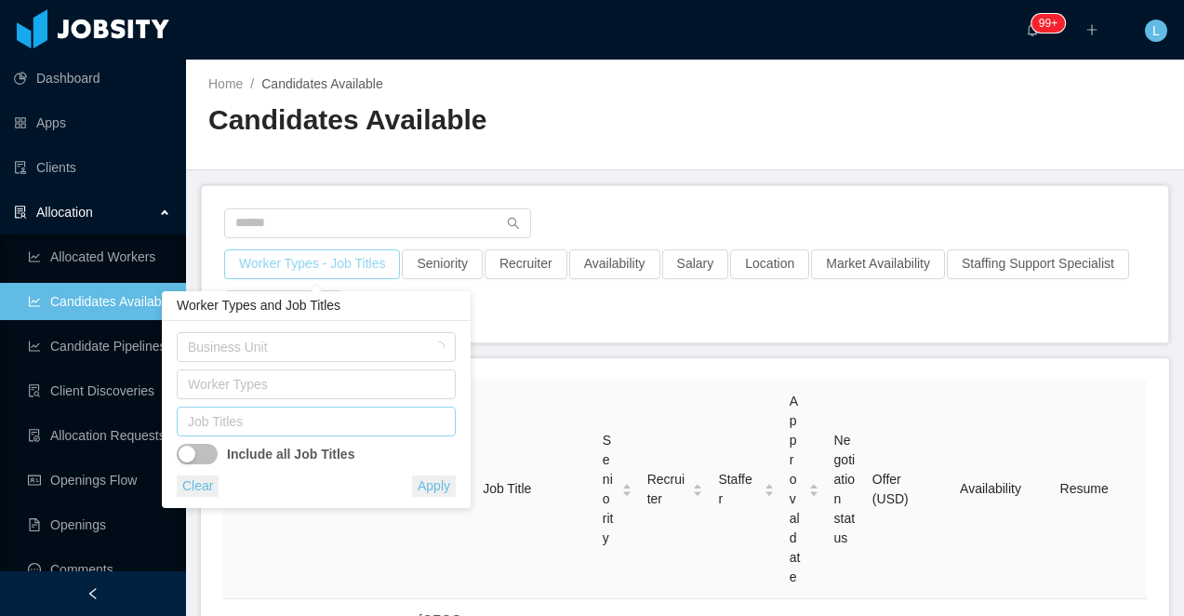
click at [304, 430] on div "Job Titles" at bounding box center [312, 421] width 248 height 19
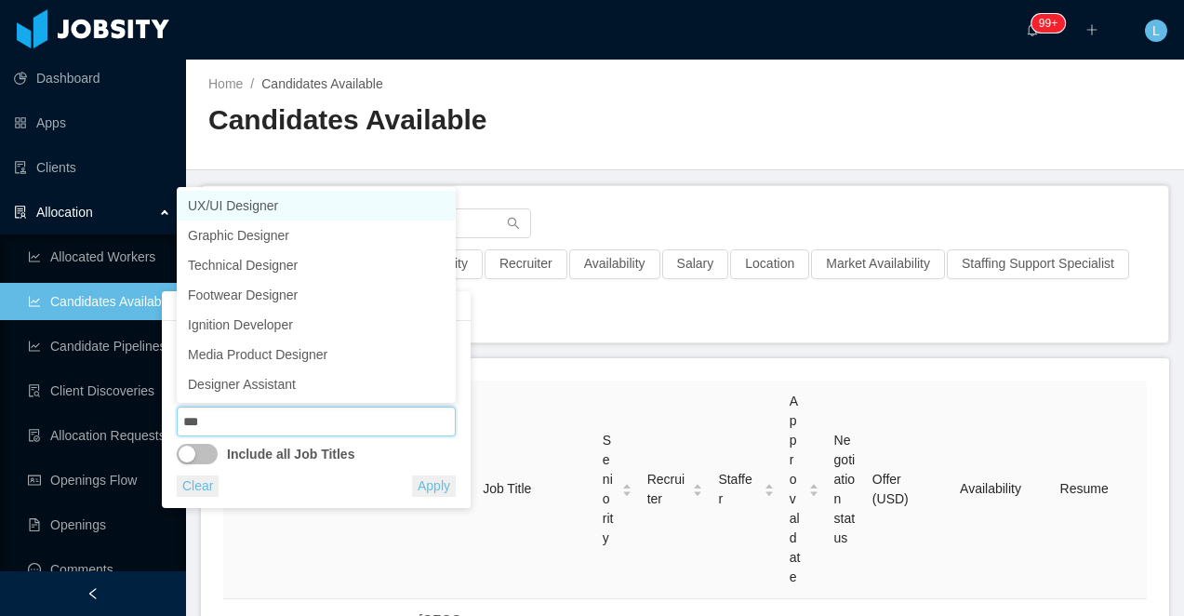
type input "****"
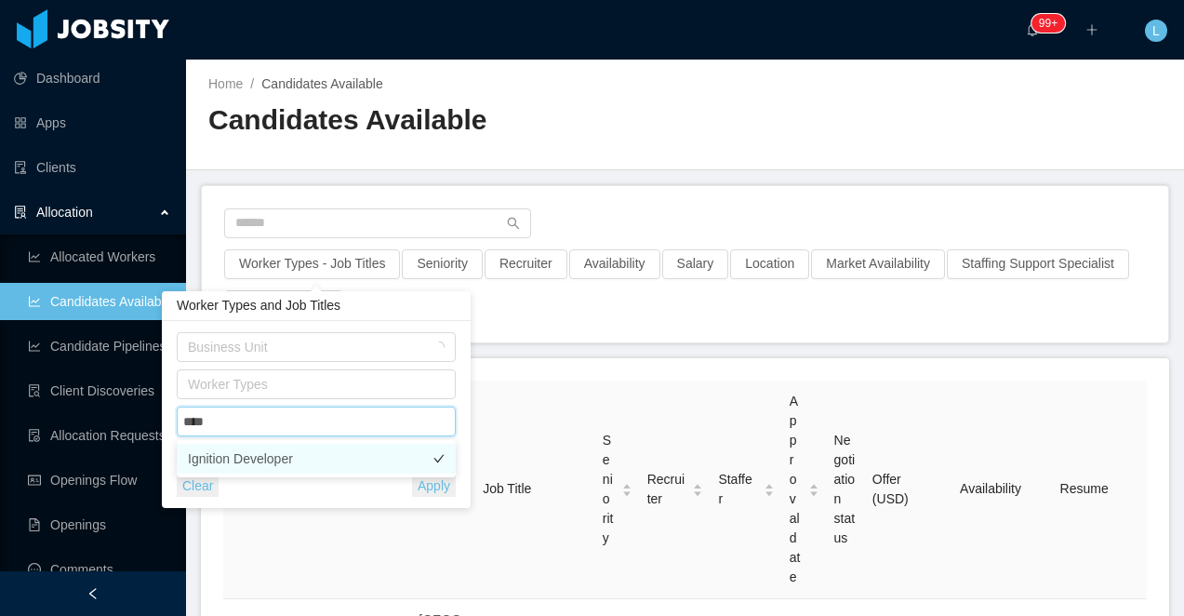
click at [302, 467] on li "Ignition Developer" at bounding box center [316, 459] width 279 height 30
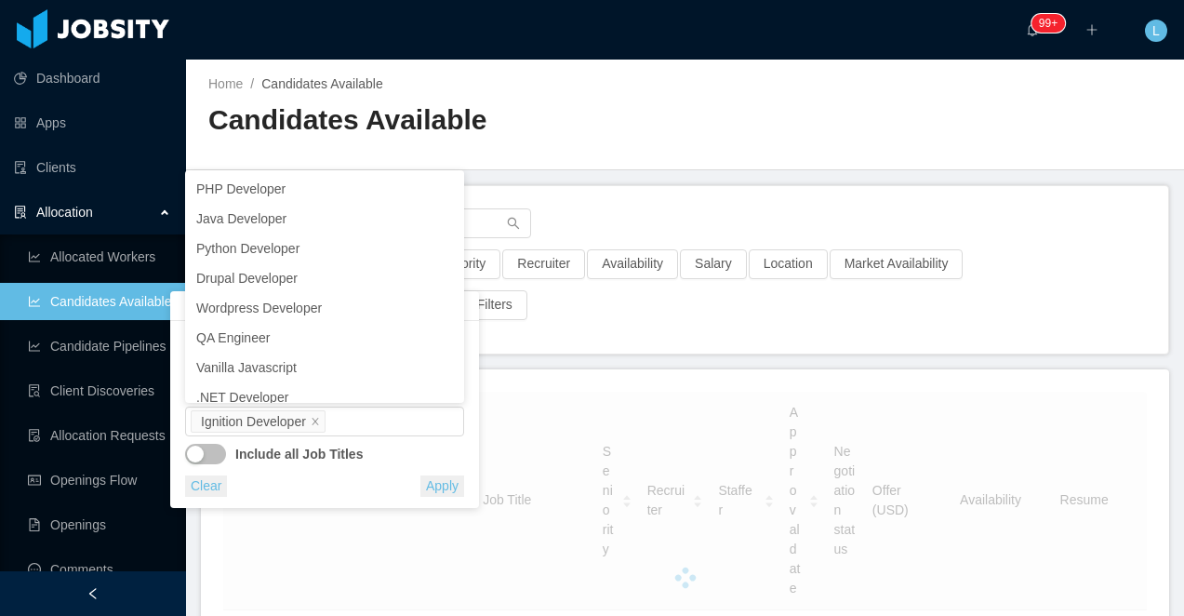
click at [439, 487] on button "Apply" at bounding box center [442, 485] width 44 height 21
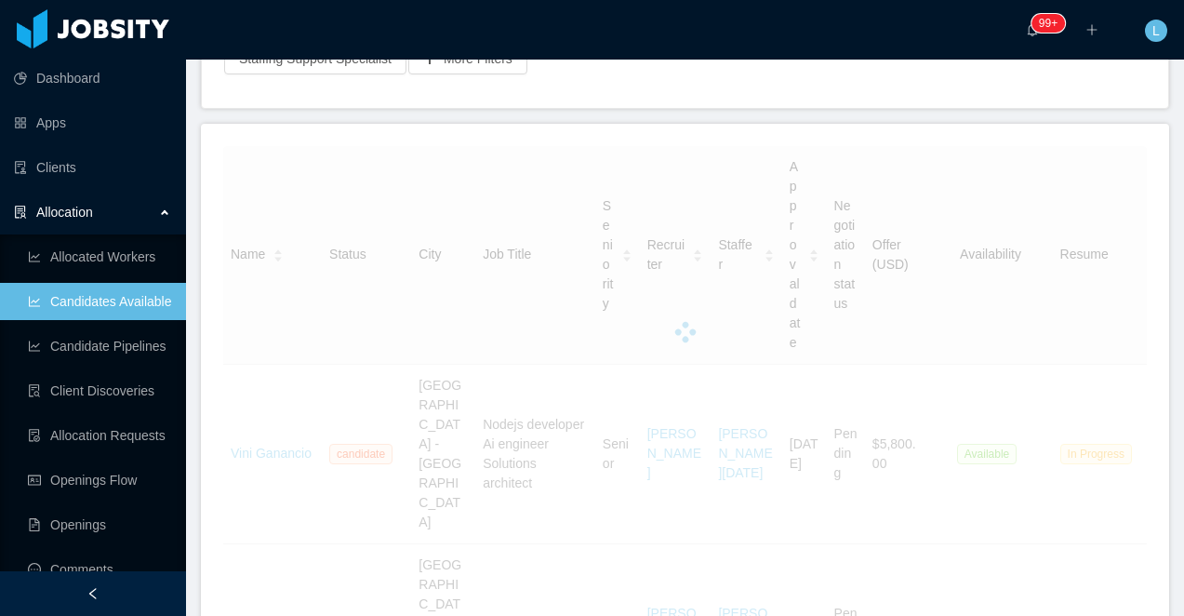
scroll to position [388, 0]
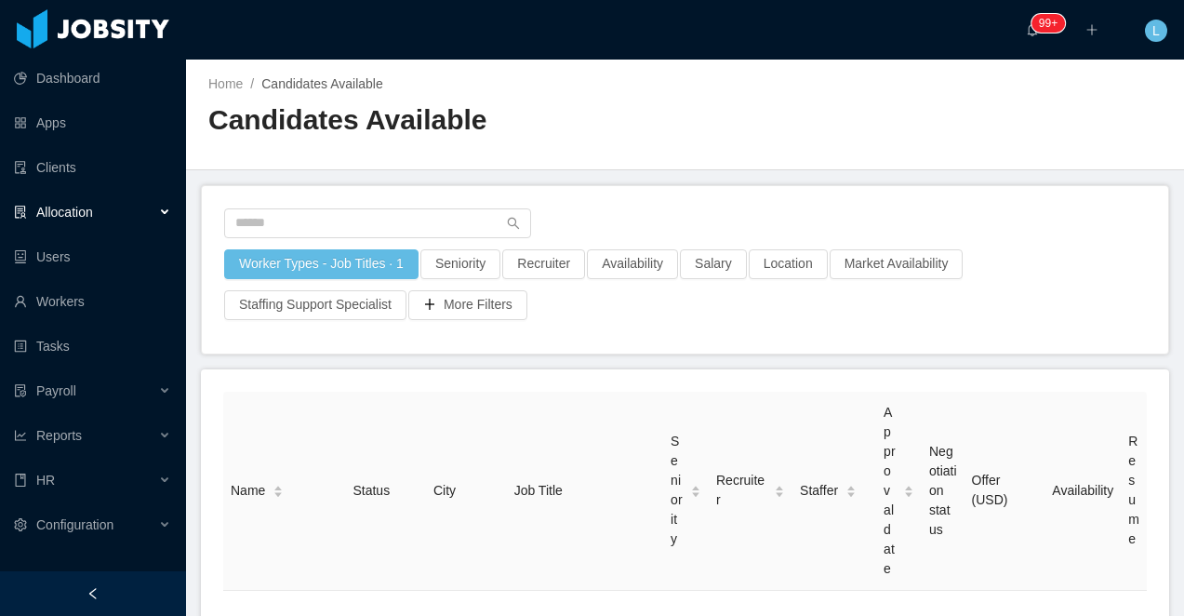
scroll to position [270, 0]
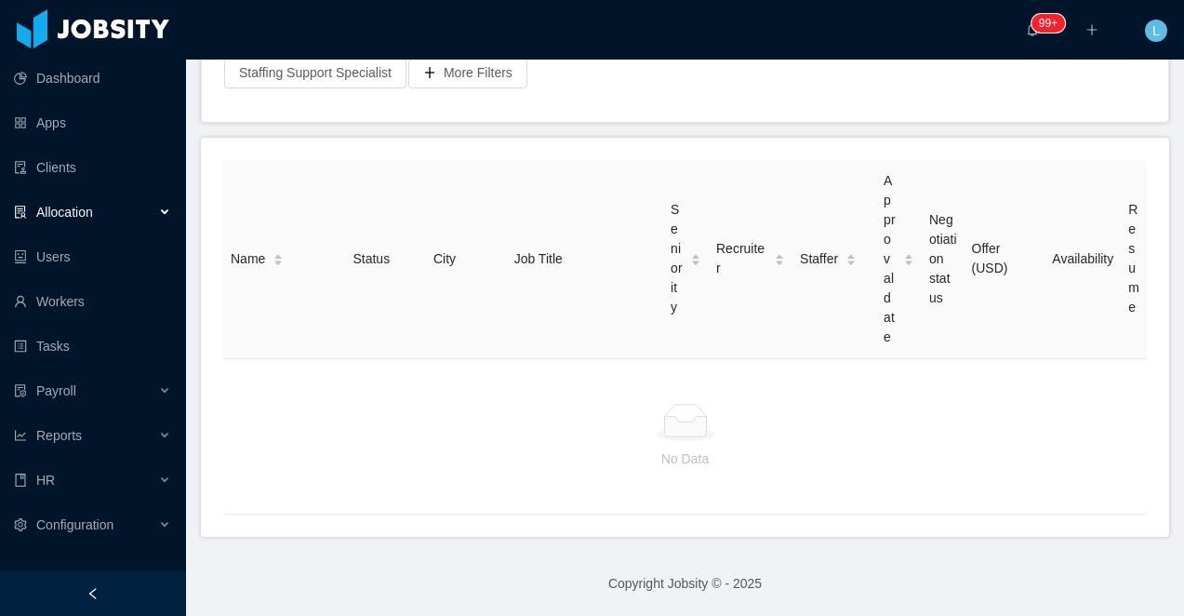
click at [81, 598] on div at bounding box center [93, 593] width 186 height 45
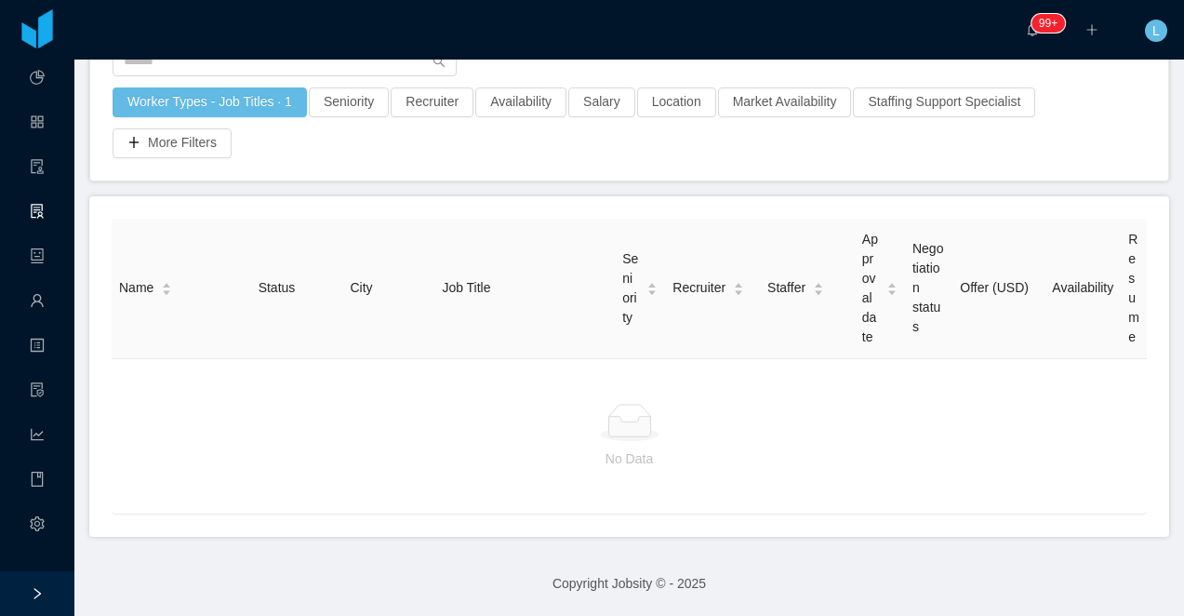
scroll to position [102, 0]
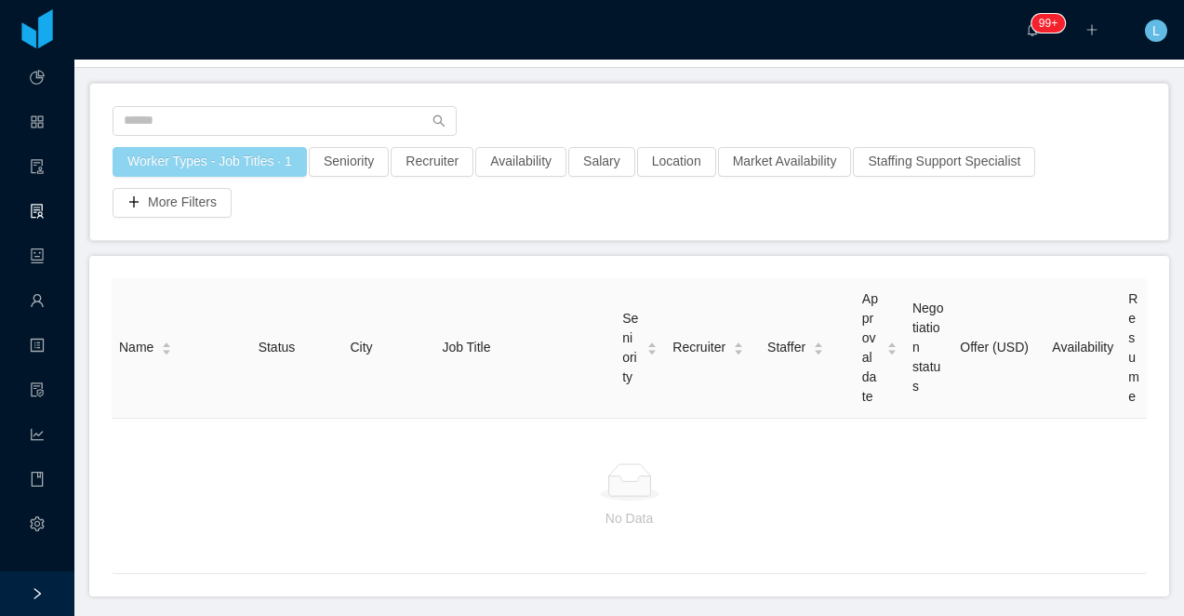
click at [262, 159] on button "Worker Types - Job Titles · 1" at bounding box center [210, 162] width 194 height 30
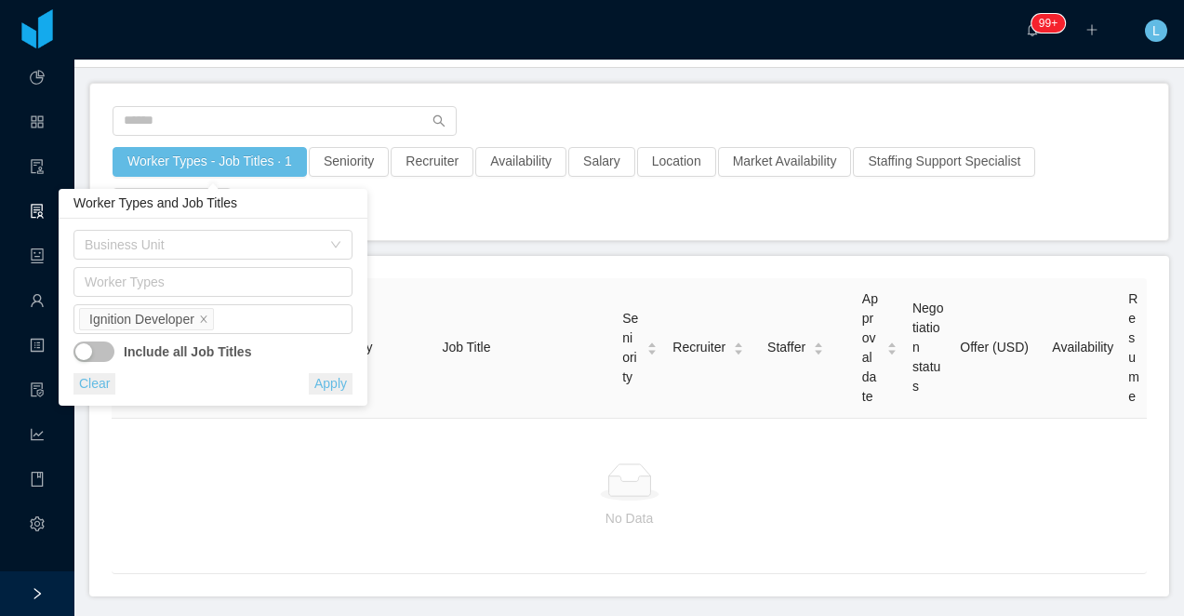
click at [330, 386] on button "Apply" at bounding box center [331, 383] width 44 height 21
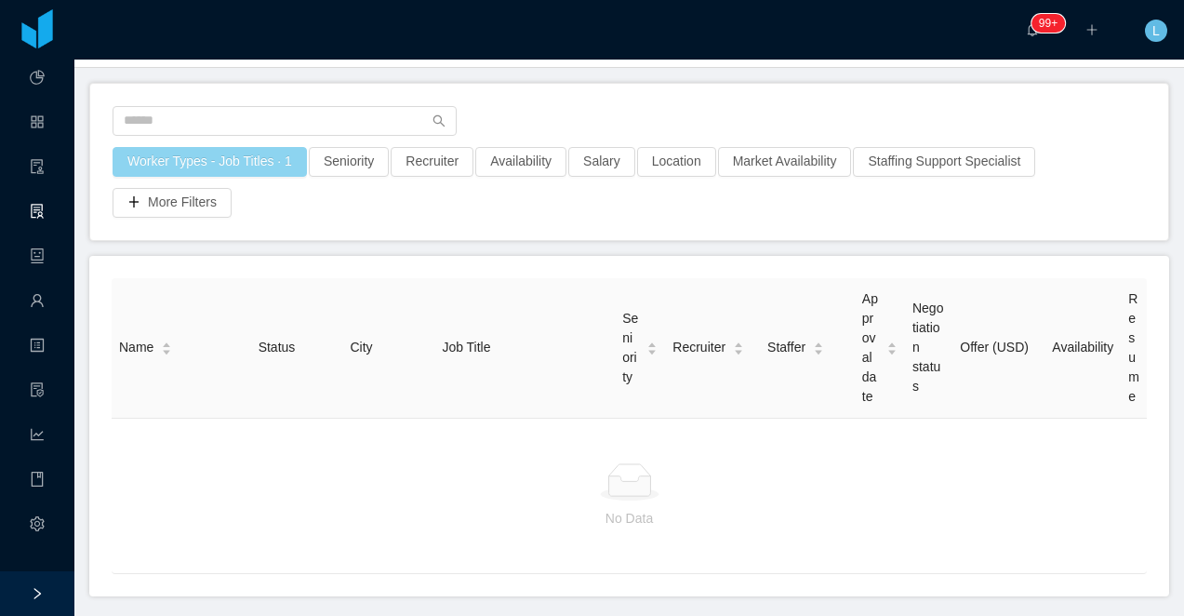
click at [280, 161] on button "Worker Types - Job Titles · 1" at bounding box center [210, 162] width 194 height 30
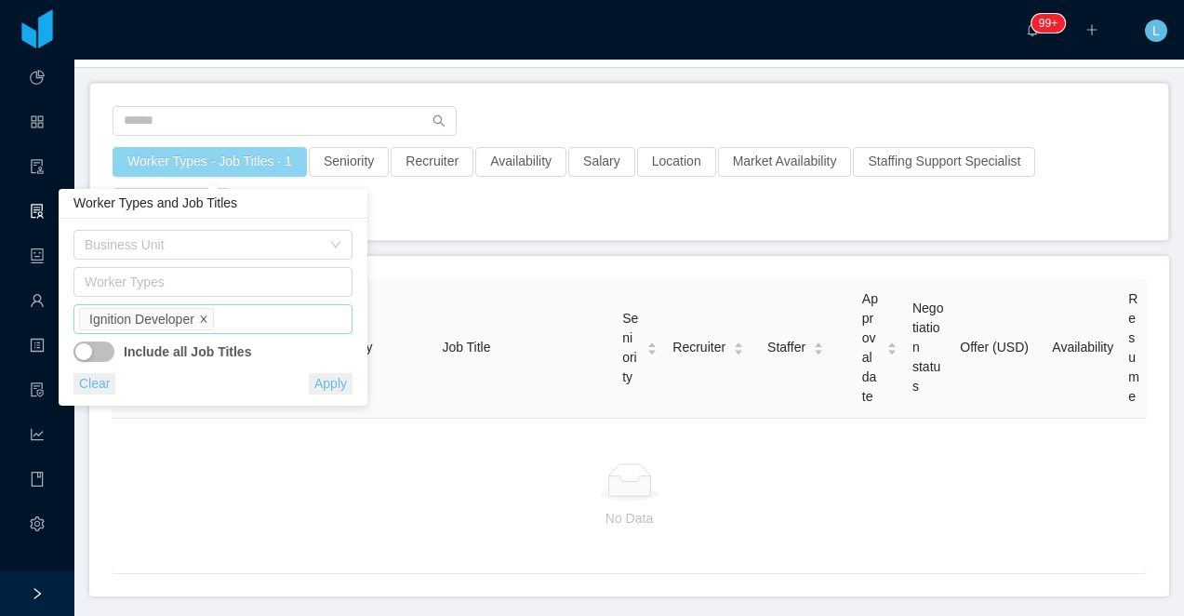
click at [203, 323] on icon "icon: close" at bounding box center [203, 318] width 9 height 9
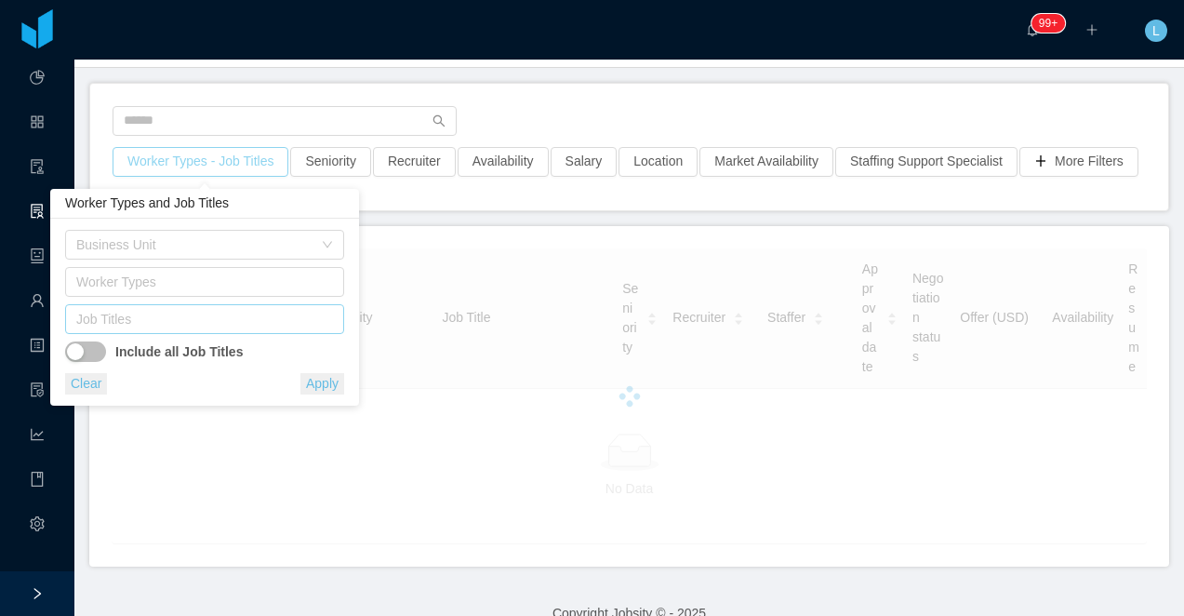
click at [205, 323] on div "Job Titles" at bounding box center [200, 319] width 248 height 19
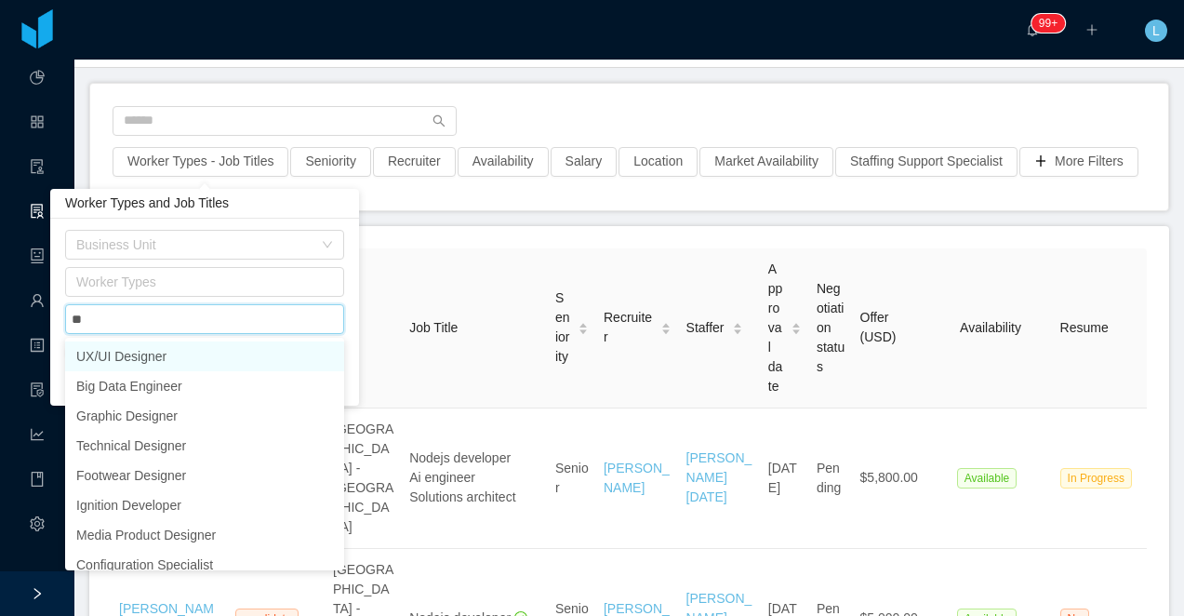
type input "***"
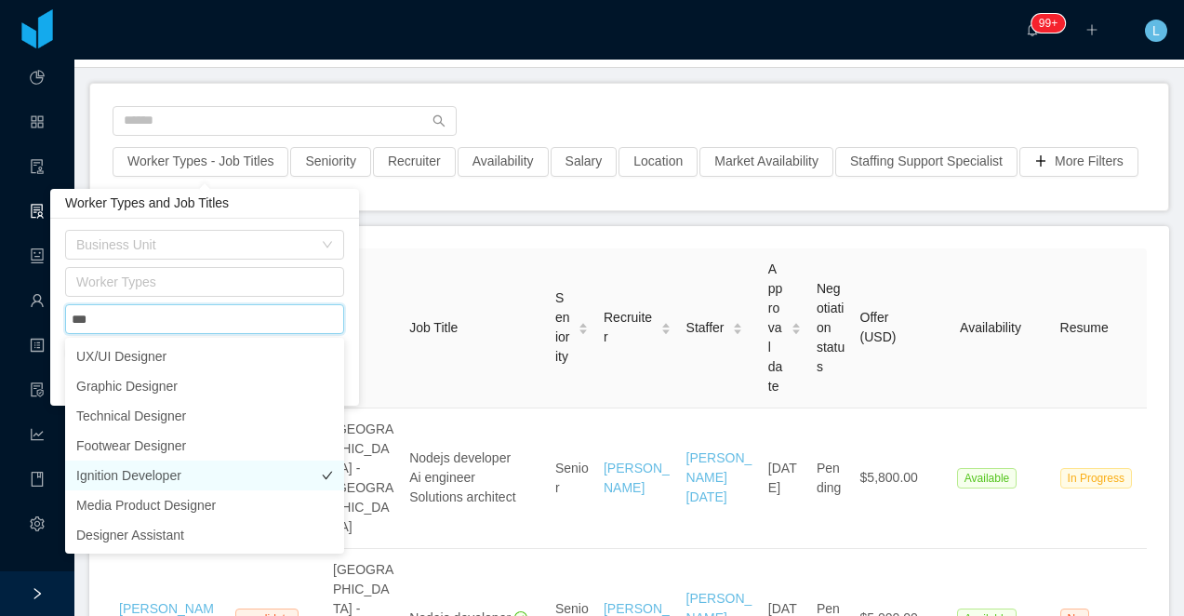
click at [176, 476] on li "Ignition Developer" at bounding box center [204, 475] width 279 height 30
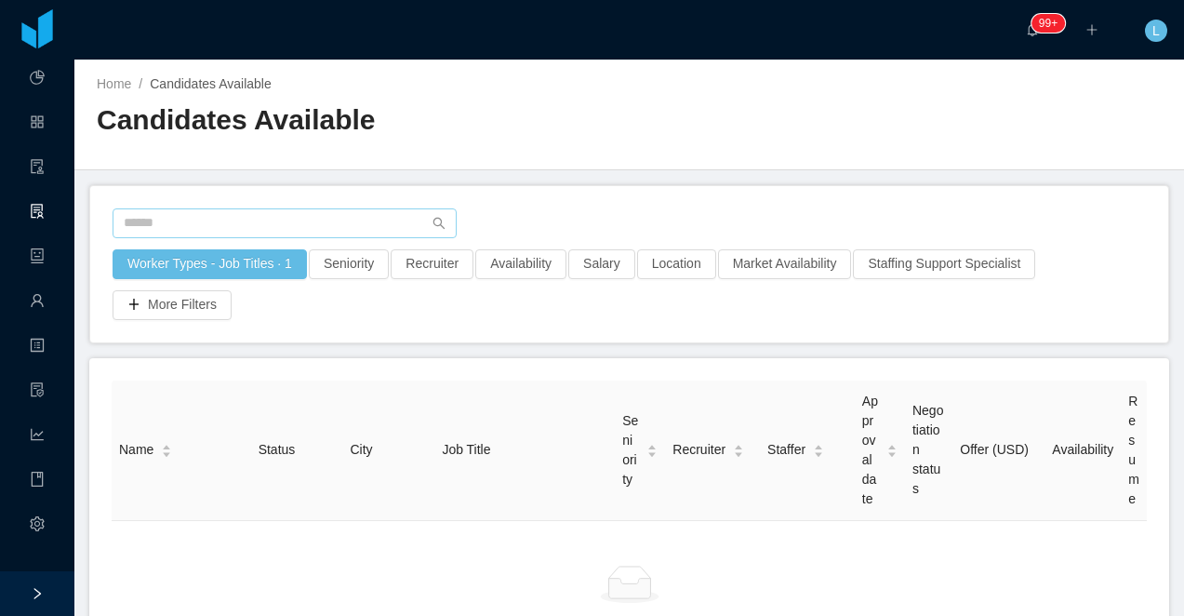
scroll to position [180, 0]
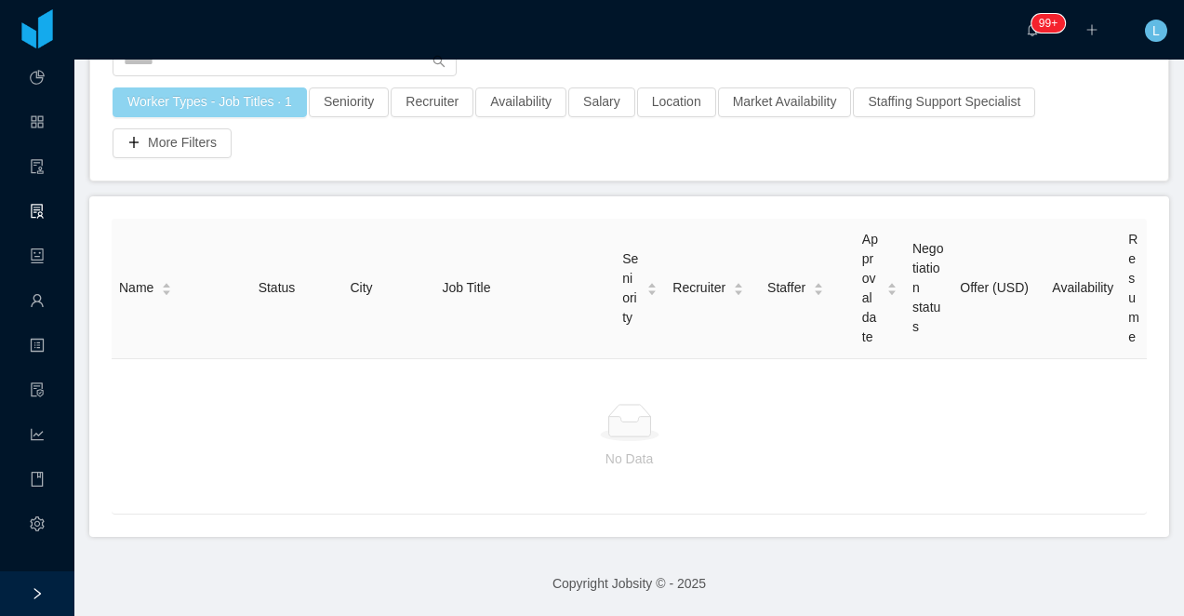
click at [233, 87] on button "Worker Types - Job Titles · 1" at bounding box center [210, 102] width 194 height 30
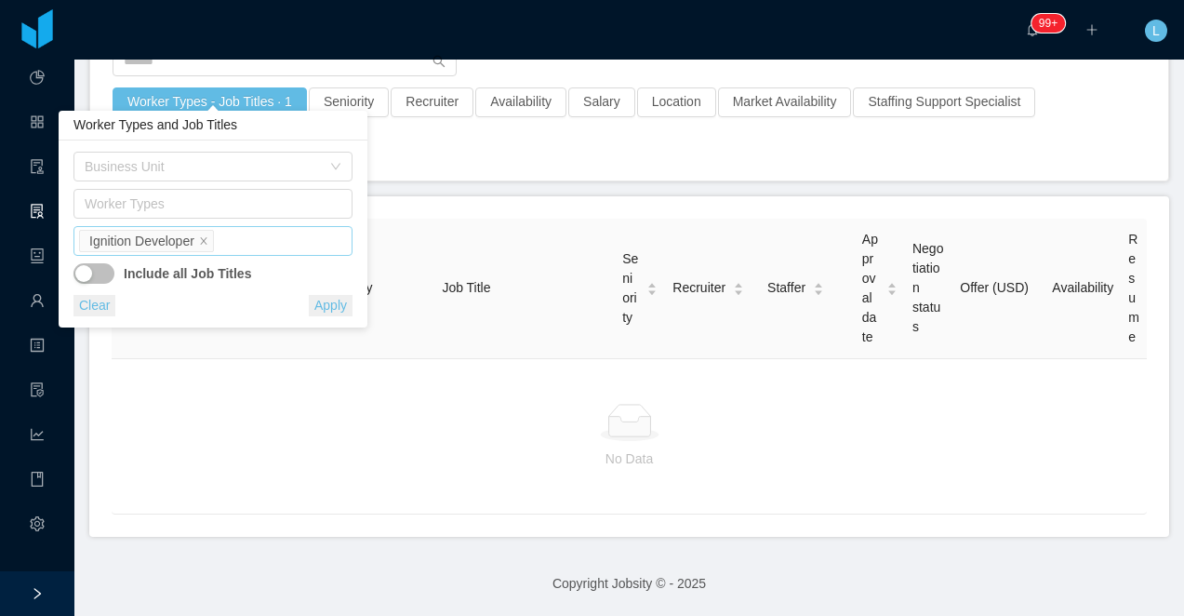
click at [245, 240] on div "Job Titles Ignition Developer" at bounding box center [210, 241] width 262 height 28
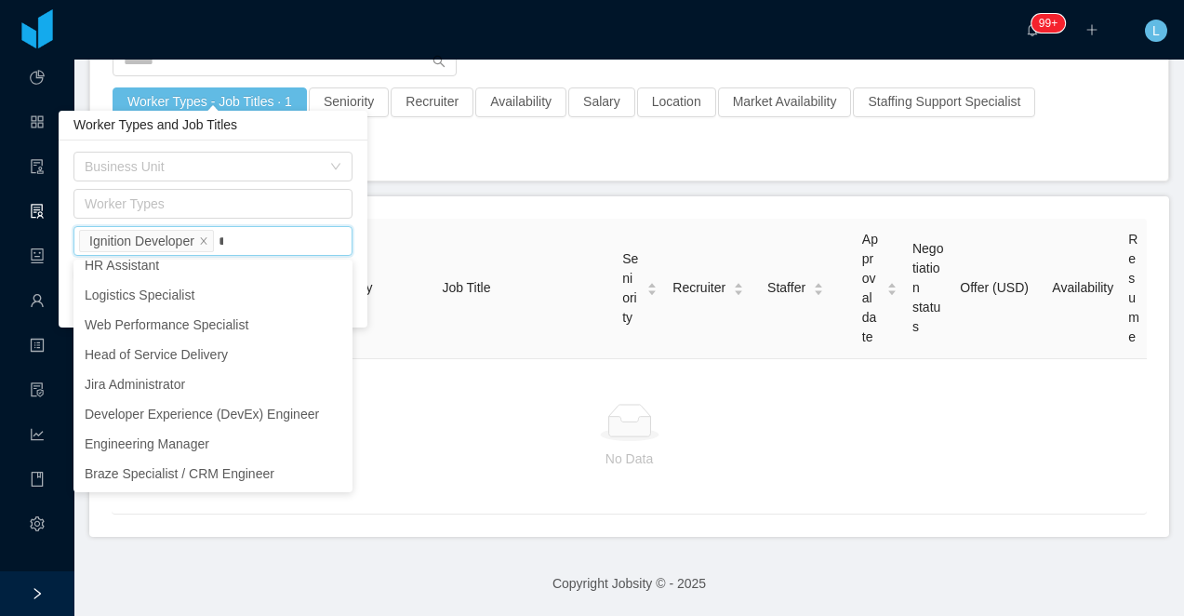
scroll to position [4, 0]
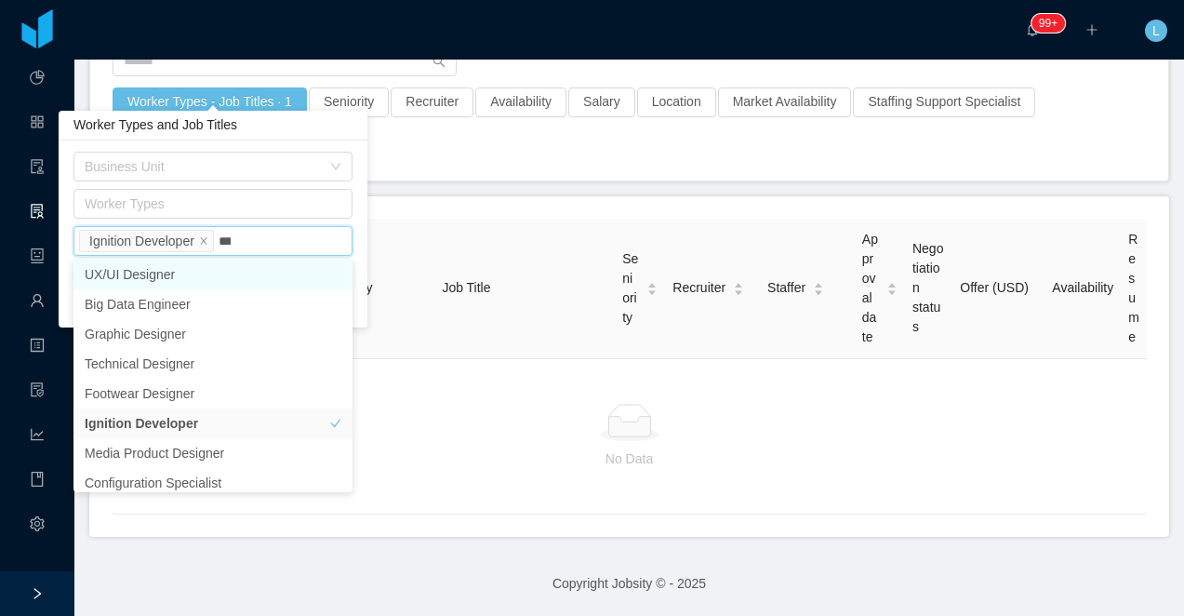
type input "****"
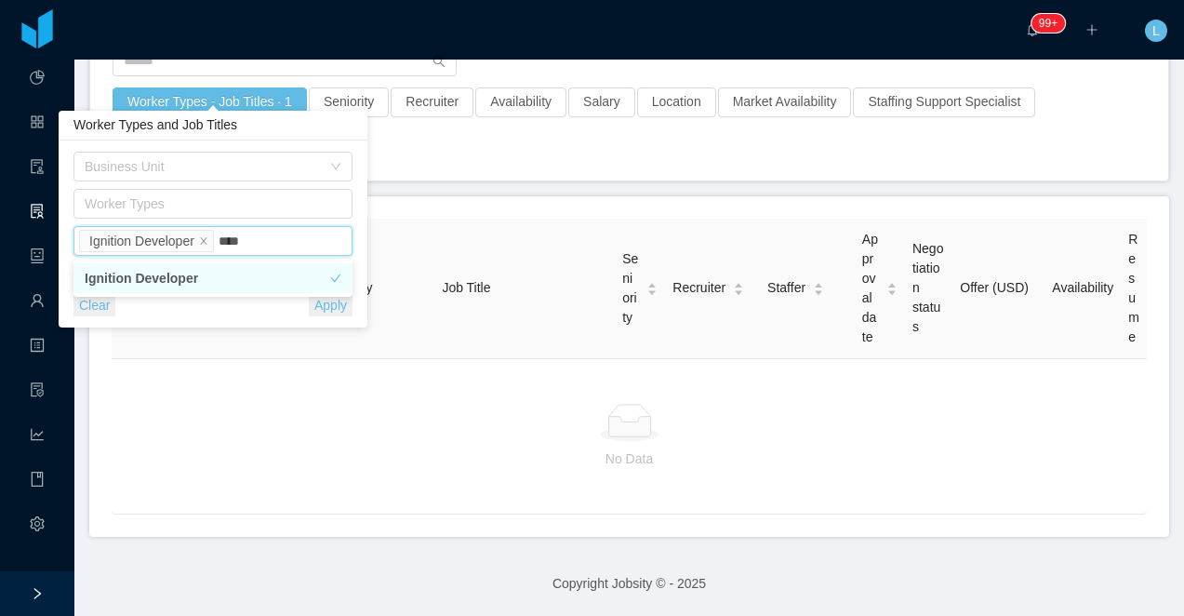
click at [216, 275] on li "Ignition Developer" at bounding box center [212, 278] width 279 height 30
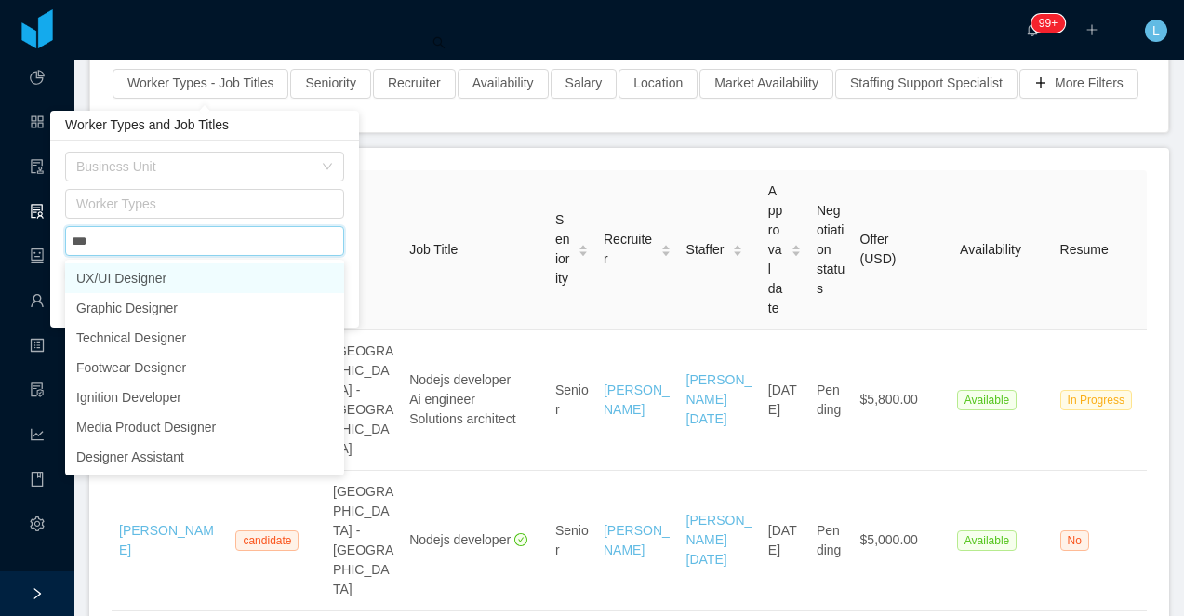
type input "****"
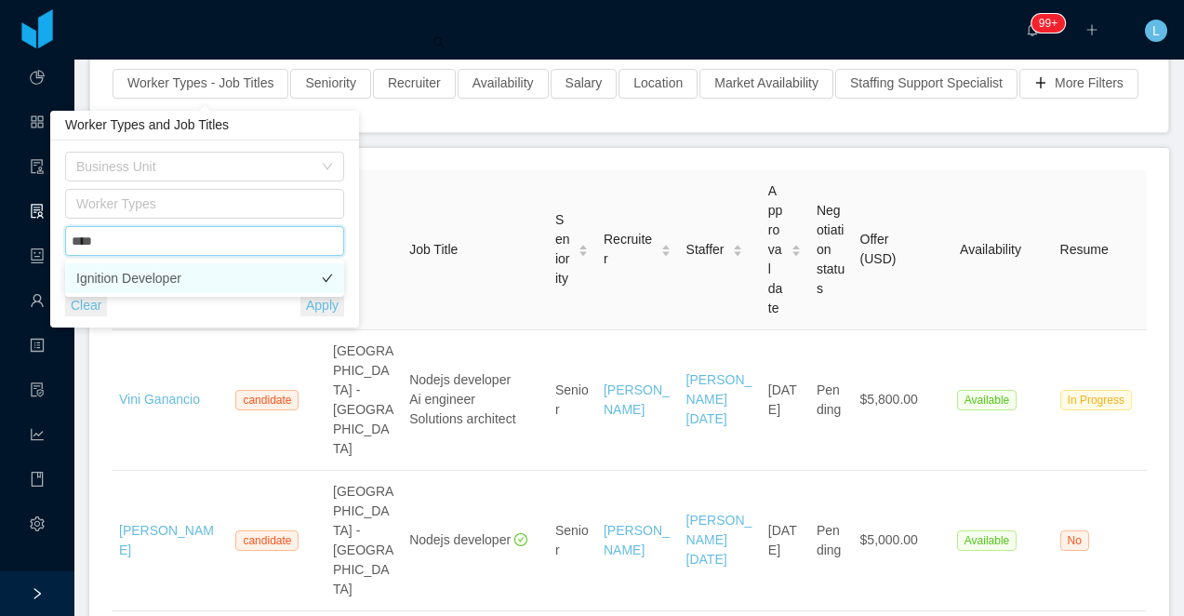
click at [214, 279] on li "Ignition Developer" at bounding box center [204, 278] width 279 height 30
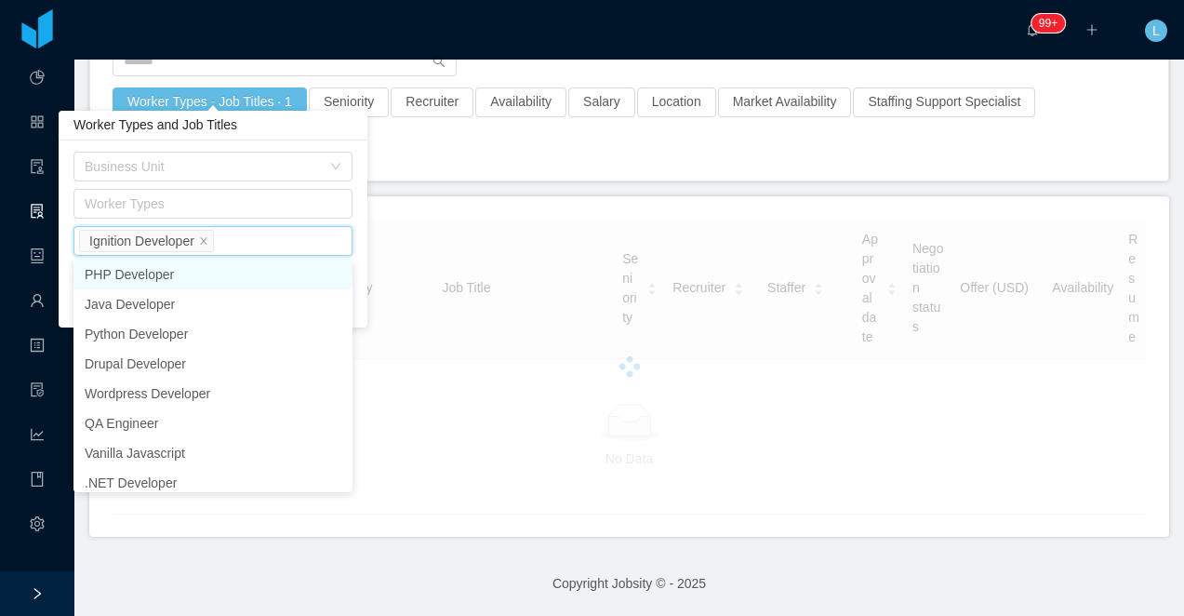
click at [394, 165] on main "Home / Candidates Available / Candidates Available Worker Types - Job Titles · …" at bounding box center [629, 176] width 1110 height 556
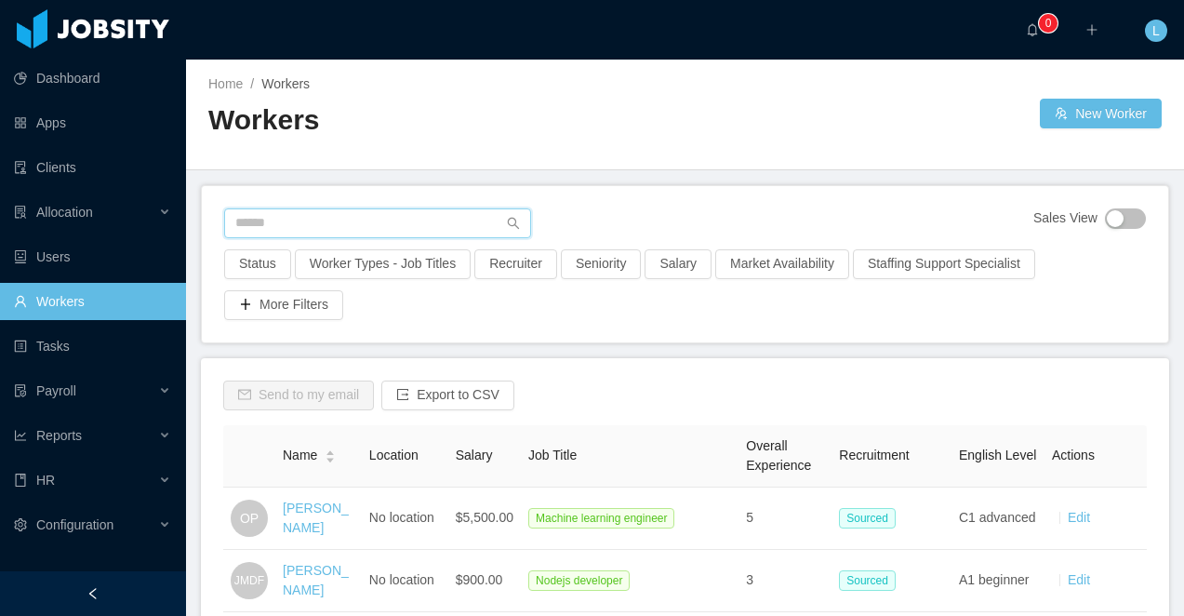
click at [332, 224] on input "text" at bounding box center [377, 223] width 307 height 30
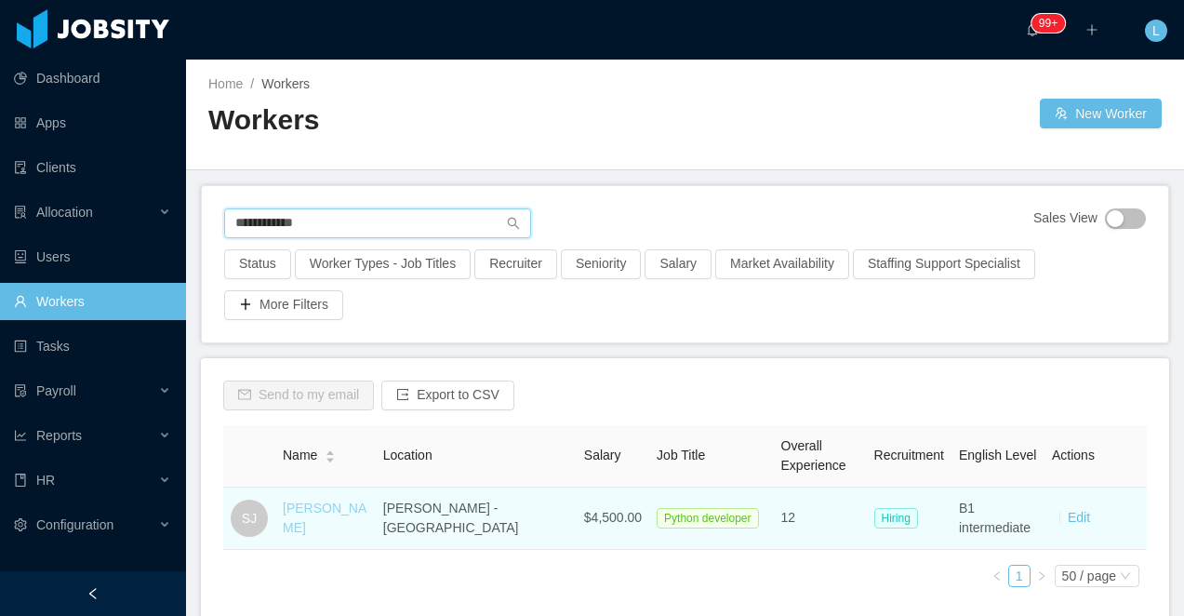
type input "**********"
click at [345, 518] on link "[PERSON_NAME]" at bounding box center [325, 517] width 84 height 34
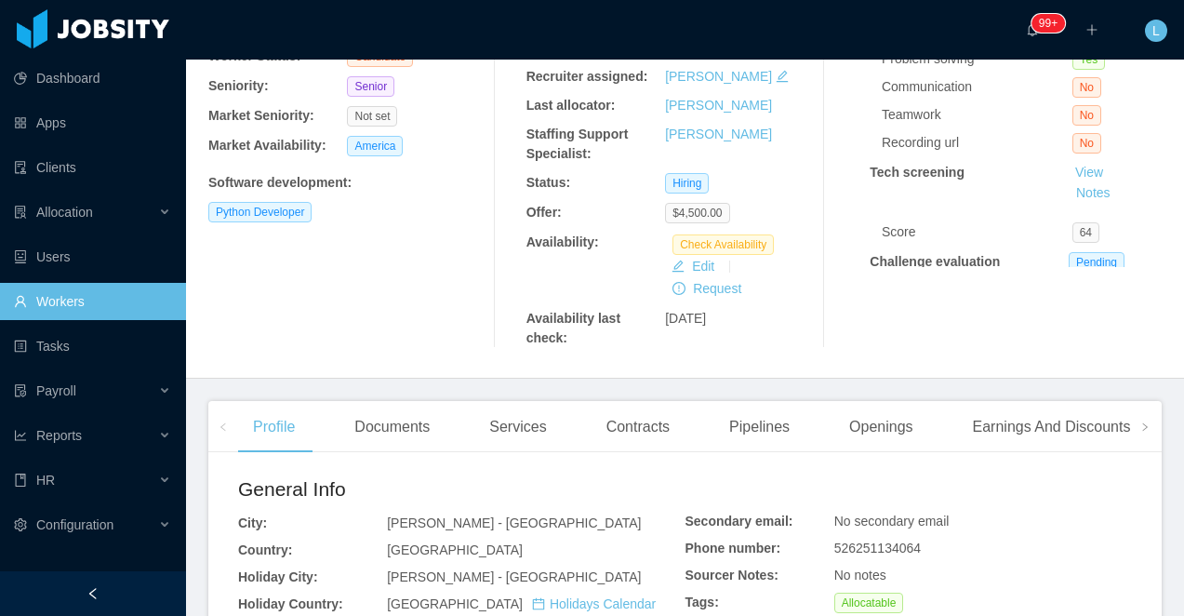
scroll to position [300, 0]
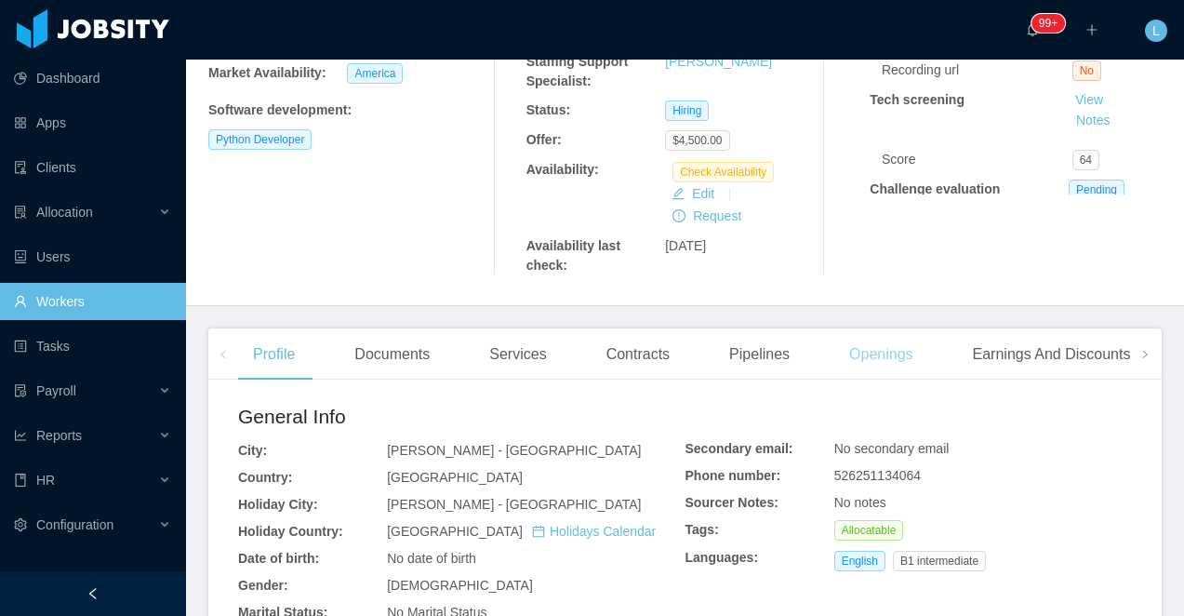
click at [871, 367] on div "Openings" at bounding box center [881, 354] width 94 height 52
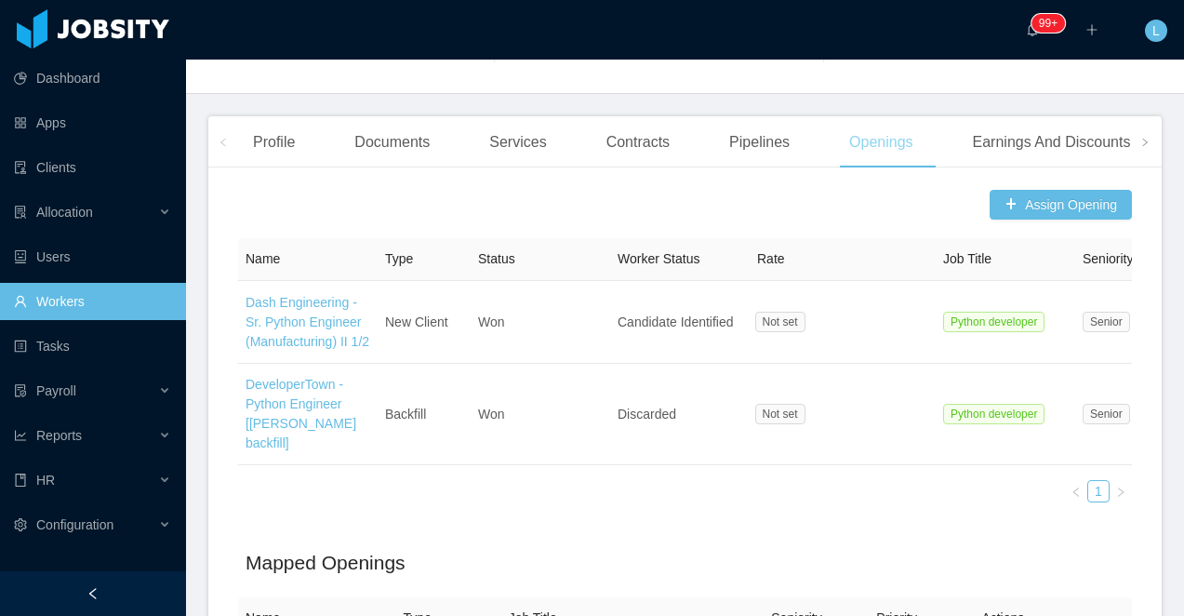
scroll to position [548, 0]
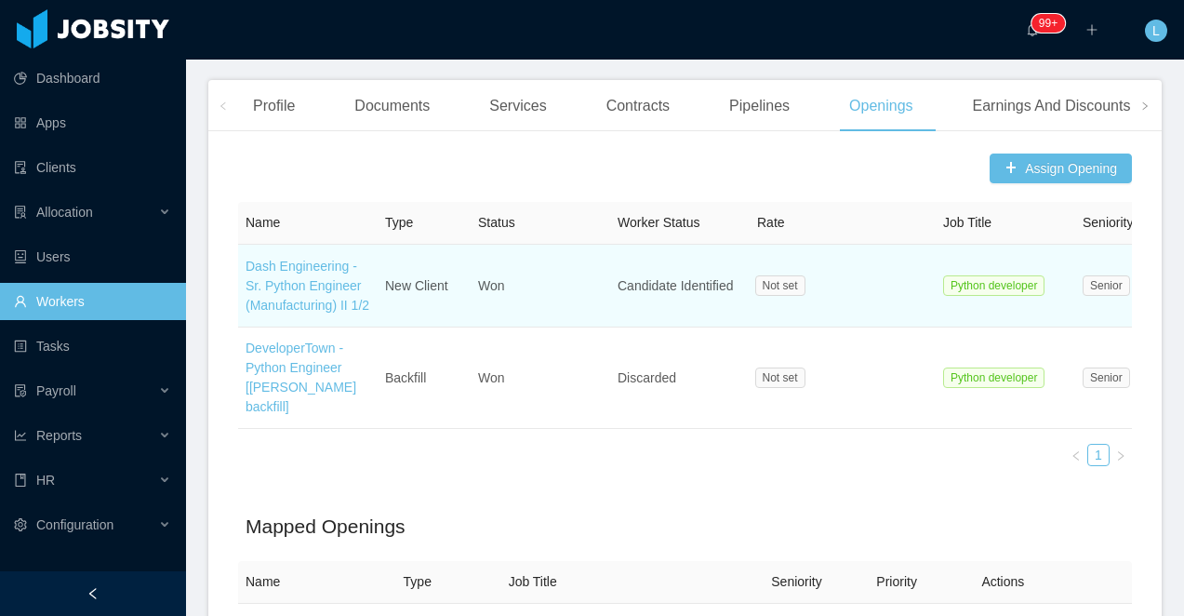
click at [280, 313] on td "Dash Engineering - Sr. Python Engineer (Manufacturing) II 1/2" at bounding box center [308, 286] width 140 height 83
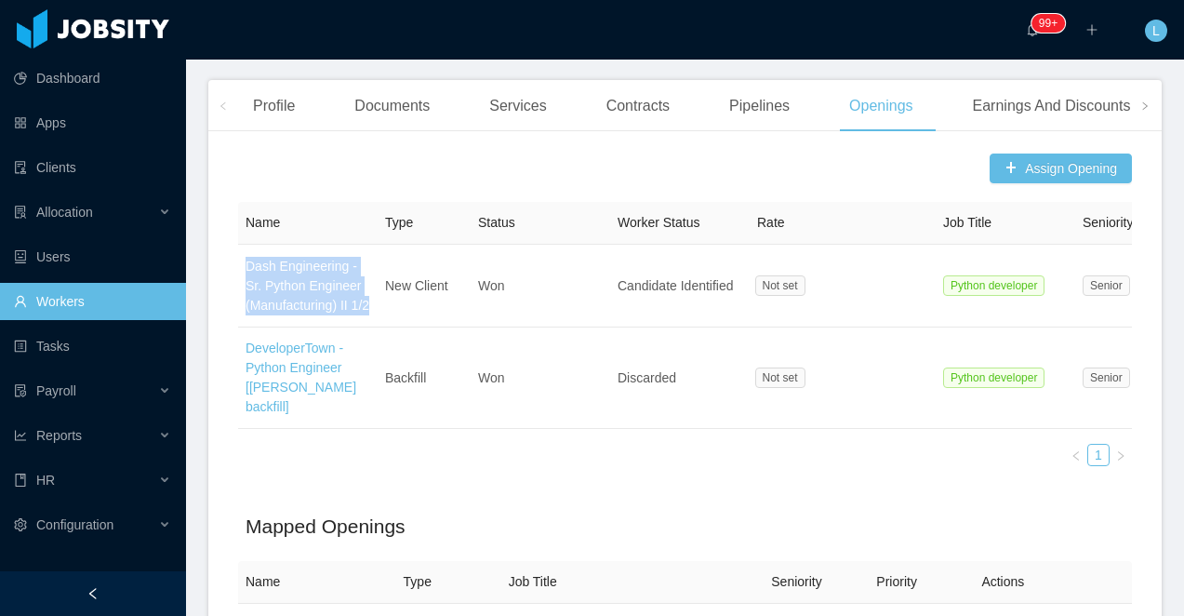
scroll to position [0, 0]
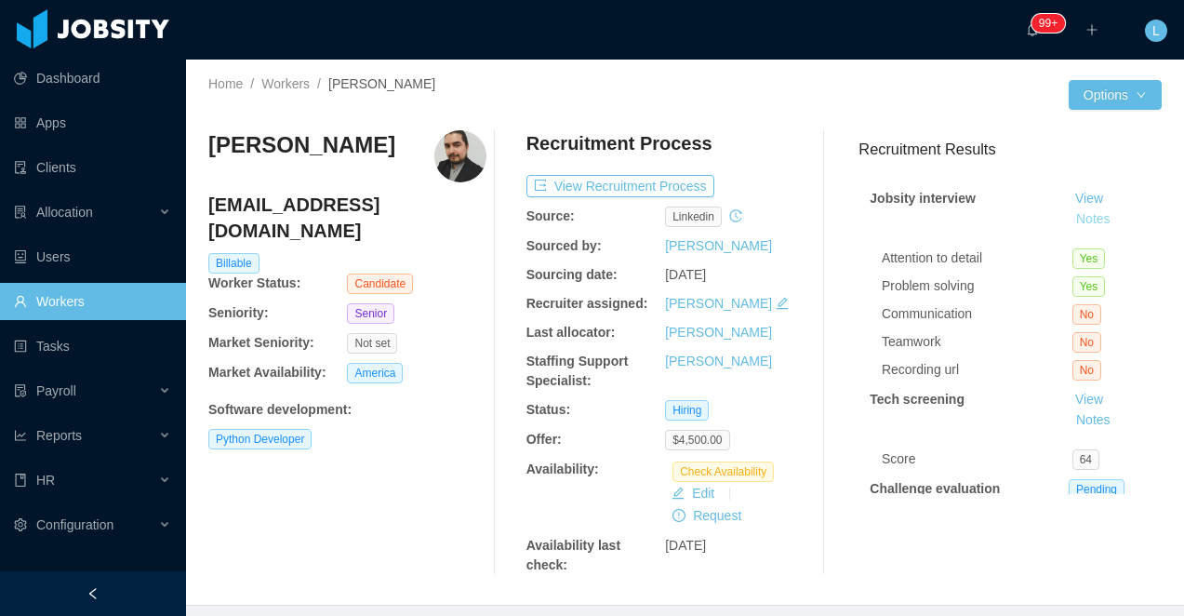
click at [1098, 221] on button "Notes" at bounding box center [1093, 219] width 49 height 22
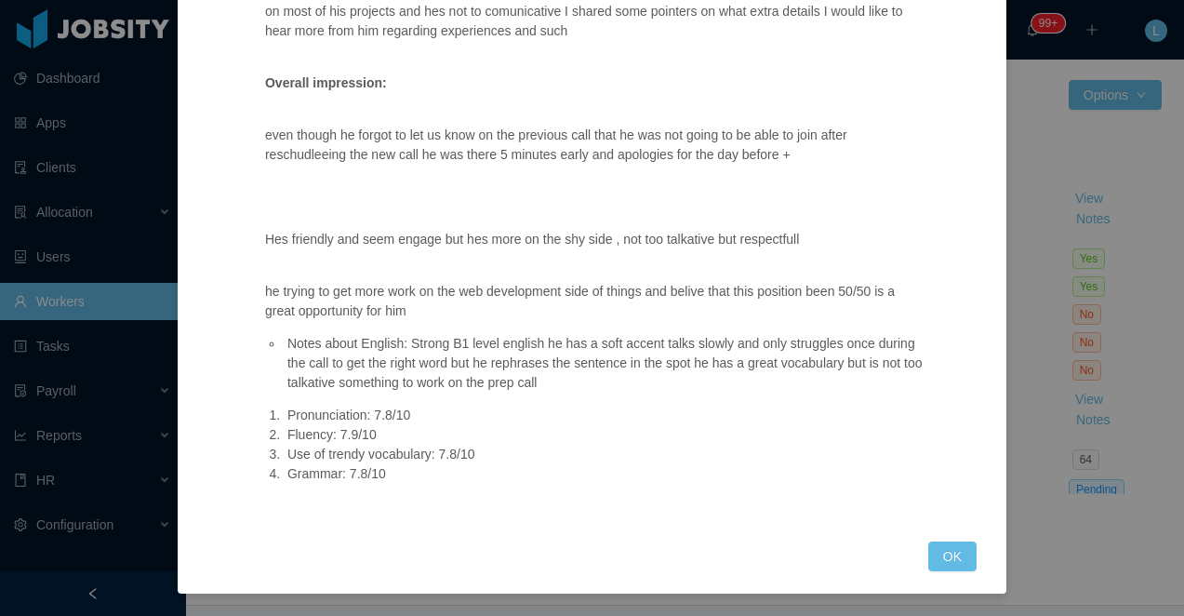
scroll to position [2359, 0]
click at [946, 559] on button "OK" at bounding box center [952, 556] width 48 height 30
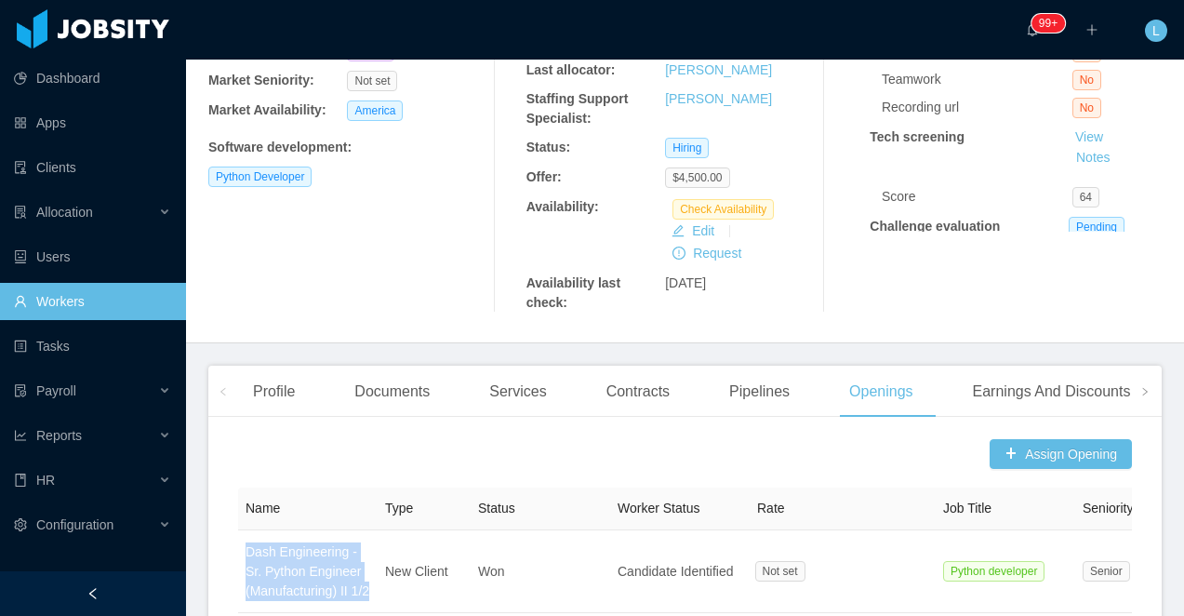
scroll to position [305, 0]
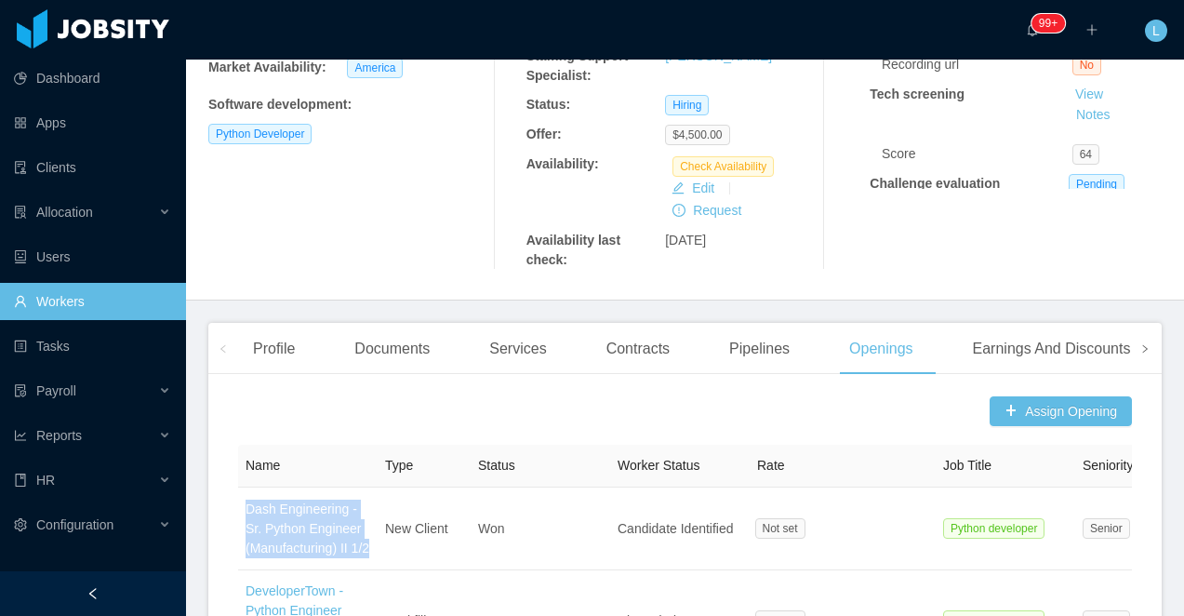
click at [1140, 345] on icon "icon: right" at bounding box center [1144, 348] width 9 height 9
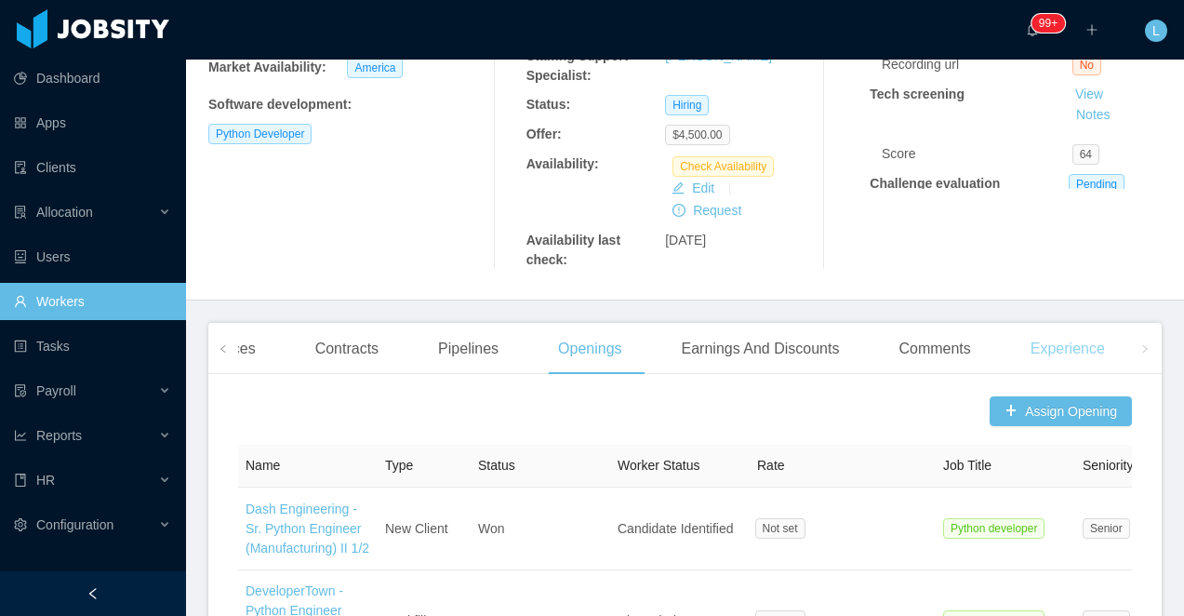
click at [1079, 371] on div "Experience" at bounding box center [1068, 349] width 104 height 52
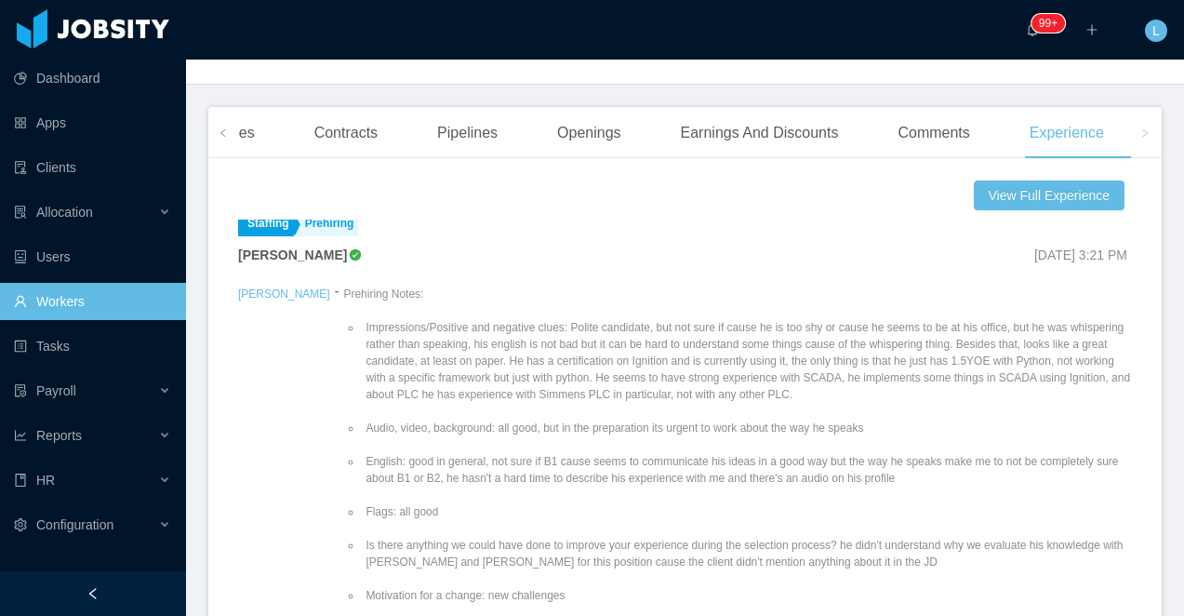
scroll to position [22, 0]
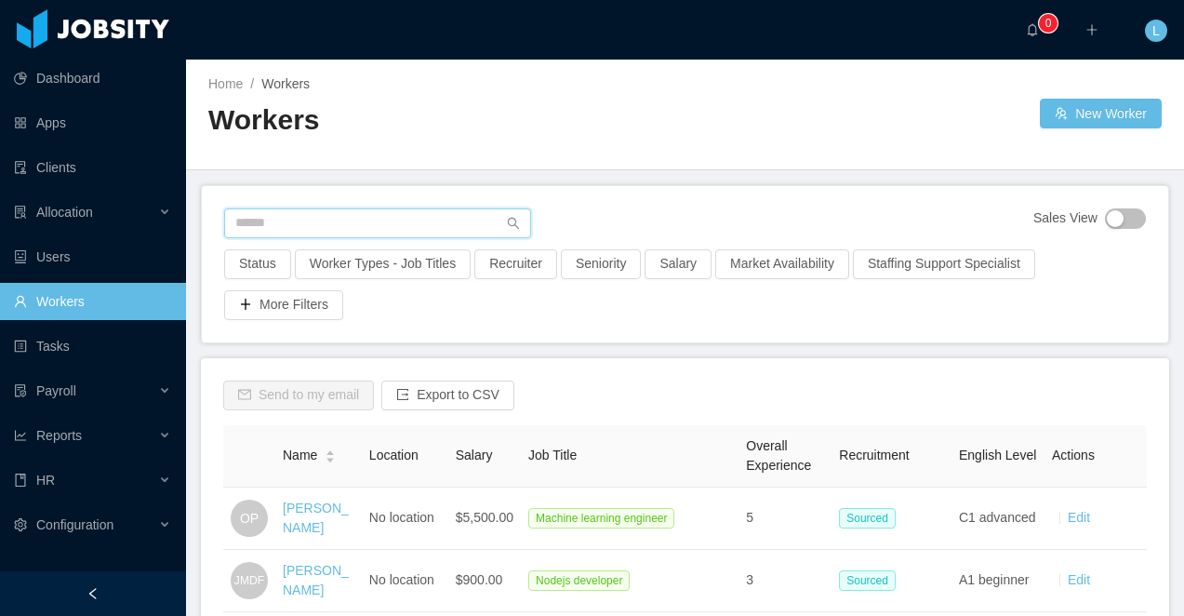
click at [361, 218] on input "text" at bounding box center [377, 223] width 307 height 30
paste input "**********"
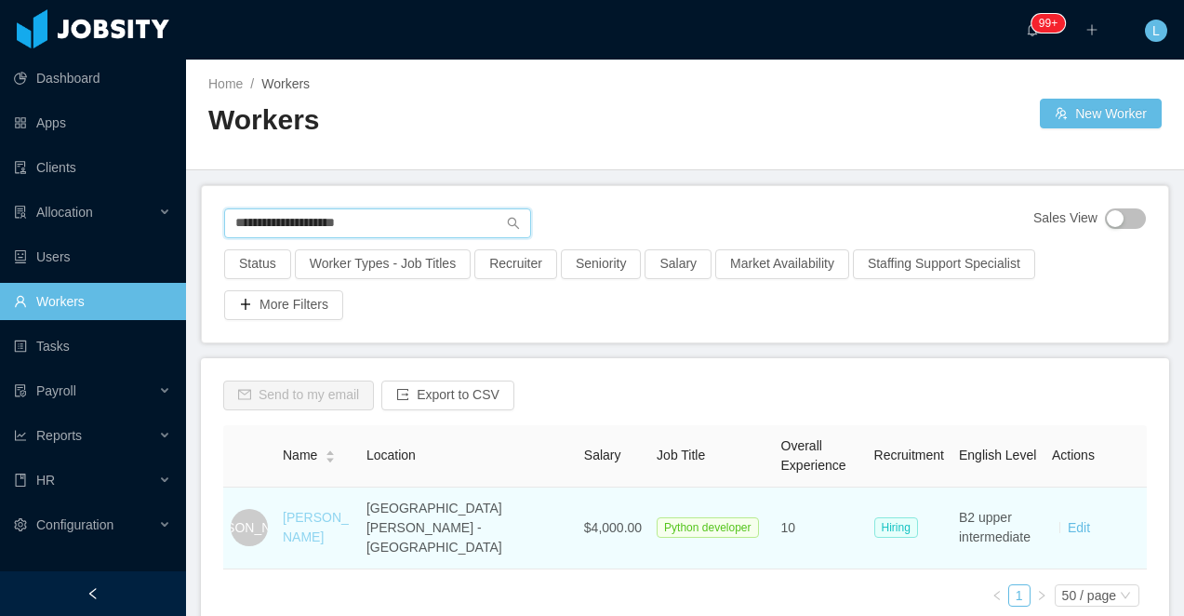
type input "**********"
click at [306, 526] on link "[PERSON_NAME]" at bounding box center [316, 527] width 66 height 34
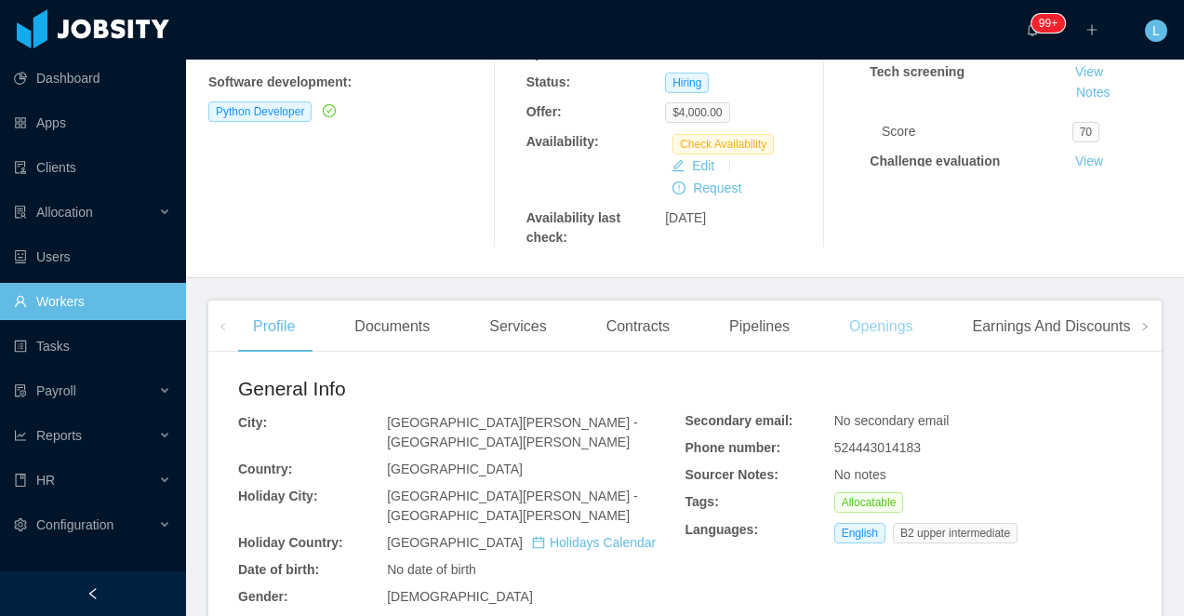
click at [887, 326] on div "Openings" at bounding box center [881, 326] width 94 height 52
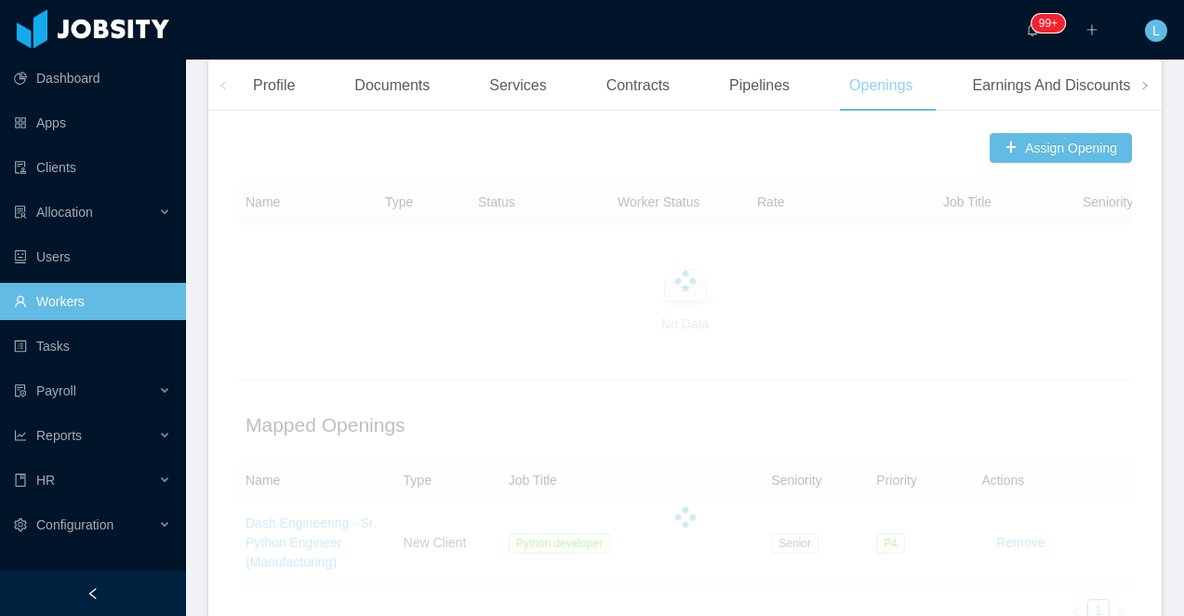
scroll to position [616, 0]
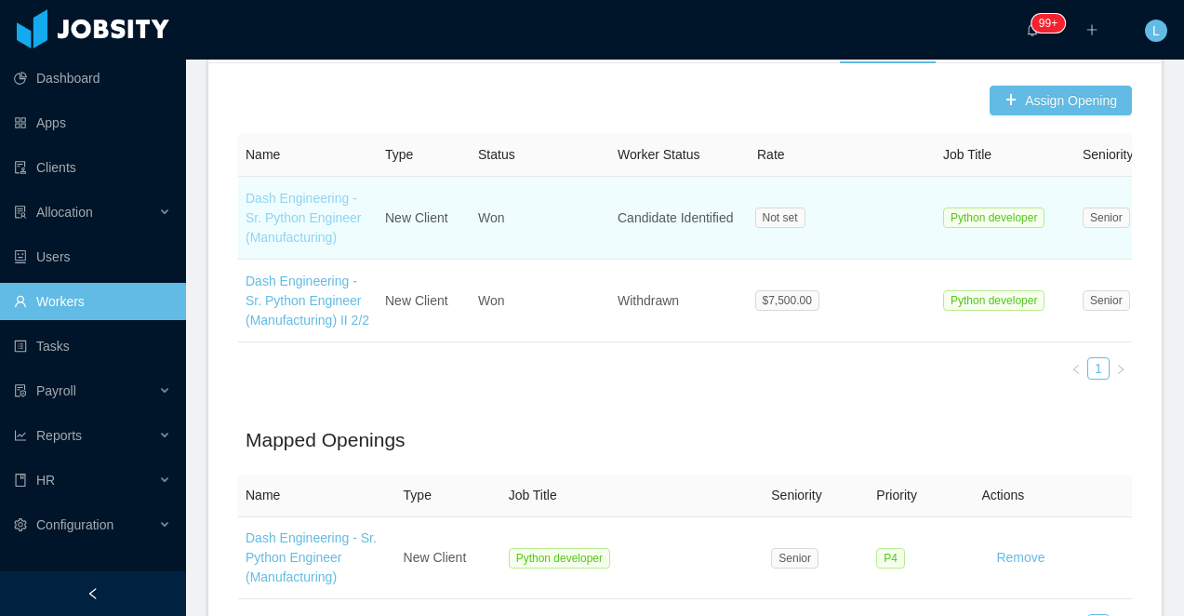
click at [306, 236] on link "Dash Engineering - Sr. Python Engineer (Manufacturing)" at bounding box center [304, 218] width 116 height 54
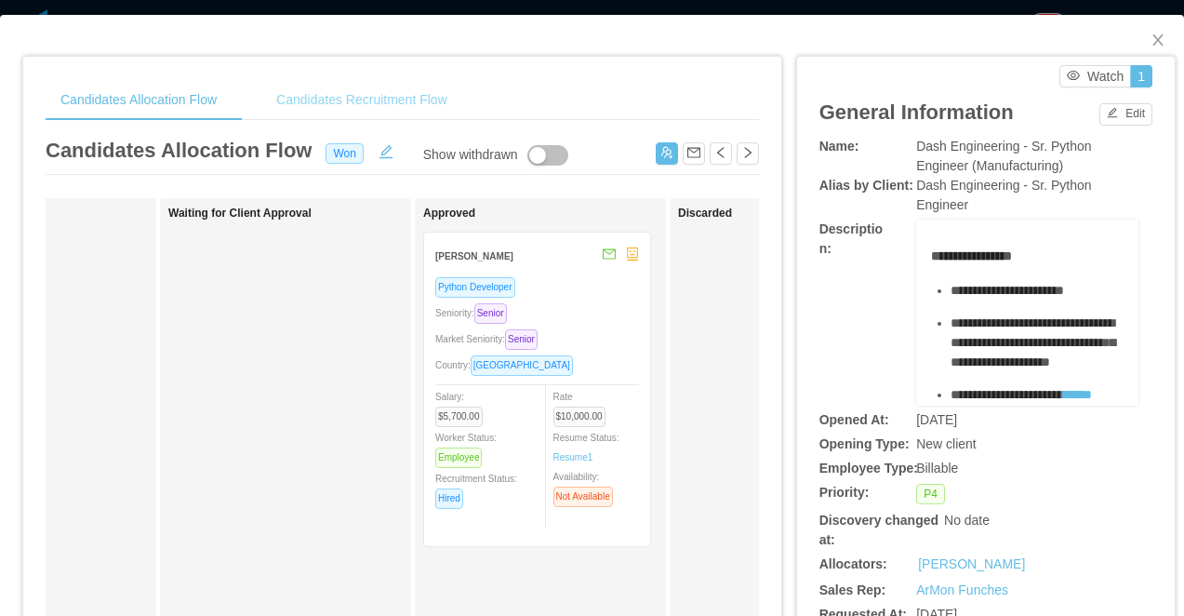
click at [320, 94] on div "Candidates Recruitment Flow" at bounding box center [361, 100] width 201 height 42
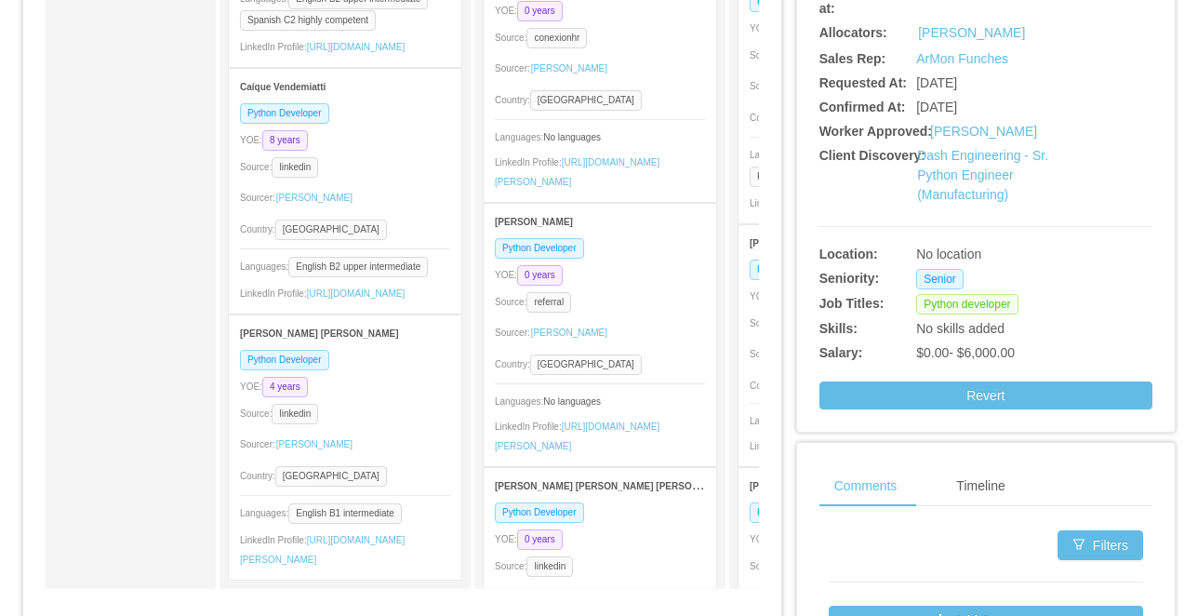
scroll to position [599, 0]
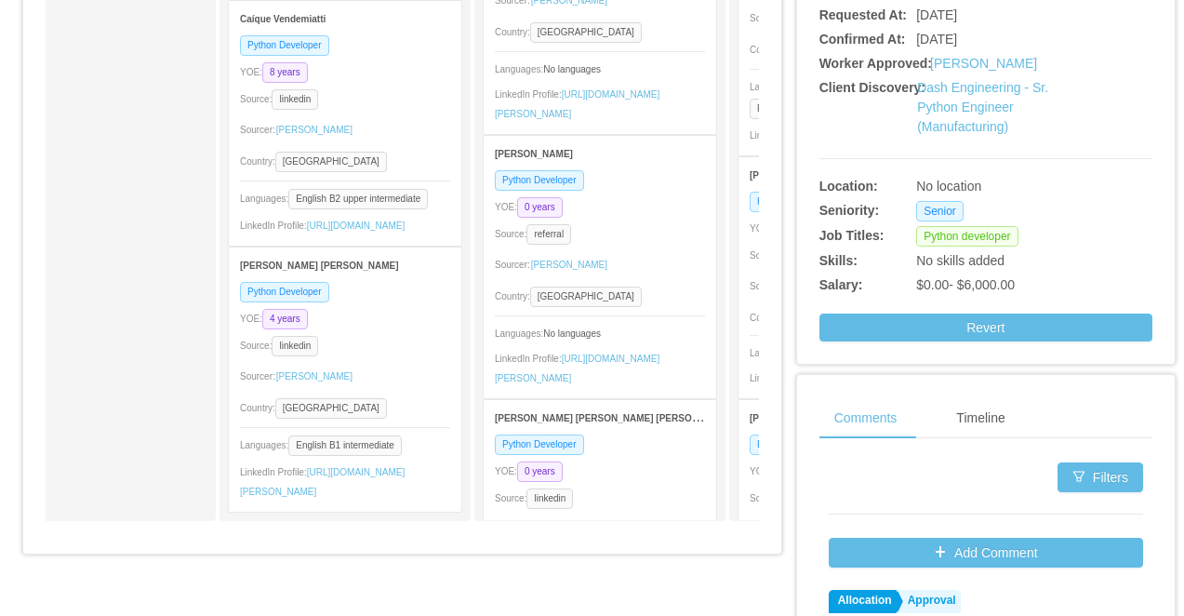
click at [414, 308] on div "YOE: 4 years" at bounding box center [345, 318] width 210 height 21
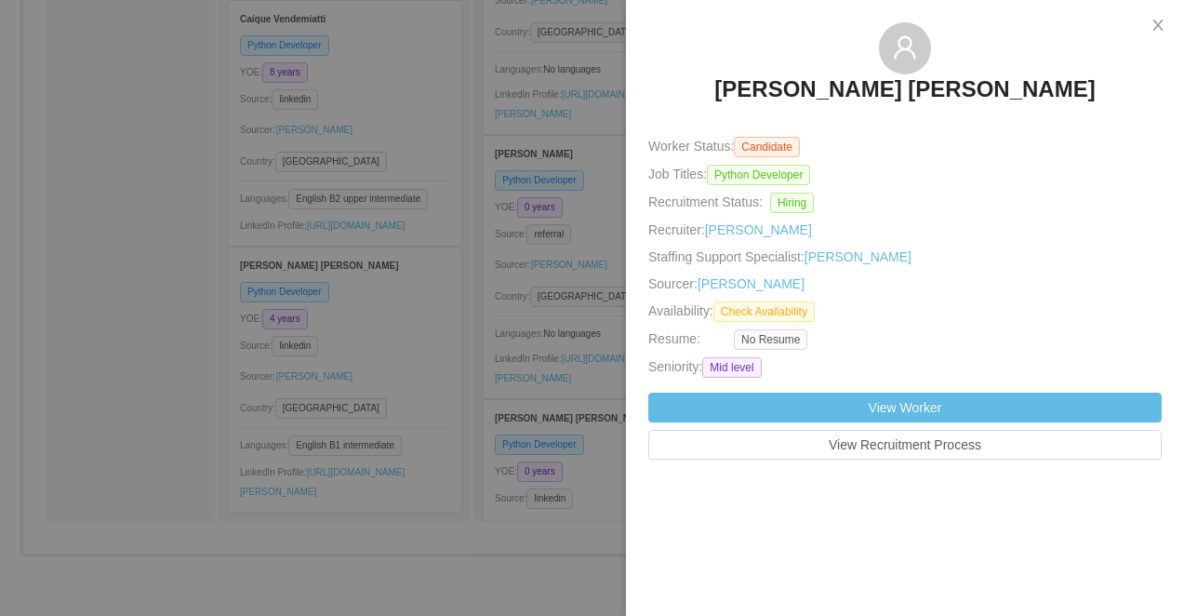
click at [412, 246] on div at bounding box center [592, 308] width 1184 height 616
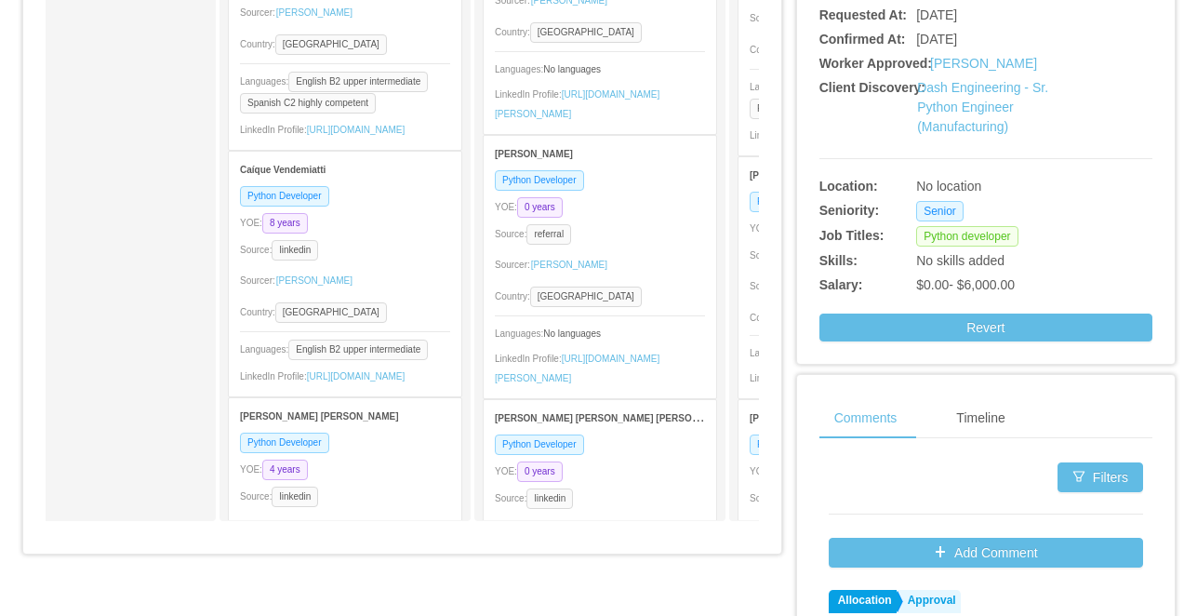
scroll to position [193, 0]
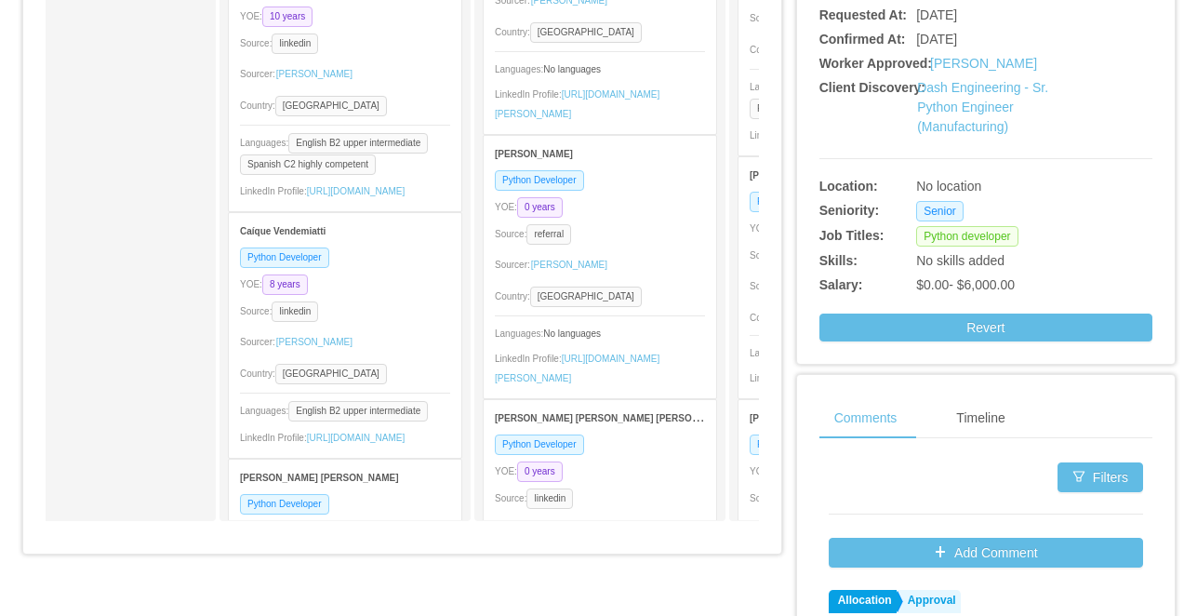
click at [405, 322] on div "Source: linkedin" at bounding box center [345, 310] width 210 height 21
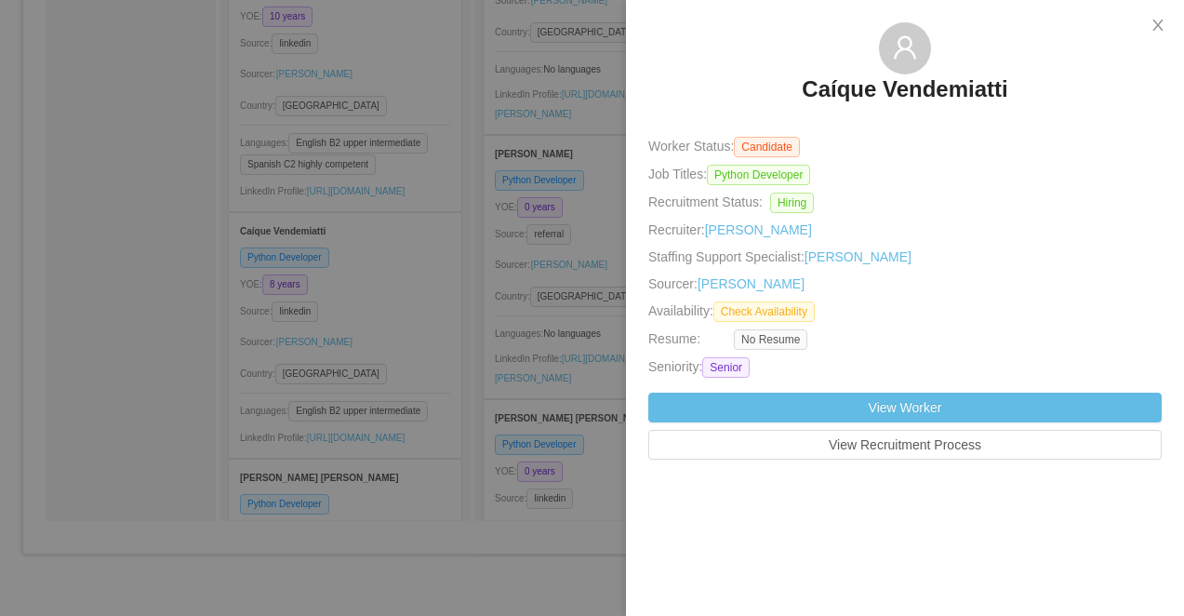
click at [259, 248] on div at bounding box center [592, 308] width 1184 height 616
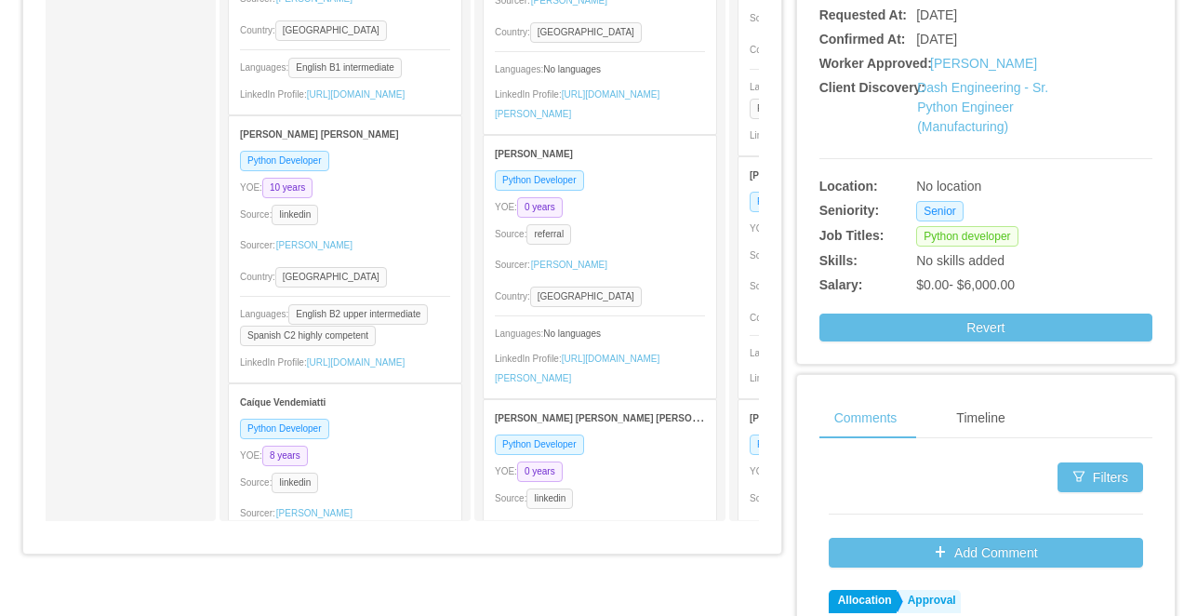
scroll to position [0, 0]
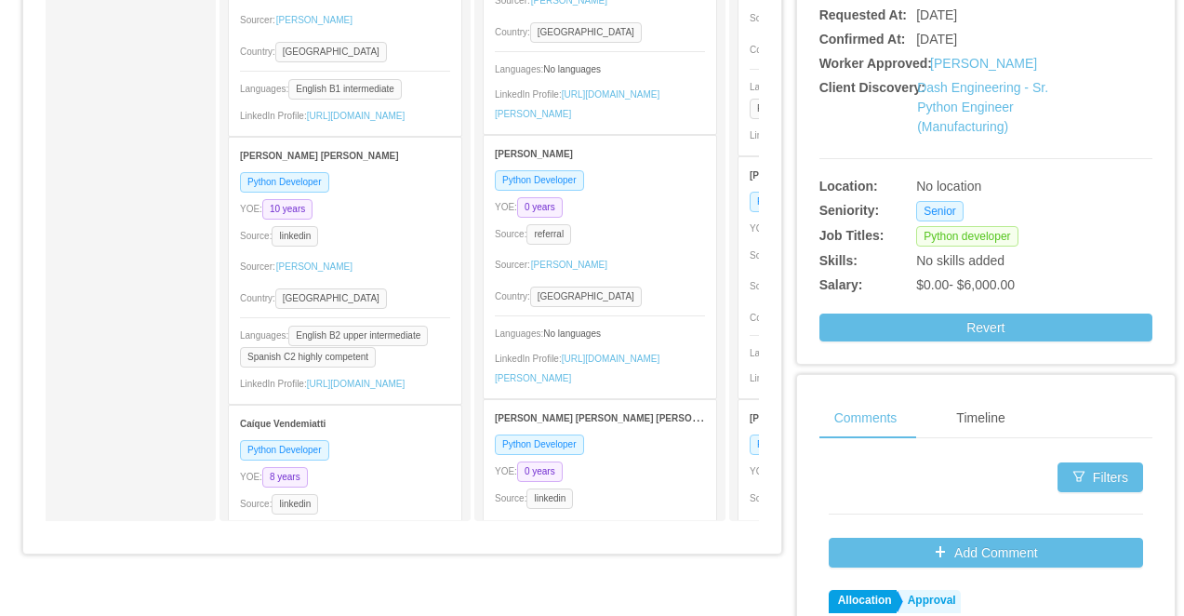
click at [406, 246] on div "Source: linkedin" at bounding box center [345, 235] width 210 height 21
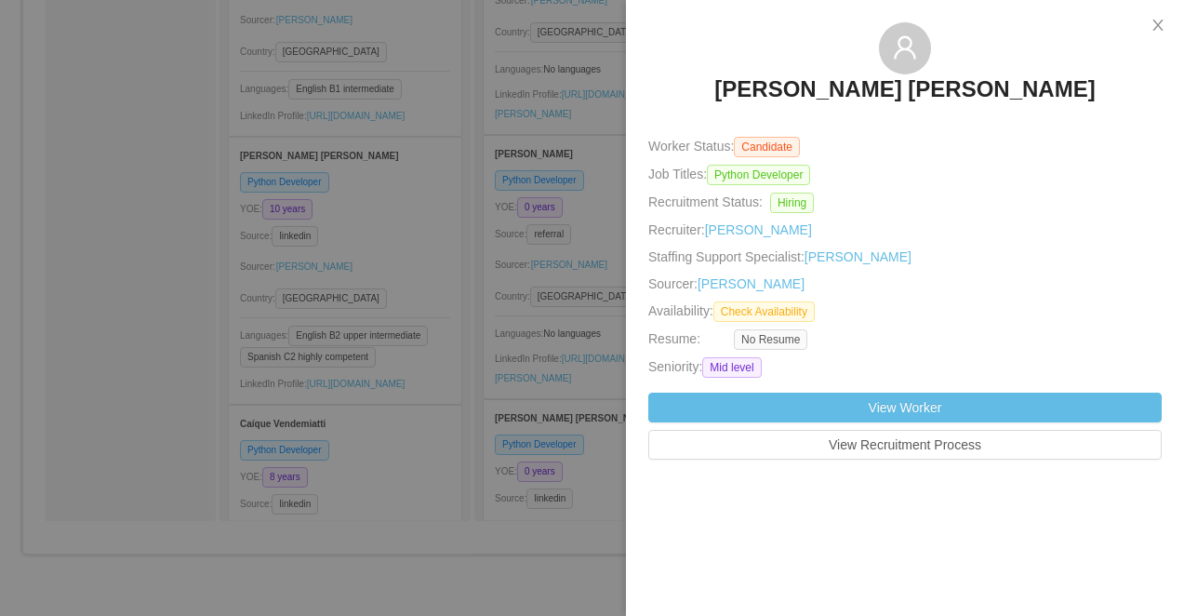
click at [150, 335] on div at bounding box center [592, 308] width 1184 height 616
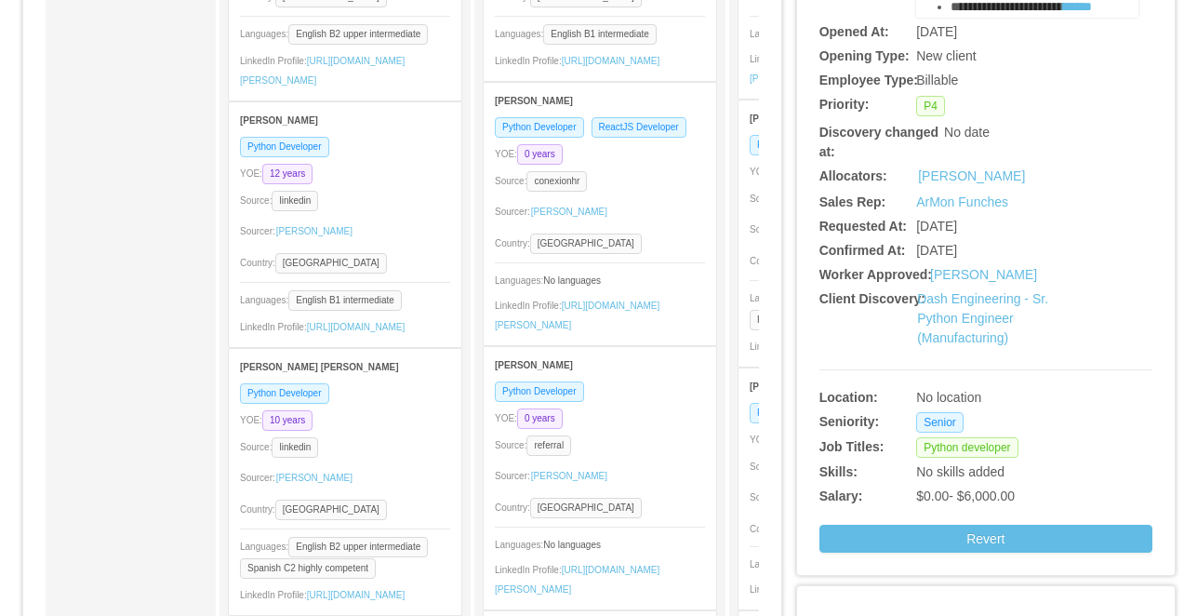
scroll to position [315, 0]
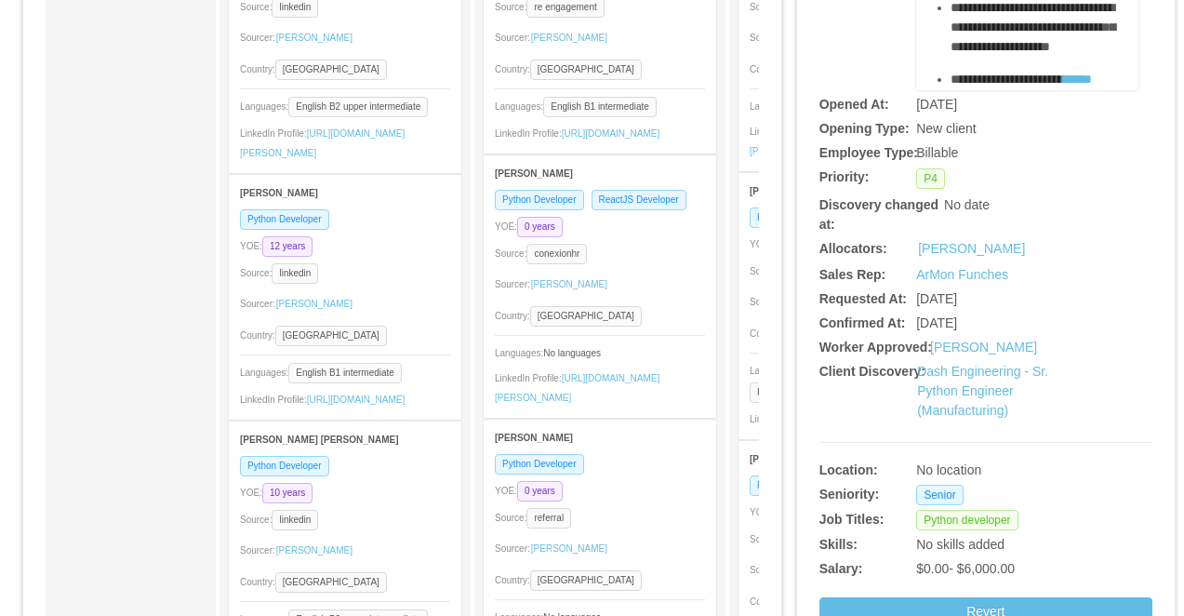
click at [410, 284] on div "Source: linkedin" at bounding box center [345, 272] width 210 height 21
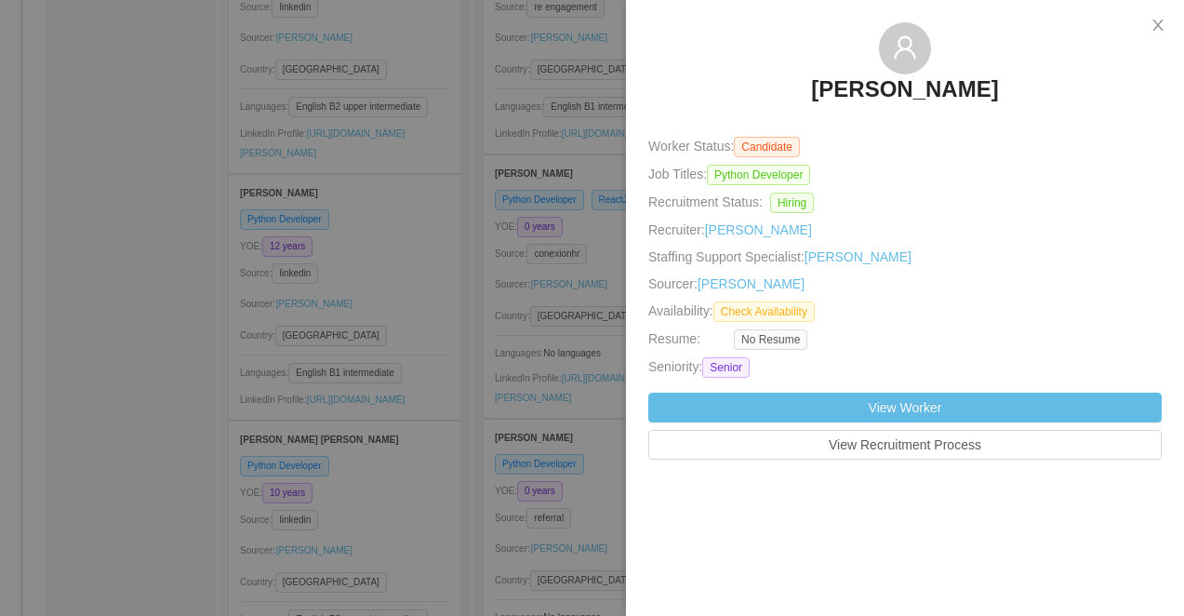
click at [321, 176] on div at bounding box center [592, 308] width 1184 height 616
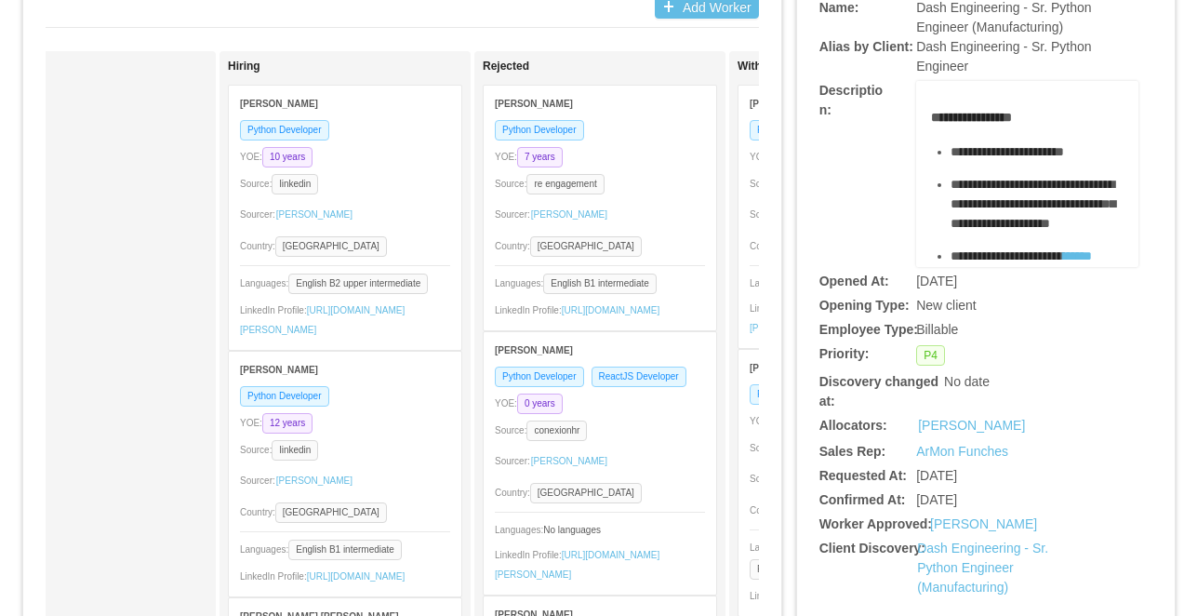
scroll to position [51, 0]
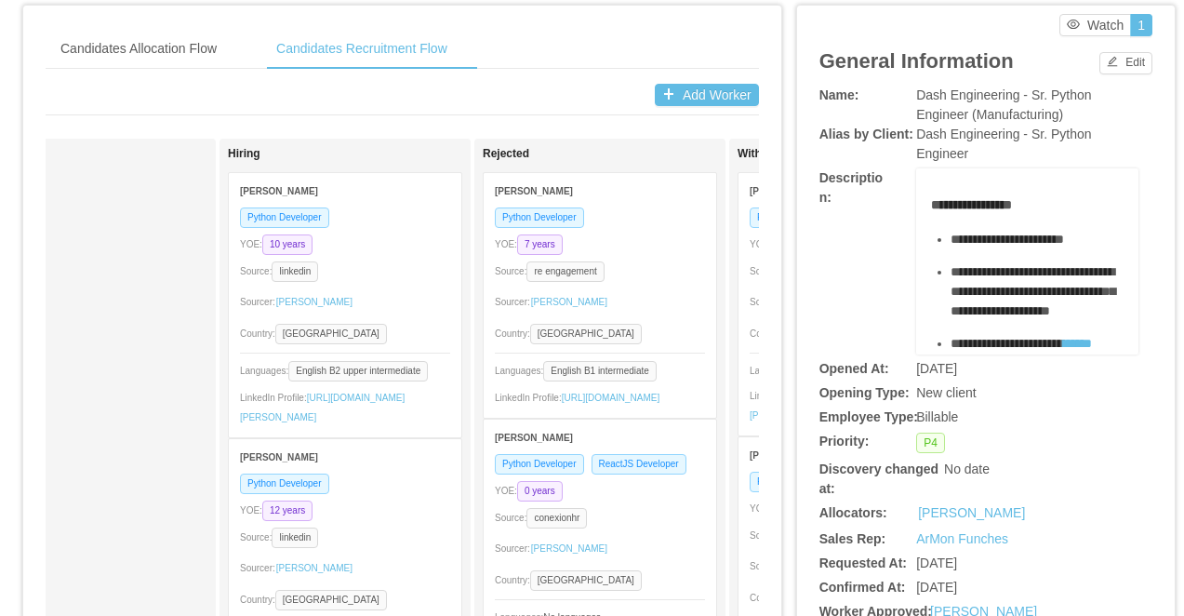
click at [382, 252] on div "YOE: 10 years" at bounding box center [345, 243] width 210 height 21
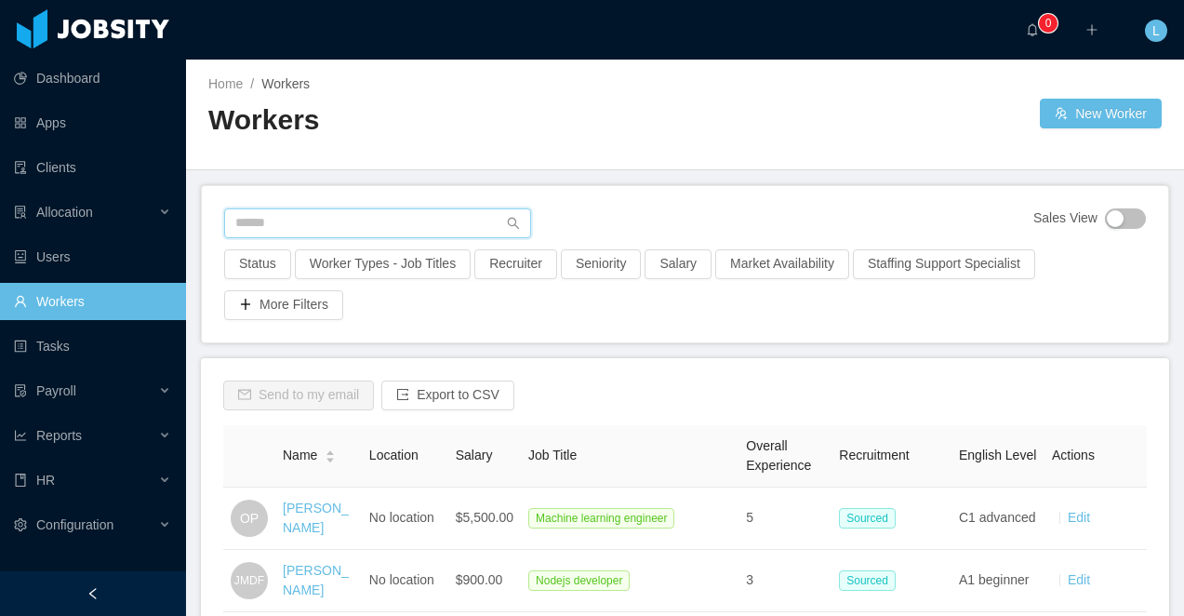
click at [371, 218] on input "text" at bounding box center [377, 223] width 307 height 30
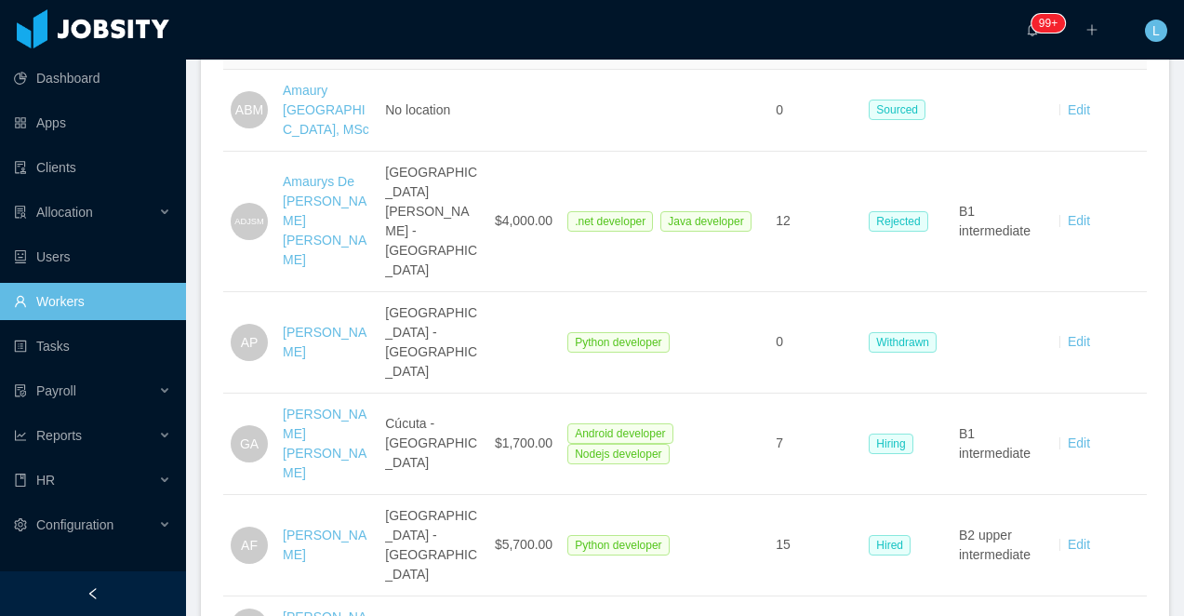
scroll to position [419, 0]
type input "******"
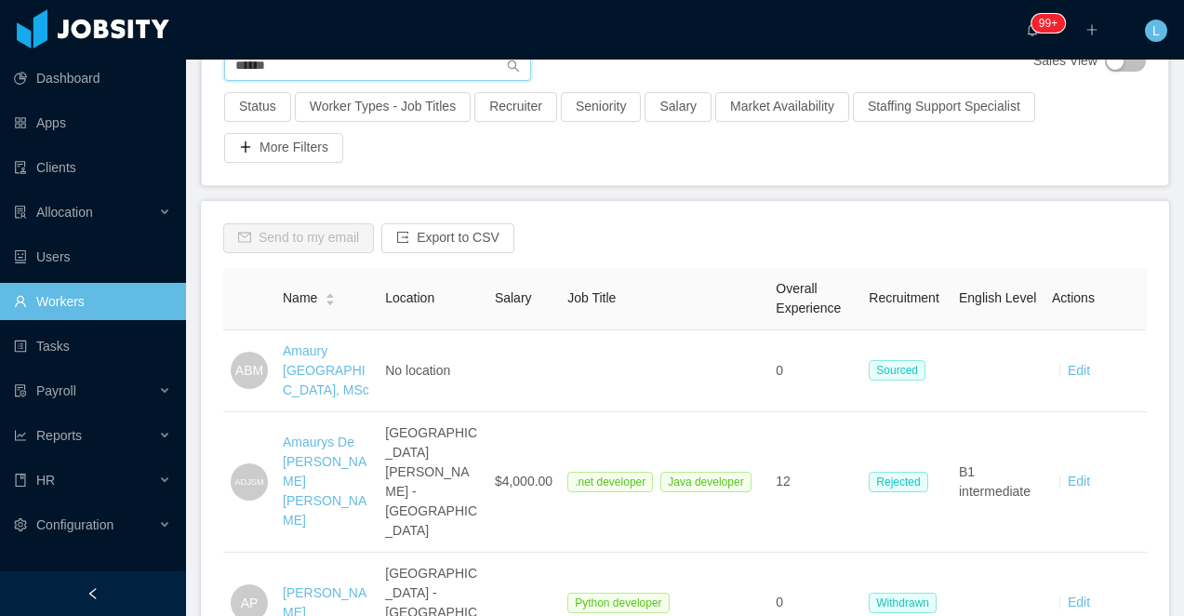
scroll to position [0, 0]
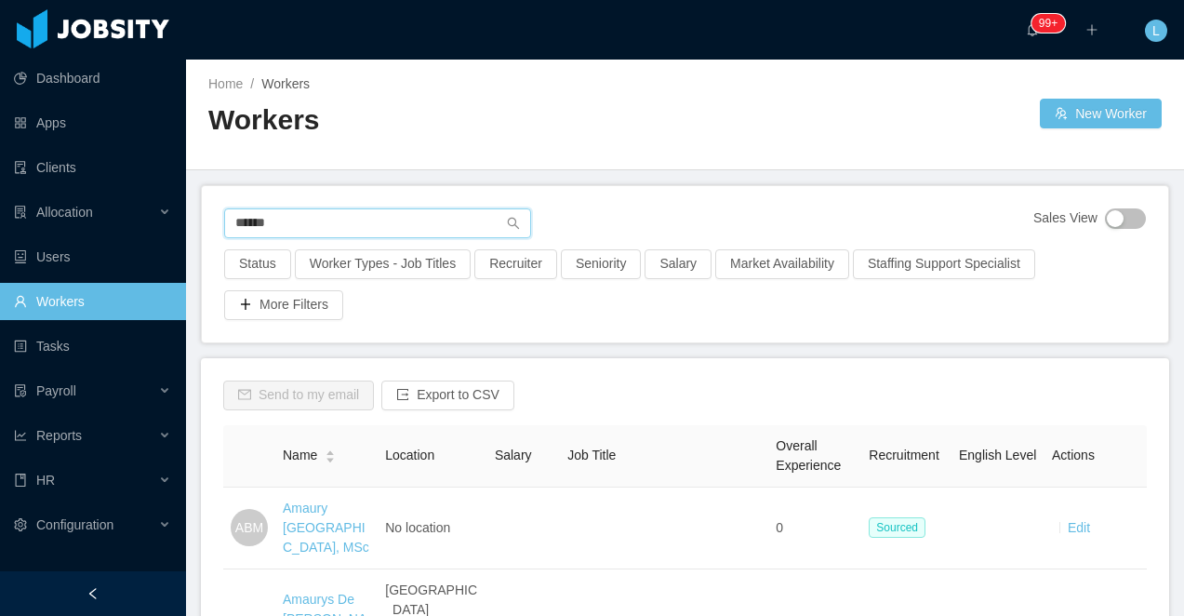
drag, startPoint x: 403, startPoint y: 223, endPoint x: 219, endPoint y: 219, distance: 184.2
click at [219, 219] on div "****** Sales View Status Worker Types - Job Titles Recruiter Seniority Salary M…" at bounding box center [685, 264] width 966 height 156
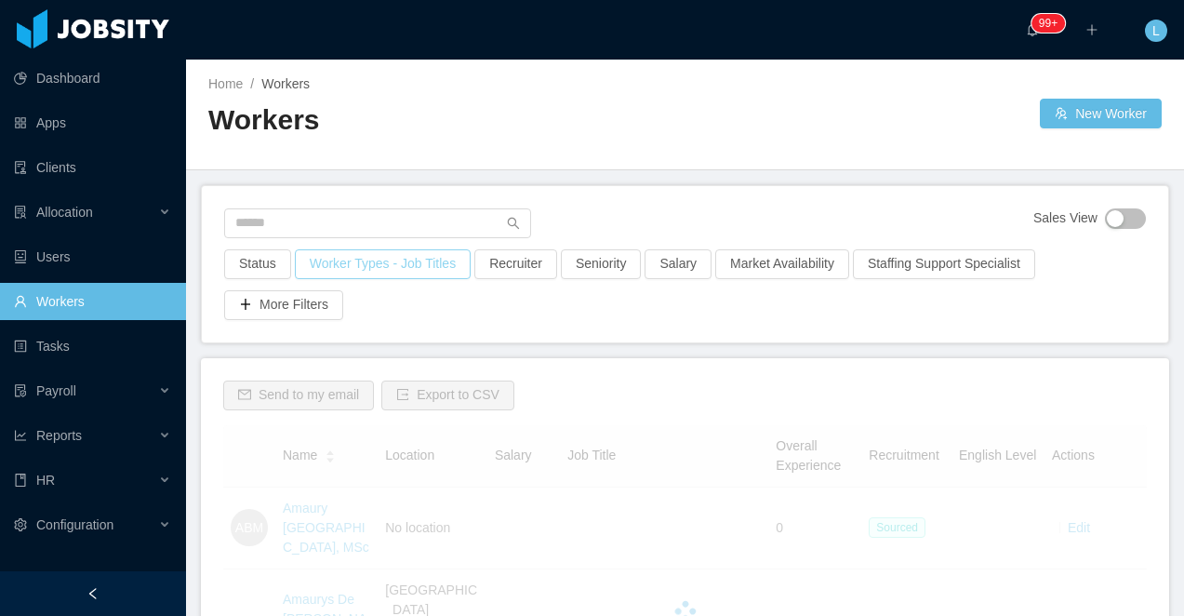
click at [363, 256] on button "Worker Types - Job Titles" at bounding box center [383, 264] width 176 height 30
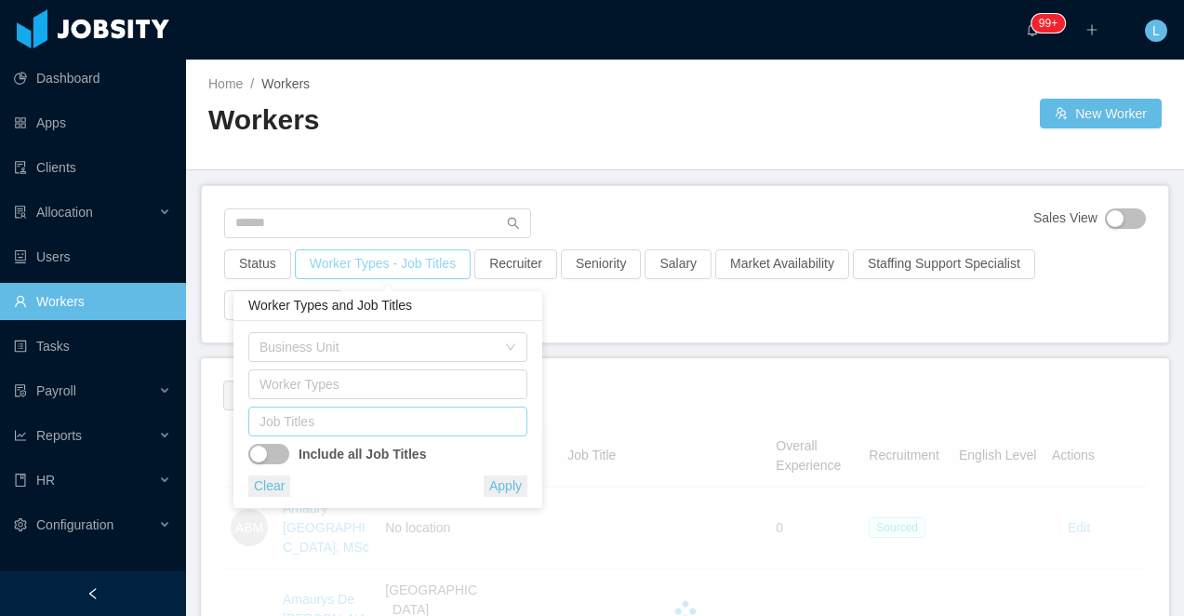
click at [301, 423] on div "Job Titles" at bounding box center [384, 421] width 248 height 19
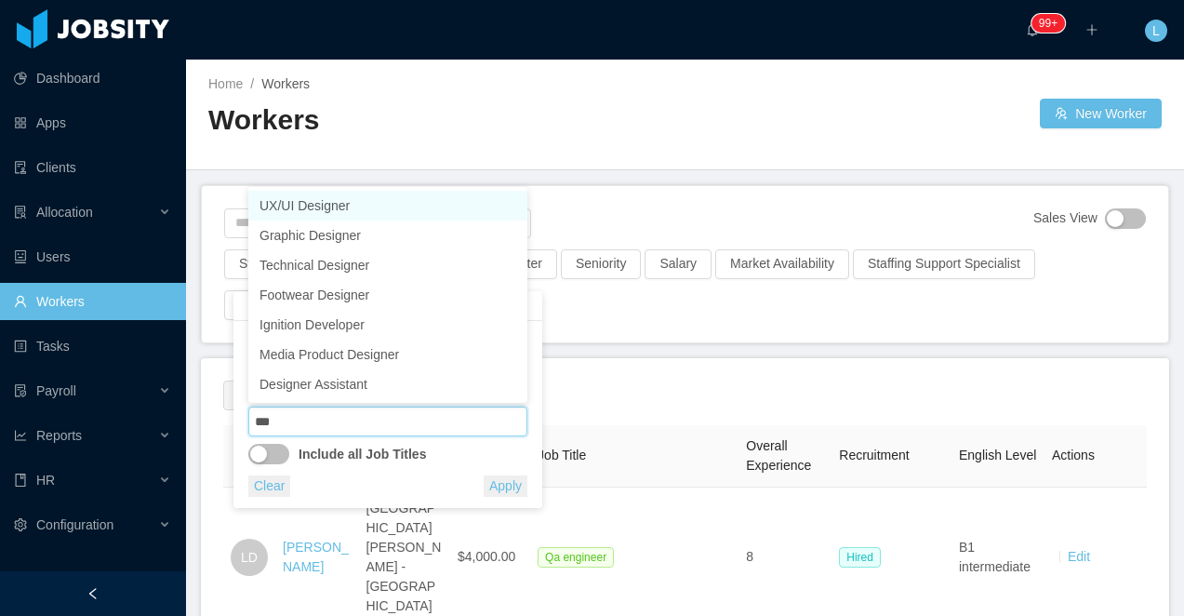
type input "****"
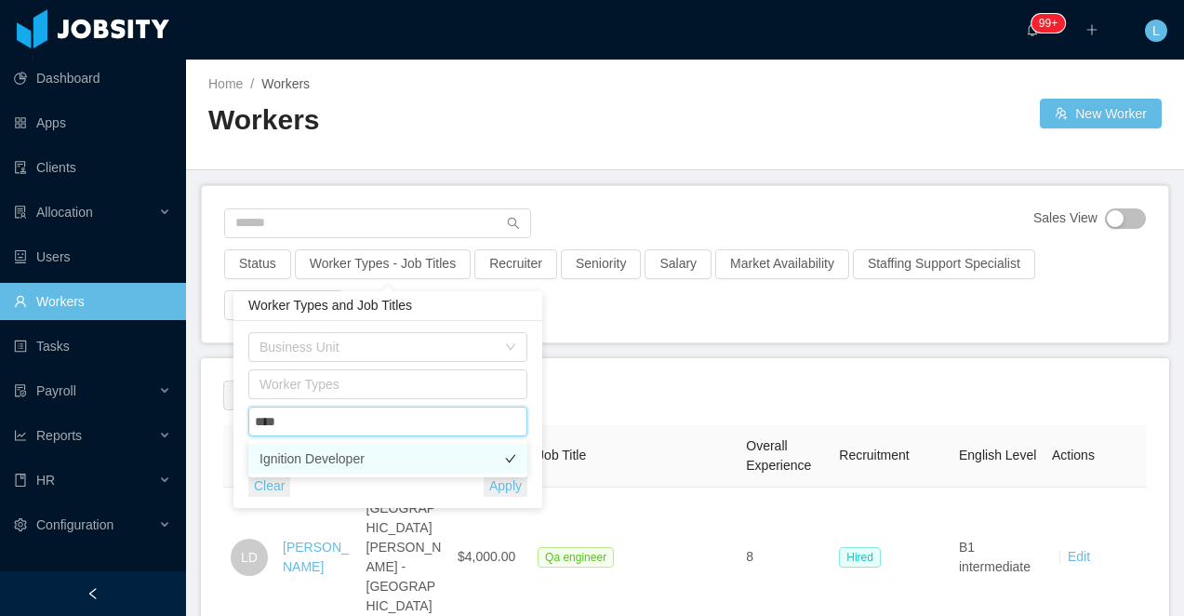
click at [325, 465] on li "Ignition Developer" at bounding box center [387, 459] width 279 height 30
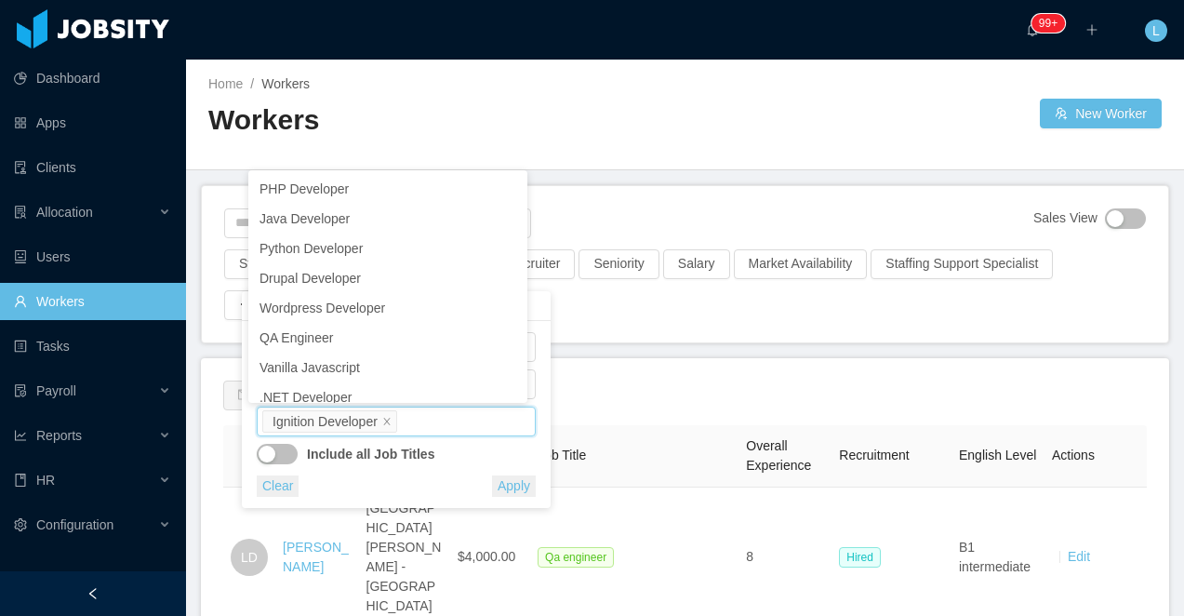
click at [712, 158] on div "Home / Workers / Workers New Worker" at bounding box center [685, 115] width 998 height 111
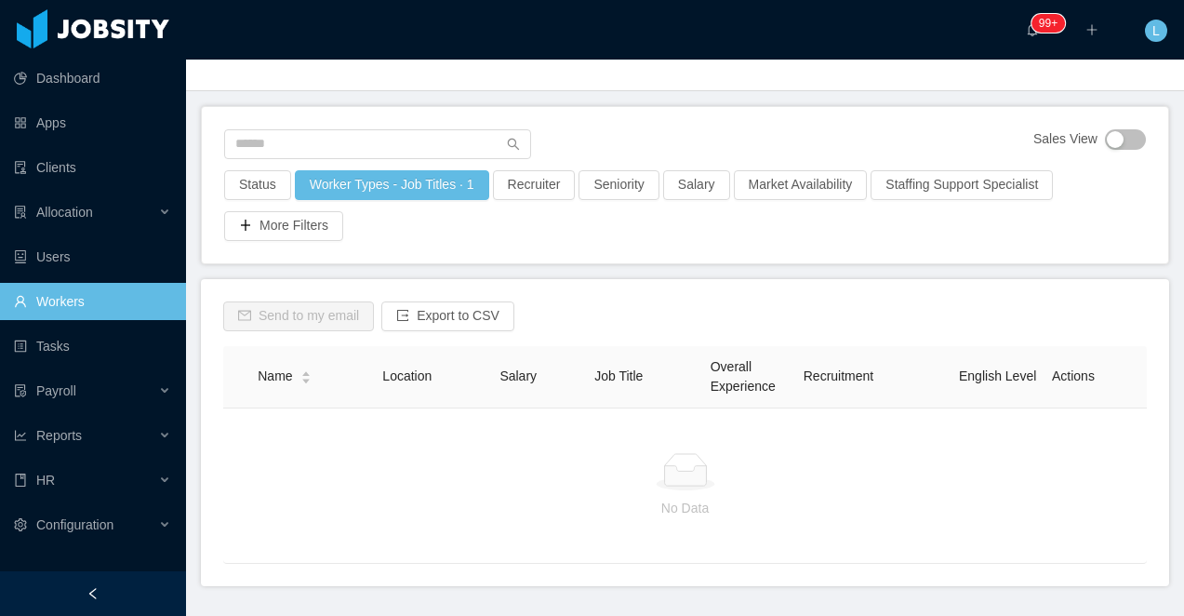
scroll to position [127, 0]
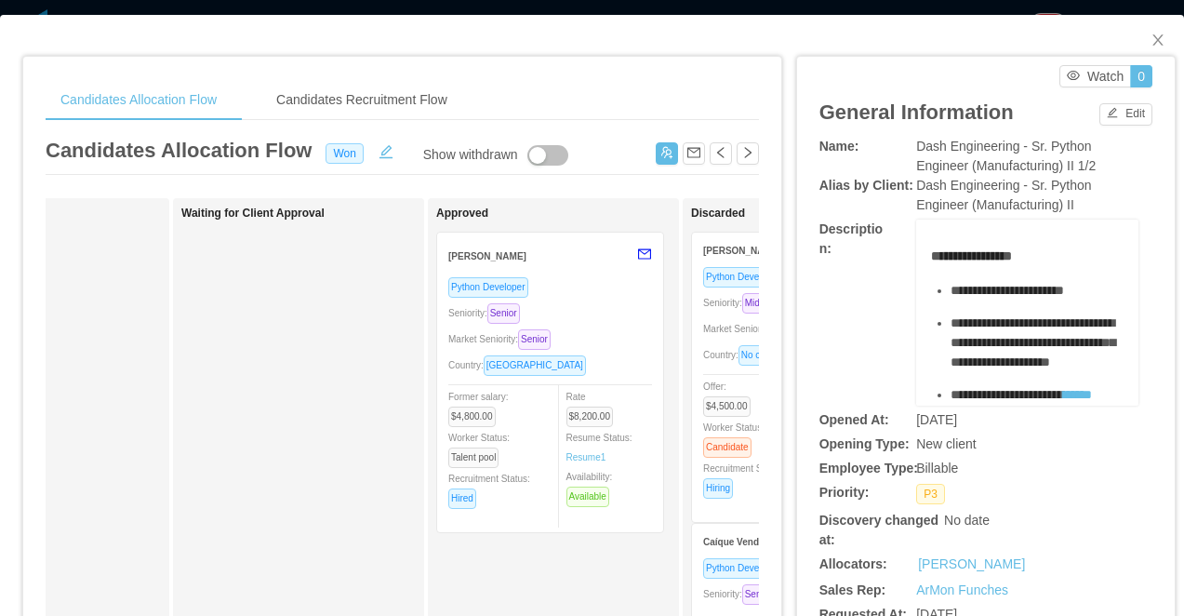
scroll to position [0, 656]
click at [593, 321] on div "Seniority: Senior" at bounding box center [548, 312] width 204 height 21
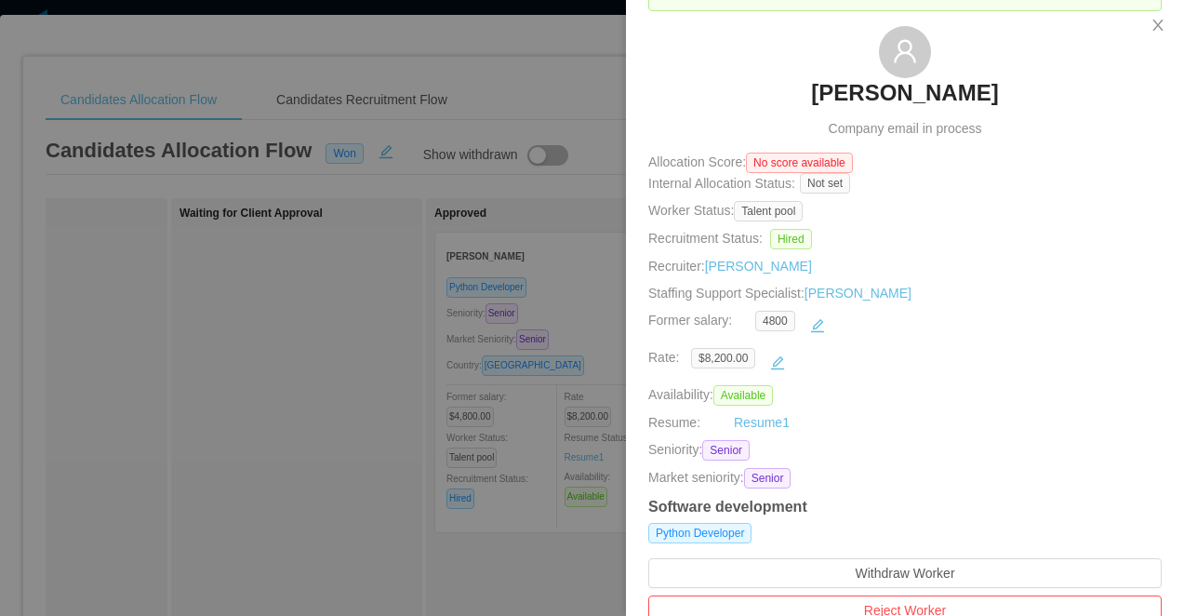
scroll to position [72, 0]
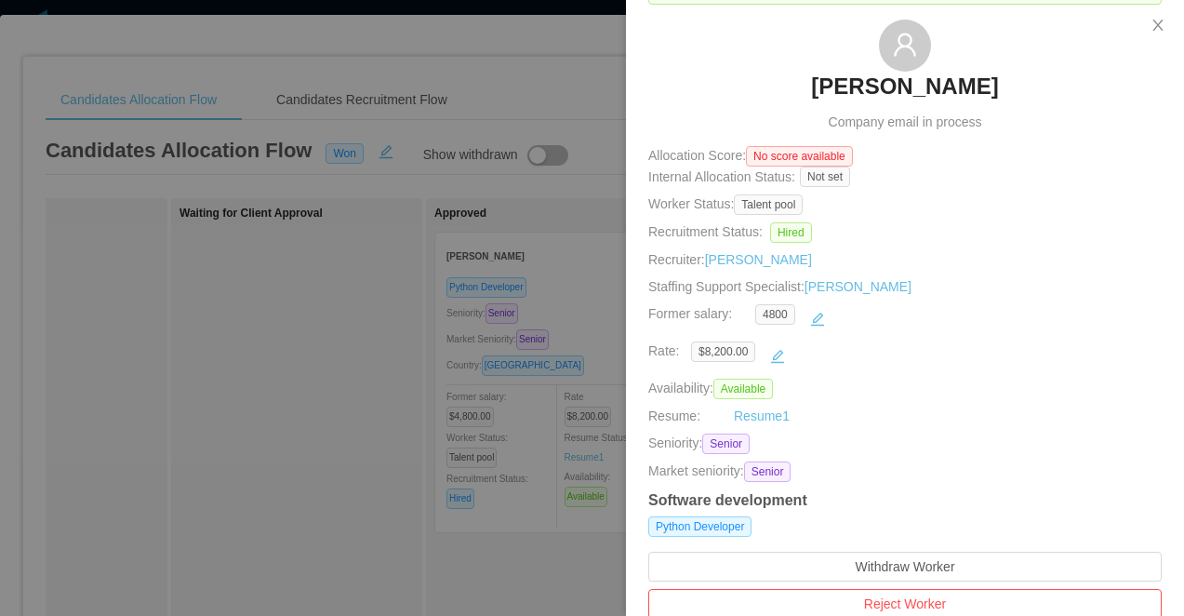
click at [450, 268] on div at bounding box center [592, 308] width 1184 height 616
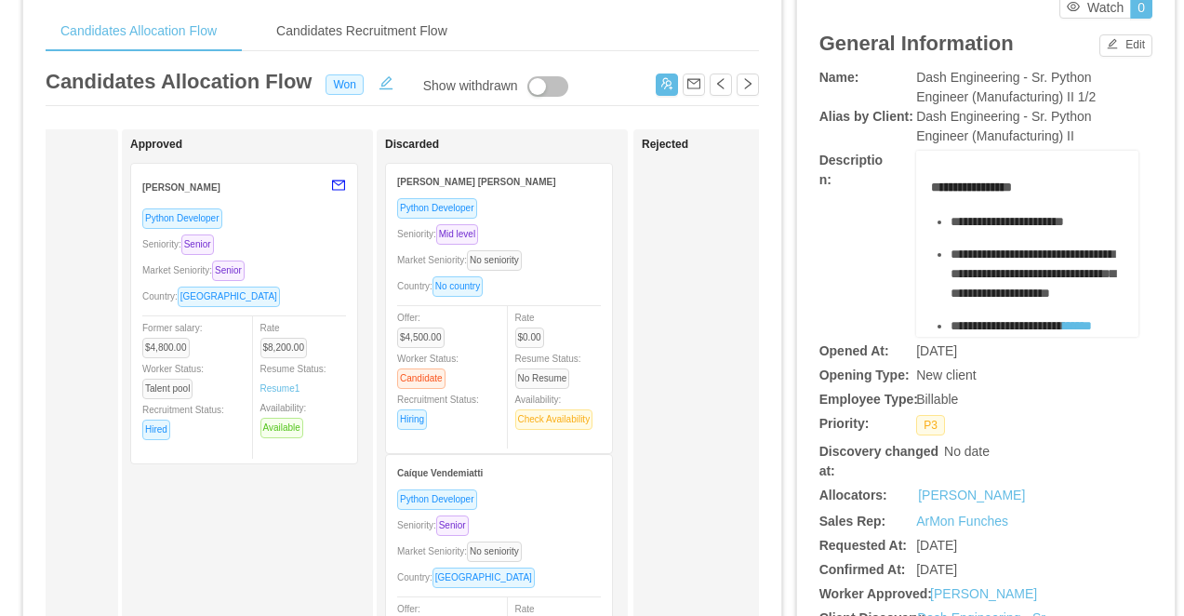
scroll to position [71, 0]
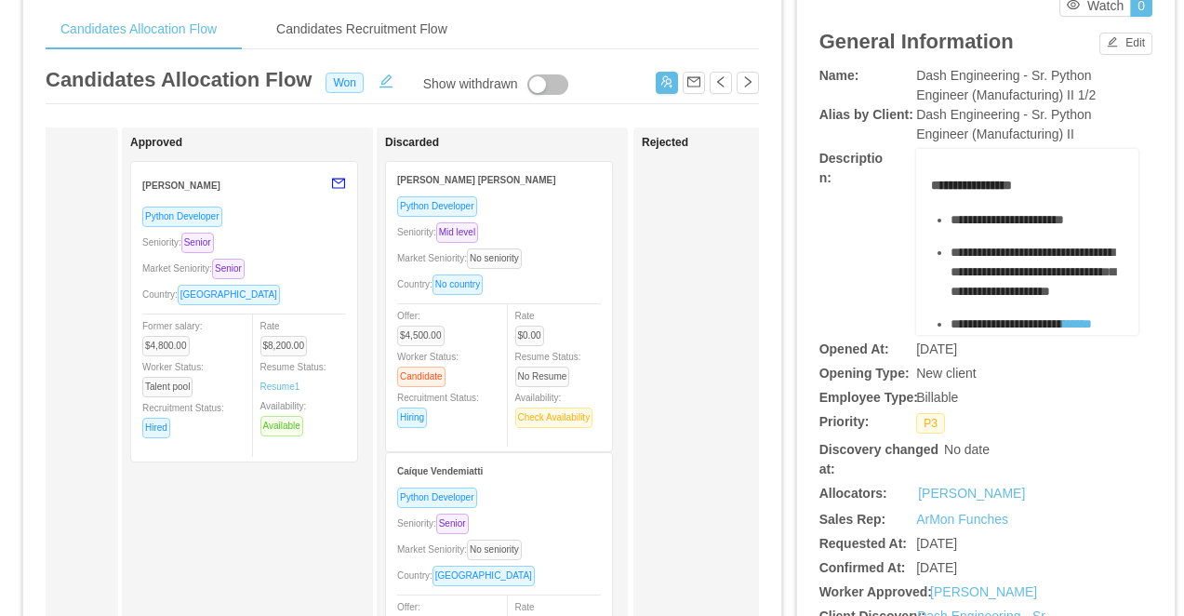
click at [571, 227] on div "Seniority: Mid level" at bounding box center [499, 231] width 204 height 21
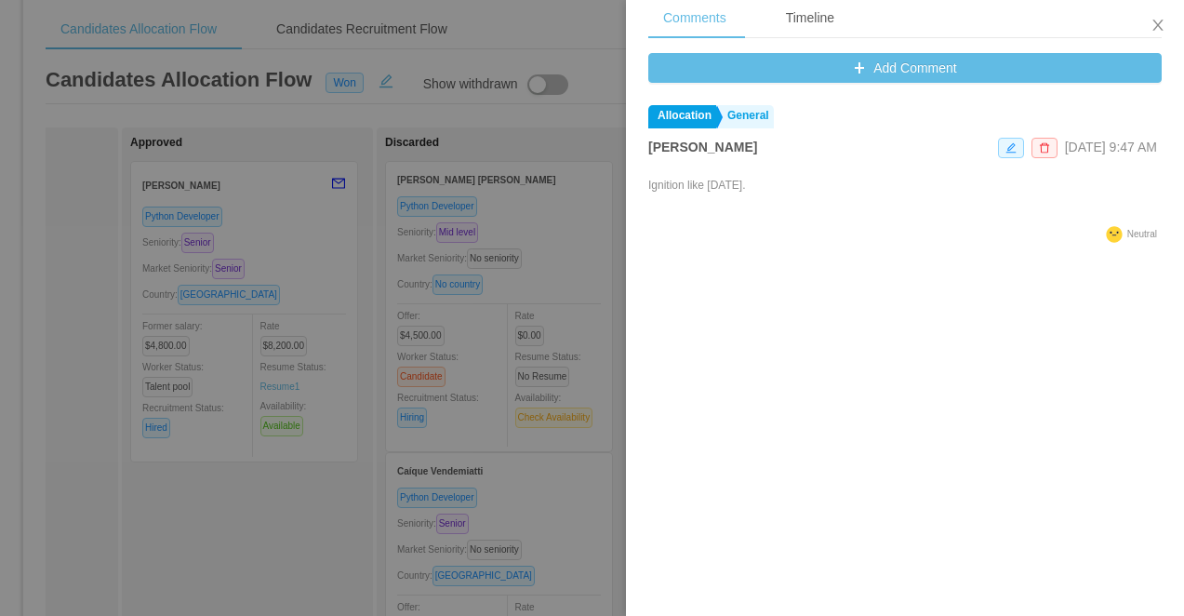
scroll to position [738, 0]
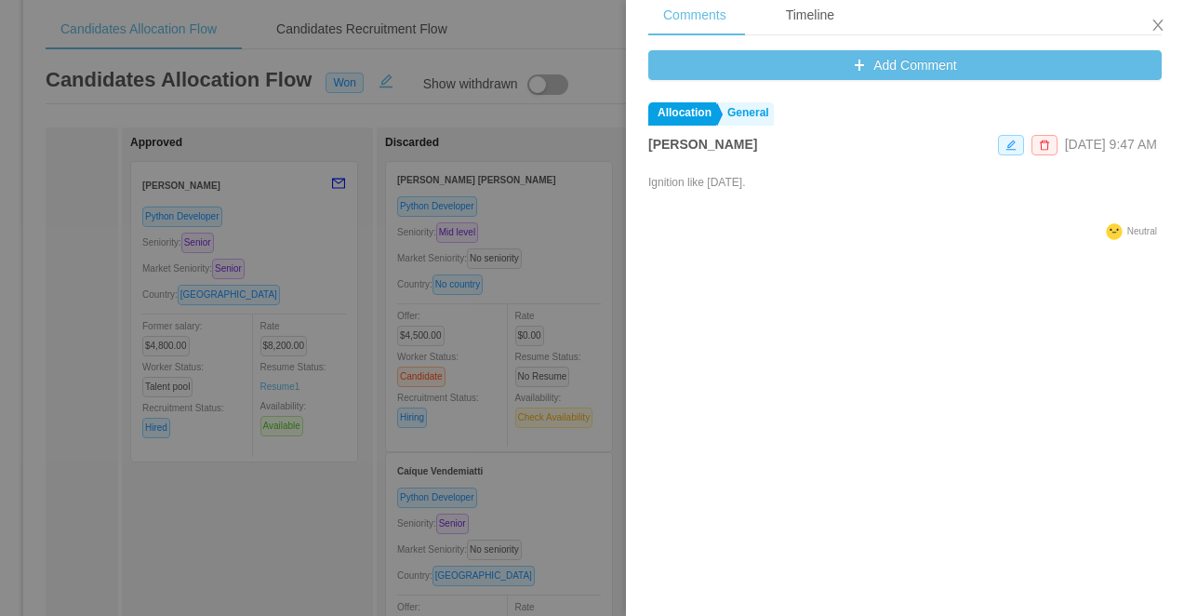
click at [524, 356] on div at bounding box center [592, 308] width 1184 height 616
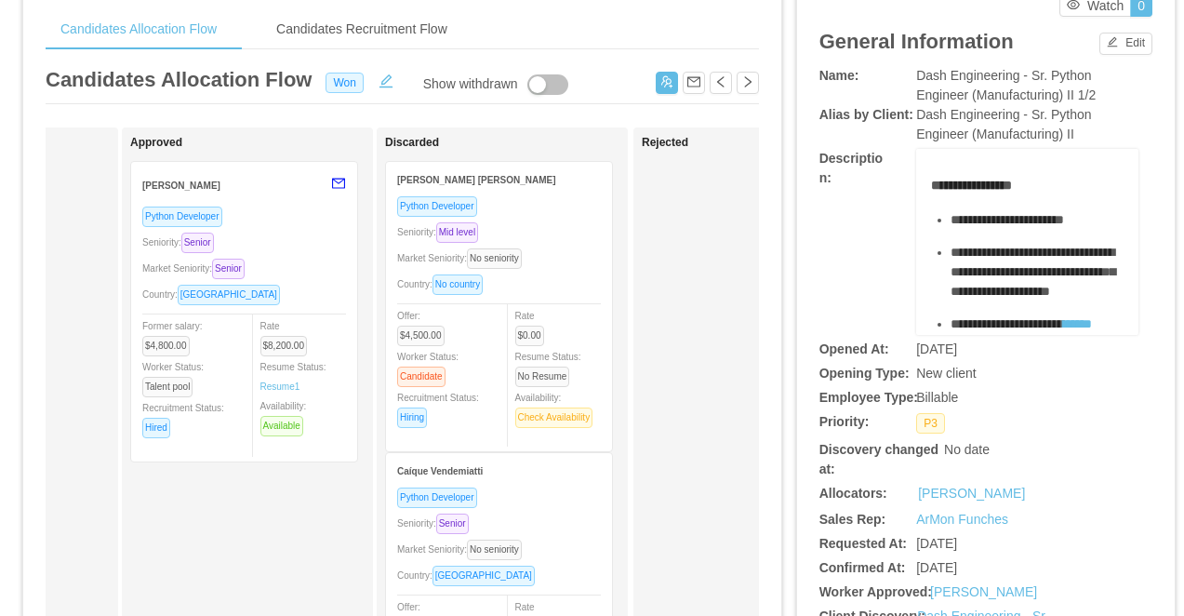
click at [537, 511] on div "Python Developer Seniority: Senior Market Seniority: No seniority Country: Braz…" at bounding box center [499, 608] width 204 height 245
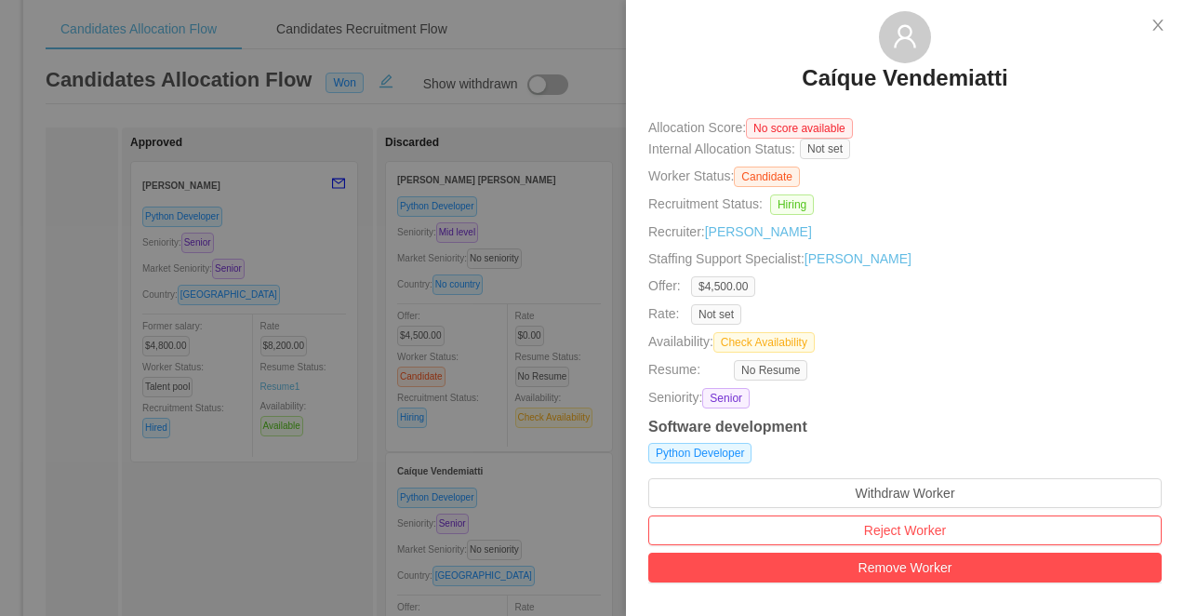
scroll to position [7, 0]
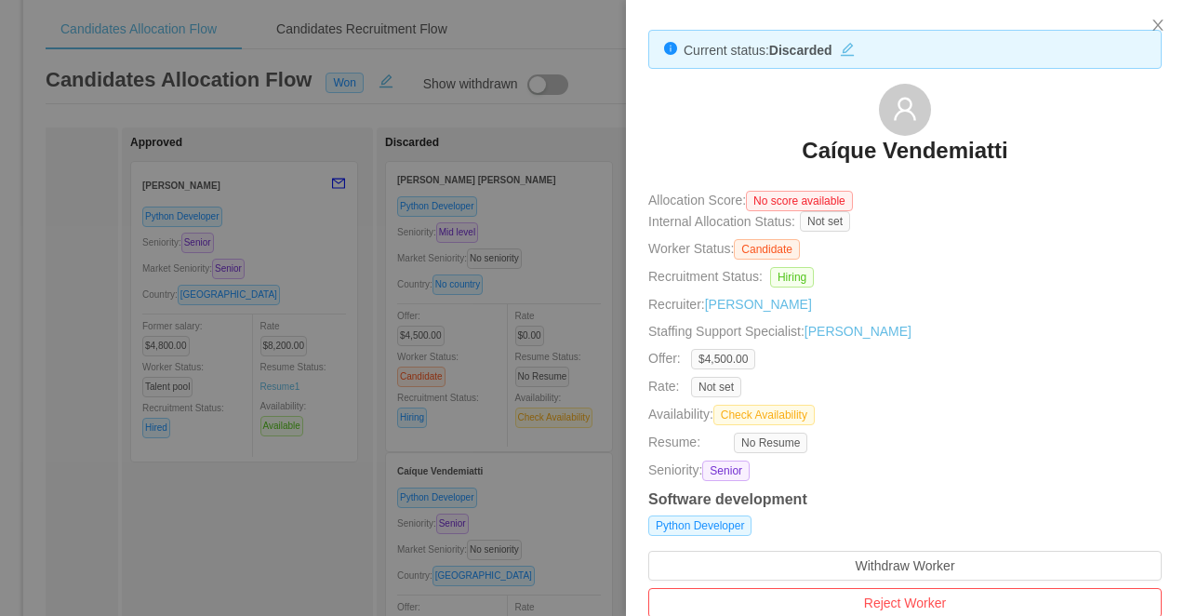
click at [474, 361] on div at bounding box center [592, 308] width 1184 height 616
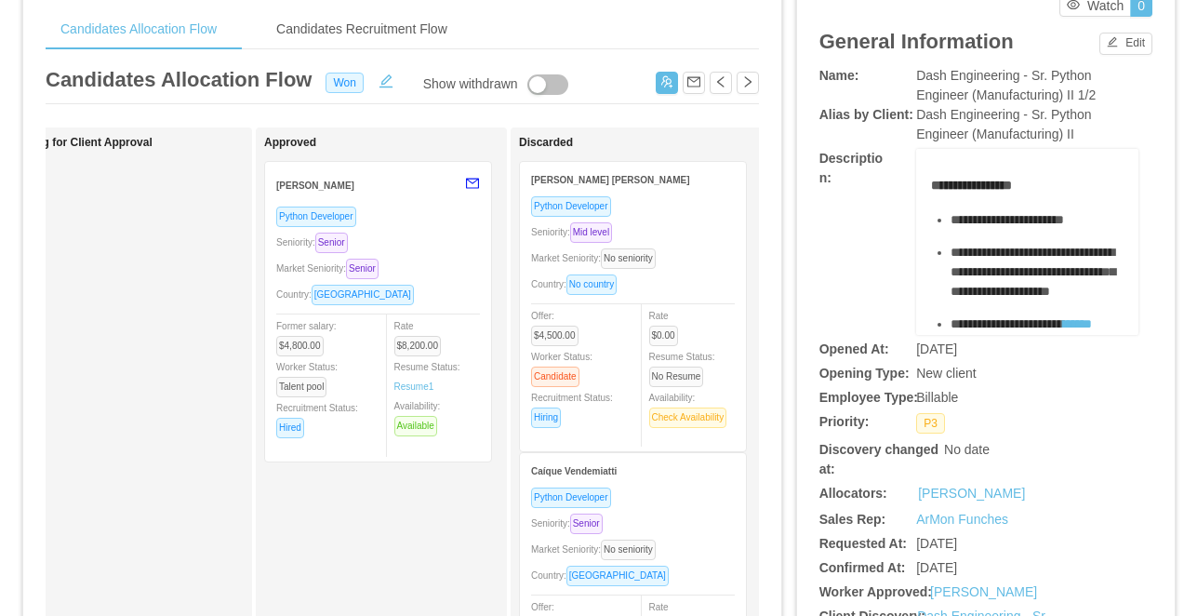
scroll to position [0, 827]
click at [340, 22] on div "Candidates Recruitment Flow" at bounding box center [361, 29] width 201 height 42
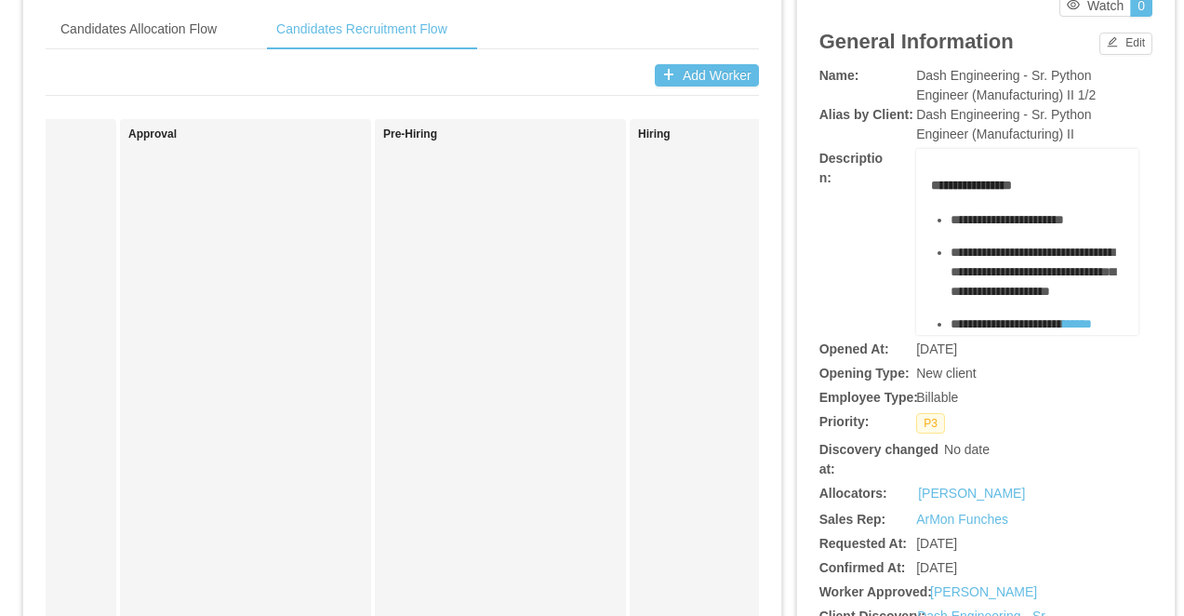
scroll to position [0, 1494]
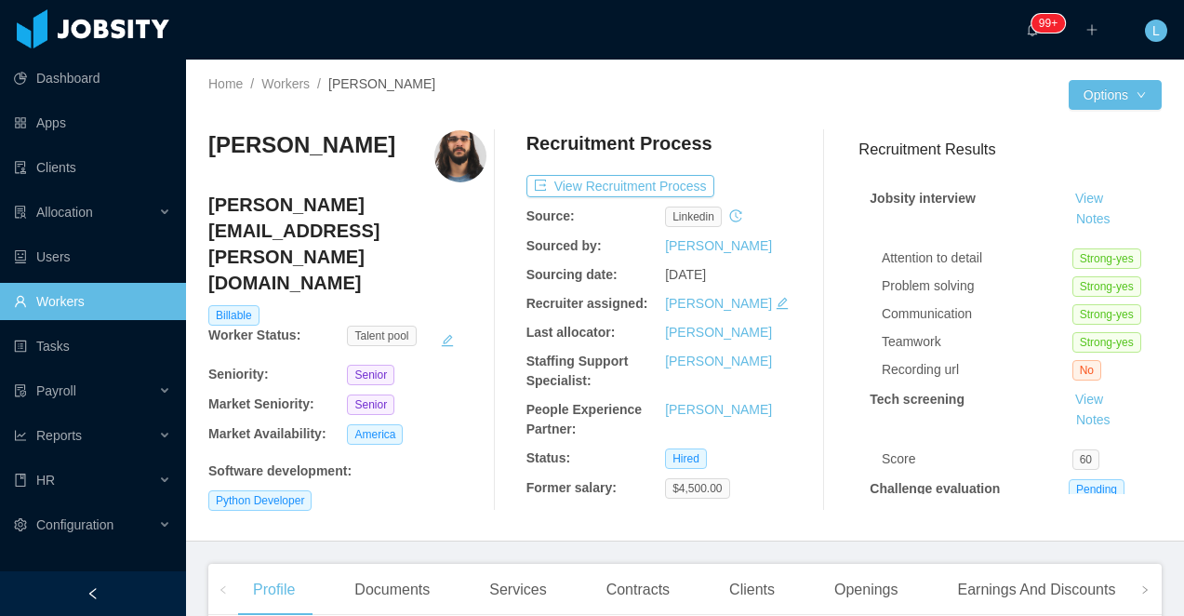
click at [286, 144] on h3 "[PERSON_NAME]" at bounding box center [301, 145] width 187 height 30
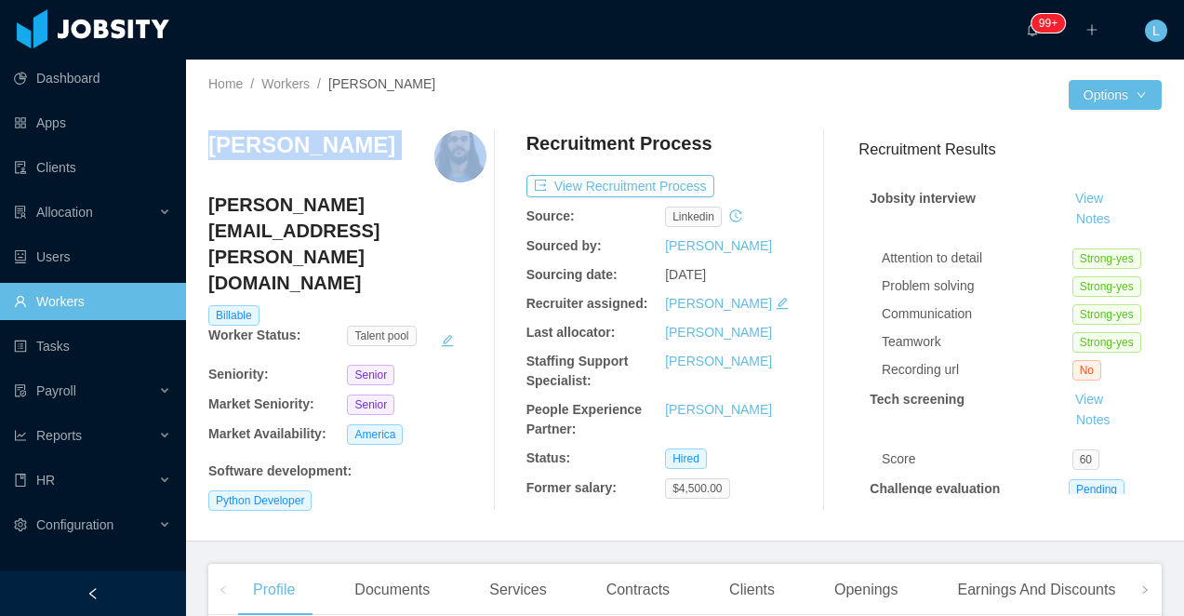
click at [286, 144] on h3 "[PERSON_NAME]" at bounding box center [301, 145] width 187 height 30
copy h3 "[PERSON_NAME]"
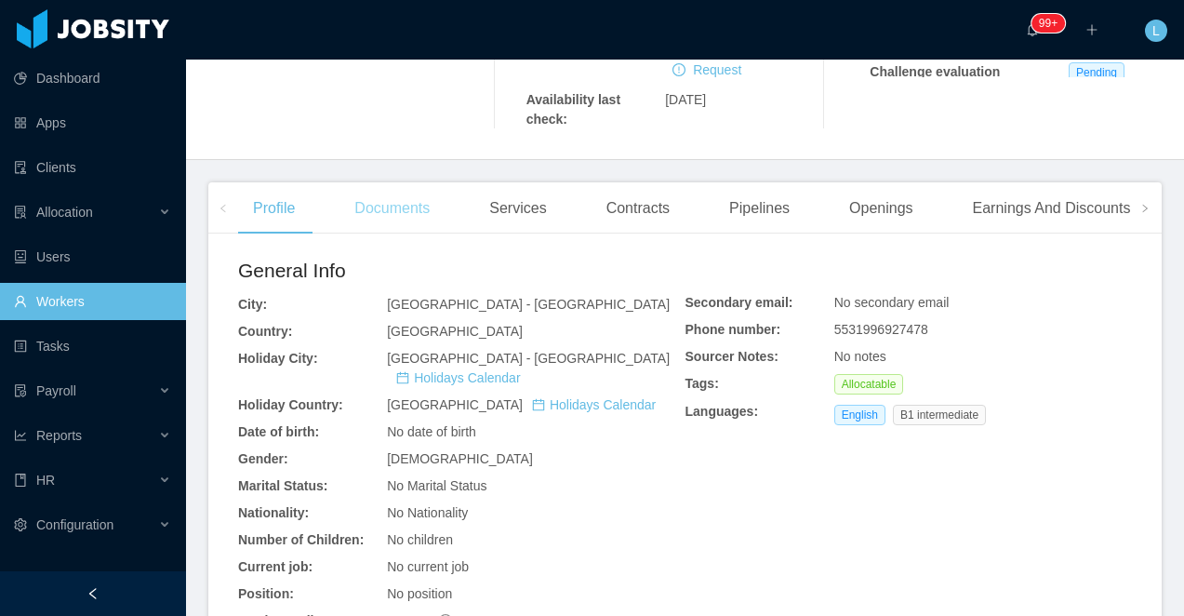
click at [407, 206] on div "Documents" at bounding box center [392, 208] width 105 height 52
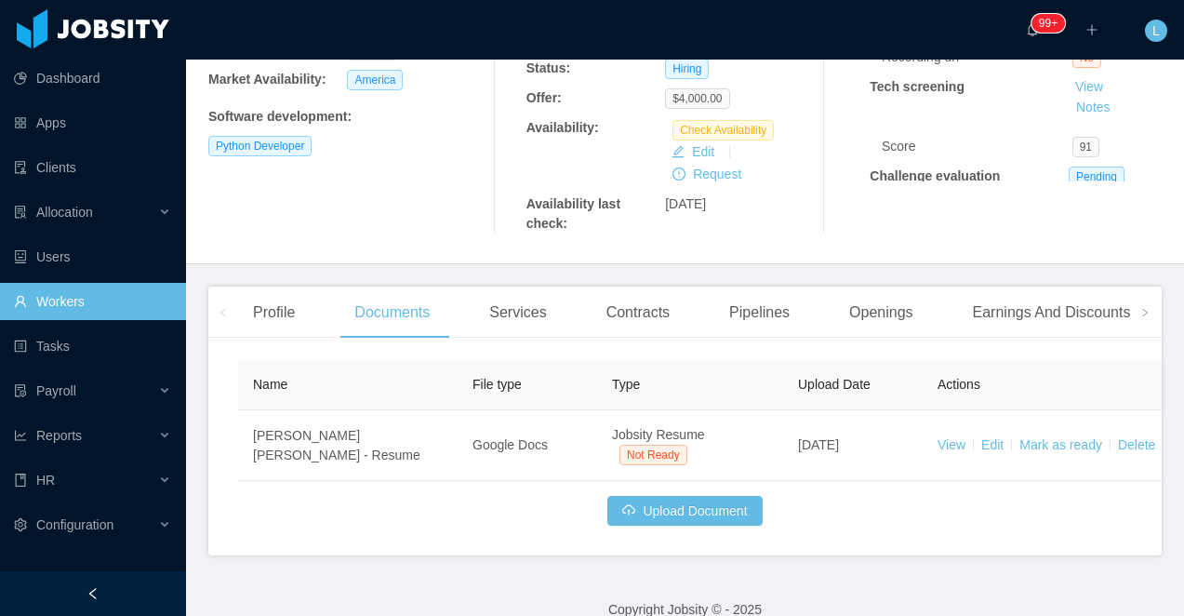
scroll to position [339, 0]
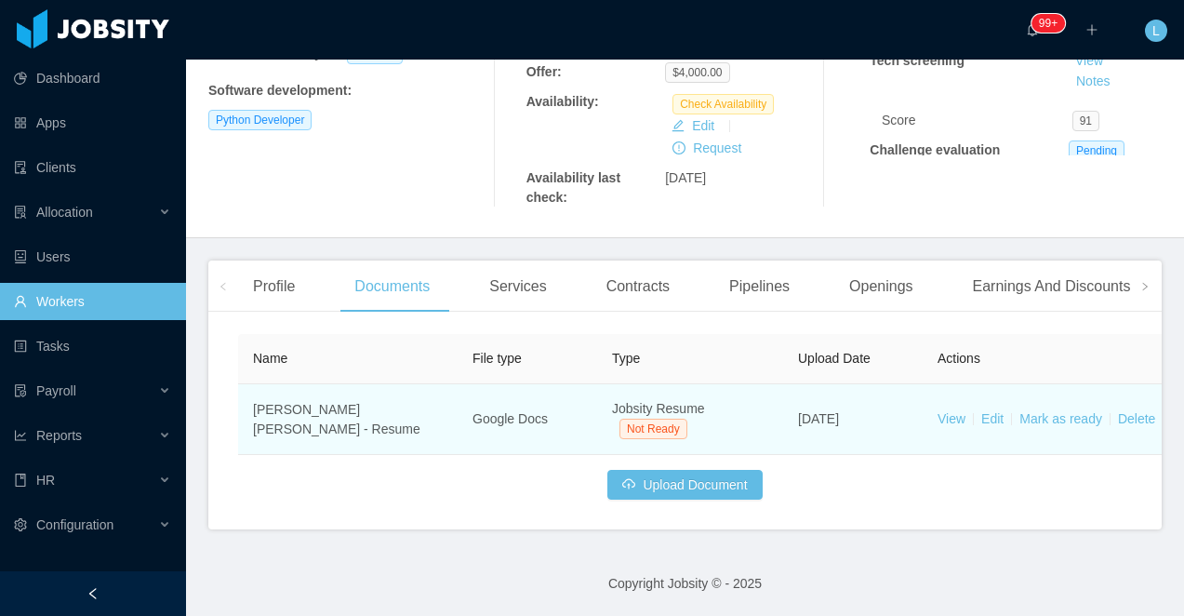
click at [951, 427] on td "View Edit [PERSON_NAME] as ready Delete" at bounding box center [1062, 419] width 279 height 71
click at [960, 413] on link "View" at bounding box center [952, 418] width 28 height 15
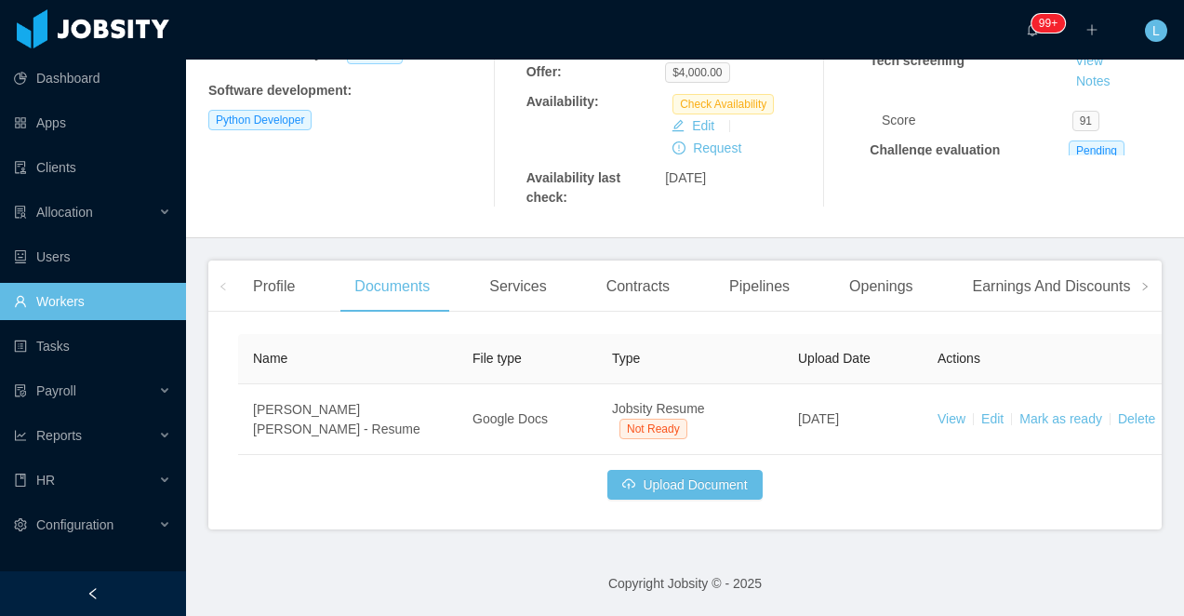
scroll to position [0, 0]
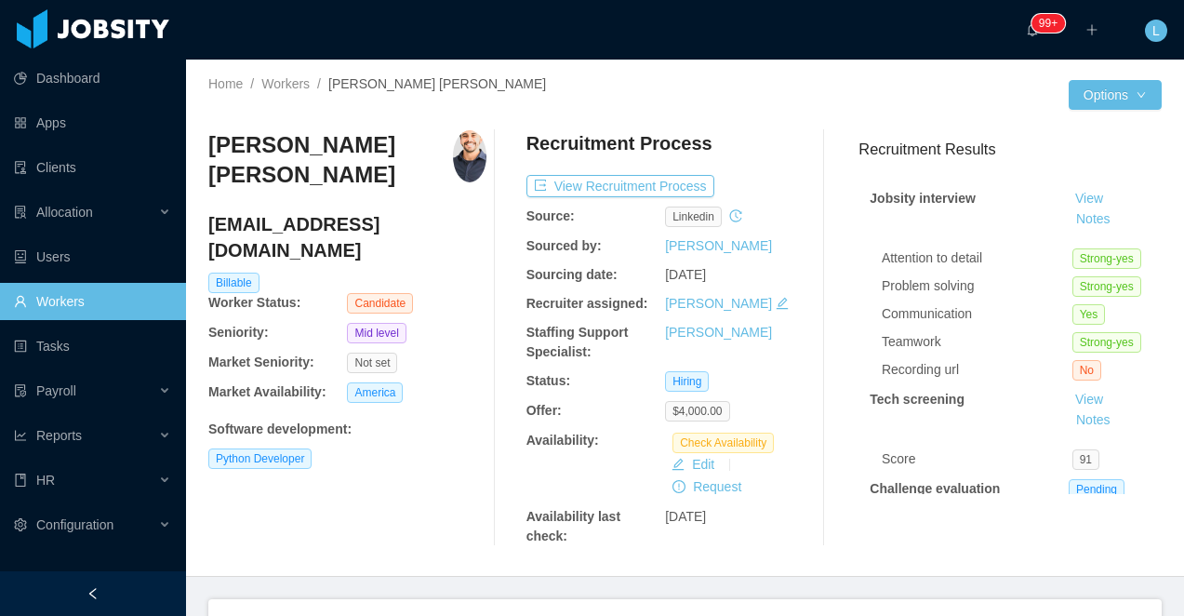
click at [273, 143] on h3 "[PERSON_NAME] [PERSON_NAME]" at bounding box center [330, 160] width 245 height 60
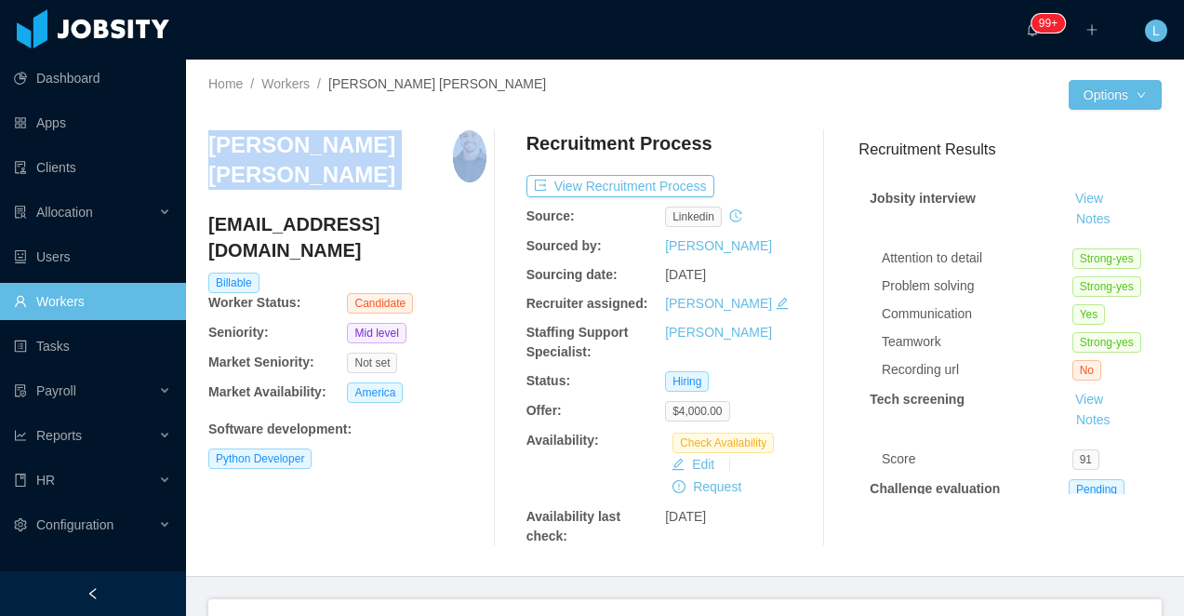
click at [273, 143] on h3 "[PERSON_NAME] [PERSON_NAME]" at bounding box center [330, 160] width 245 height 60
copy h3 "[PERSON_NAME] [PERSON_NAME]"
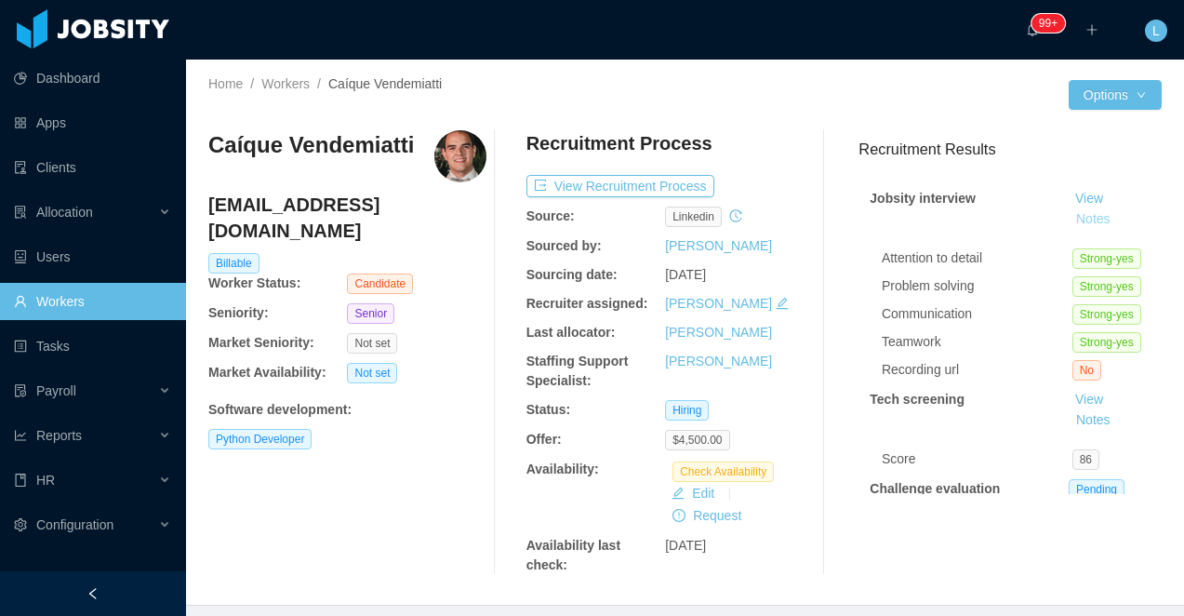
click at [1099, 224] on button "Notes" at bounding box center [1093, 219] width 49 height 22
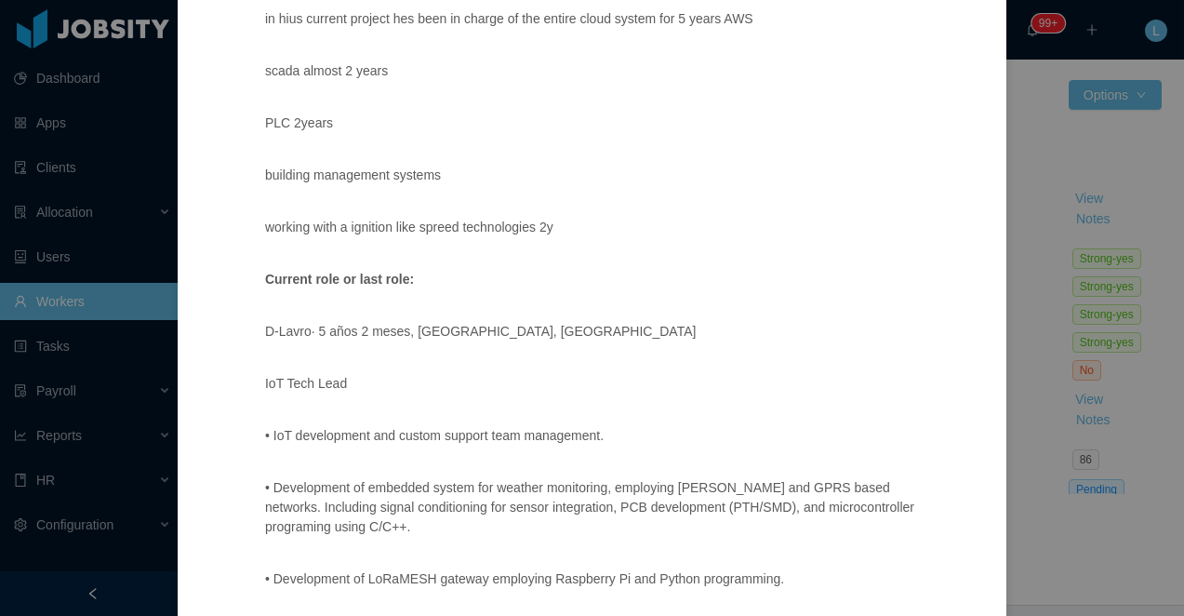
scroll to position [679, 0]
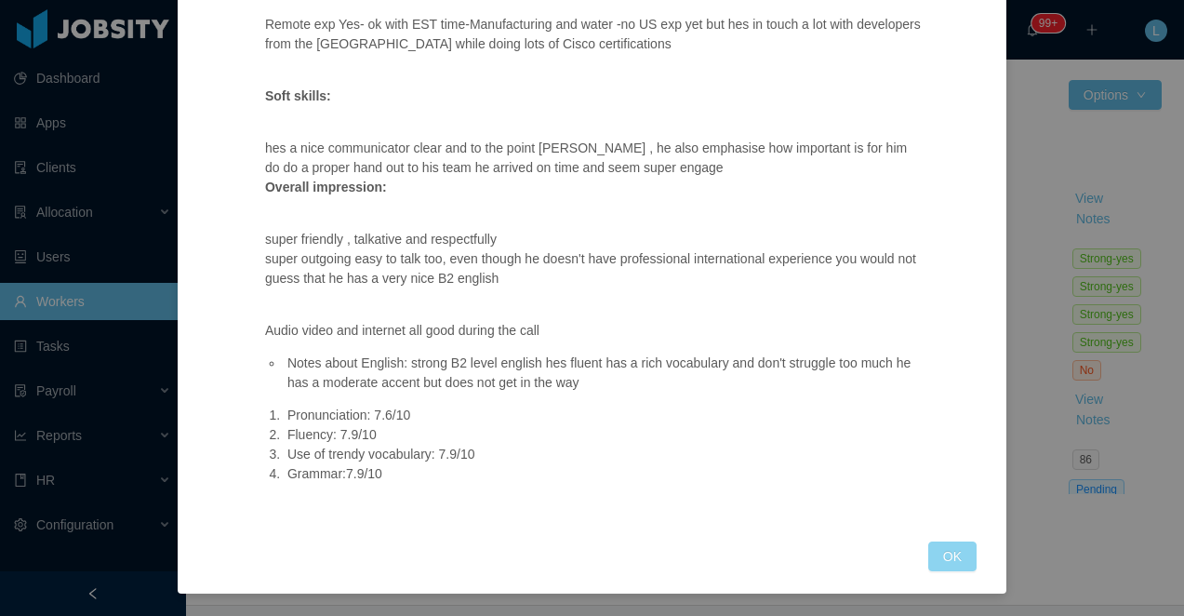
click at [964, 554] on button "OK" at bounding box center [952, 556] width 48 height 30
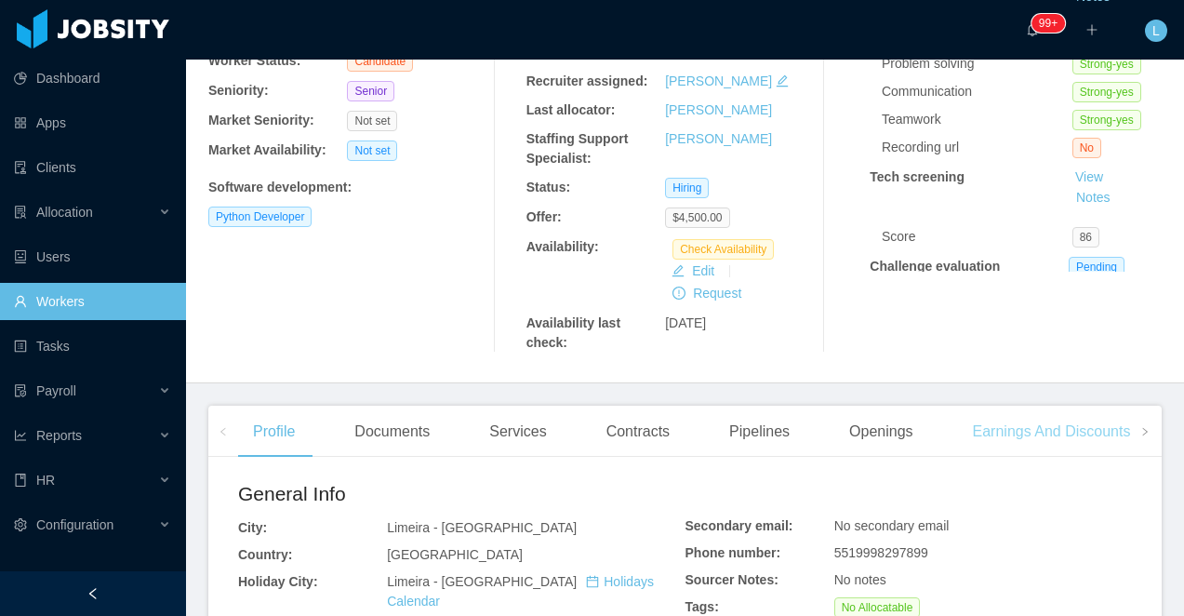
scroll to position [240, 0]
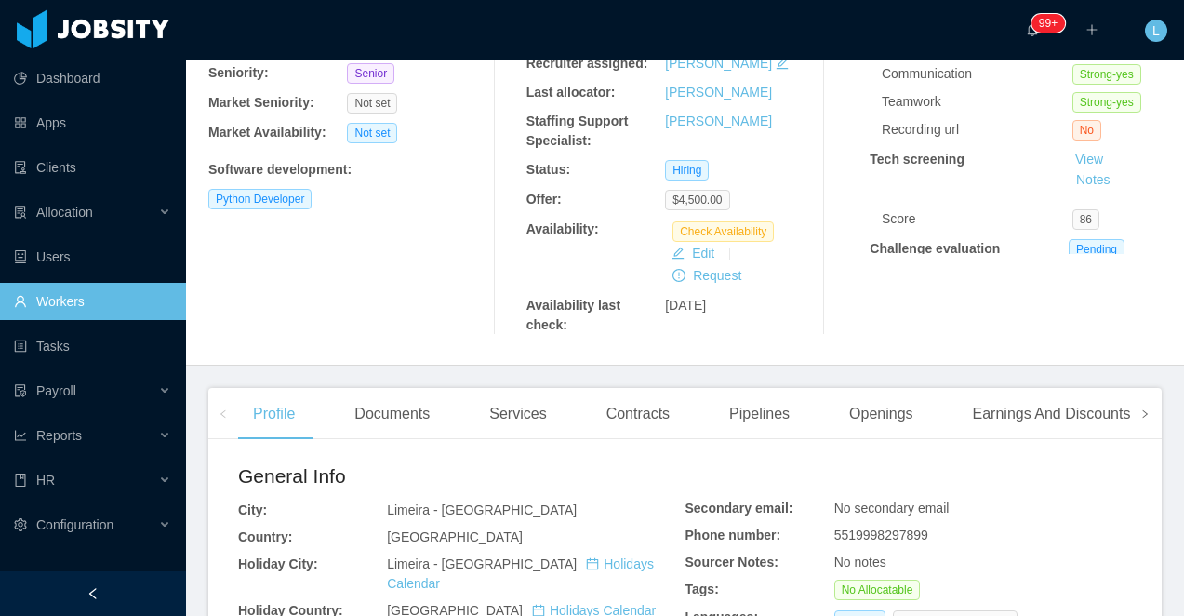
click at [1147, 413] on icon "icon: right" at bounding box center [1144, 413] width 9 height 9
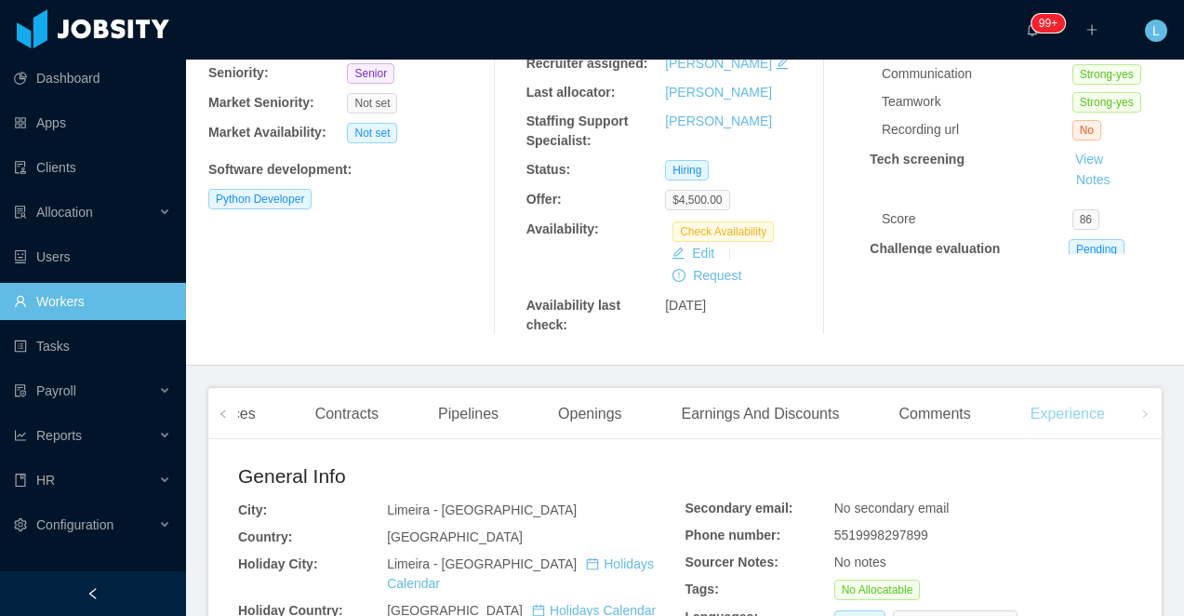
click at [1077, 419] on div "Experience" at bounding box center [1068, 414] width 104 height 52
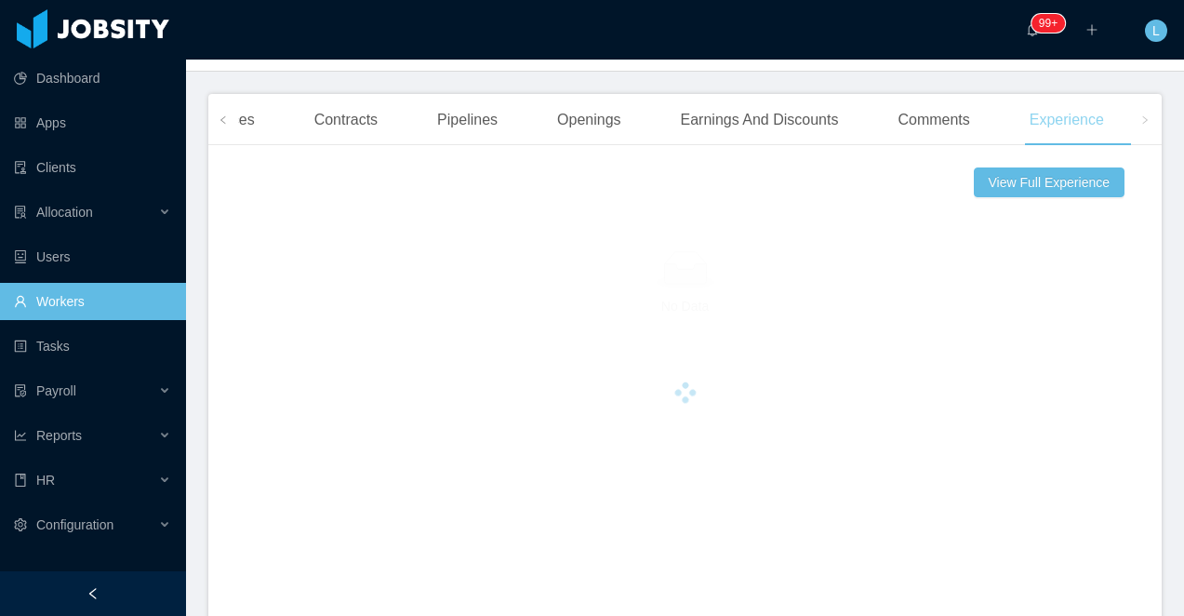
scroll to position [596, 0]
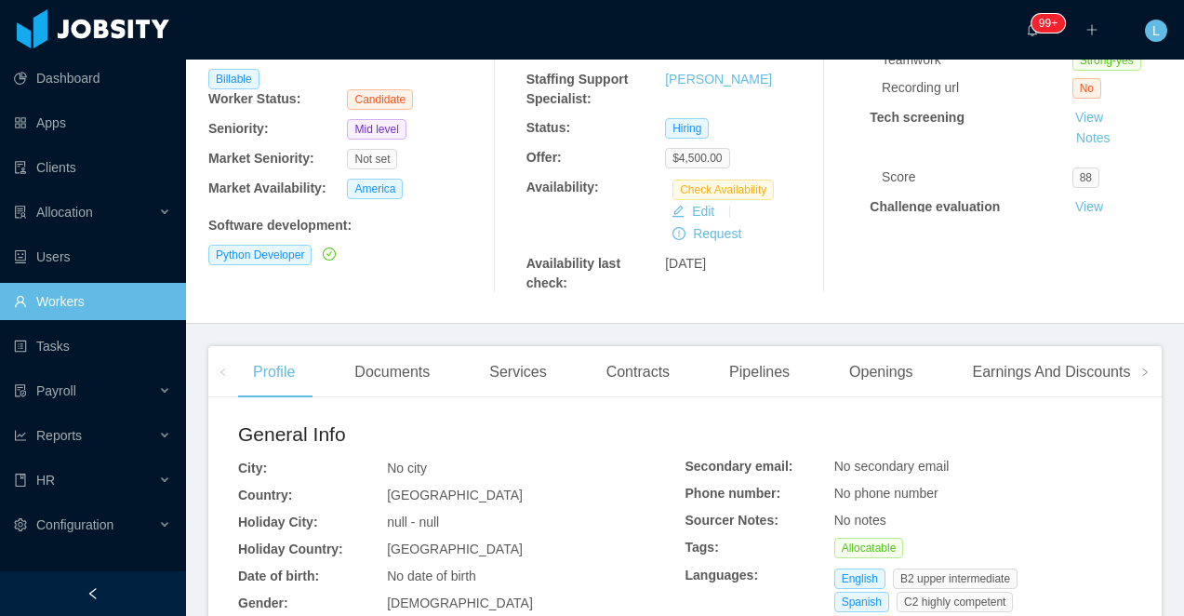
scroll to position [500, 0]
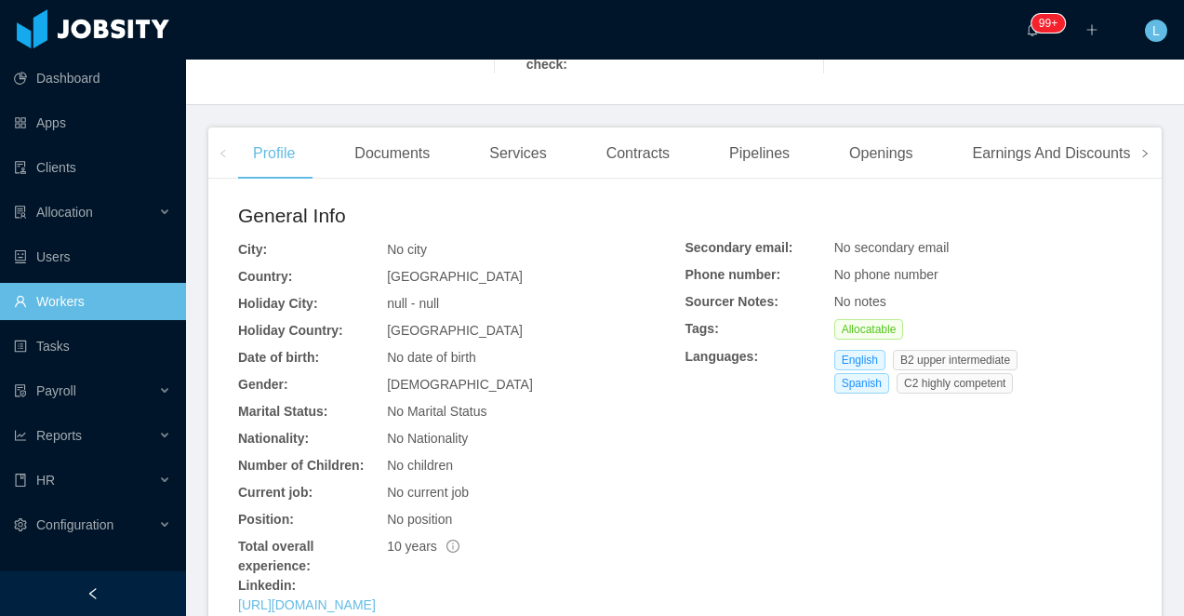
click at [1136, 155] on span at bounding box center [1145, 152] width 30 height 51
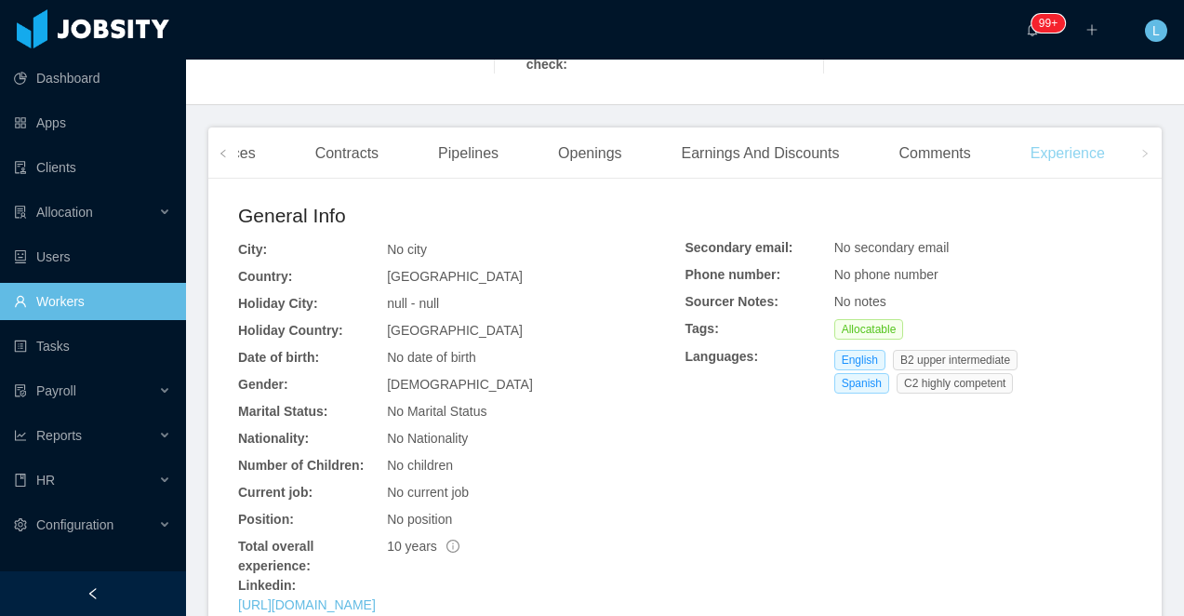
click at [1085, 155] on div "Experience" at bounding box center [1068, 153] width 104 height 52
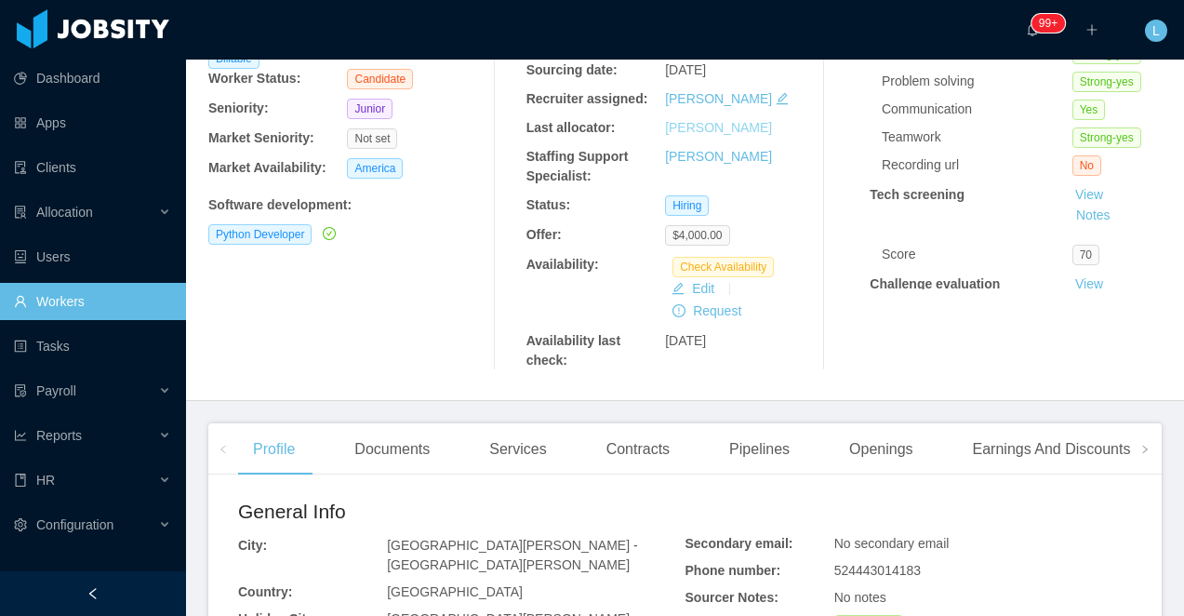
scroll to position [345, 0]
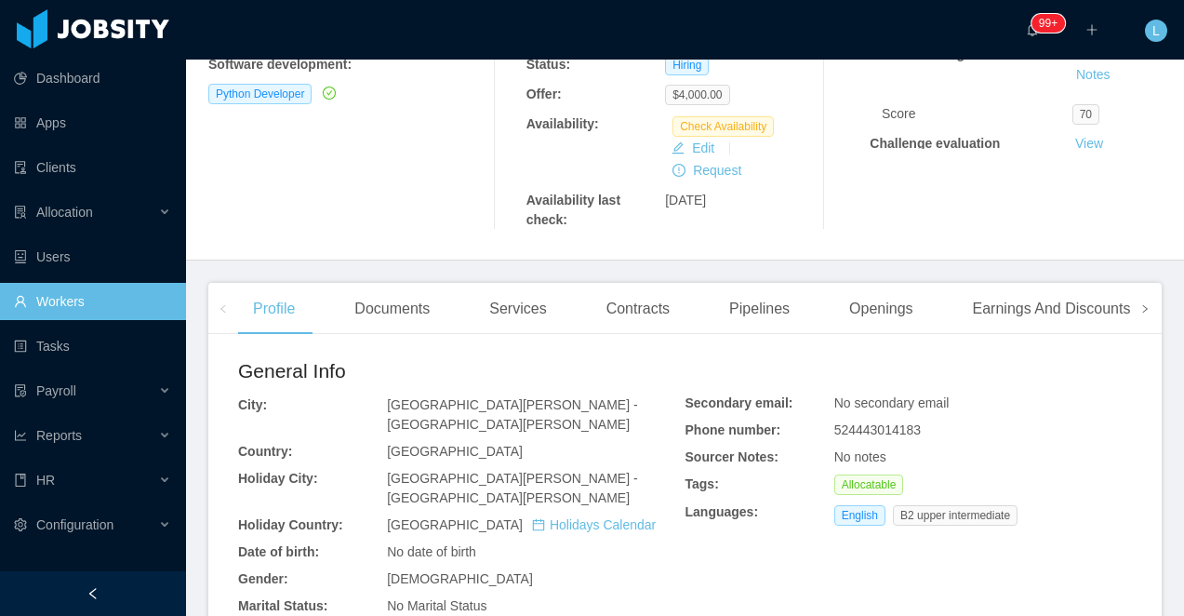
click at [1149, 303] on span at bounding box center [1144, 309] width 11 height 22
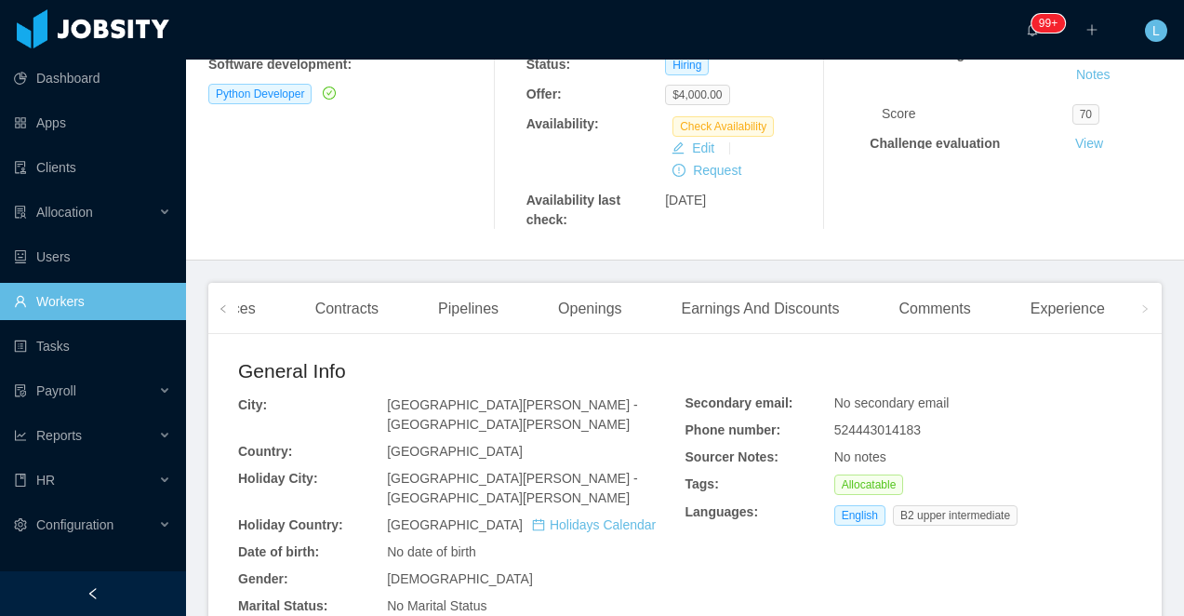
click at [1021, 323] on div "Profile Documents Services Contracts Pipelines Openings Earnings And Discounts …" at bounding box center [533, 309] width 1173 height 52
click at [1083, 317] on div "Experience" at bounding box center [1068, 309] width 104 height 52
